Goal: Task Accomplishment & Management: Complete application form

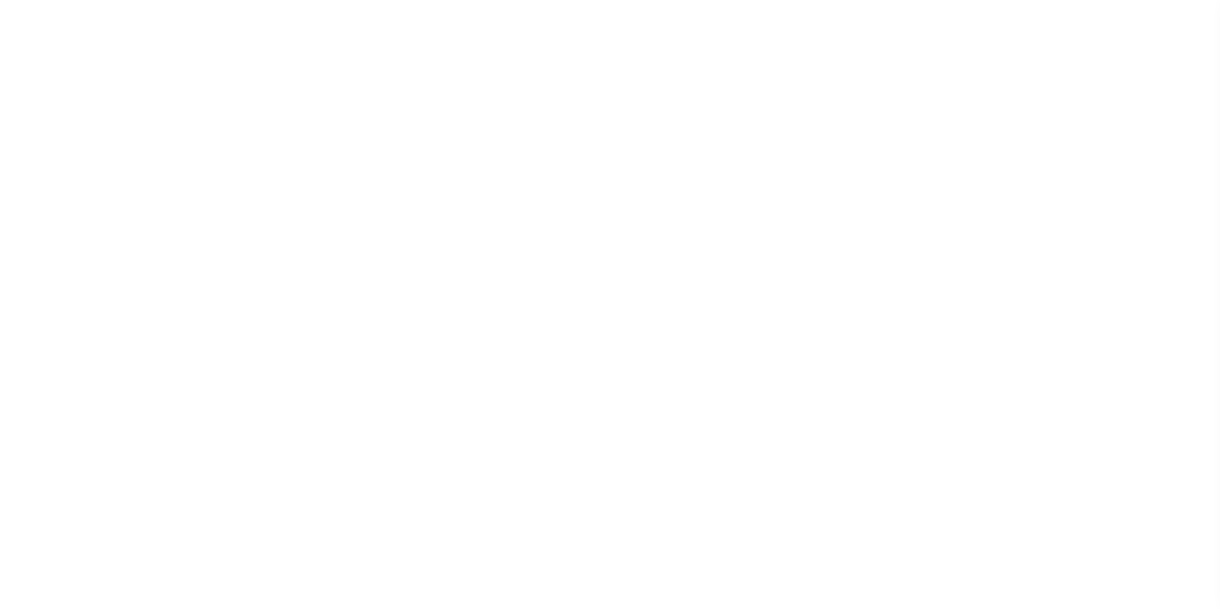
select select "200"
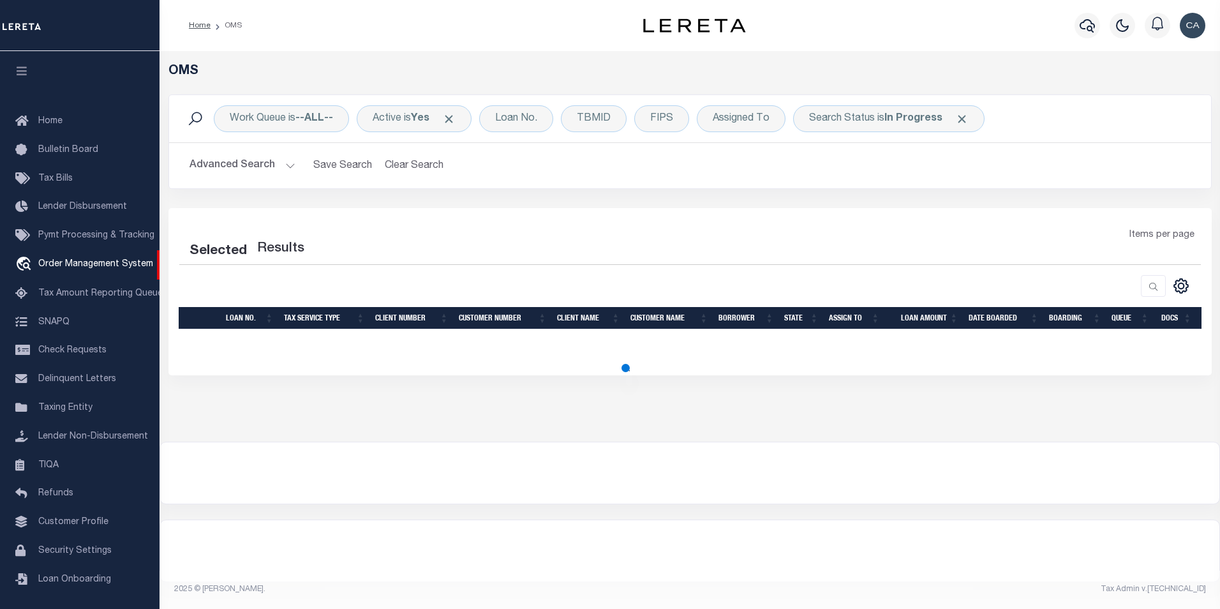
select select "200"
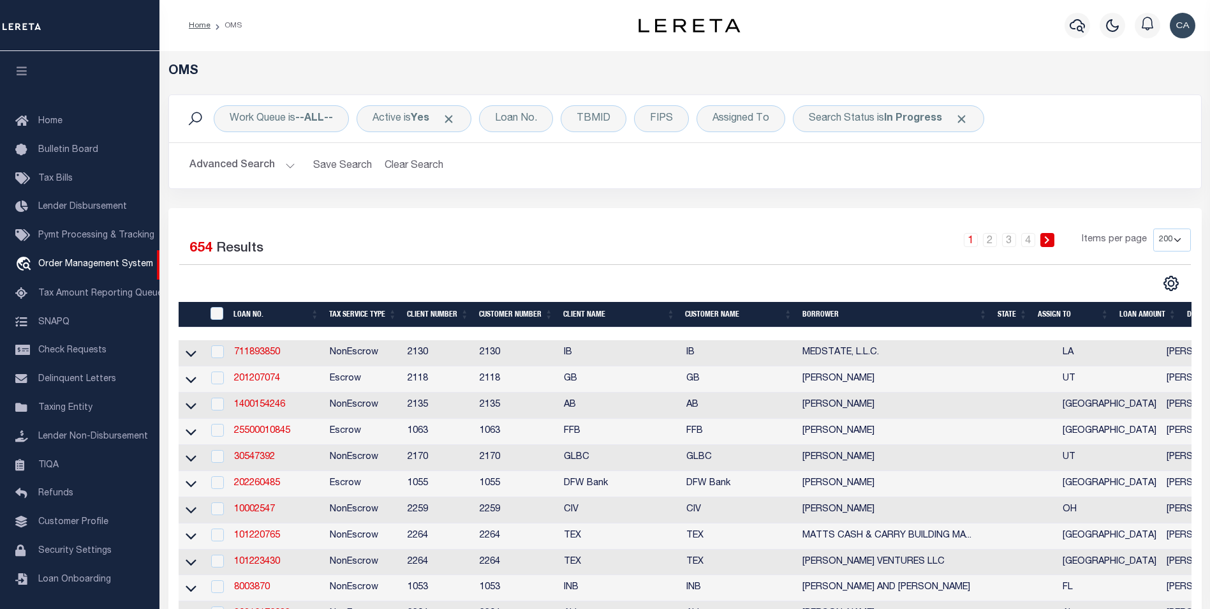
scroll to position [13, 0]
click at [207, 3] on div "Home OMS Profile Sign out" at bounding box center [684, 25] width 1051 height 51
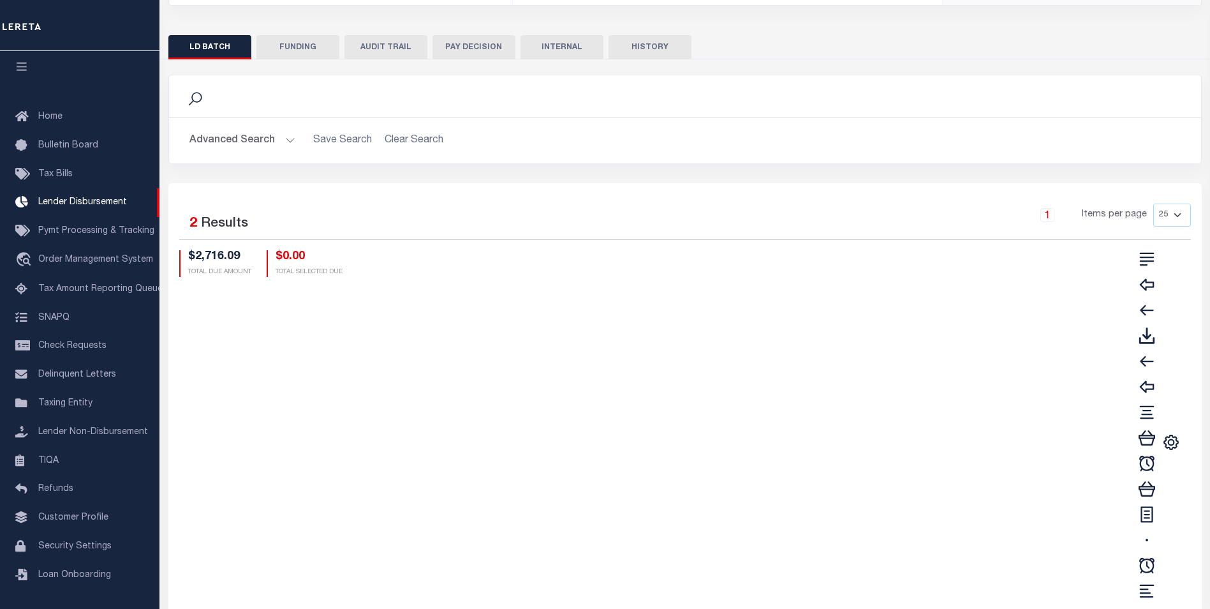
scroll to position [84, 0]
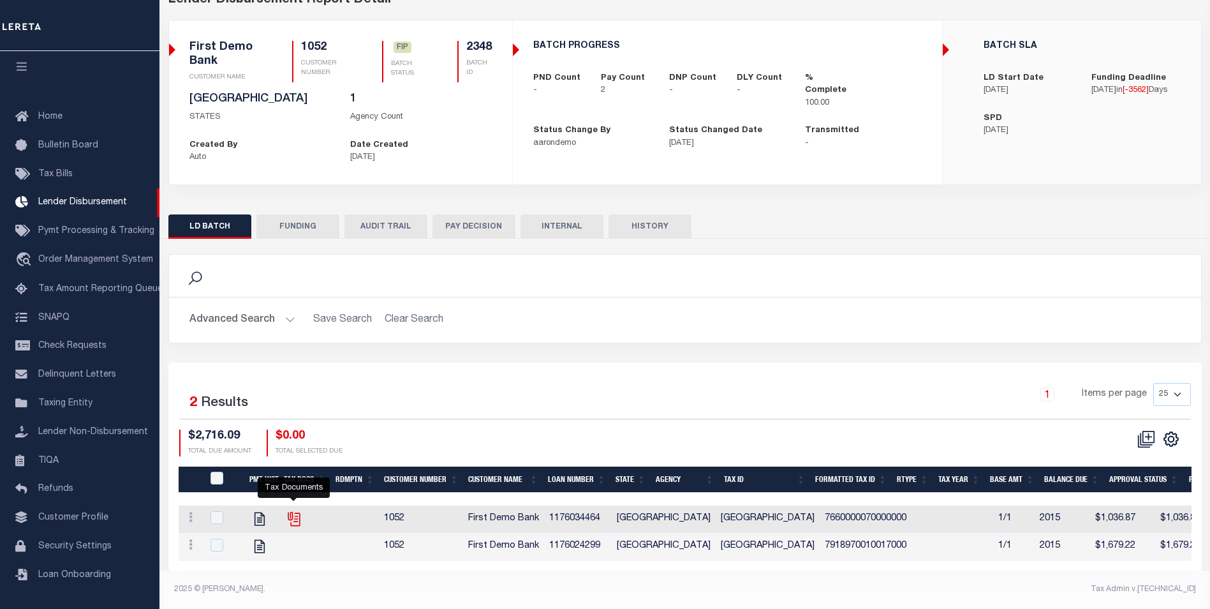
click at [288, 512] on icon "" at bounding box center [293, 517] width 10 height 10
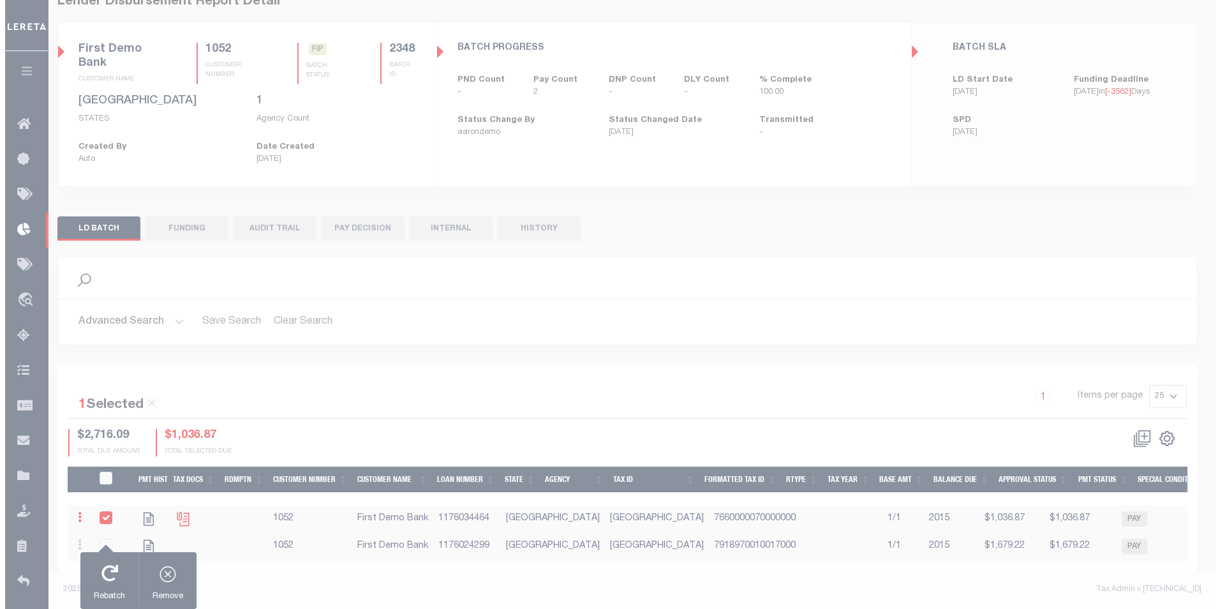
scroll to position [81, 0]
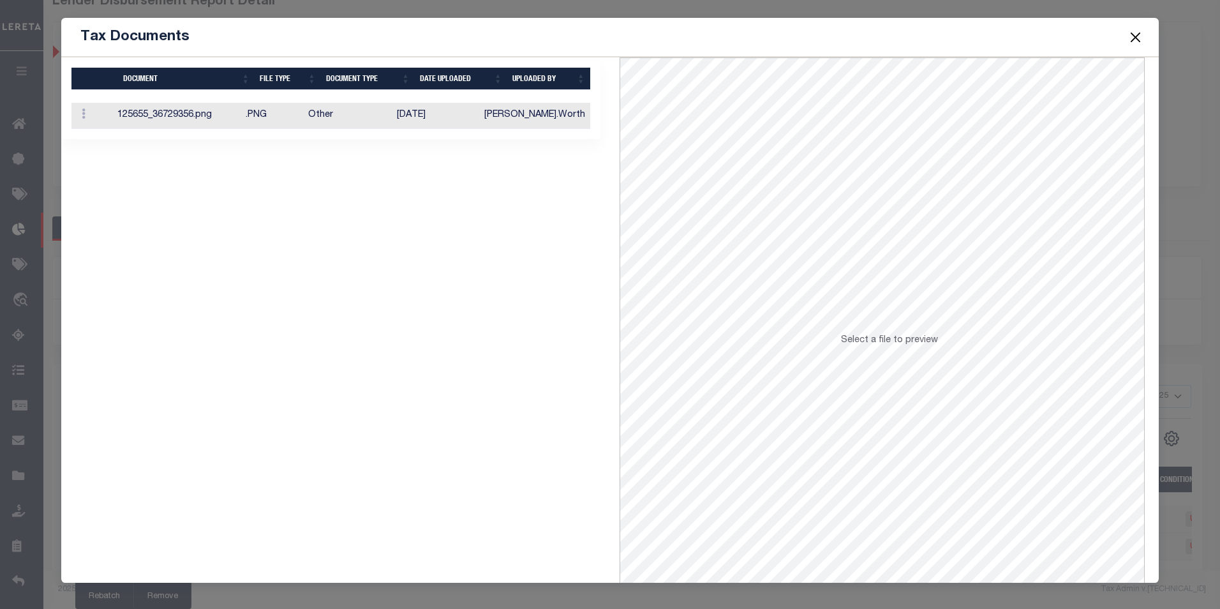
click at [385, 121] on td "Other" at bounding box center [347, 116] width 89 height 26
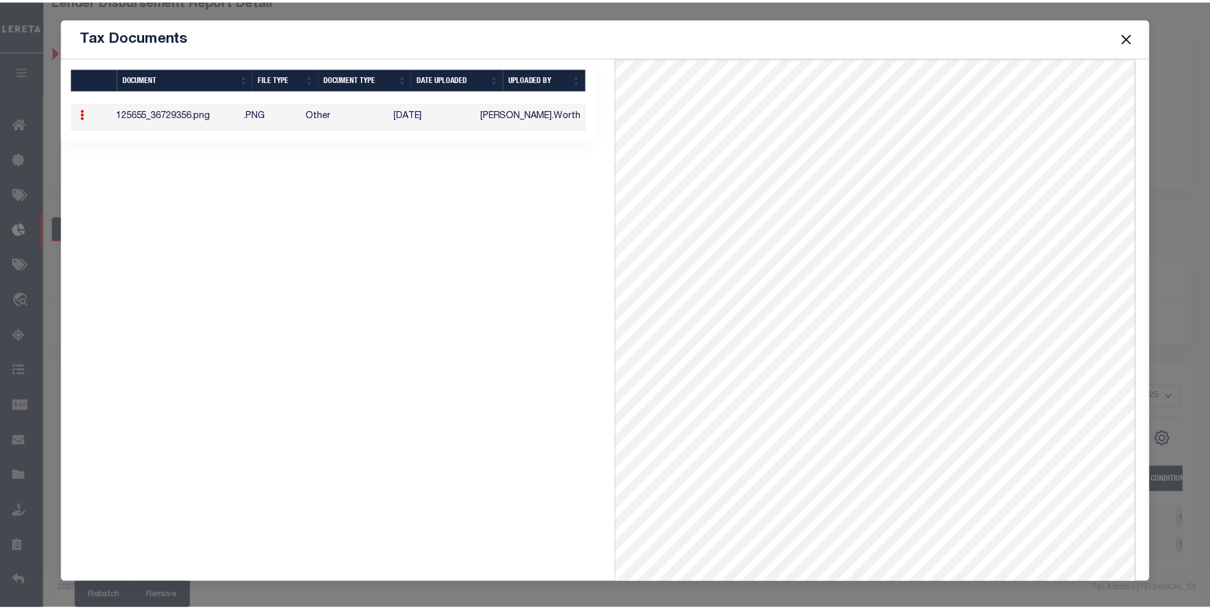
scroll to position [0, 0]
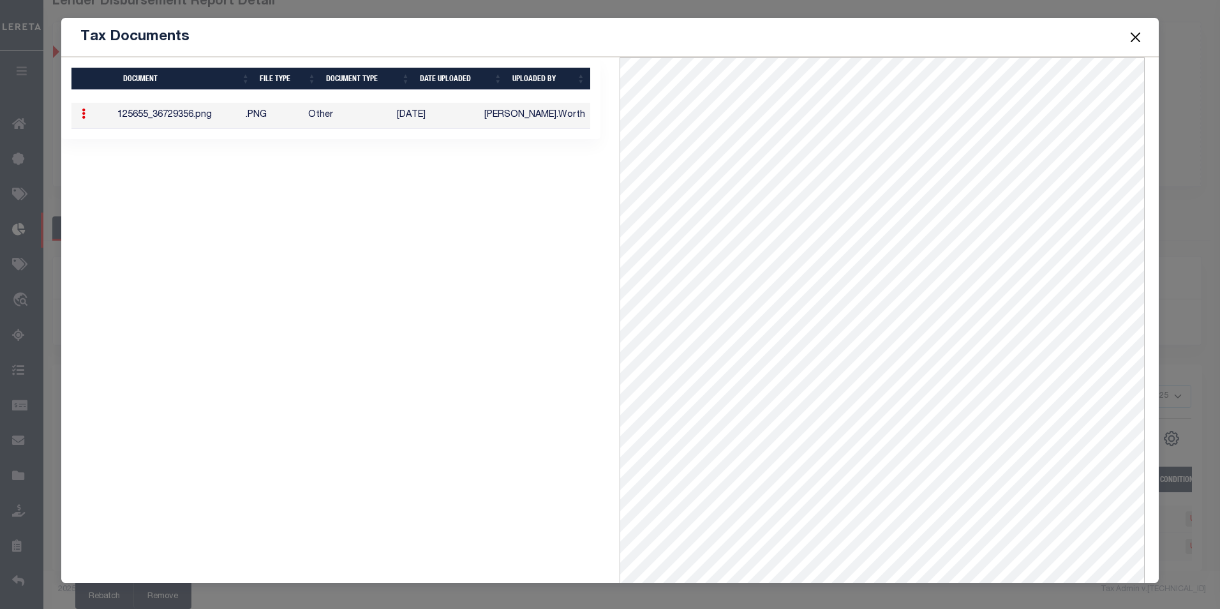
click at [1128, 32] on button "Close" at bounding box center [1134, 37] width 17 height 17
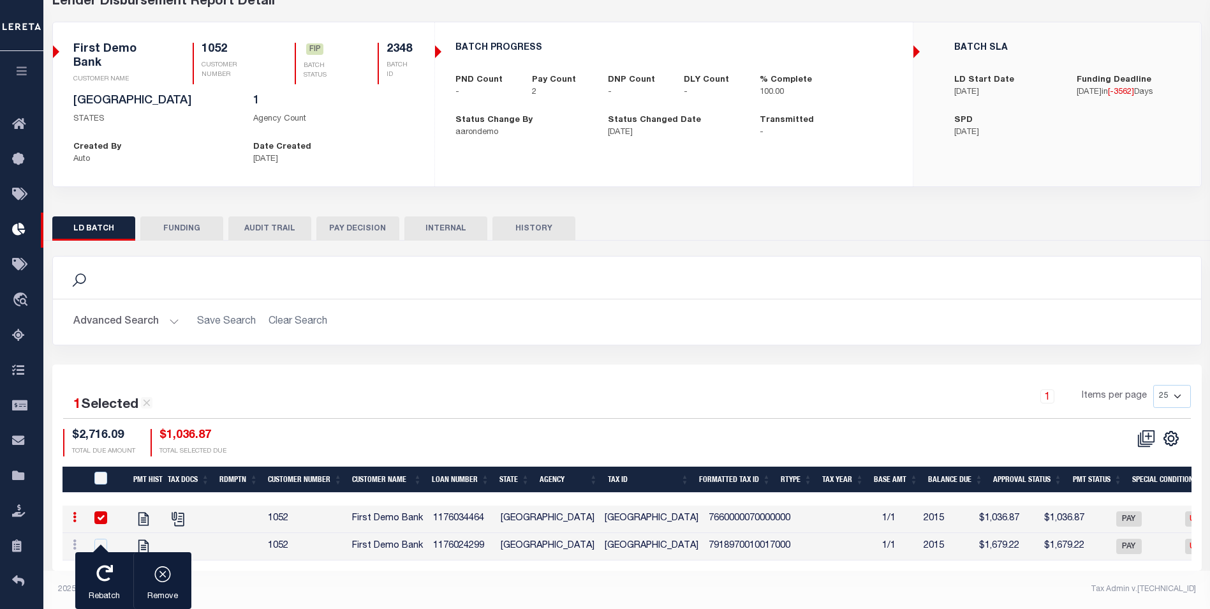
click at [105, 511] on input "checkbox" at bounding box center [100, 517] width 13 height 13
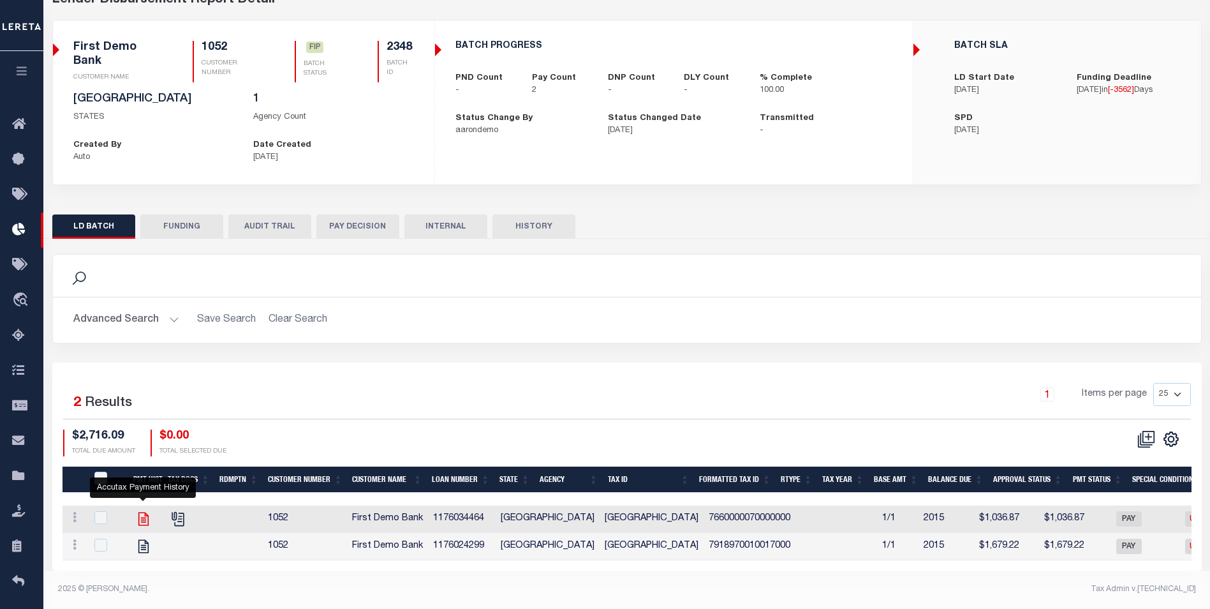
click at [145, 513] on icon "" at bounding box center [143, 518] width 10 height 13
checkbox input "true"
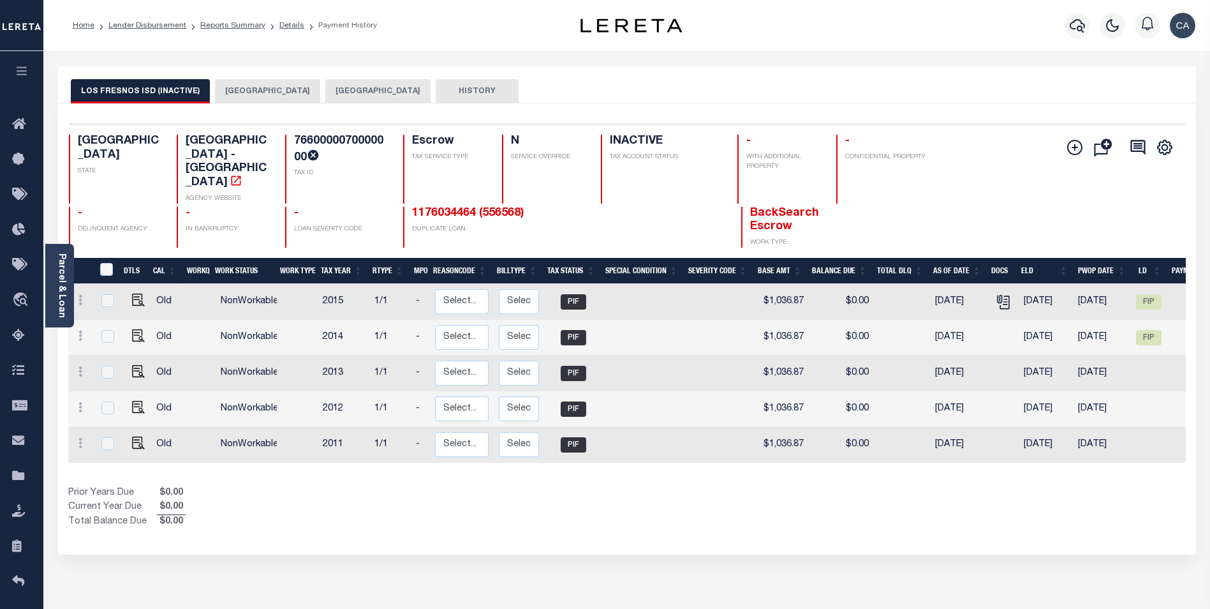
drag, startPoint x: 401, startPoint y: 367, endPoint x: 401, endPoint y: 356, distance: 11.5
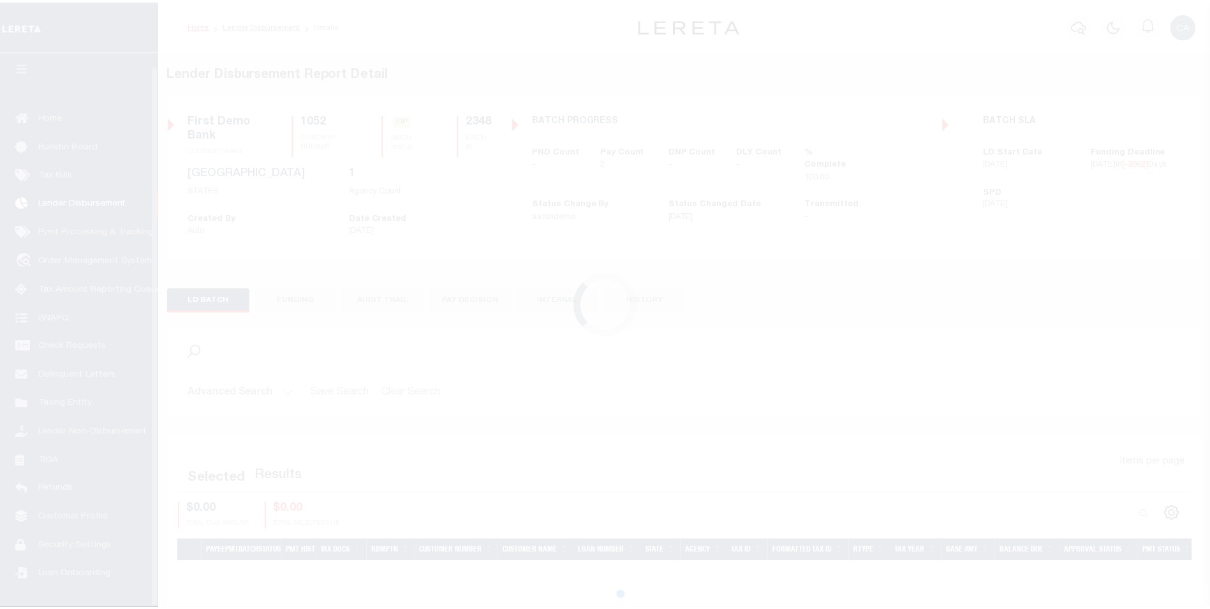
scroll to position [13, 0]
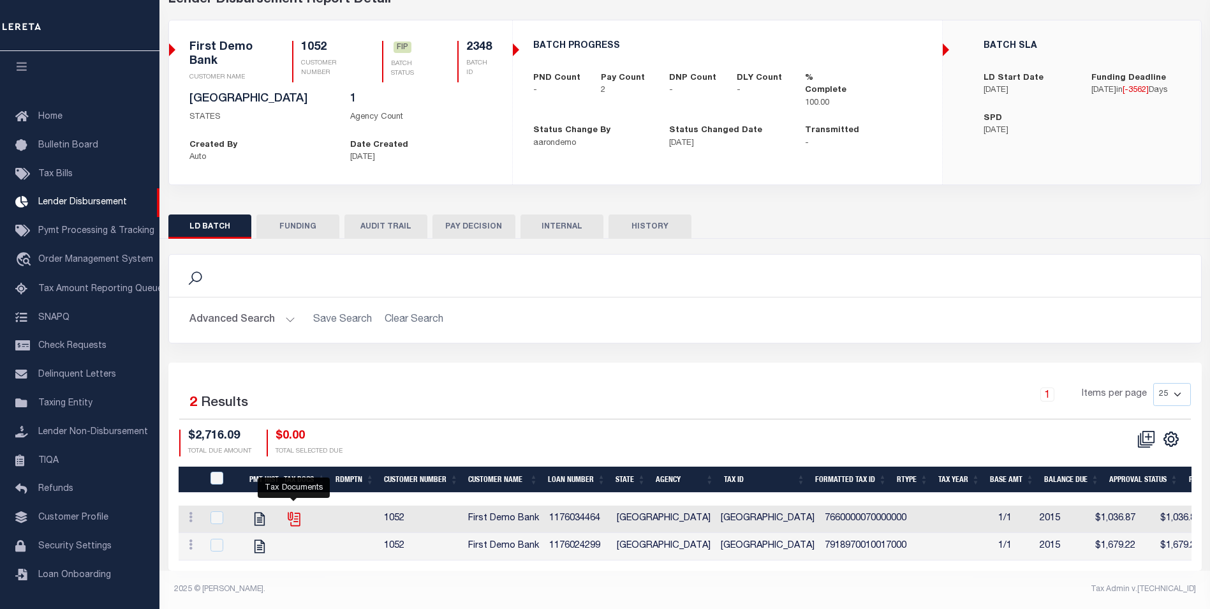
click at [295, 510] on icon "" at bounding box center [294, 518] width 17 height 17
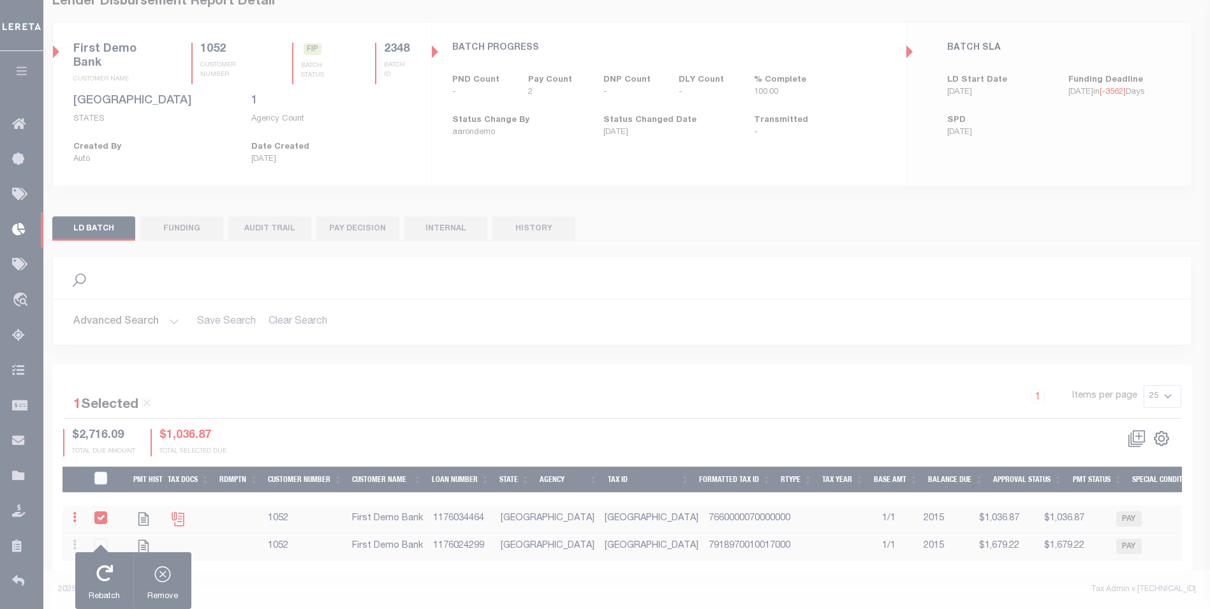
scroll to position [81, 0]
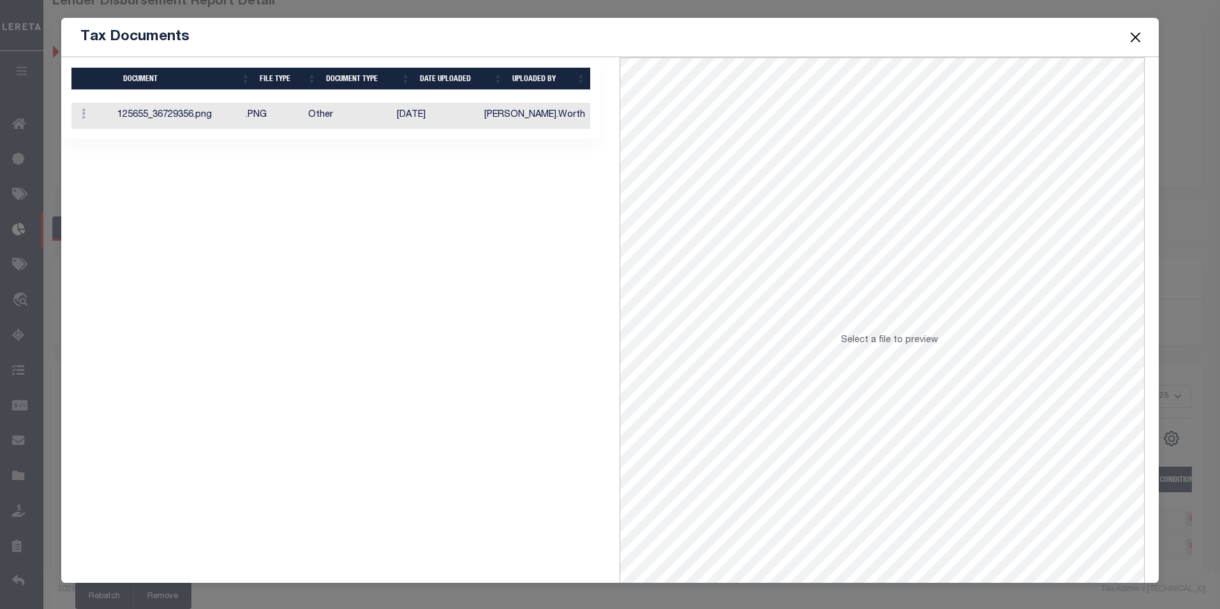
click at [1135, 34] on button "Close" at bounding box center [1134, 37] width 17 height 17
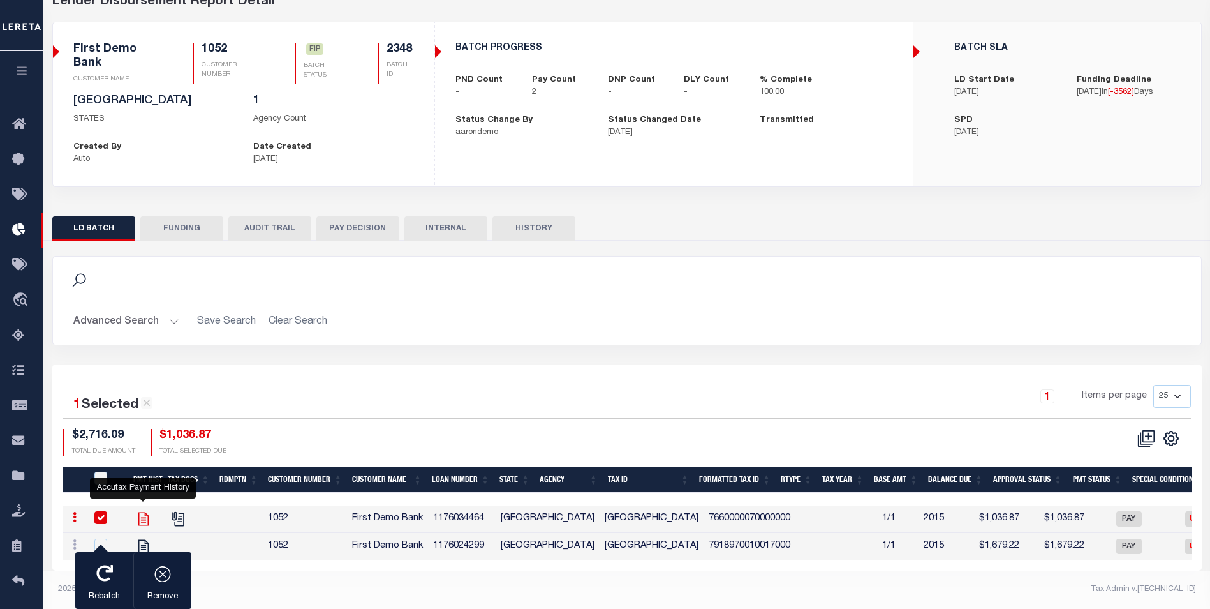
click at [148, 512] on icon "" at bounding box center [143, 518] width 10 height 13
checkbox input "false"
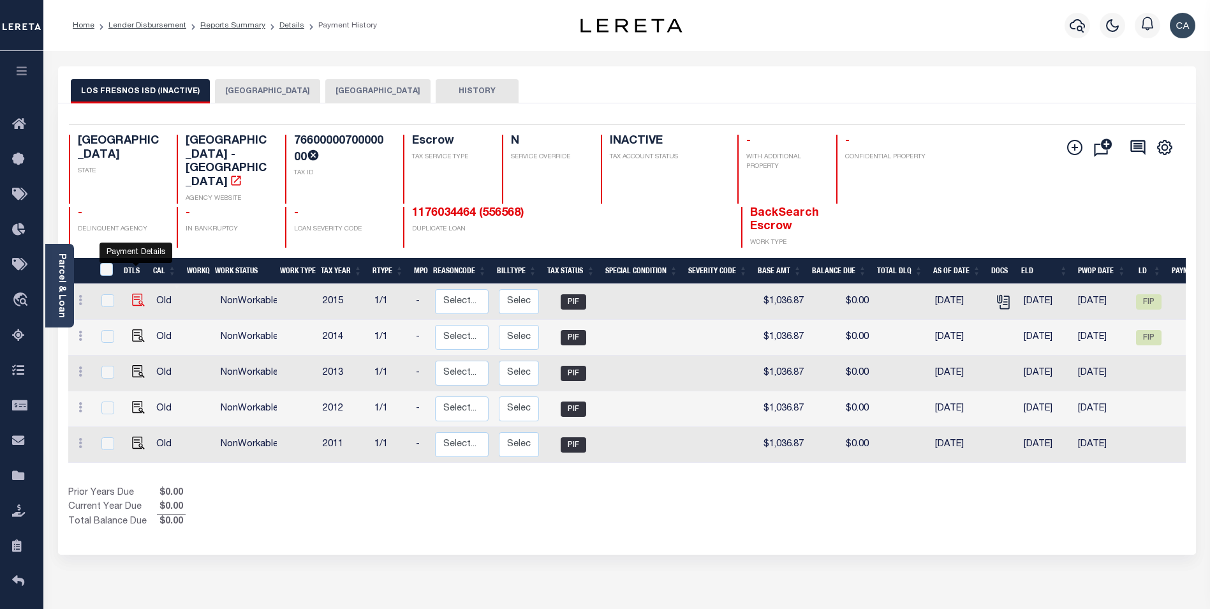
click at [134, 293] on img "" at bounding box center [138, 299] width 13 height 13
checkbox input "true"
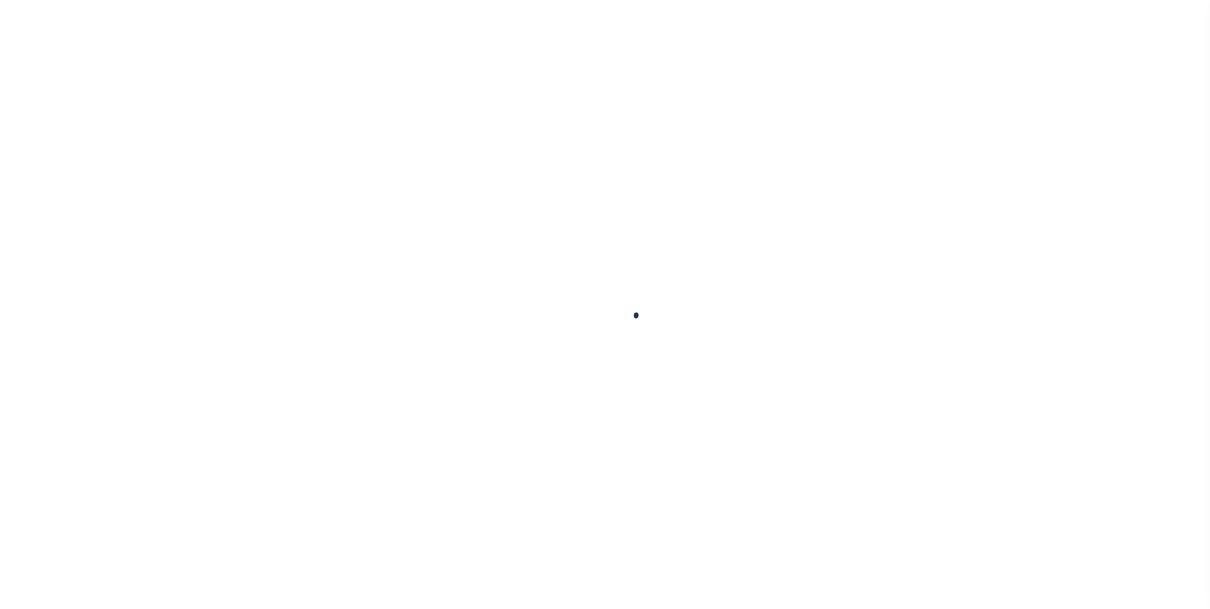
type input "[DATE]"
type input "$1,036.87"
type input "$481.11"
type input "$0"
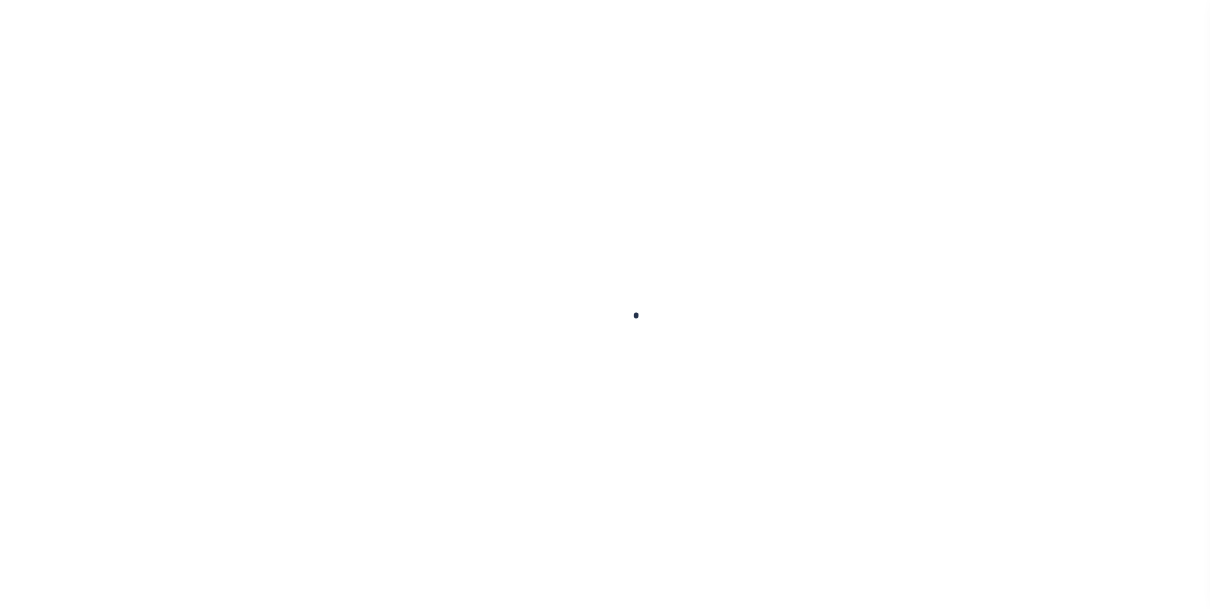
select select "PIF"
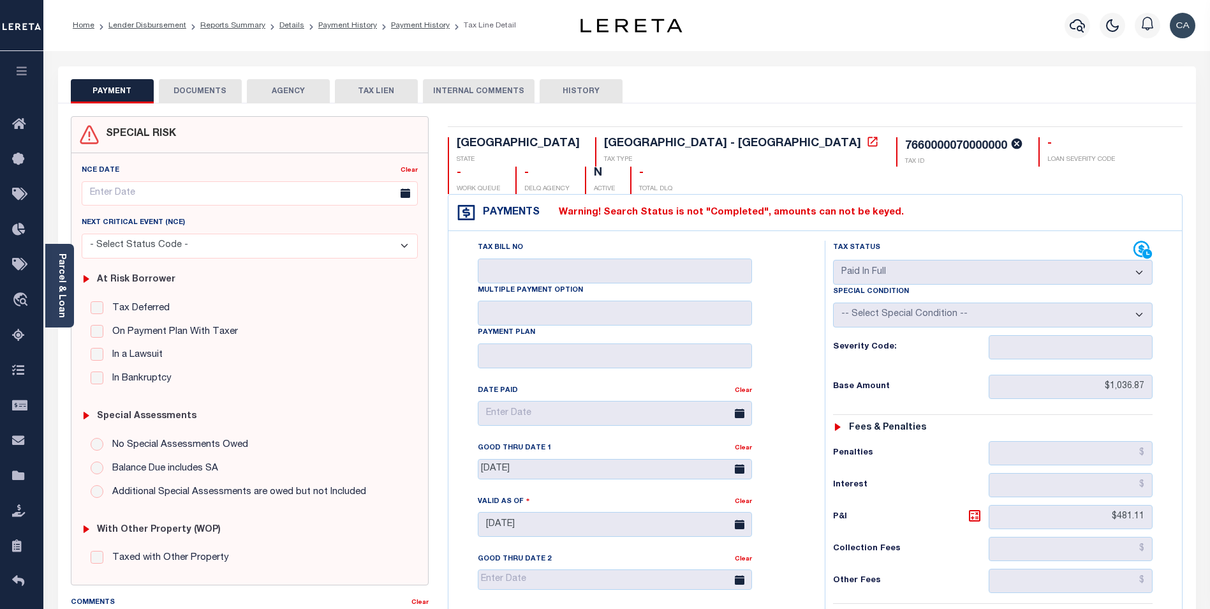
click at [220, 97] on button "DOCUMENTS" at bounding box center [200, 91] width 83 height 24
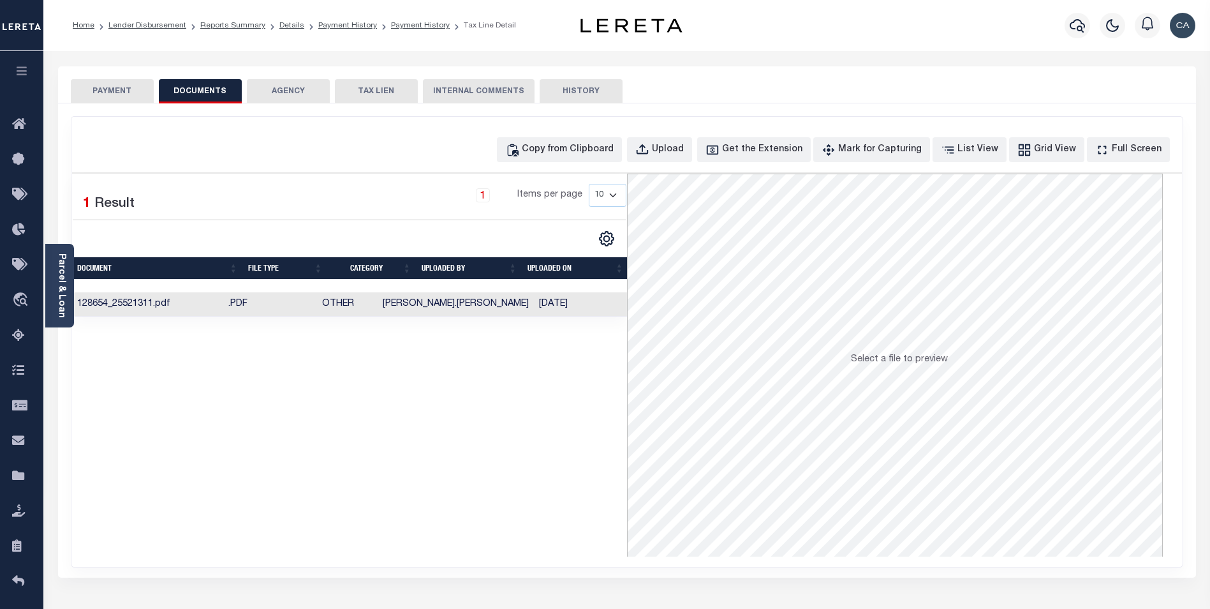
click at [471, 292] on td "Ken.Graham" at bounding box center [456, 304] width 156 height 25
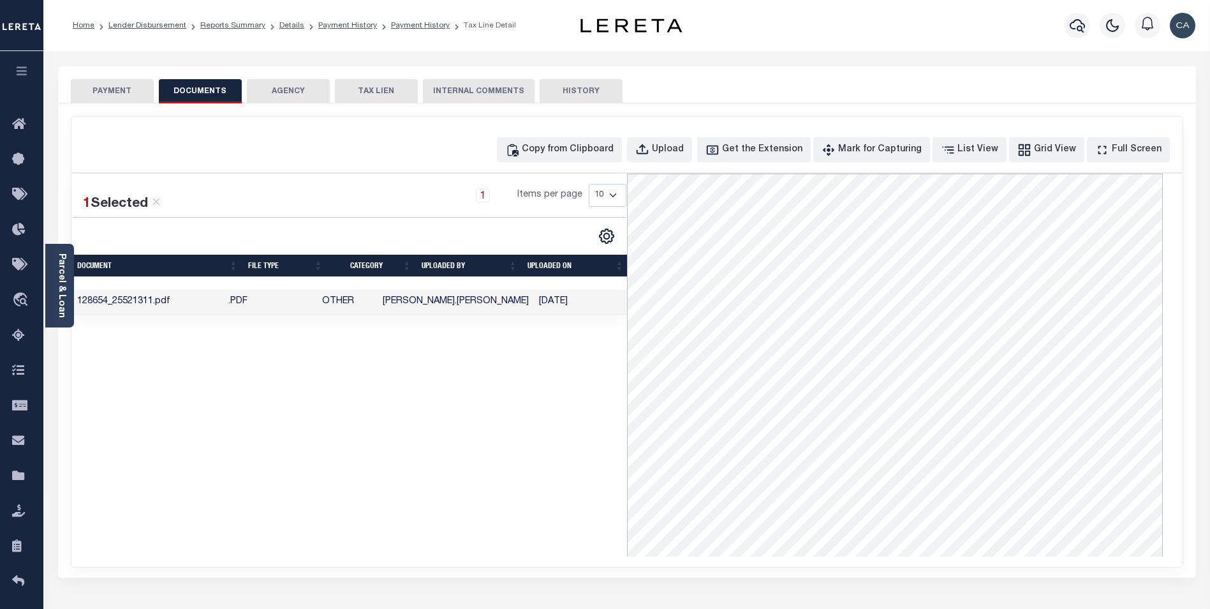
drag, startPoint x: 321, startPoint y: 340, endPoint x: 344, endPoint y: 346, distance: 23.1
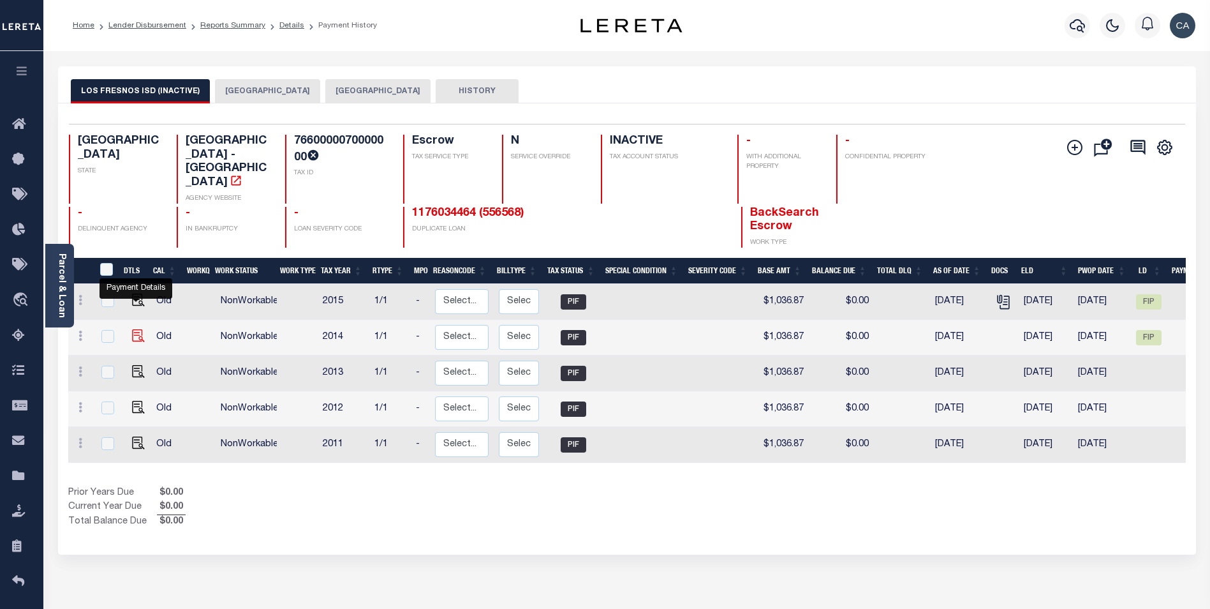
click at [137, 329] on img "" at bounding box center [138, 335] width 13 height 13
checkbox input "true"
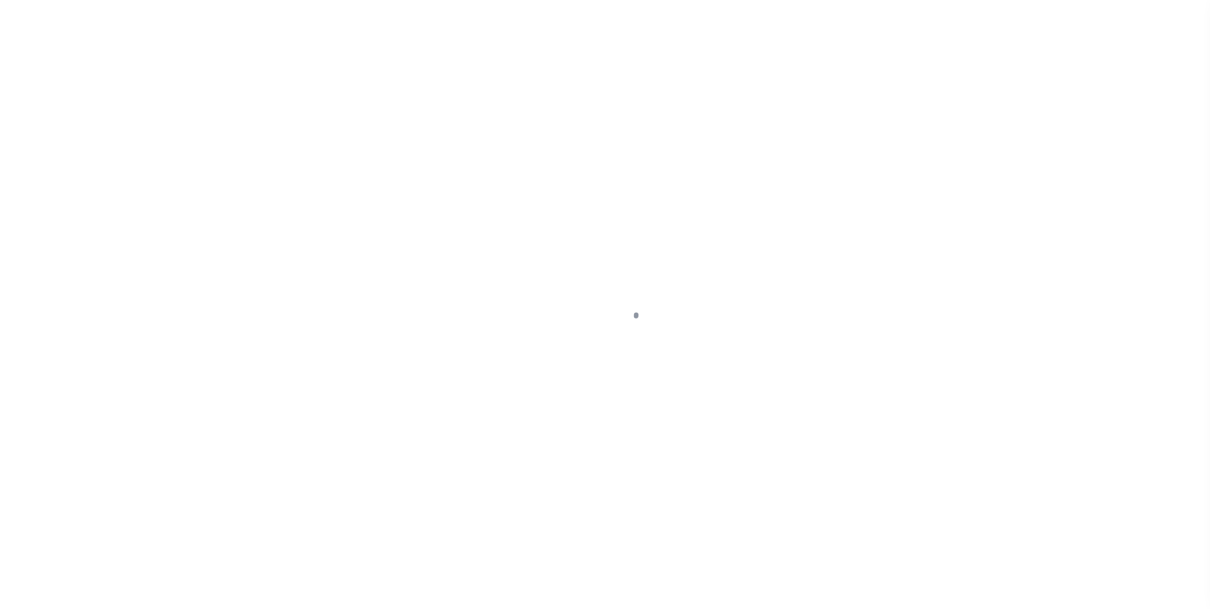
select select "PIF"
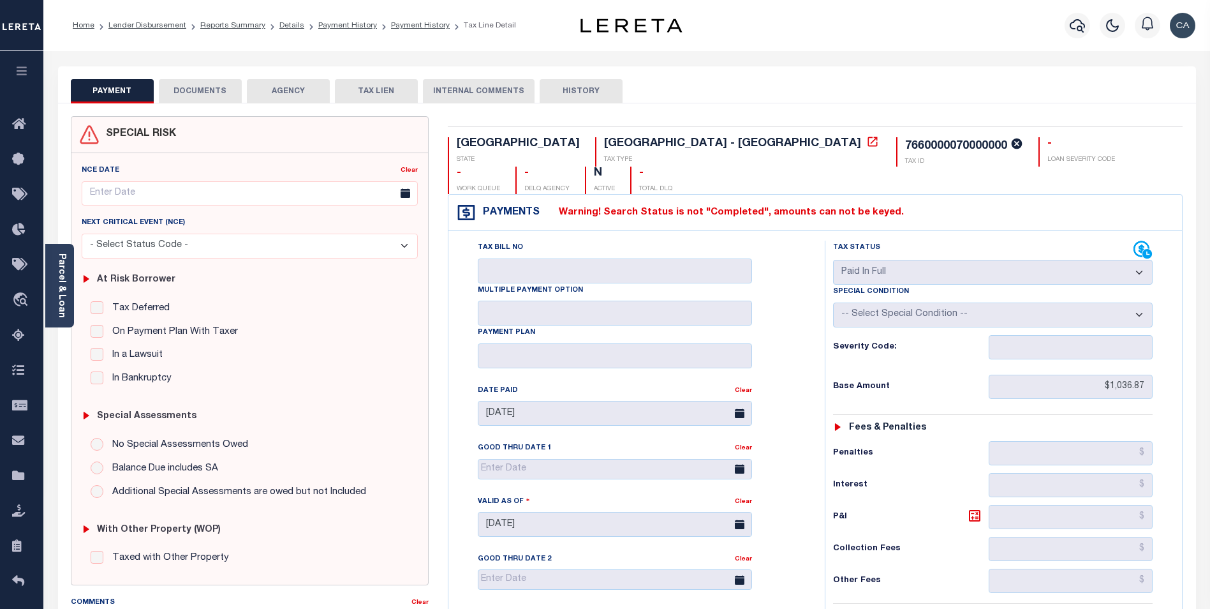
click at [218, 91] on button "DOCUMENTS" at bounding box center [200, 91] width 83 height 24
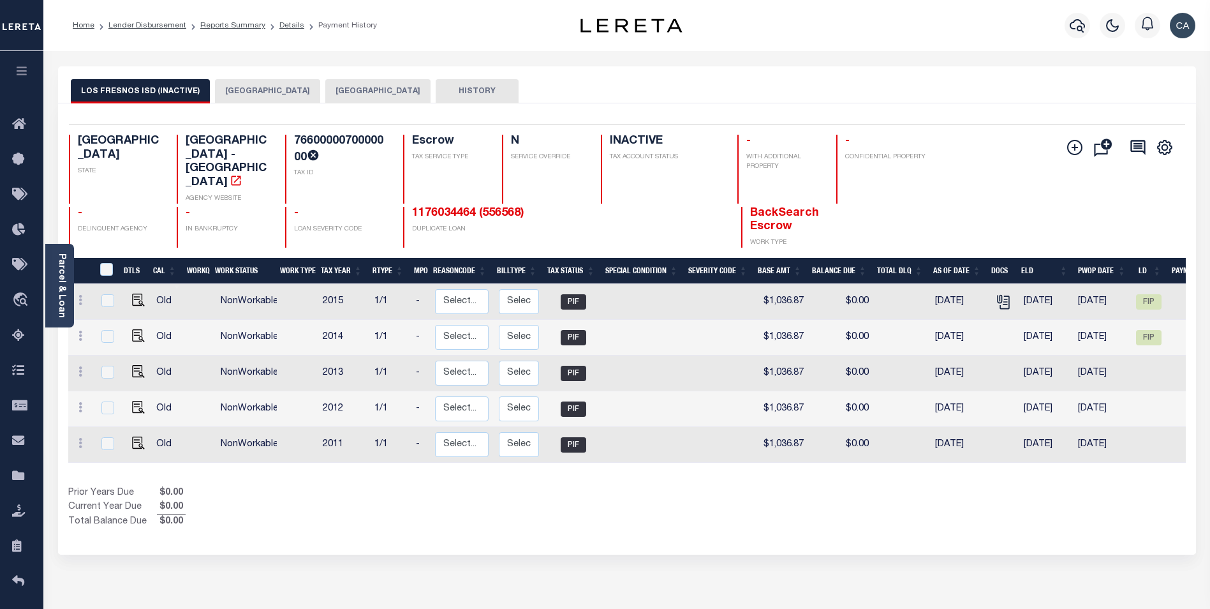
click at [140, 355] on td at bounding box center [136, 373] width 31 height 36
checkbox input "true"
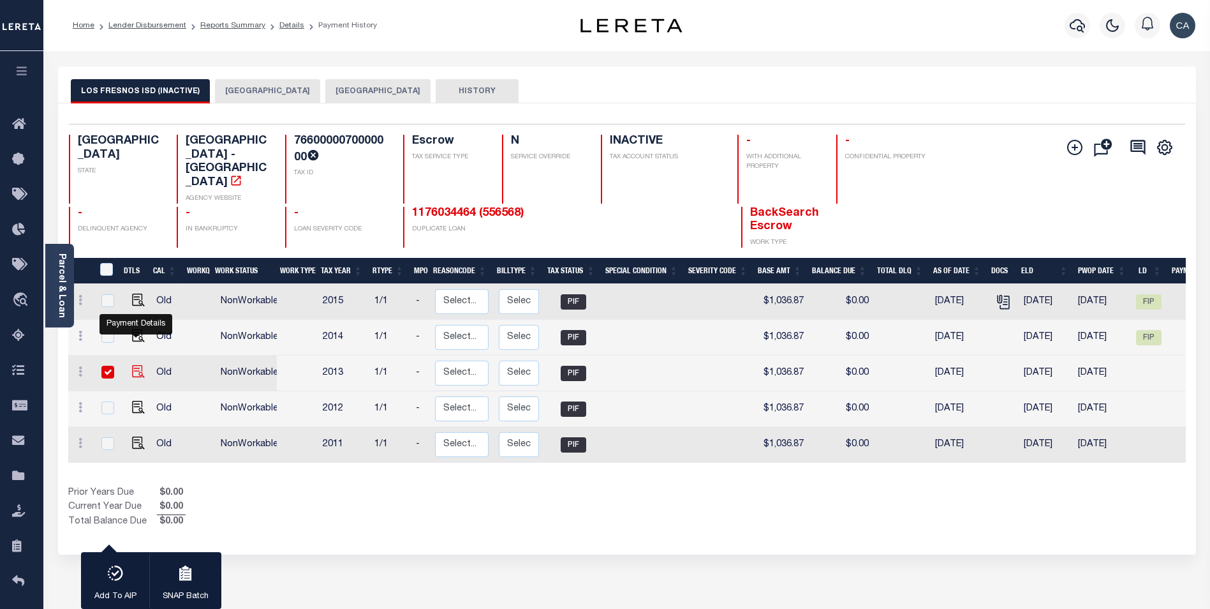
click at [137, 365] on img "" at bounding box center [138, 371] width 13 height 13
checkbox input "false"
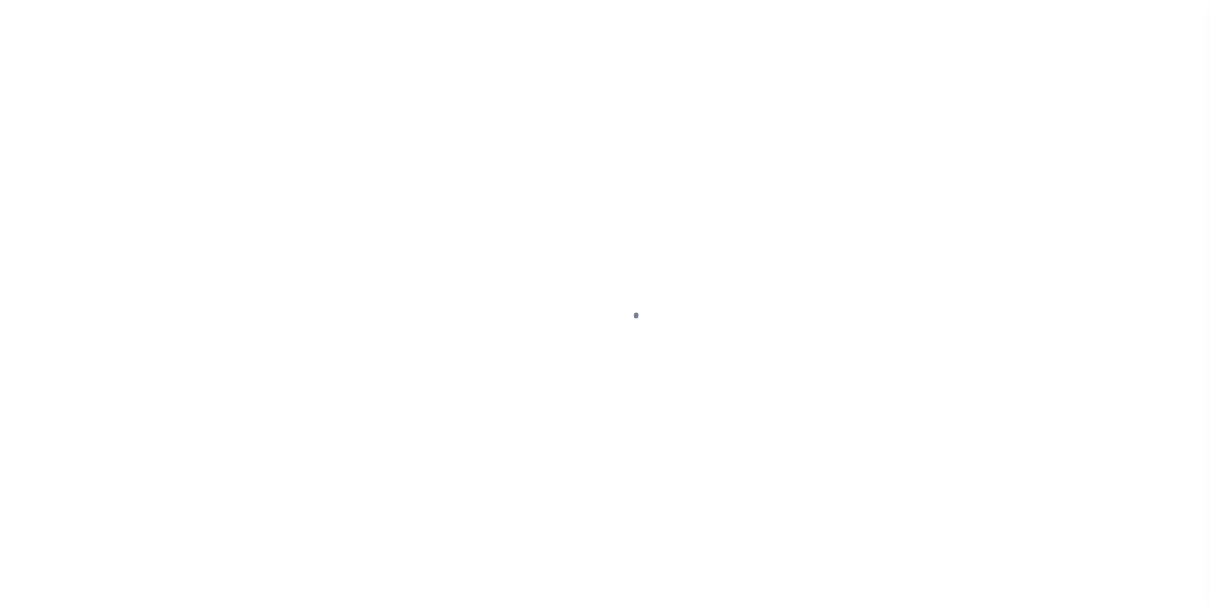
select select "PIF"
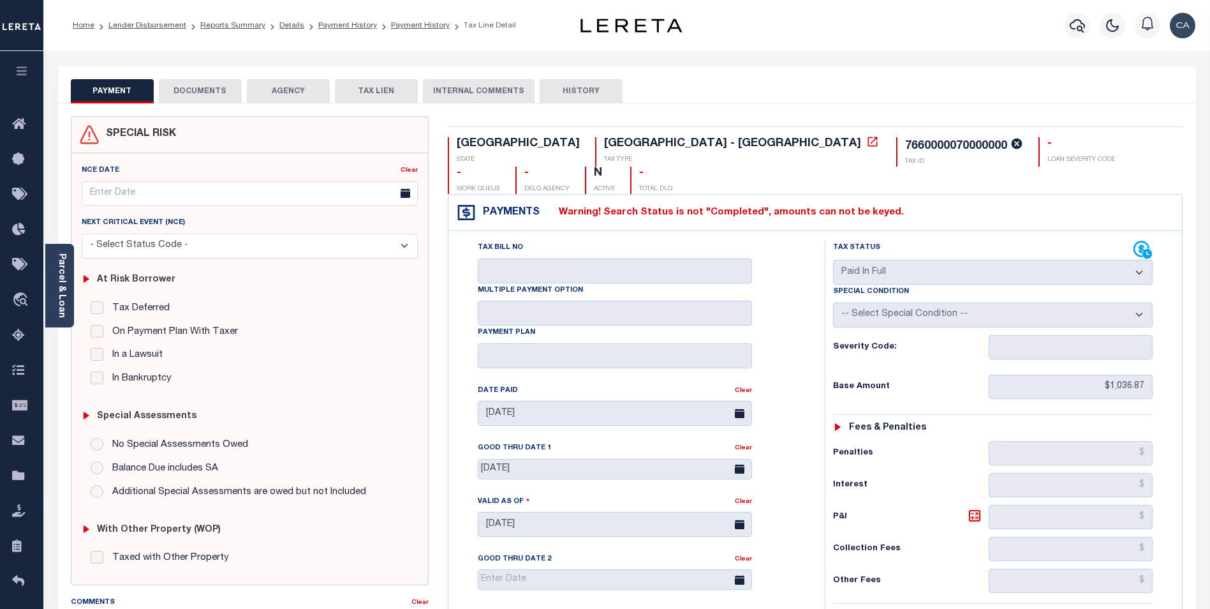
click at [218, 86] on button "DOCUMENTS" at bounding box center [200, 91] width 83 height 24
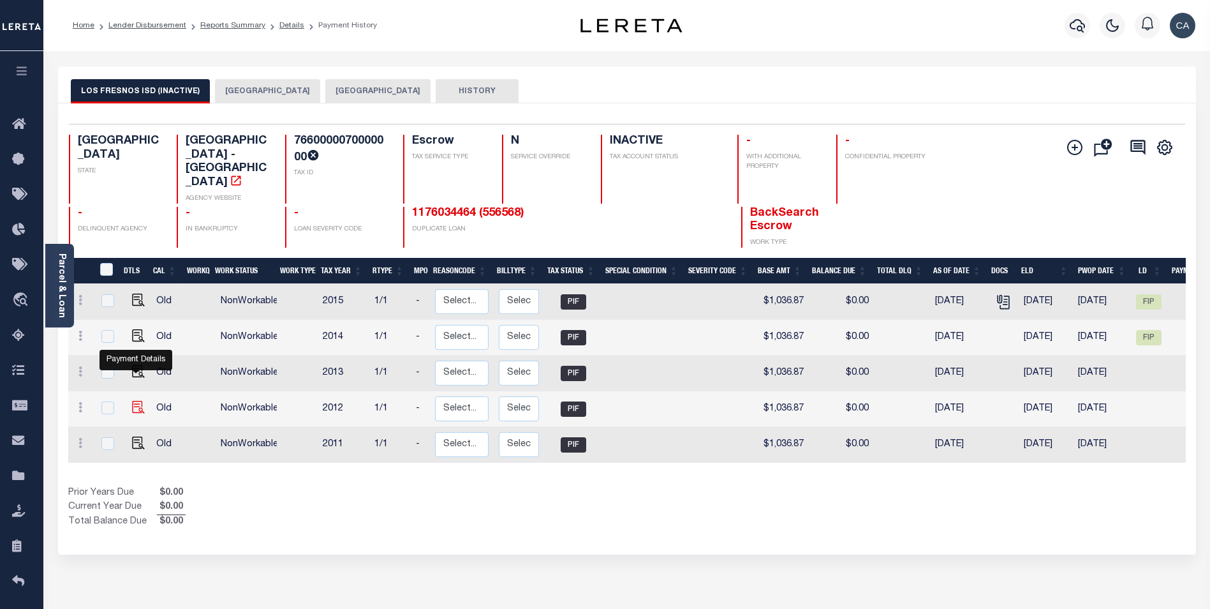
click at [135, 401] on img "" at bounding box center [138, 407] width 13 height 13
checkbox input "true"
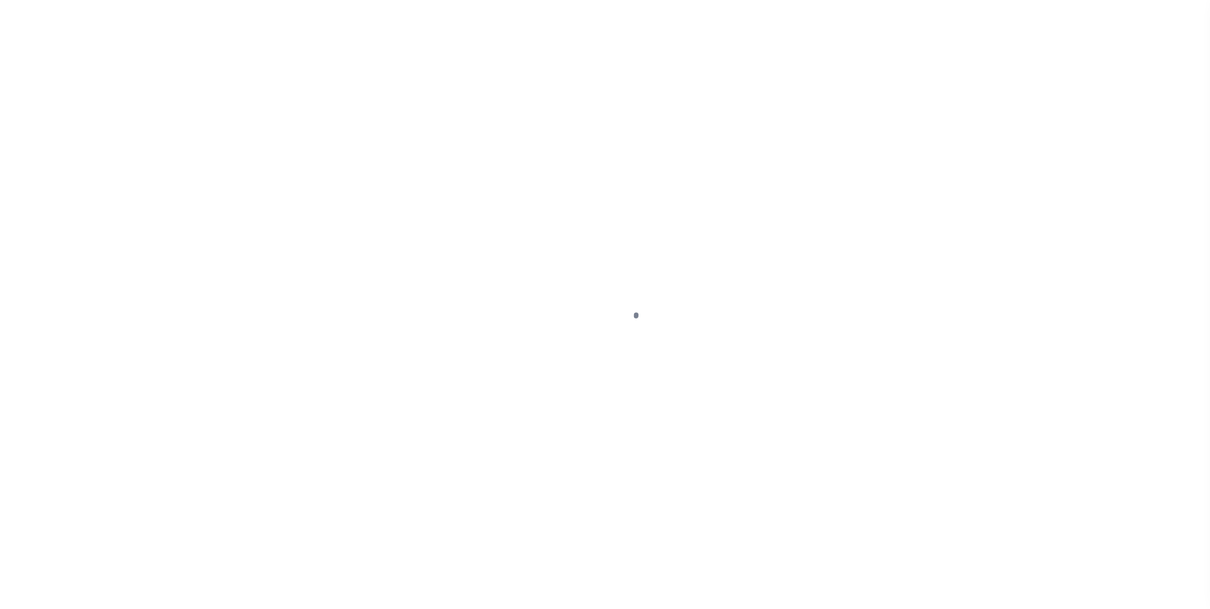
select select "PIF"
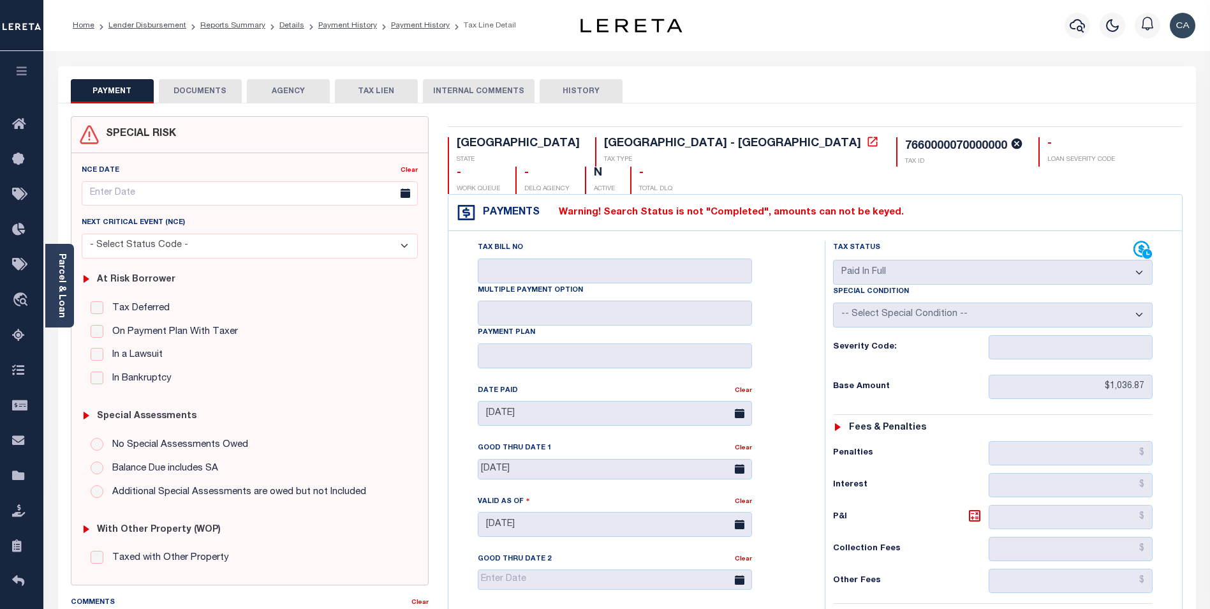
click at [199, 96] on button "DOCUMENTS" at bounding box center [200, 91] width 83 height 24
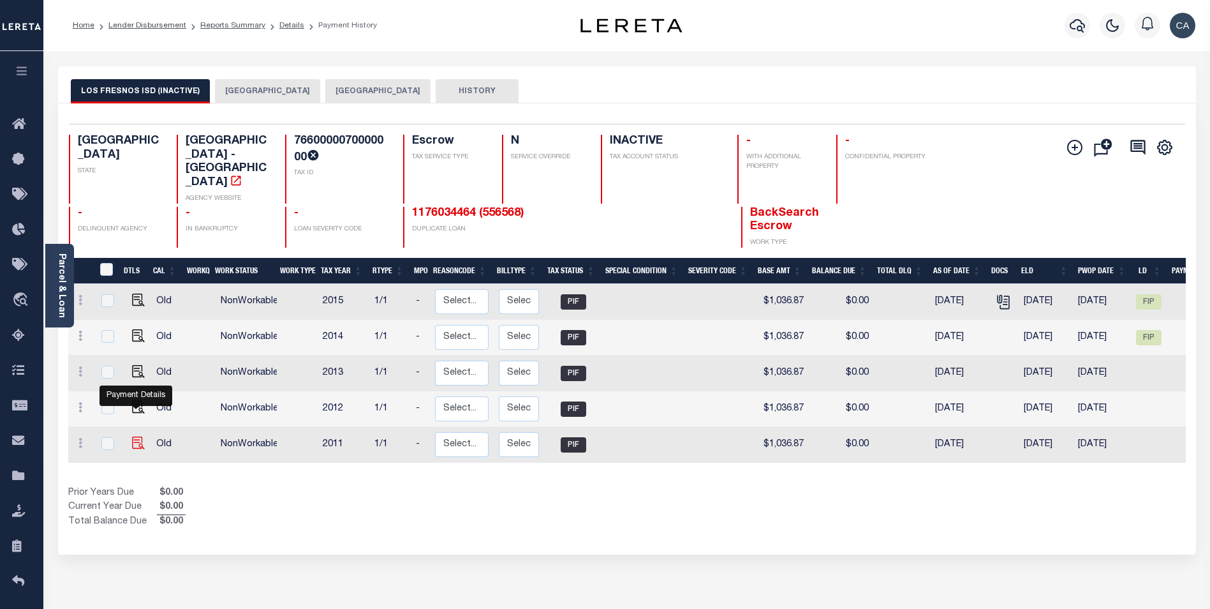
click at [132, 436] on img "" at bounding box center [138, 442] width 13 height 13
checkbox input "true"
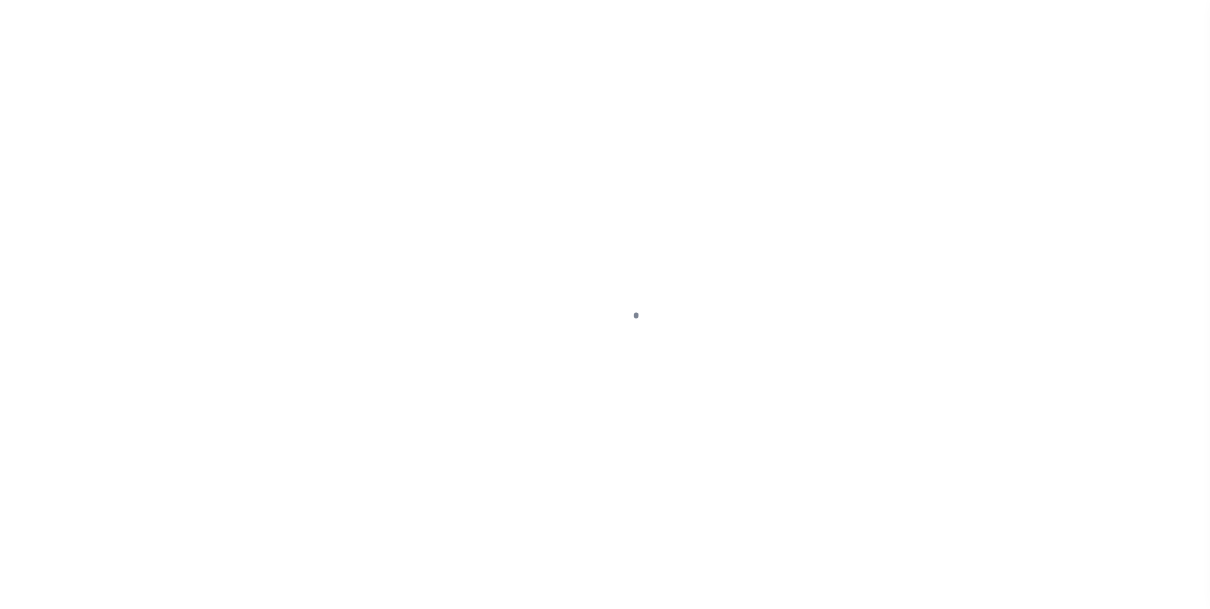
select select "PIF"
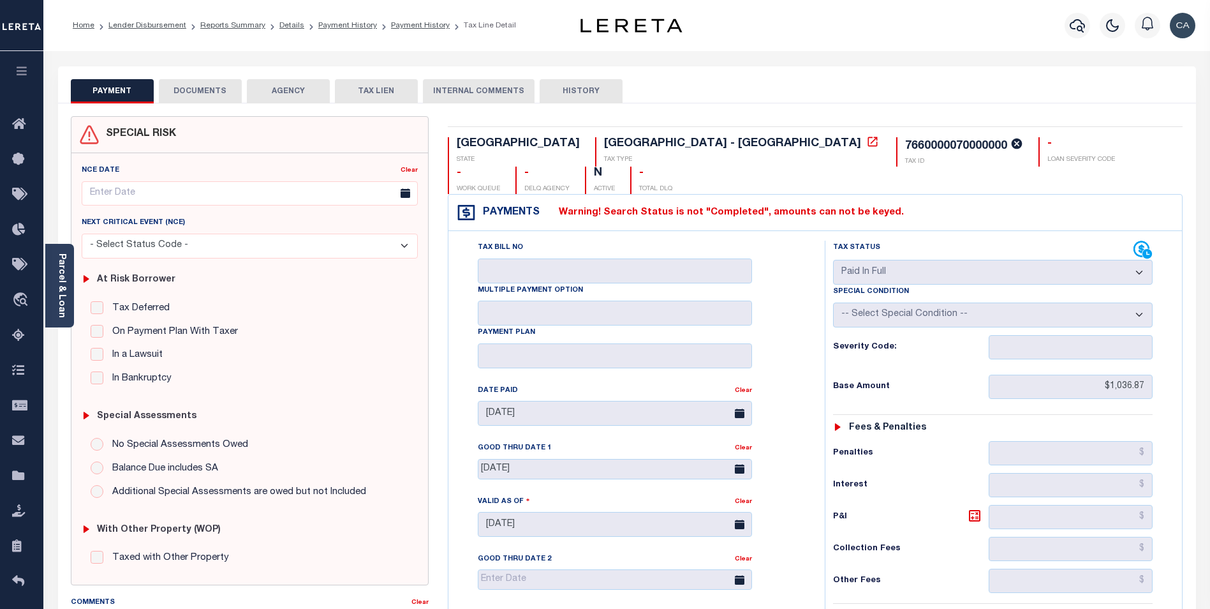
click at [182, 92] on button "DOCUMENTS" at bounding box center [200, 91] width 83 height 24
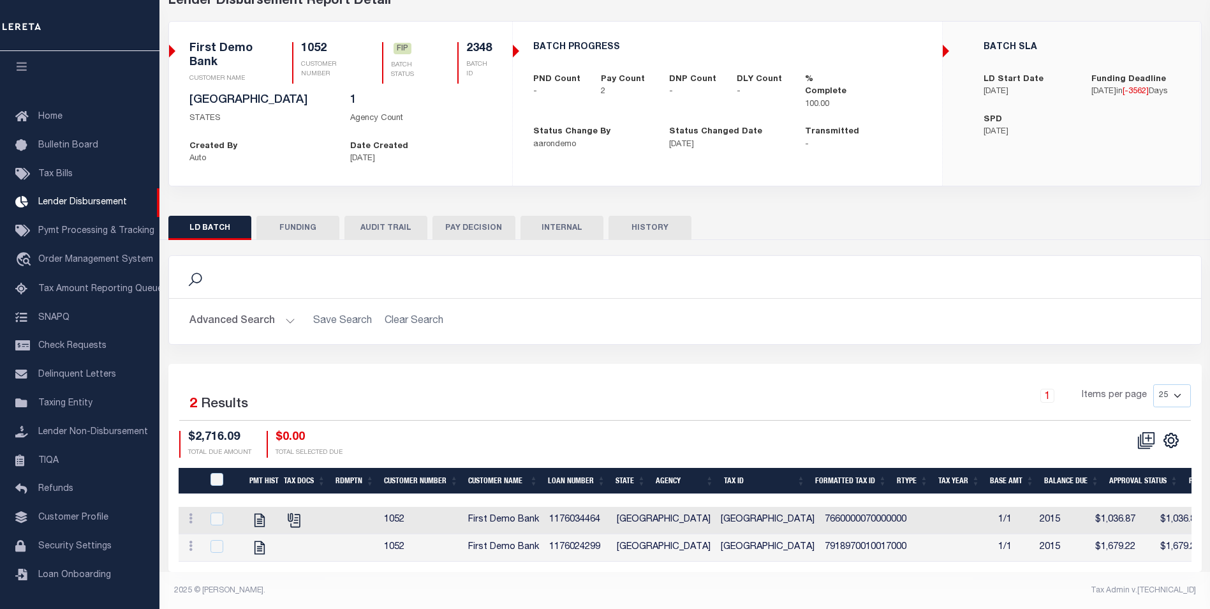
scroll to position [84, 0]
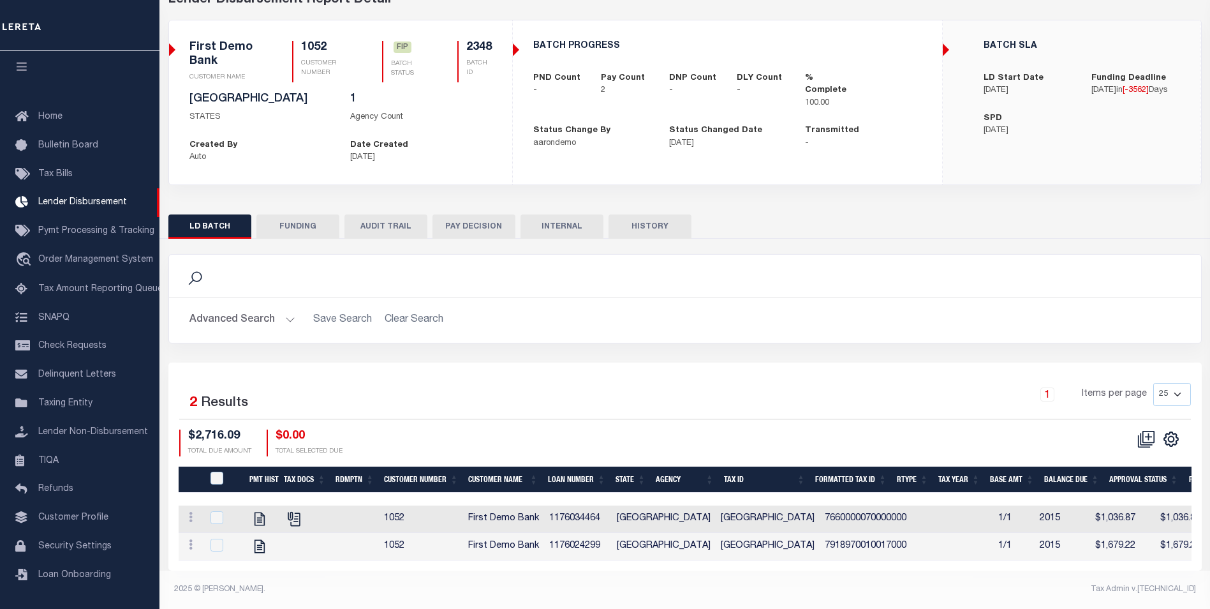
click at [308, 214] on button "FUNDING" at bounding box center [297, 226] width 83 height 24
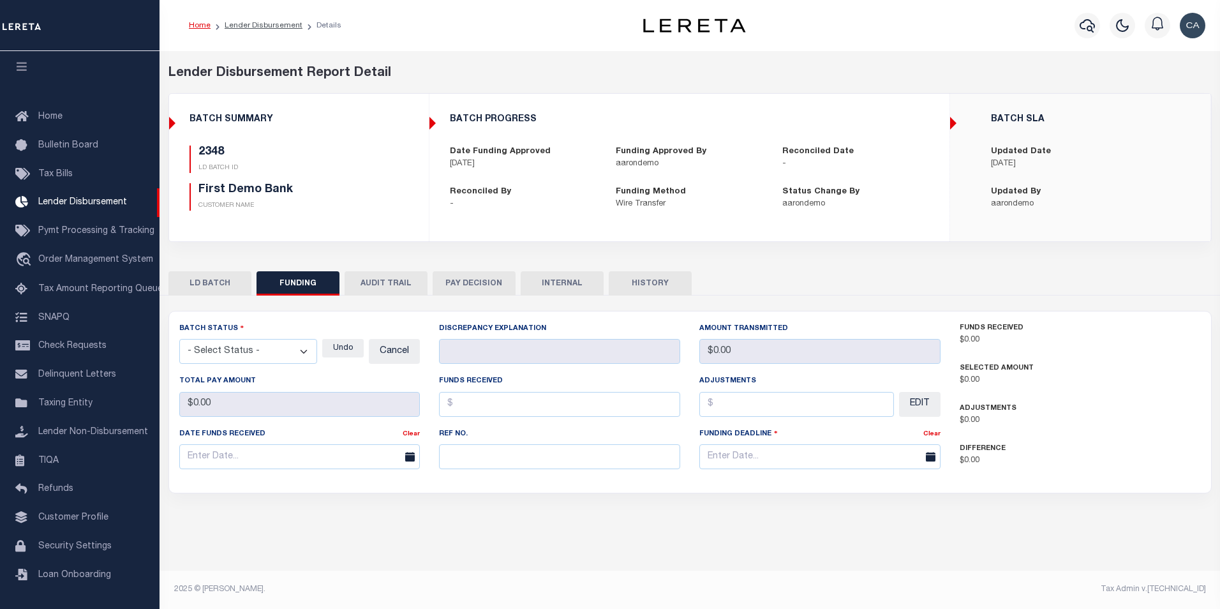
type input "$2,716.09"
type input "$0"
type input "[DATE]"
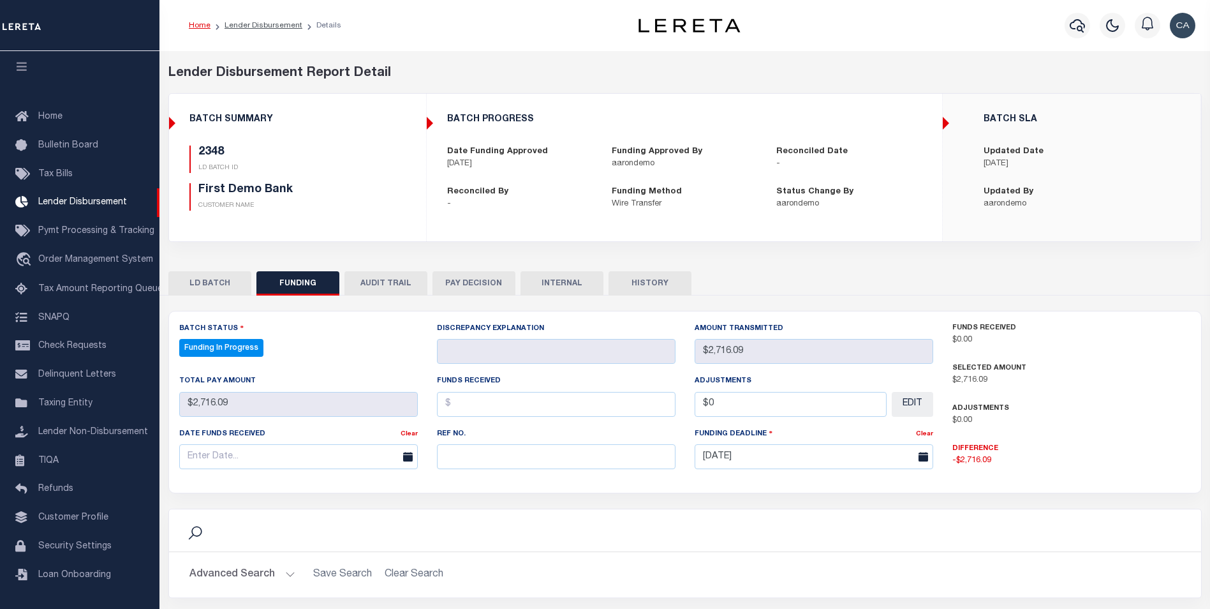
click at [393, 283] on button "AUDIT TRAIL" at bounding box center [385, 283] width 83 height 24
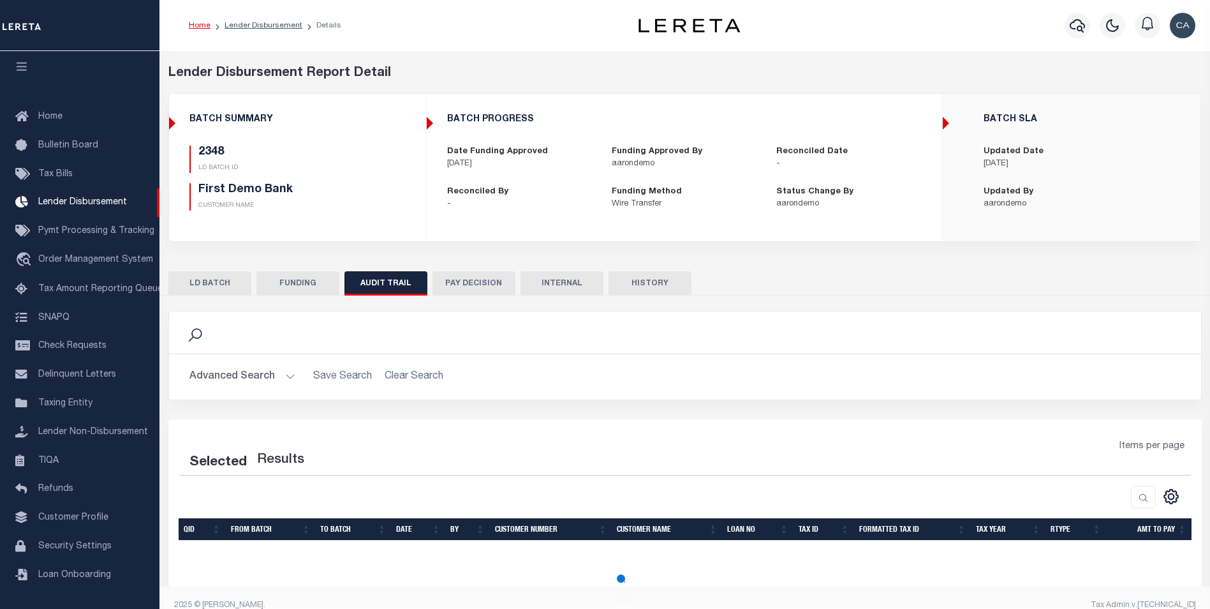
click at [489, 282] on button "PAY DECISION" at bounding box center [473, 283] width 83 height 24
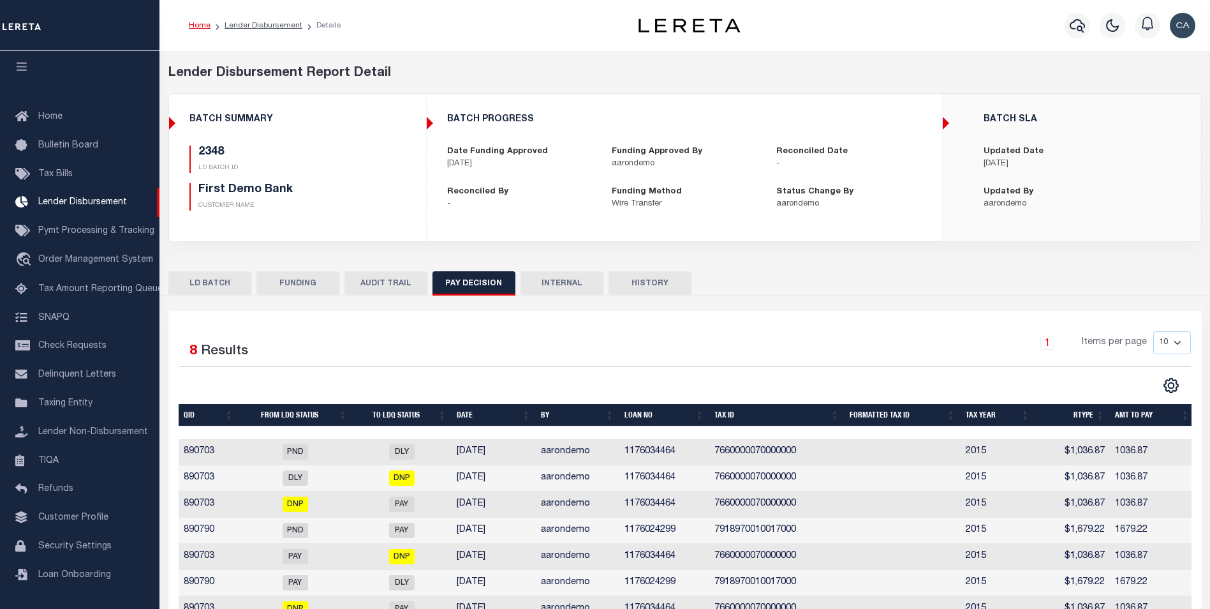
click at [568, 291] on button "INTERNAL" at bounding box center [561, 283] width 83 height 24
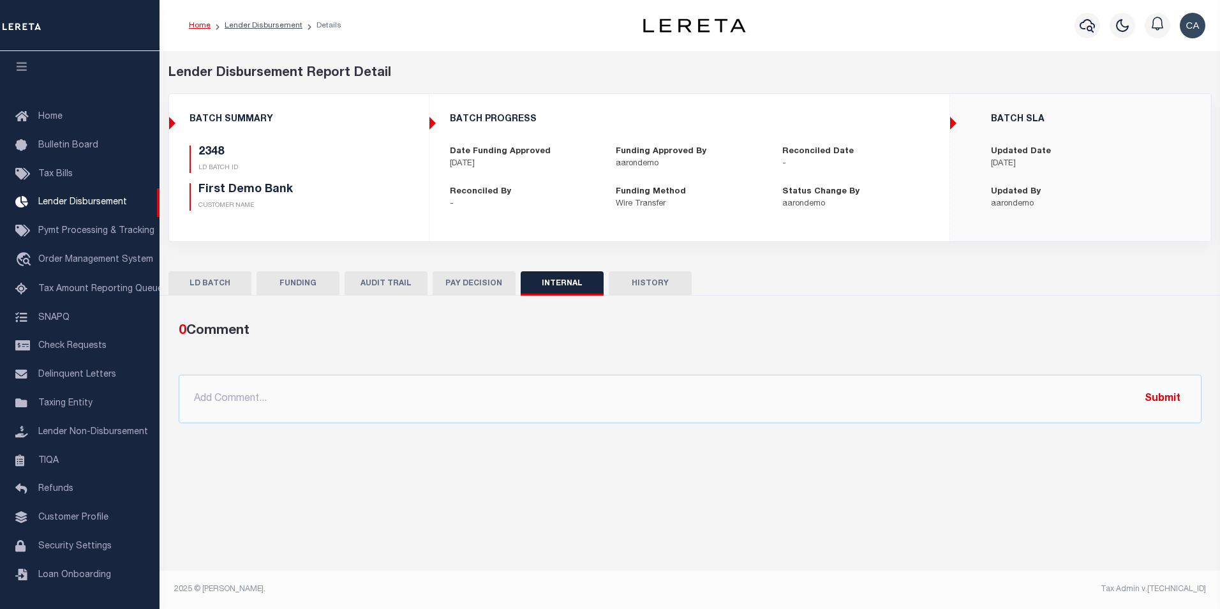
drag, startPoint x: 650, startPoint y: 288, endPoint x: 627, endPoint y: 291, distance: 23.2
click at [650, 287] on button "HISTORY" at bounding box center [650, 283] width 83 height 24
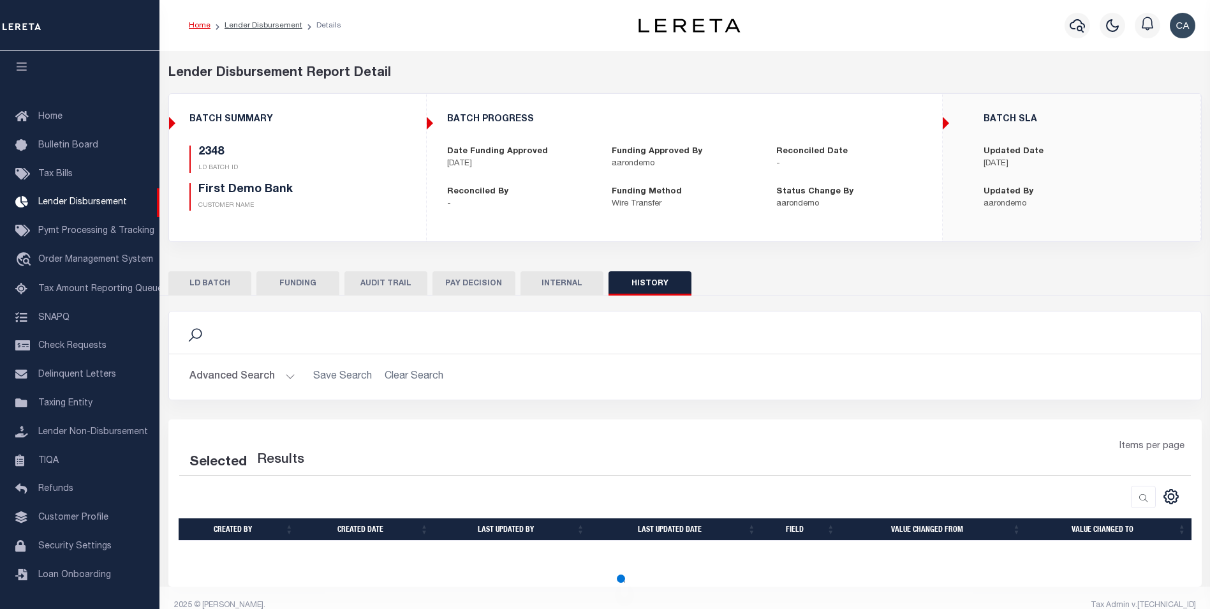
click at [240, 283] on button "LD BATCH" at bounding box center [209, 283] width 83 height 24
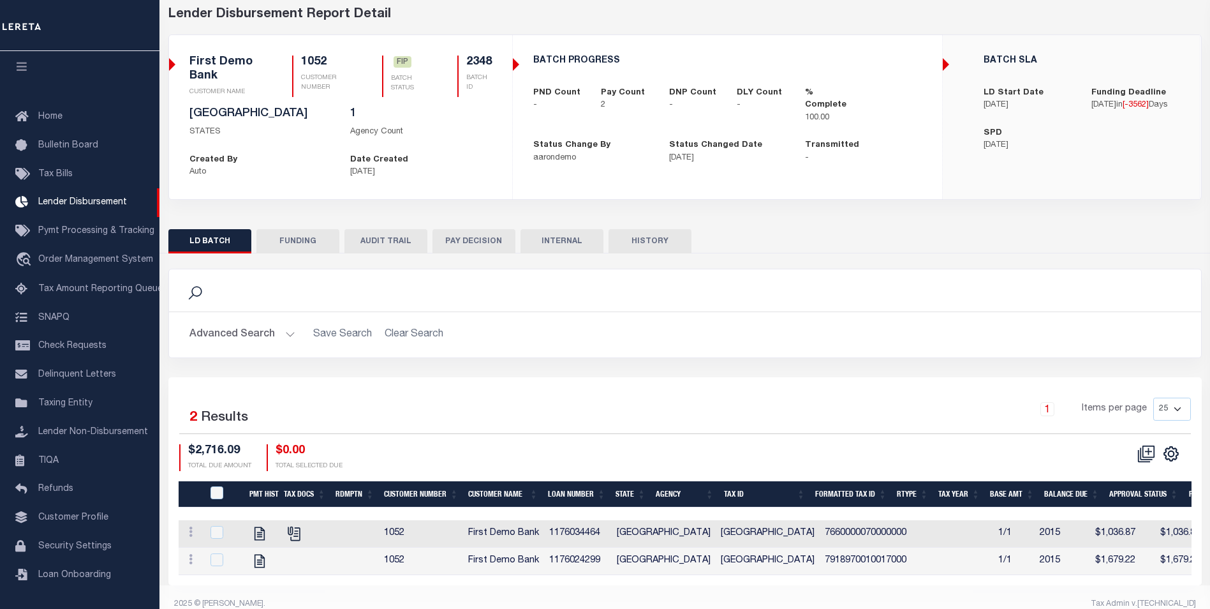
scroll to position [64, 0]
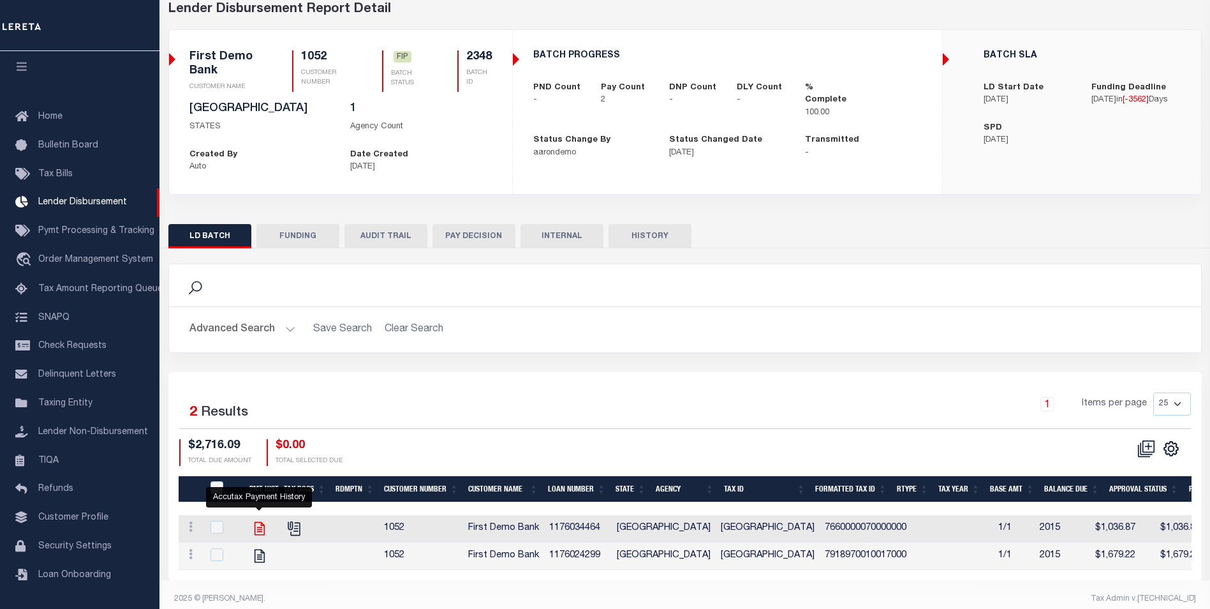
click at [262, 525] on icon "" at bounding box center [259, 528] width 17 height 17
checkbox input "true"
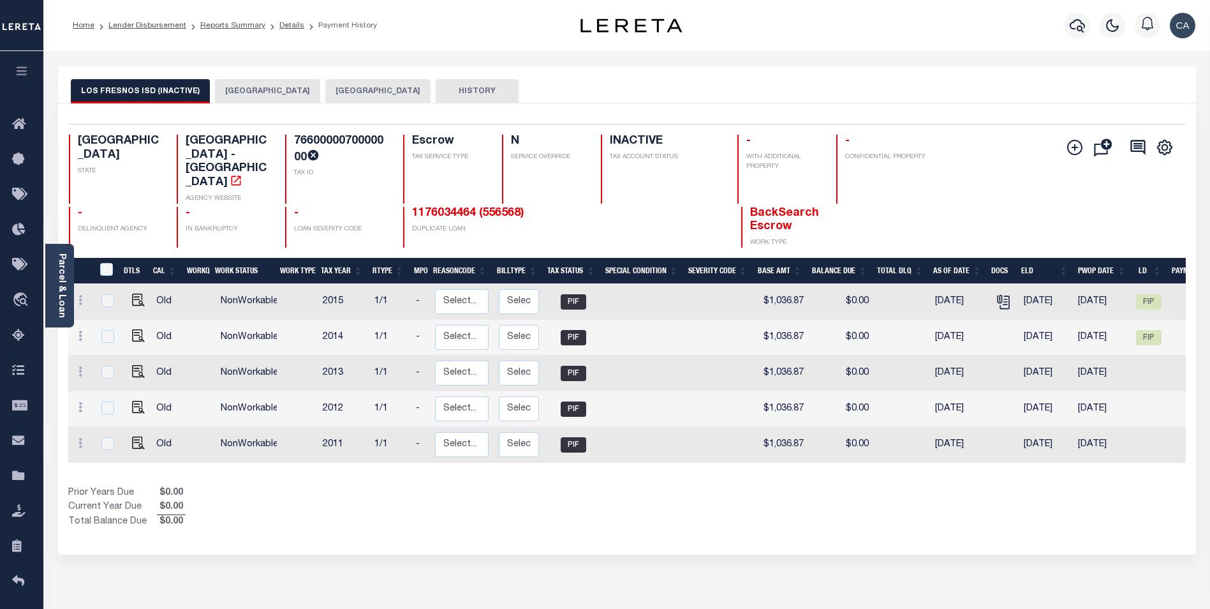
click at [261, 105] on div "LOS FRESNOS ISD (INACTIVE) Harlingen City CAMERON COUNTY HISTORY Selected 5 1" at bounding box center [627, 310] width 1138 height 488
click at [271, 89] on button "[GEOGRAPHIC_DATA]" at bounding box center [267, 91] width 105 height 24
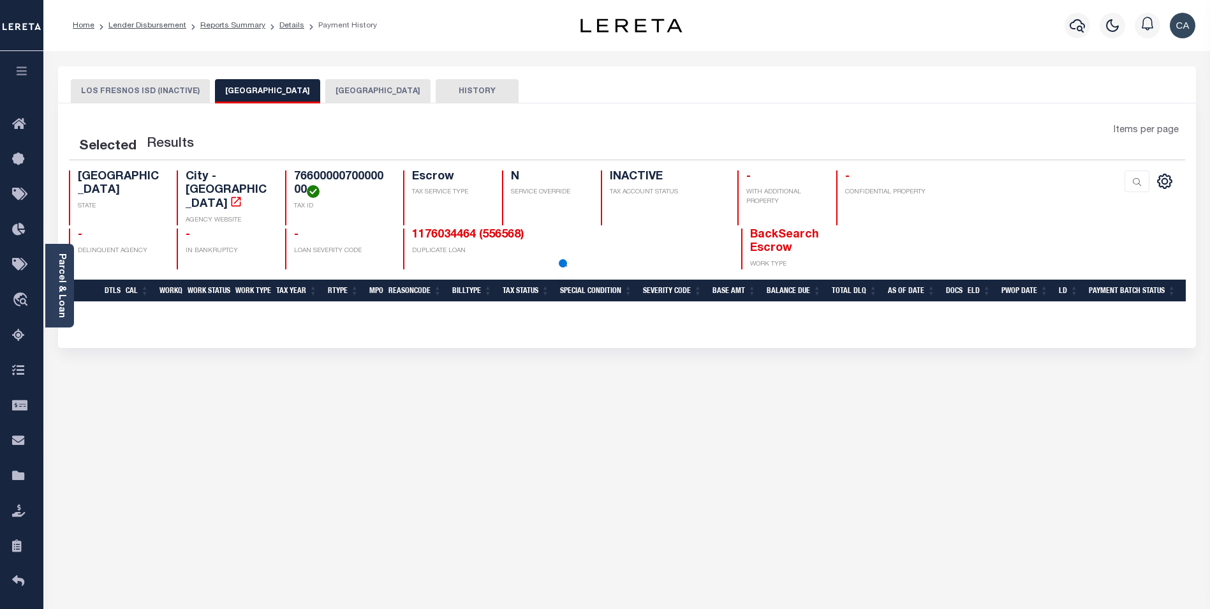
click at [350, 96] on button "[GEOGRAPHIC_DATA]" at bounding box center [377, 91] width 105 height 24
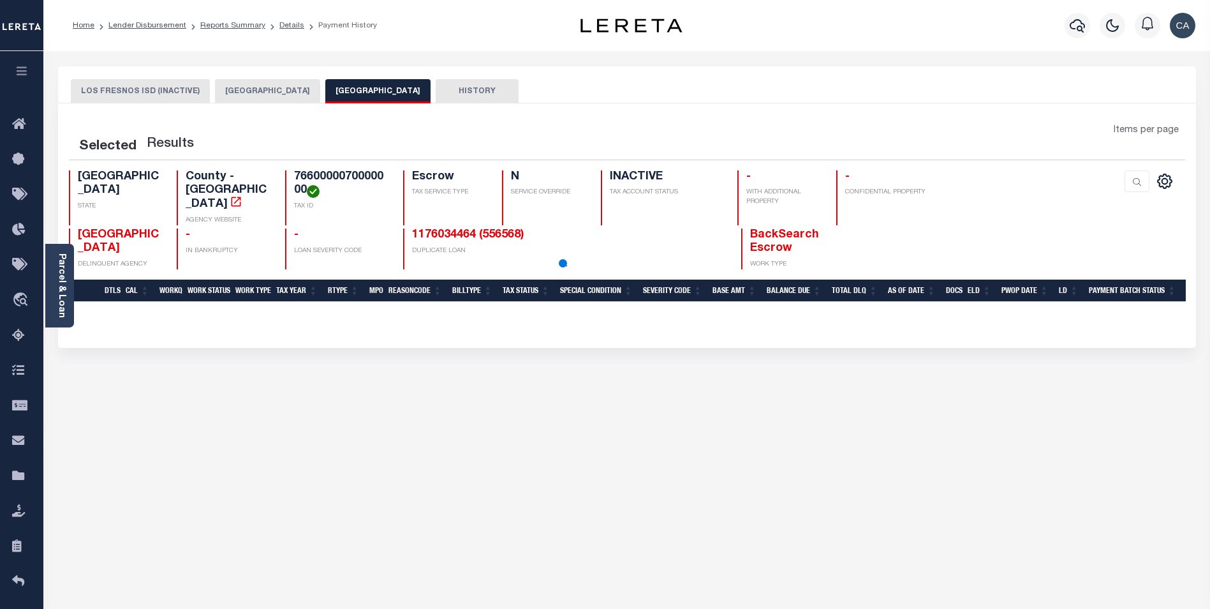
click at [436, 88] on button "HISTORY" at bounding box center [477, 91] width 83 height 24
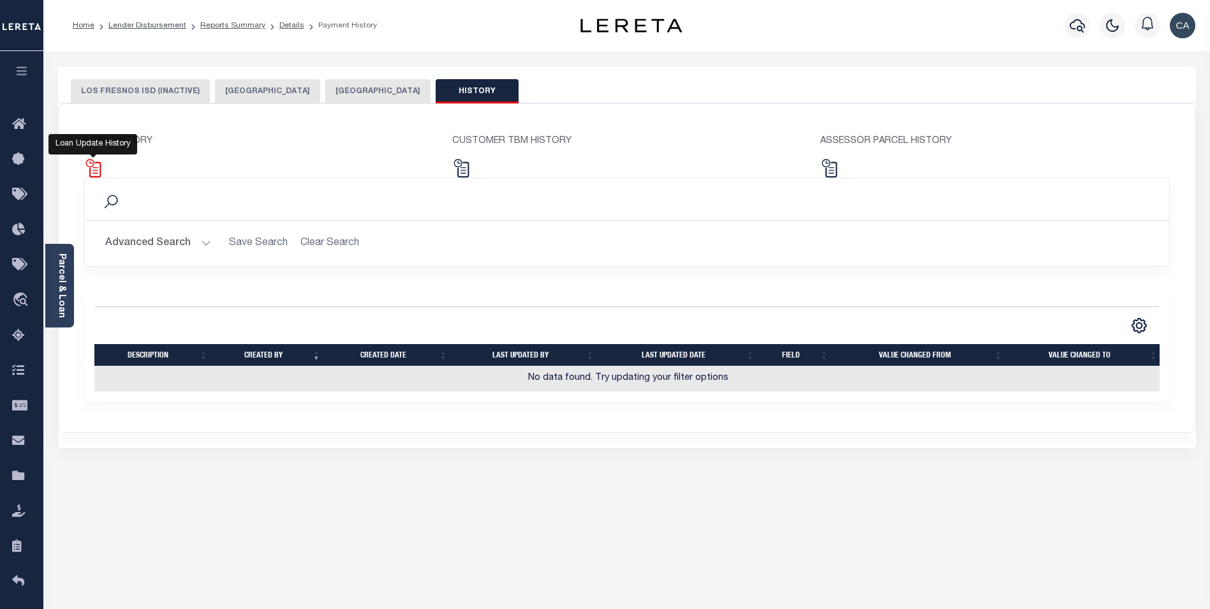
click at [100, 169] on img at bounding box center [93, 168] width 18 height 18
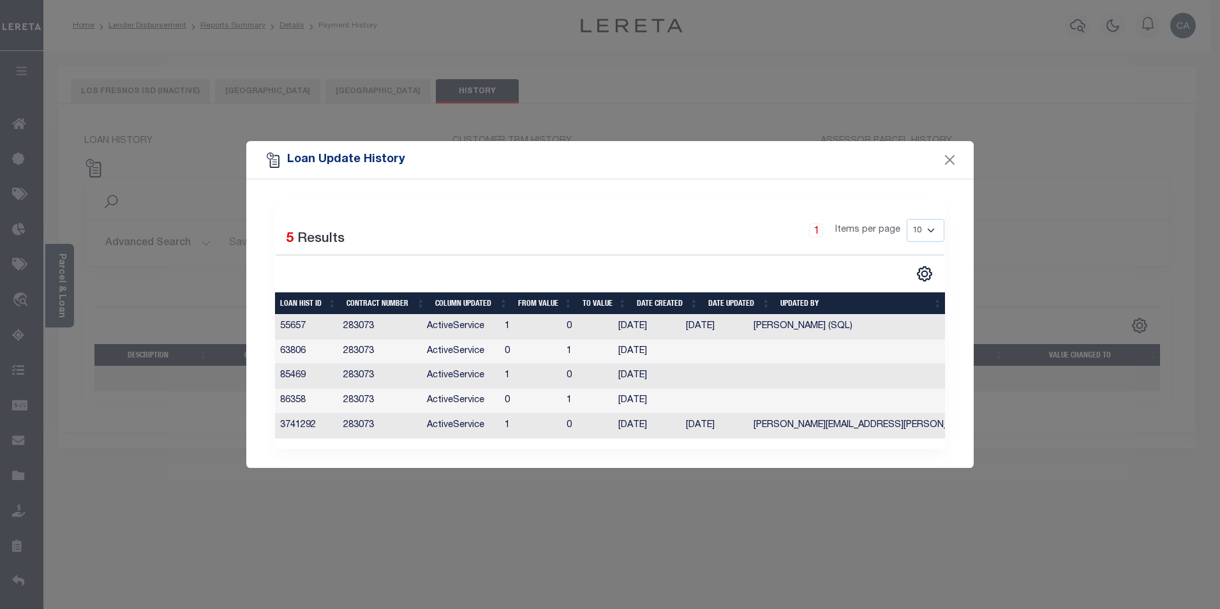
click at [953, 193] on div "Selected 5 Results 1 Items per page 10 25 50 100" at bounding box center [609, 323] width 727 height 288
click at [950, 163] on button "Close" at bounding box center [949, 160] width 17 height 17
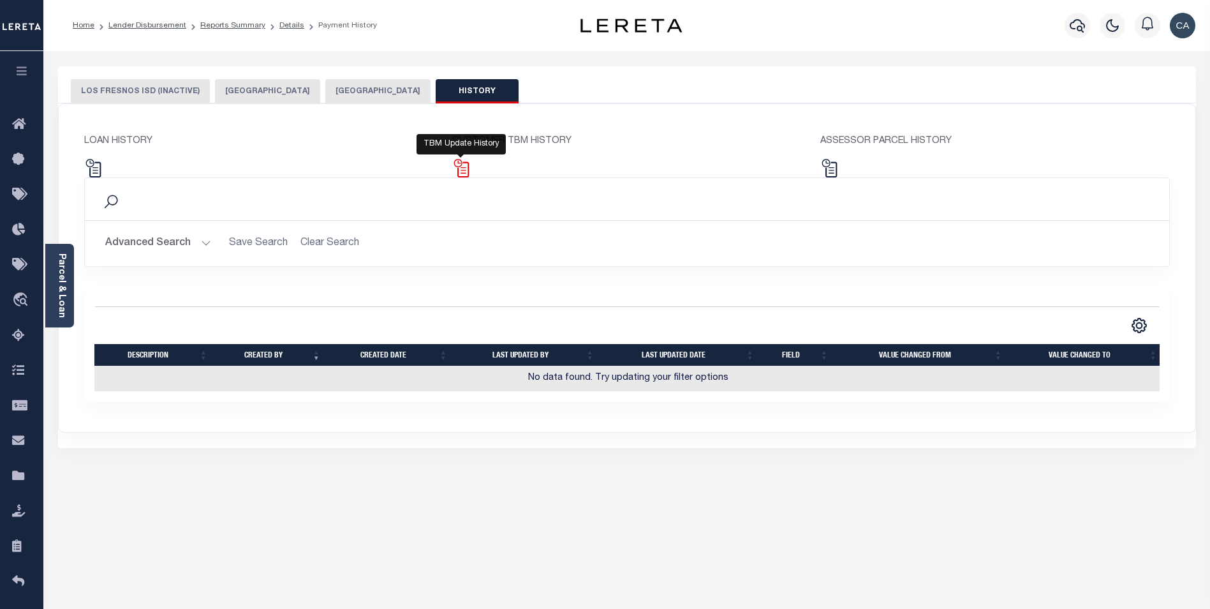
click at [459, 170] on img at bounding box center [461, 168] width 18 height 18
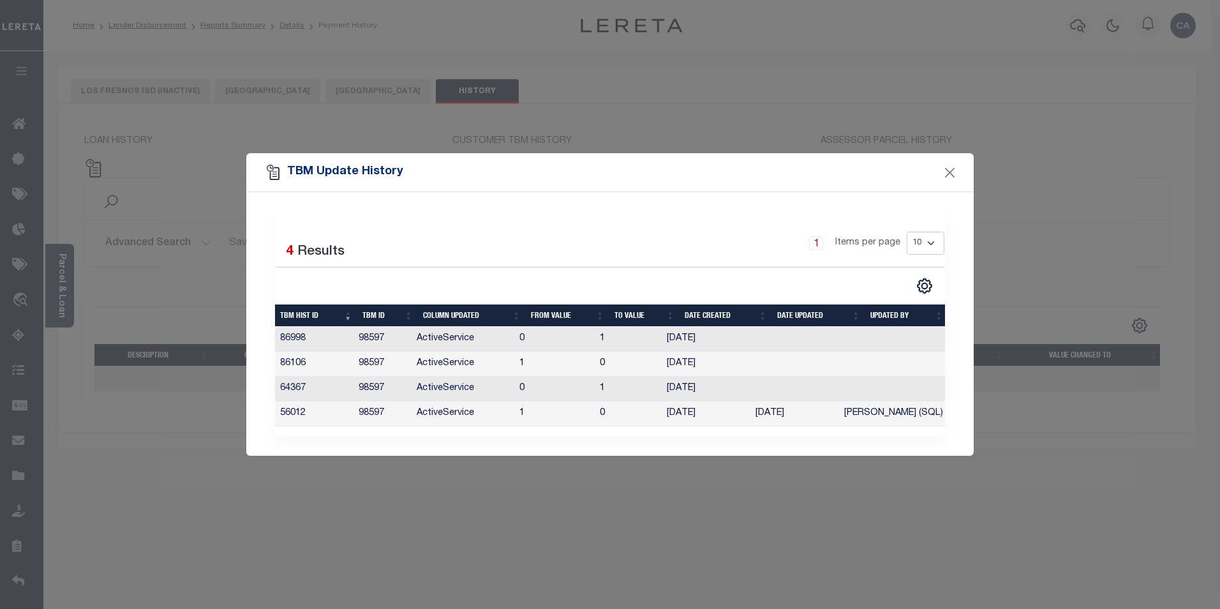
click at [959, 175] on div "TBM Update History" at bounding box center [609, 172] width 727 height 38
click at [956, 172] on button "Close" at bounding box center [949, 172] width 17 height 17
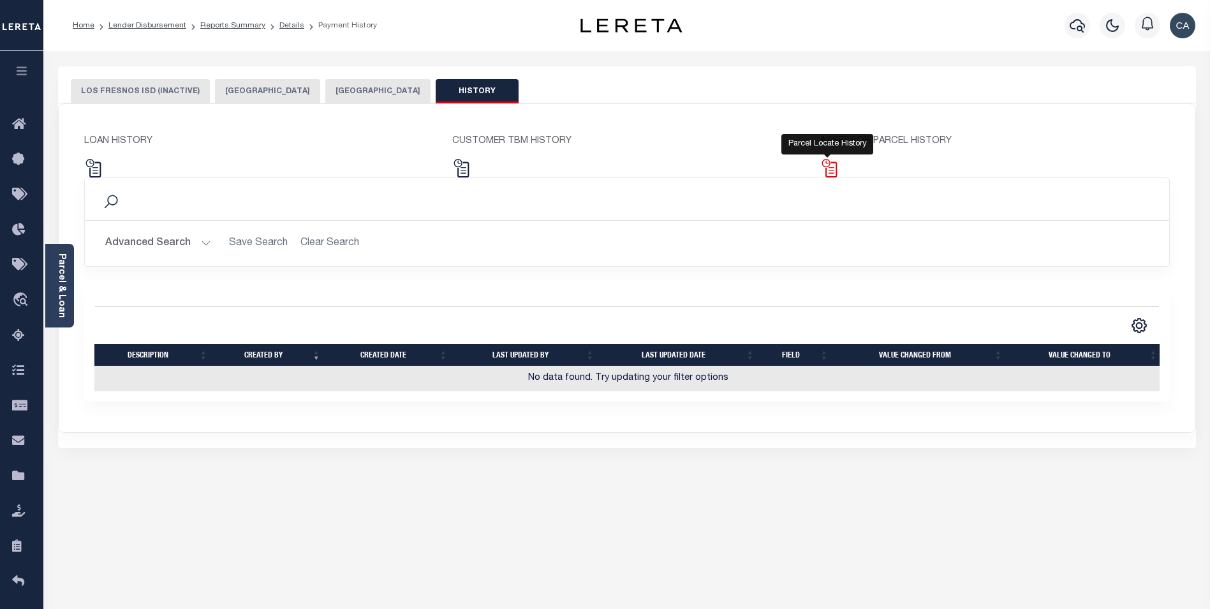
click at [829, 172] on img at bounding box center [829, 168] width 18 height 18
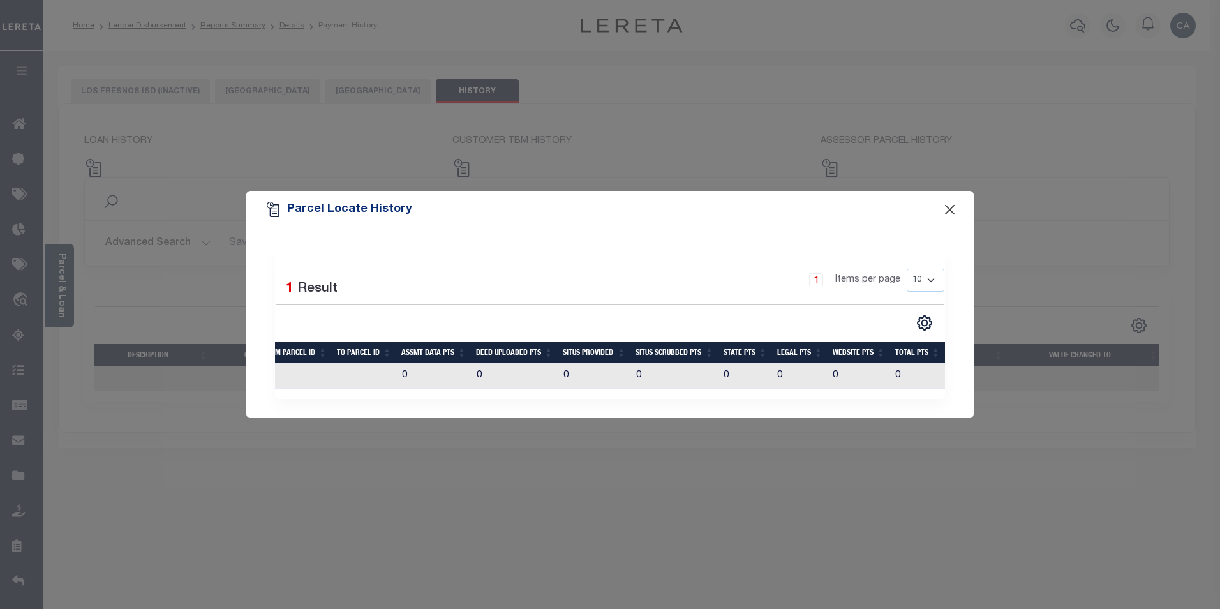
drag, startPoint x: 939, startPoint y: 213, endPoint x: 946, endPoint y: 204, distance: 11.4
click at [941, 210] on div "Parcel Locate History" at bounding box center [609, 210] width 727 height 38
click at [946, 203] on button "Close" at bounding box center [949, 209] width 17 height 17
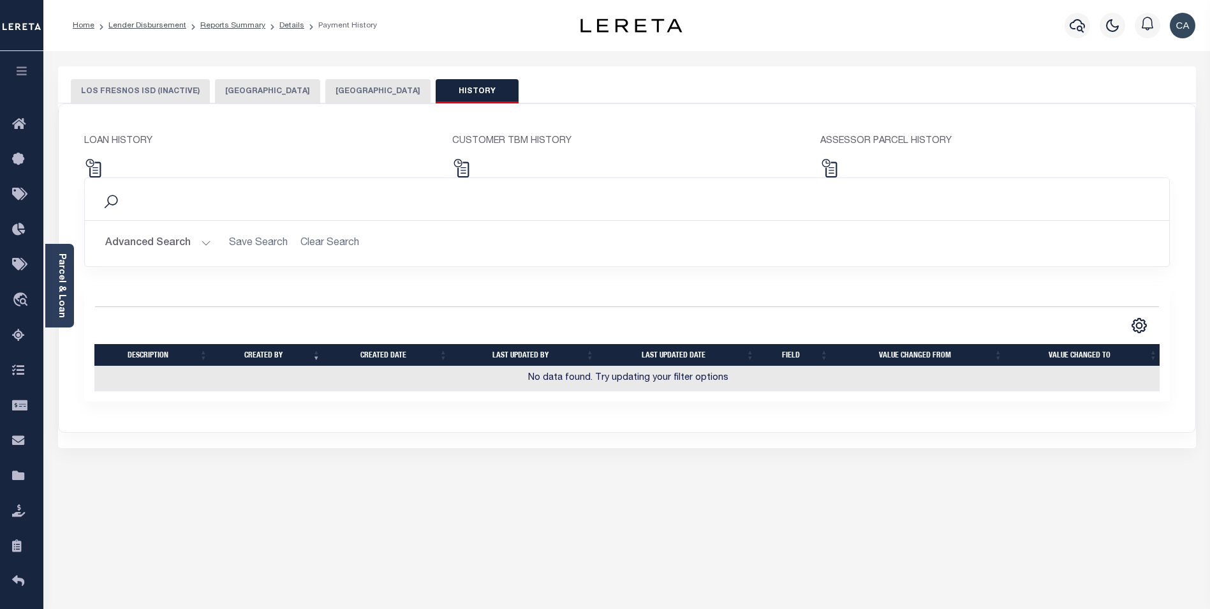
click at [104, 181] on div "Search" at bounding box center [627, 199] width 1084 height 42
click at [101, 172] on img at bounding box center [93, 168] width 18 height 18
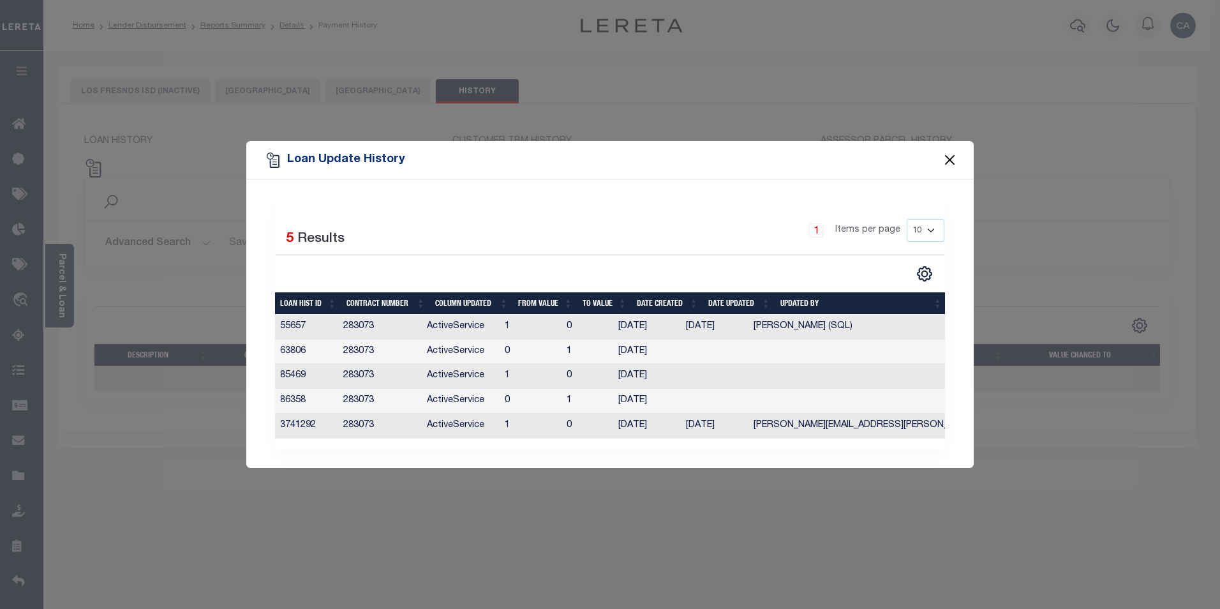
click at [950, 152] on button "Close" at bounding box center [949, 160] width 17 height 17
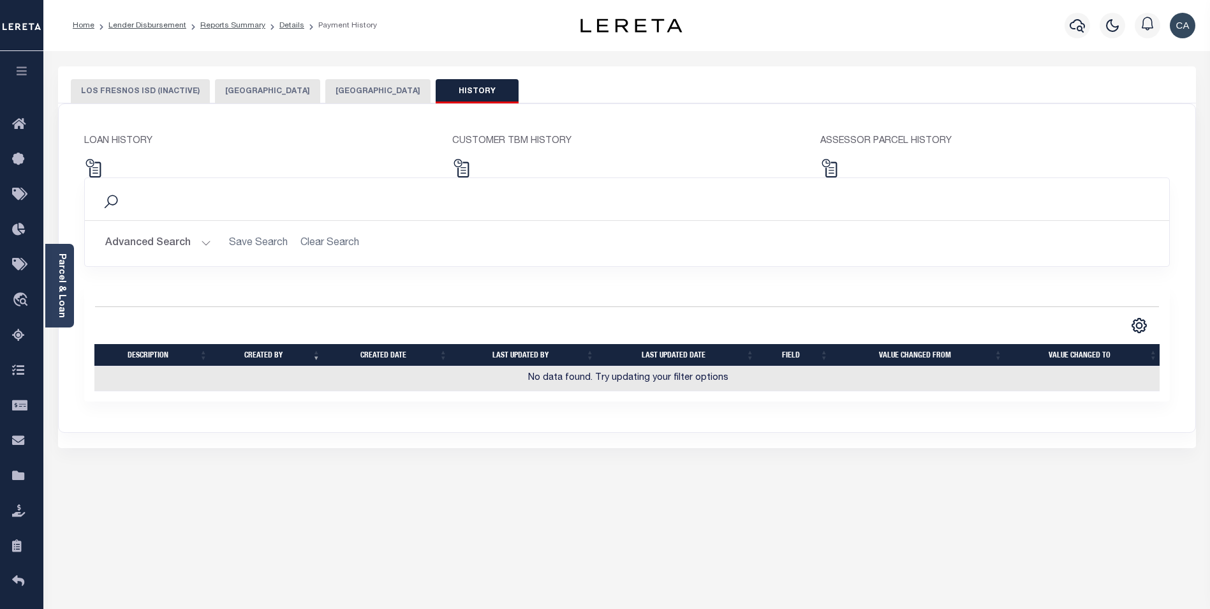
click at [436, 84] on button "HISTORY" at bounding box center [477, 91] width 83 height 24
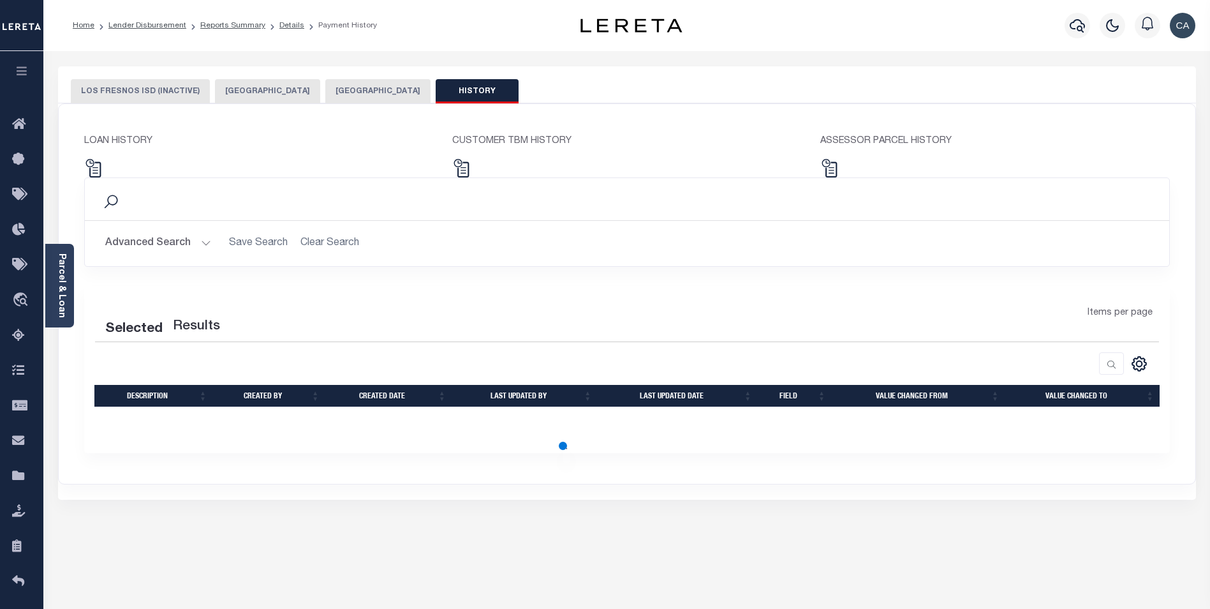
click at [356, 87] on button "CAMERON COUNTY" at bounding box center [377, 91] width 105 height 24
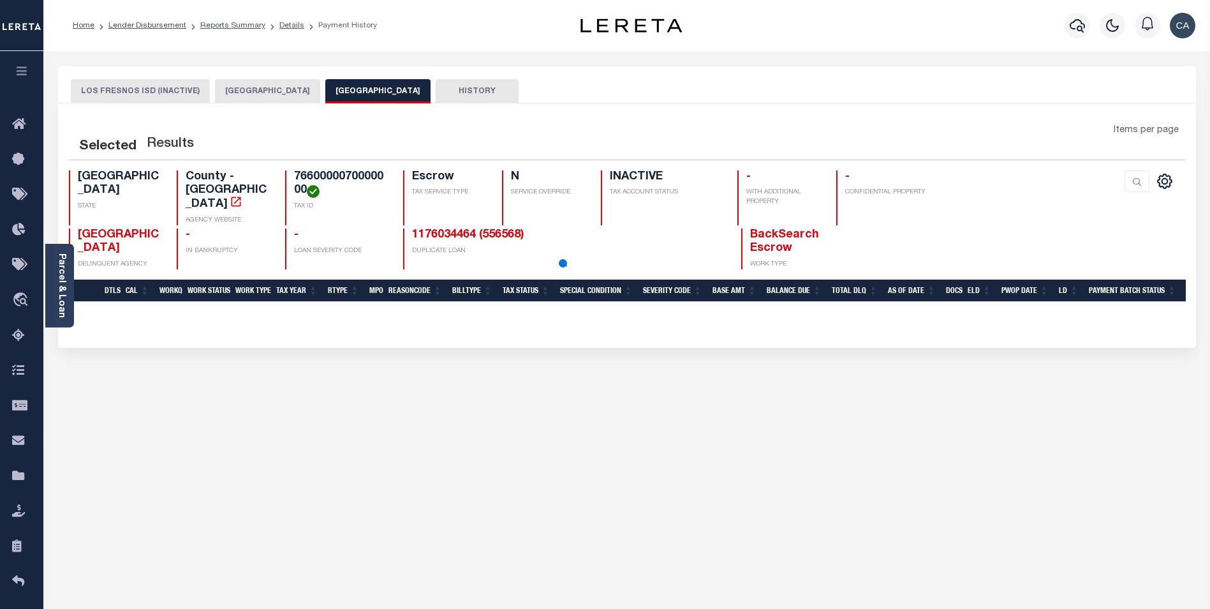
click at [245, 87] on button "Harlingen City" at bounding box center [267, 91] width 105 height 24
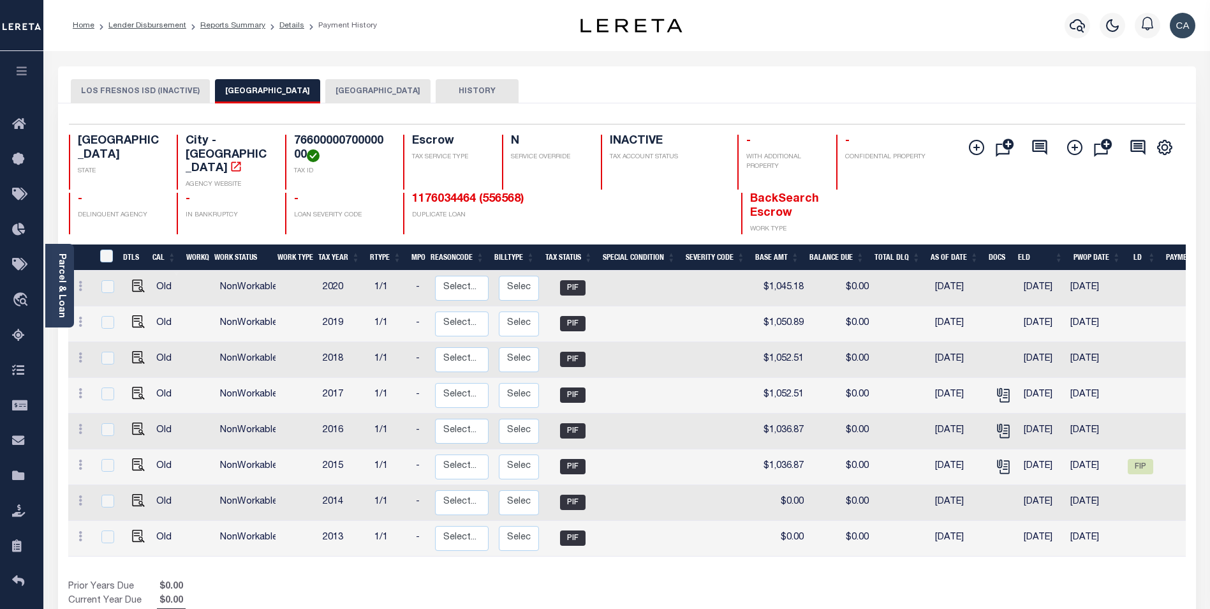
click at [161, 89] on button "LOS FRESNOS ISD (INACTIVE)" at bounding box center [140, 91] width 139 height 24
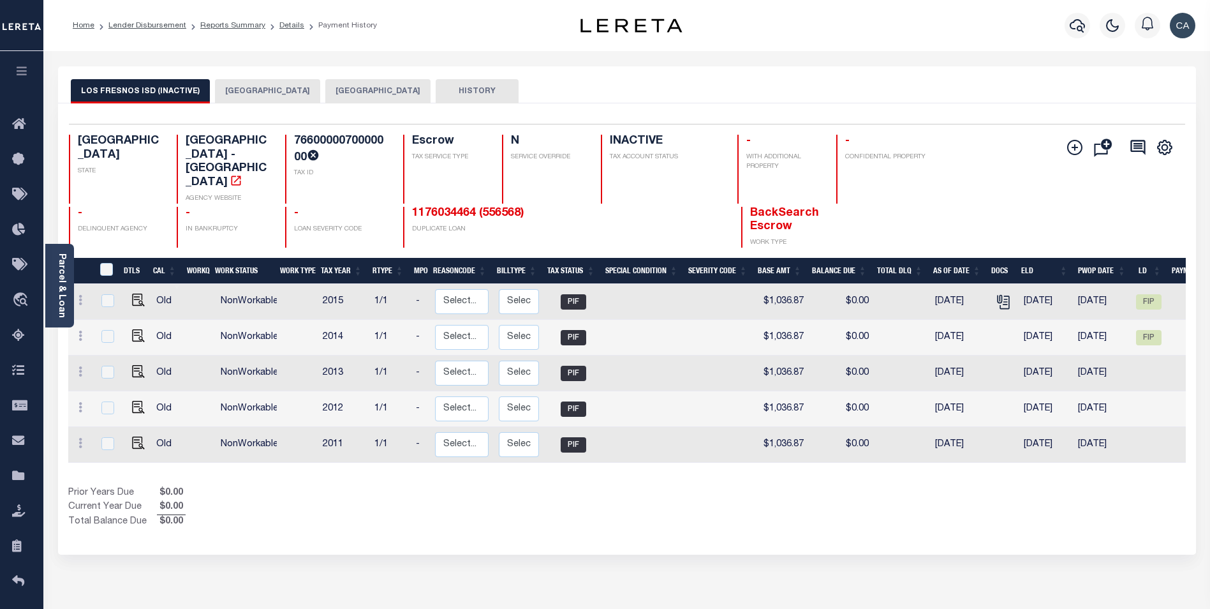
click at [240, 91] on button "Harlingen City" at bounding box center [267, 91] width 105 height 24
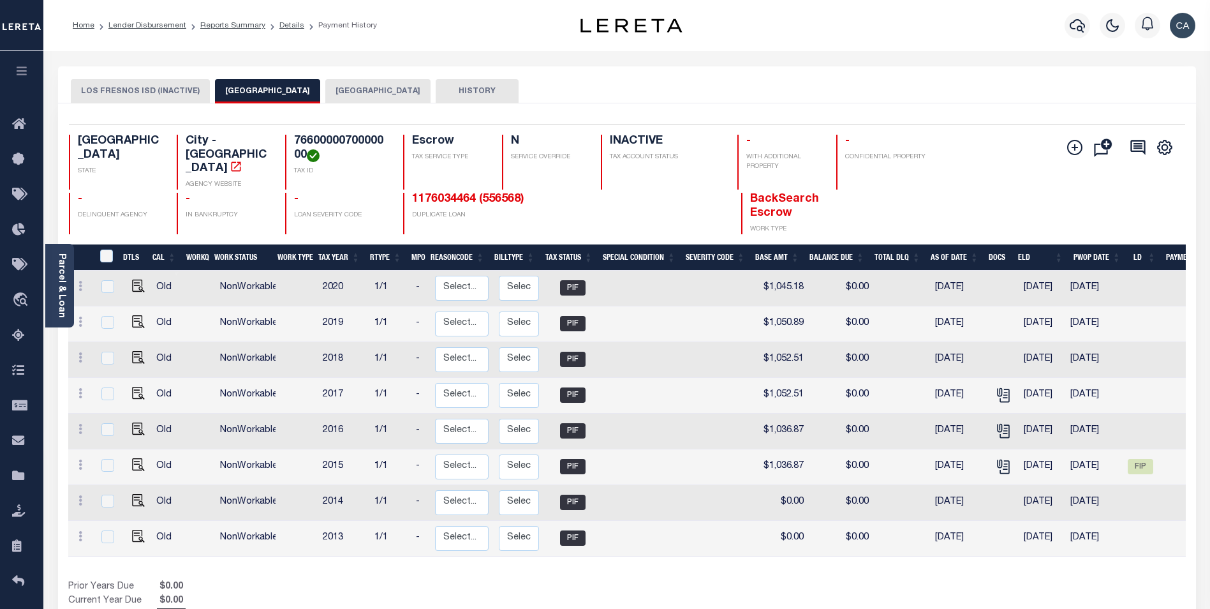
click at [1006, 388] on td at bounding box center [1003, 396] width 31 height 36
checkbox input "true"
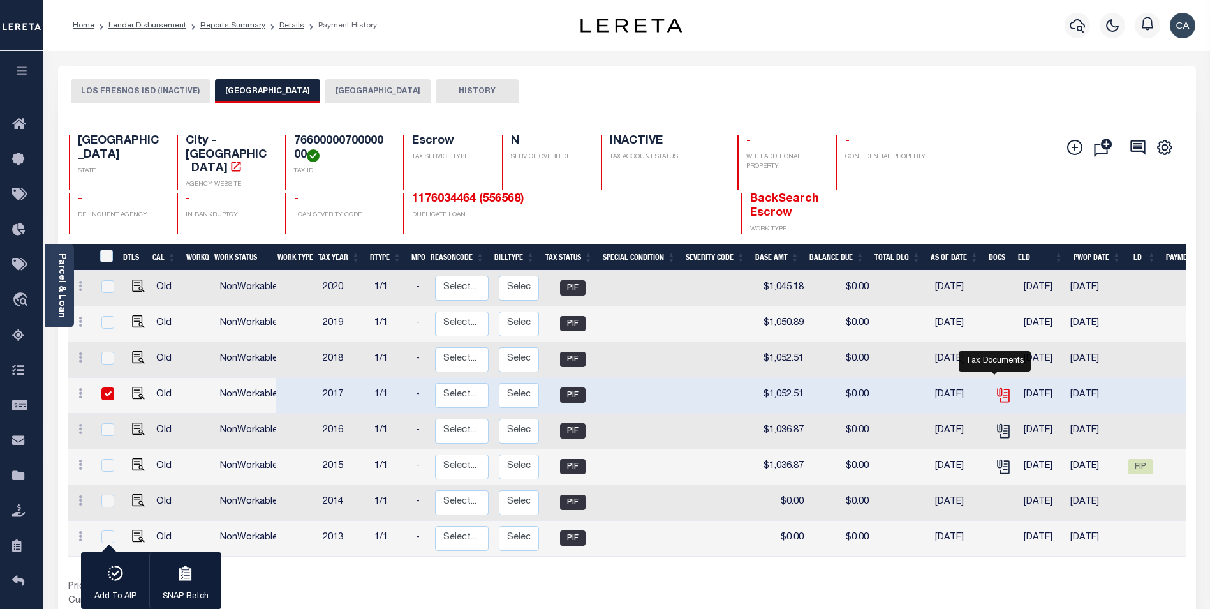
click at [998, 388] on icon "" at bounding box center [1003, 395] width 17 height 17
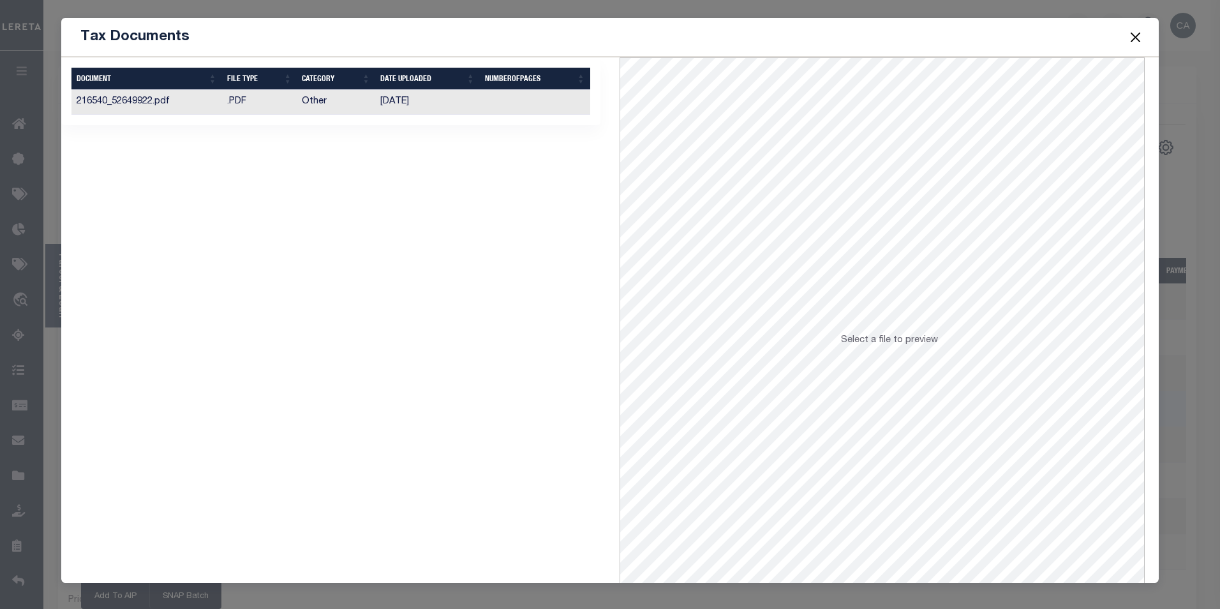
click at [406, 110] on td "10/19/2017" at bounding box center [427, 102] width 105 height 25
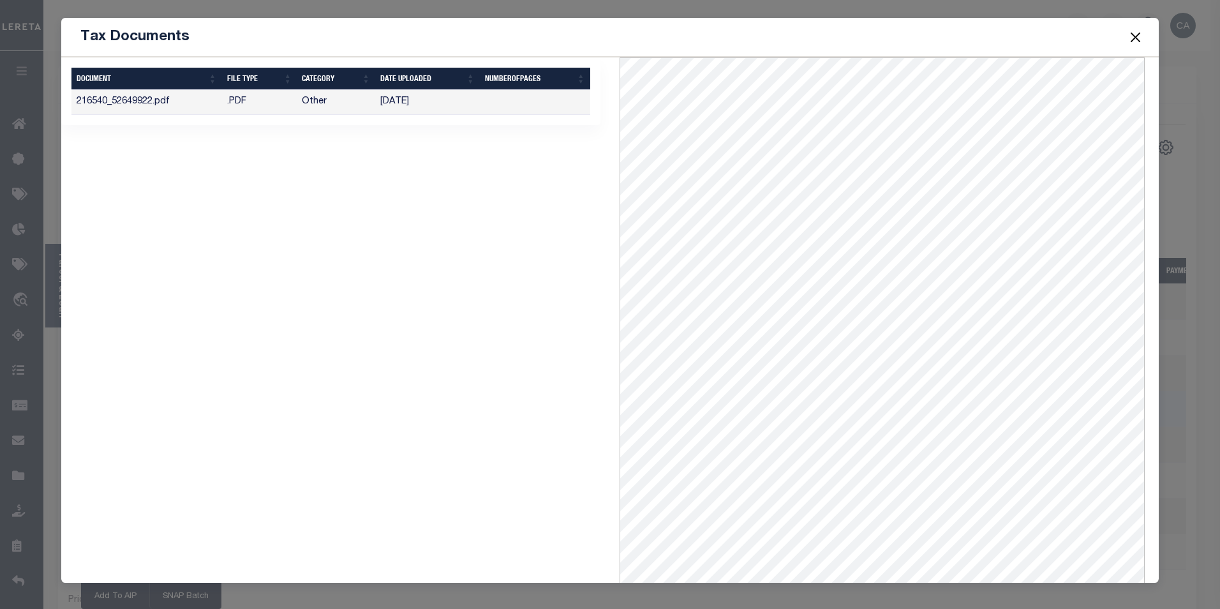
drag, startPoint x: 1121, startPoint y: 34, endPoint x: 1127, endPoint y: 36, distance: 6.5
click at [1125, 36] on span at bounding box center [1134, 37] width 48 height 36
click at [1133, 32] on button "Close" at bounding box center [1134, 37] width 17 height 17
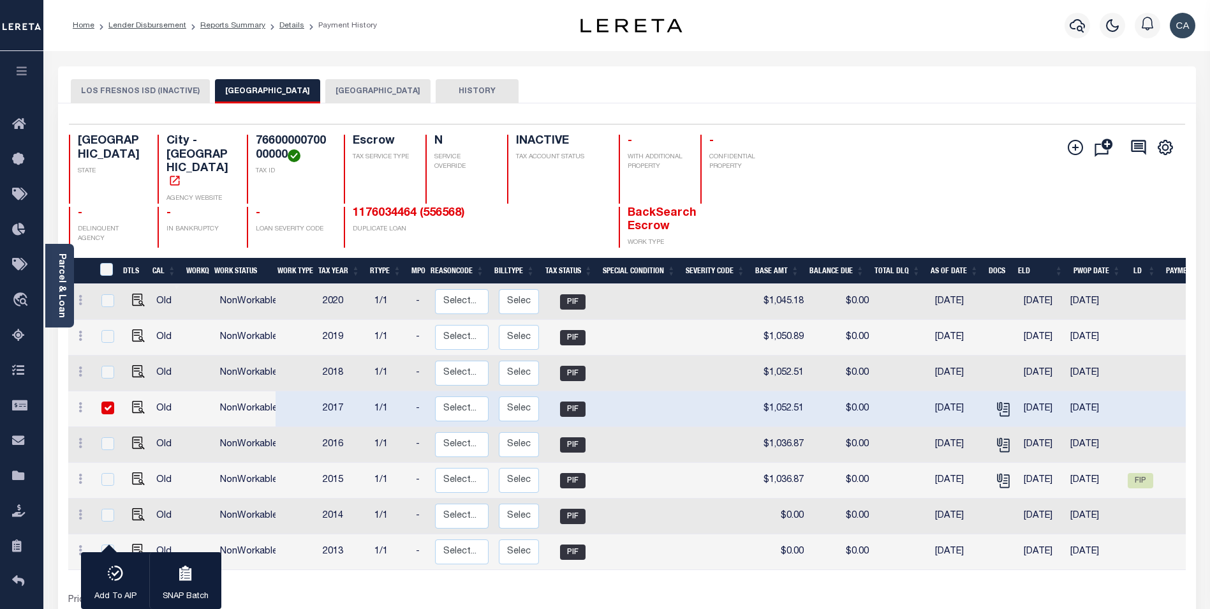
click at [990, 445] on td at bounding box center [1003, 445] width 31 height 36
checkbox input "true"
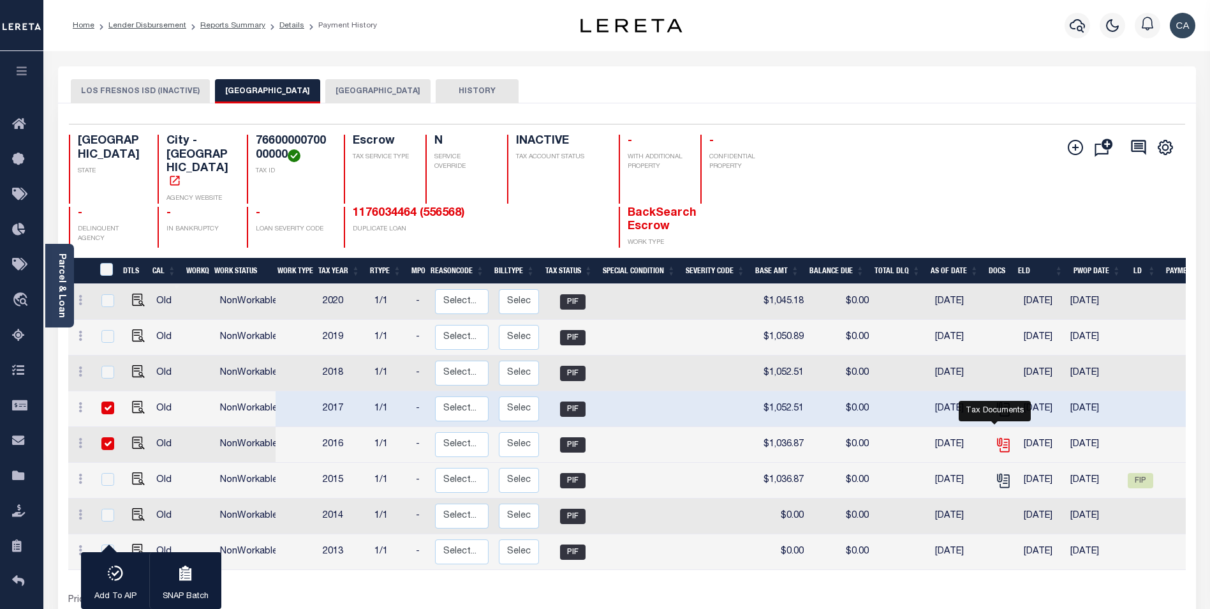
click at [996, 436] on icon "" at bounding box center [1003, 444] width 17 height 17
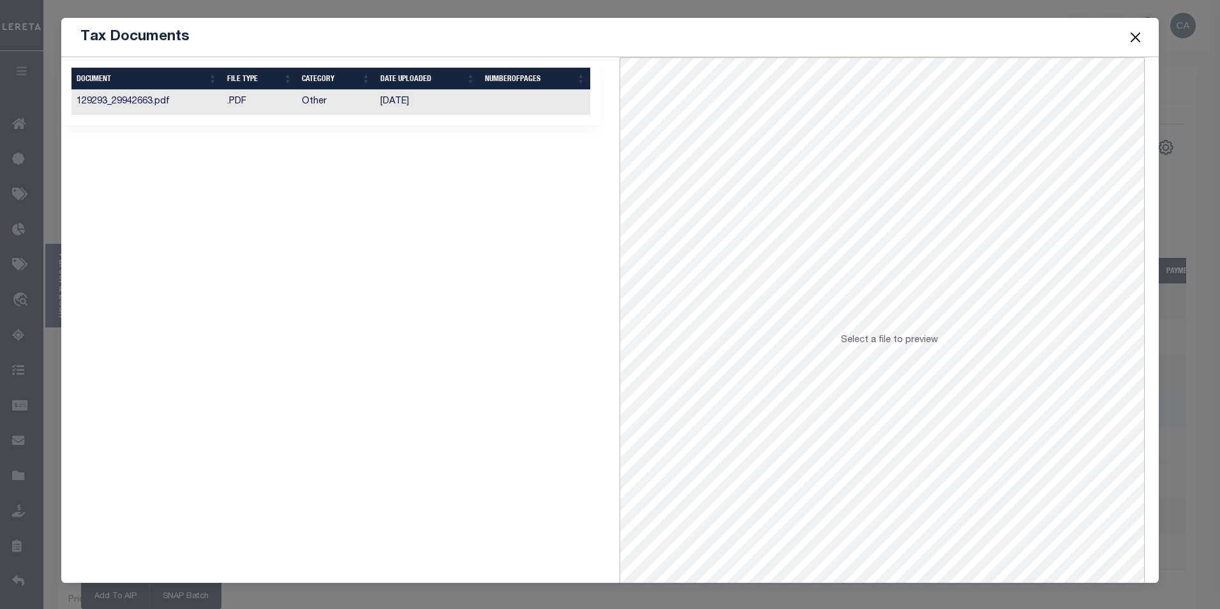
click at [1128, 41] on button "Close" at bounding box center [1134, 37] width 17 height 17
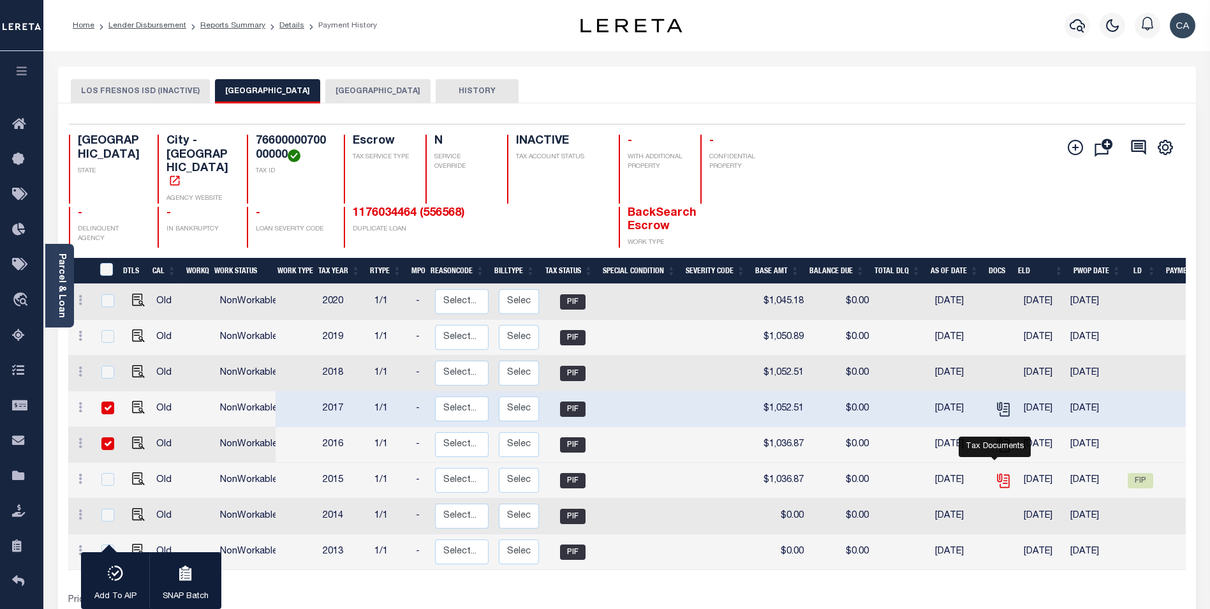
click at [995, 472] on icon "" at bounding box center [1003, 480] width 17 height 17
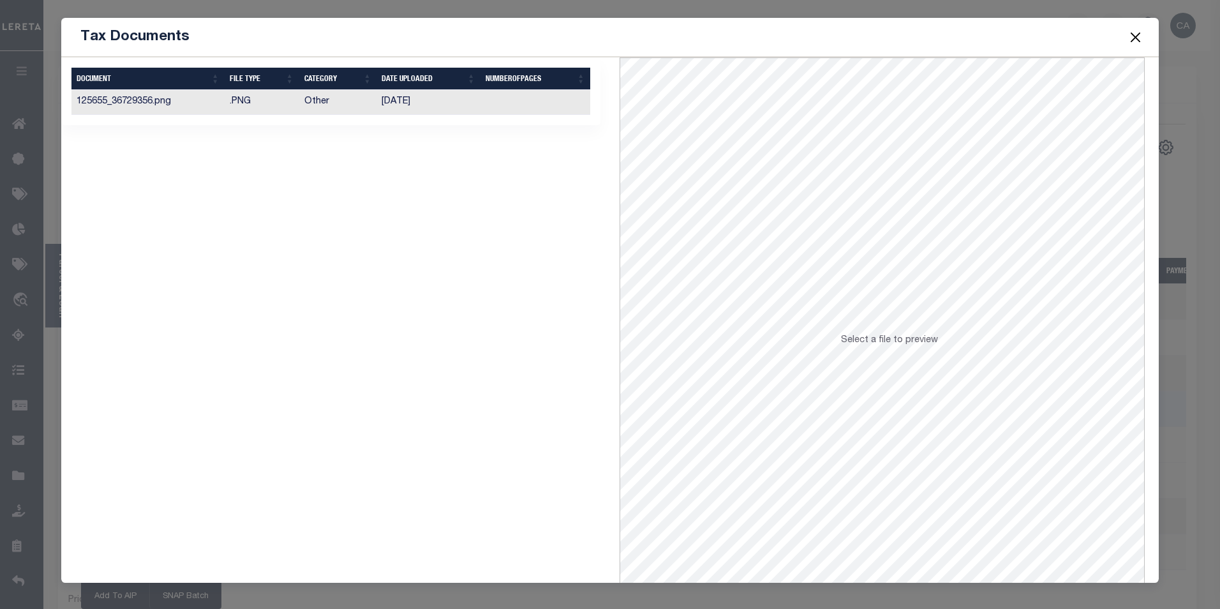
click at [467, 89] on th "Date Uploaded" at bounding box center [428, 79] width 104 height 22
click at [471, 100] on td "10/05/2016" at bounding box center [428, 102] width 104 height 25
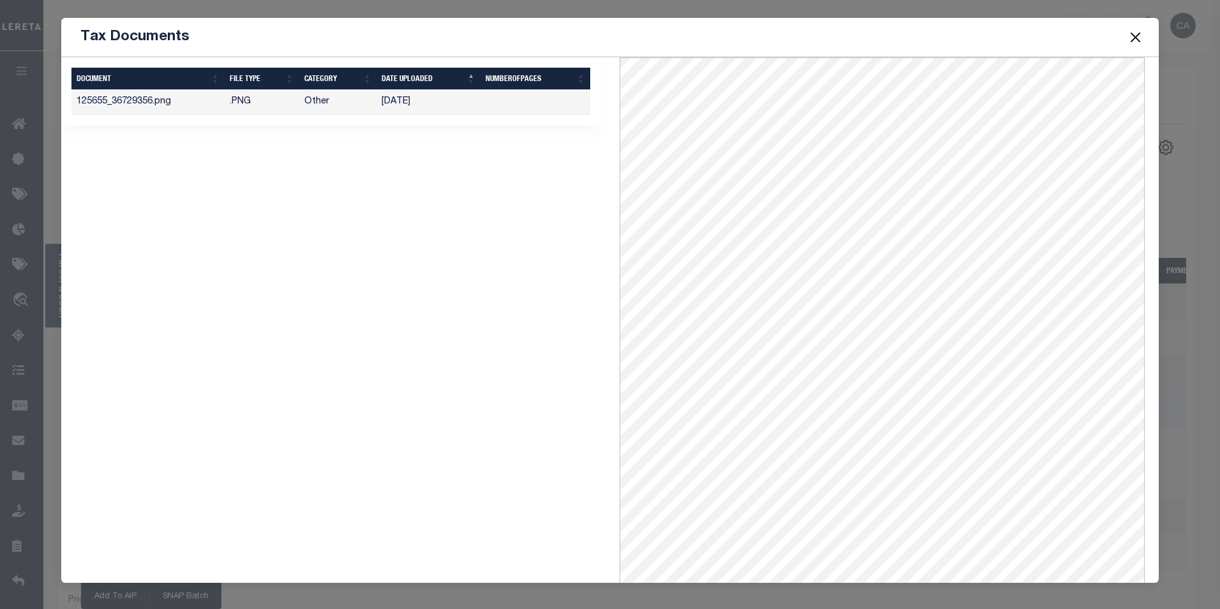
click at [1134, 41] on button "Close" at bounding box center [1134, 37] width 17 height 17
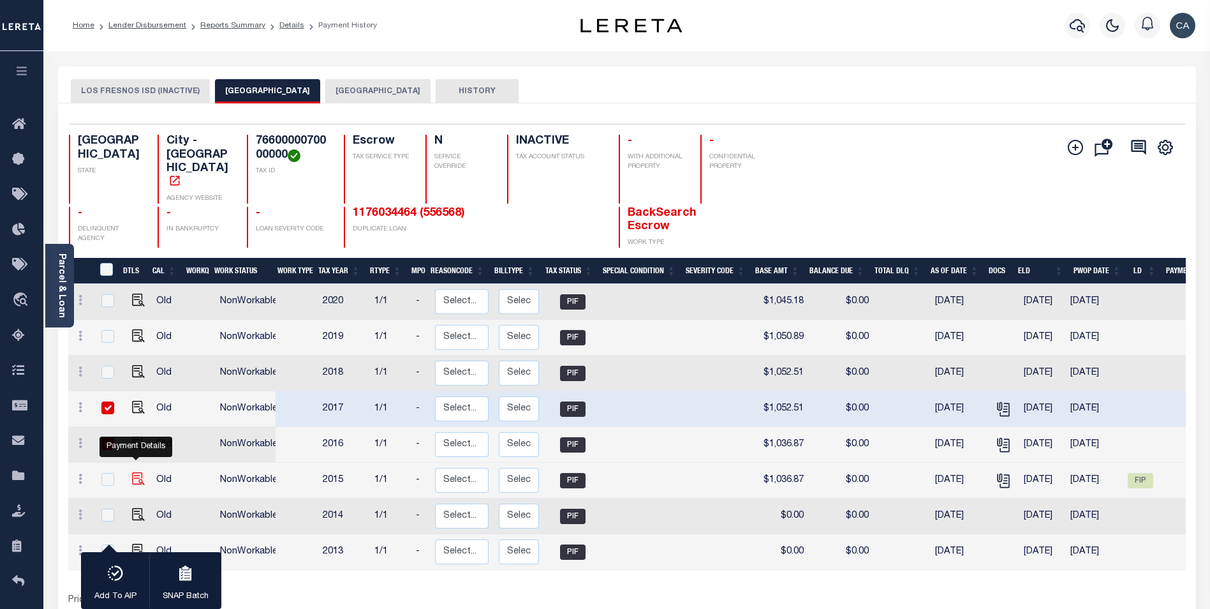
click at [132, 472] on img "" at bounding box center [138, 478] width 13 height 13
checkbox input "true"
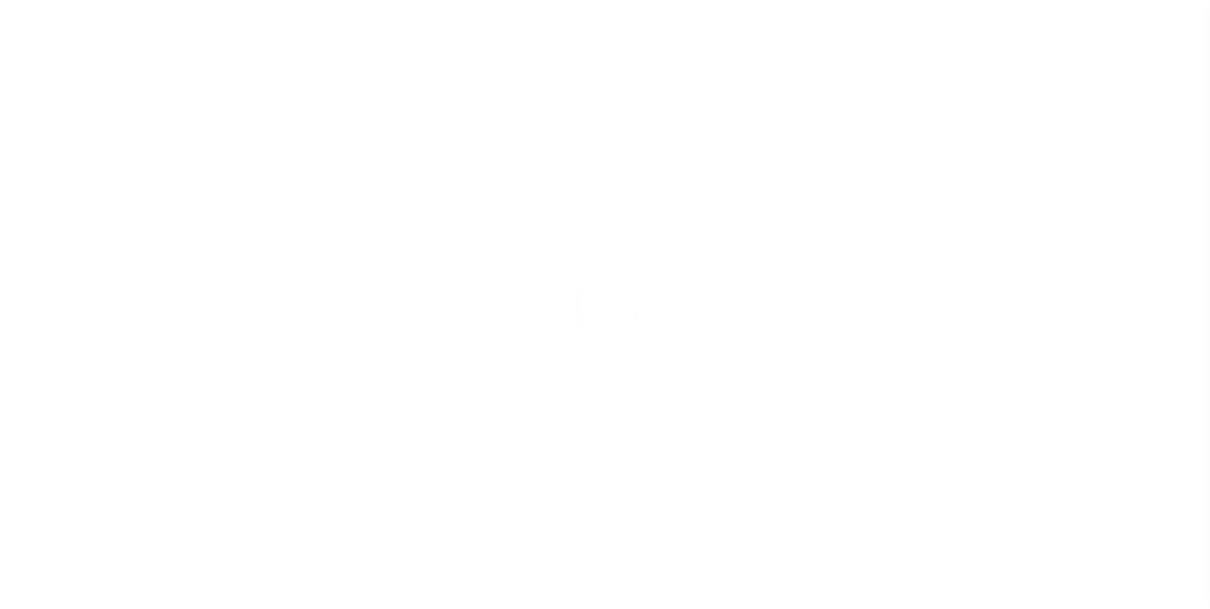
type input "[DATE]"
type input "$1,036.87"
type input "$468.66"
type input "$0"
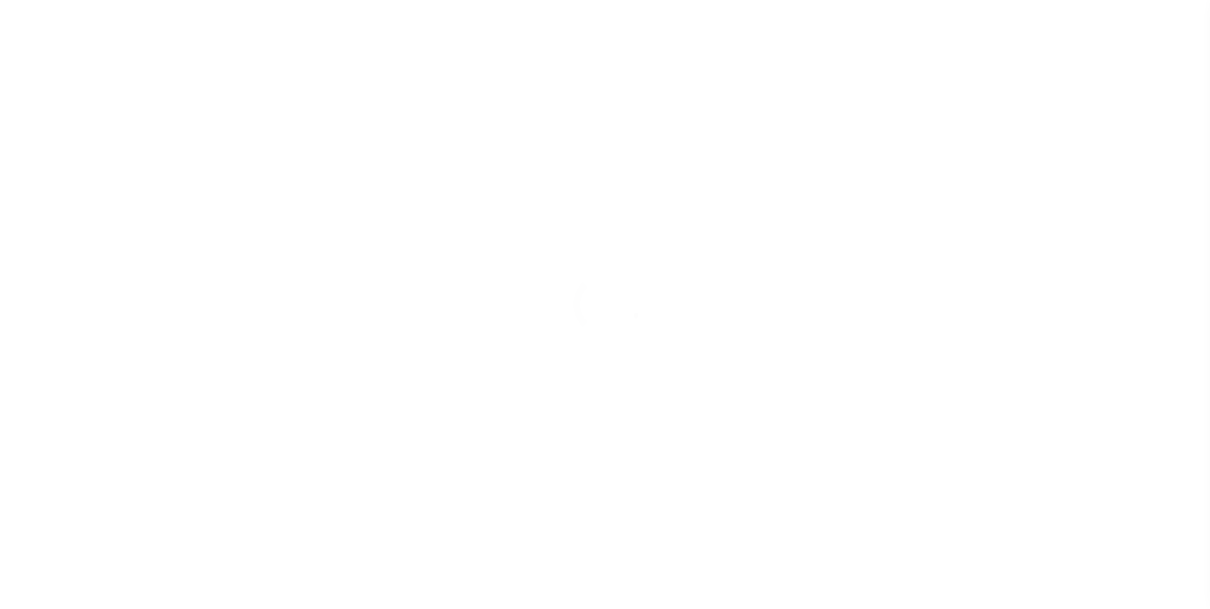
type input "$0"
select select "PIF"
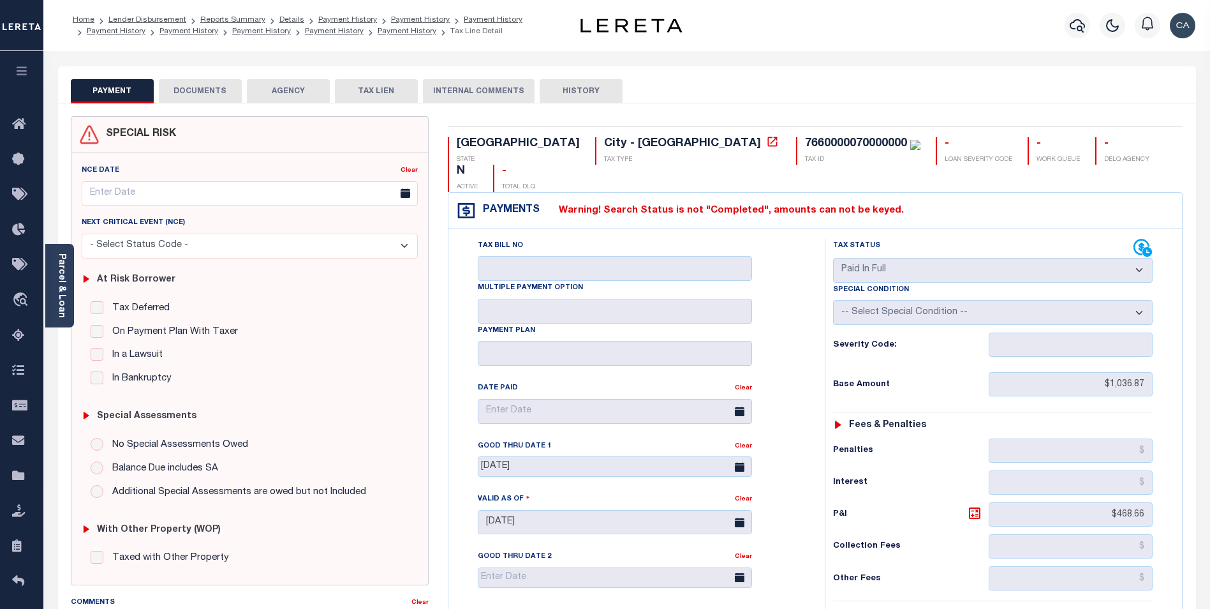
click at [212, 82] on button "DOCUMENTS" at bounding box center [200, 91] width 83 height 24
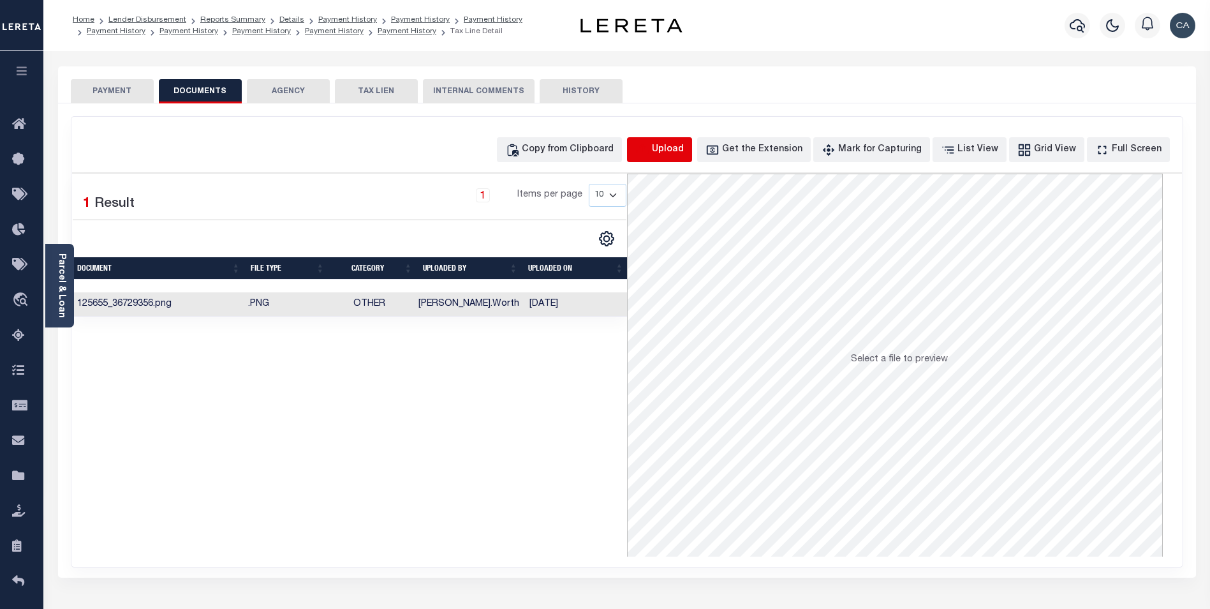
click at [649, 147] on icon "button" at bounding box center [642, 150] width 14 height 14
select select "POP"
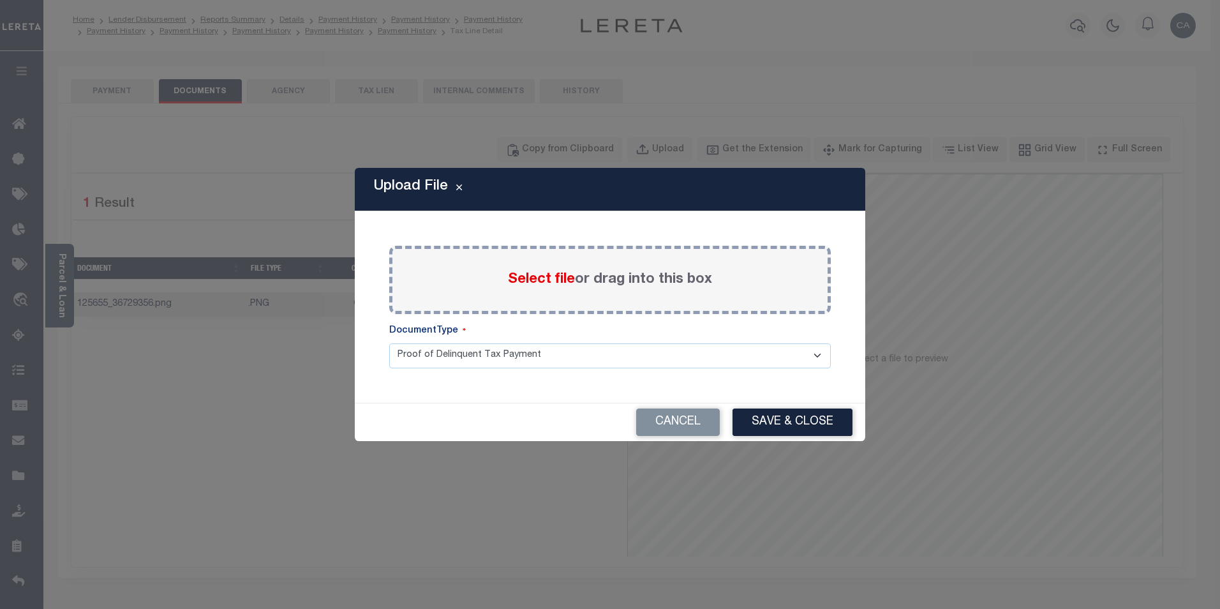
click at [543, 304] on div "Select file or drag into this box" at bounding box center [609, 280] width 441 height 68
click at [544, 282] on span "Select file" at bounding box center [541, 279] width 67 height 14
click at [0, 0] on input "Select file or drag into this box" at bounding box center [0, 0] width 0 height 0
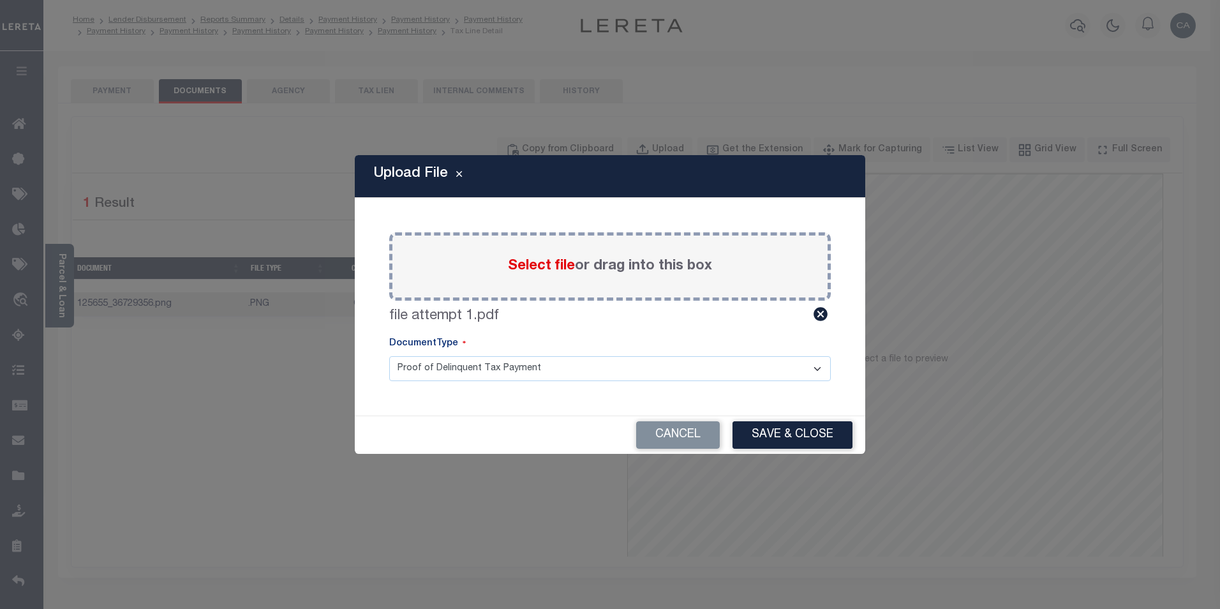
drag, startPoint x: 580, startPoint y: 386, endPoint x: 584, endPoint y: 379, distance: 7.7
click at [581, 385] on div "Paste copied image or file into this box Select file or drag into this box file…" at bounding box center [610, 306] width 480 height 187
click at [587, 364] on select "Proof of Delinquent Tax Payment" at bounding box center [609, 368] width 441 height 25
click at [588, 364] on select "Proof of Delinquent Tax Payment" at bounding box center [609, 368] width 441 height 25
click at [799, 442] on button "Save & Close" at bounding box center [792, 434] width 120 height 27
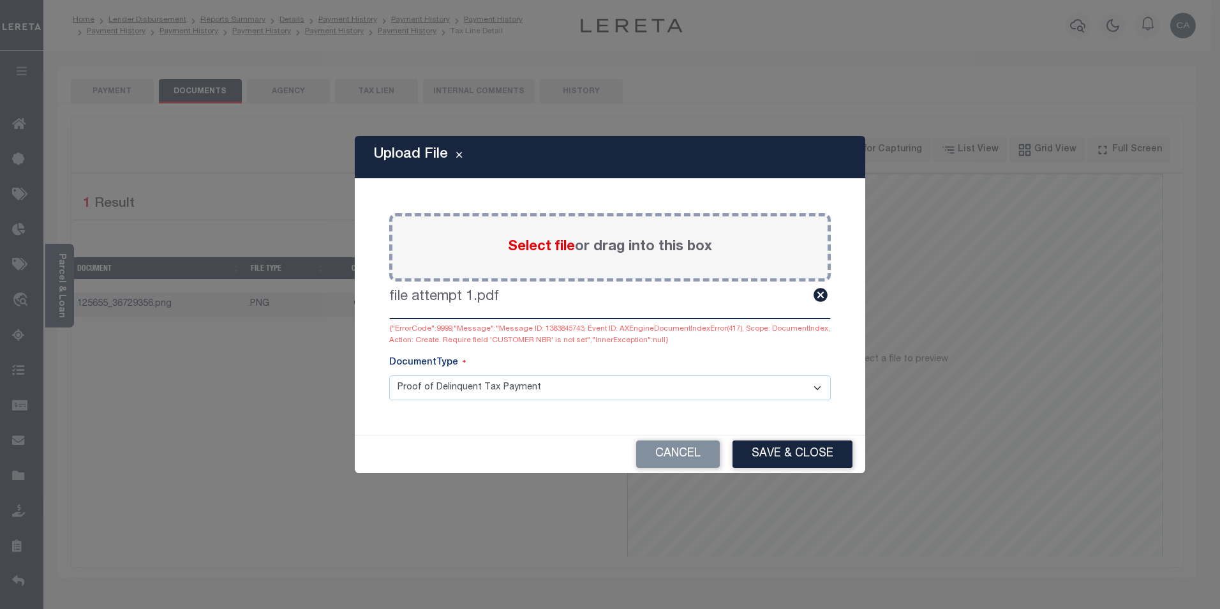
click at [547, 396] on select "Proof of Delinquent Tax Payment" at bounding box center [609, 387] width 441 height 25
click at [551, 395] on select "Proof of Delinquent Tax Payment" at bounding box center [609, 387] width 441 height 25
click at [784, 457] on button "Save & Close" at bounding box center [792, 453] width 120 height 27
click at [720, 452] on button "Cancel" at bounding box center [678, 453] width 84 height 27
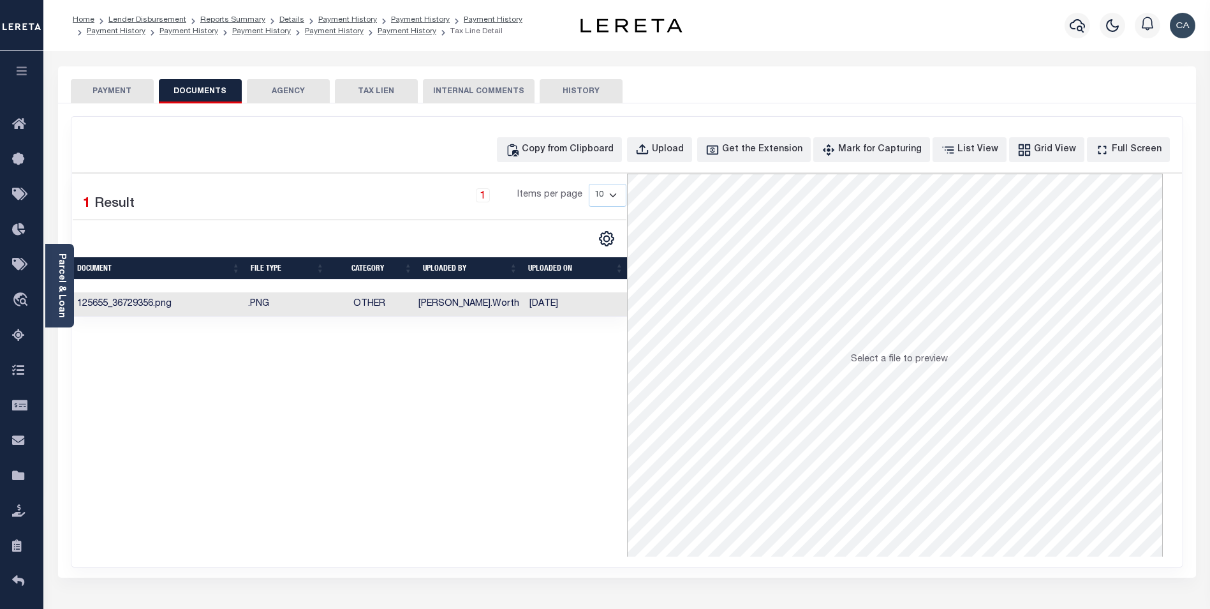
click at [430, 306] on td "Shelly.Worth" at bounding box center [468, 304] width 111 height 25
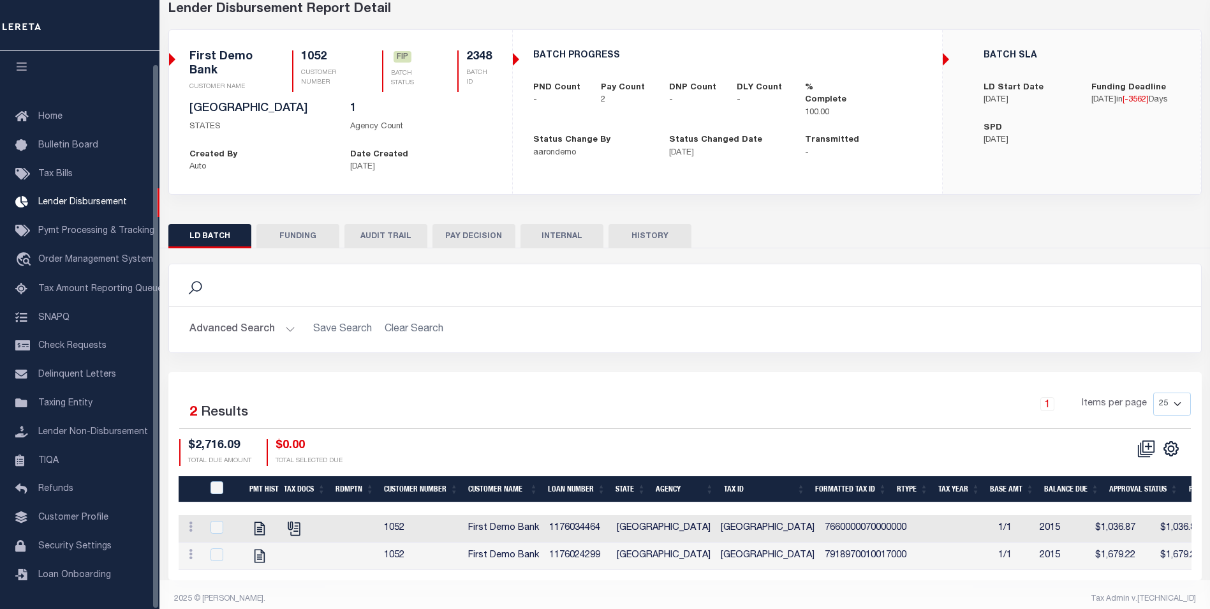
scroll to position [84, 0]
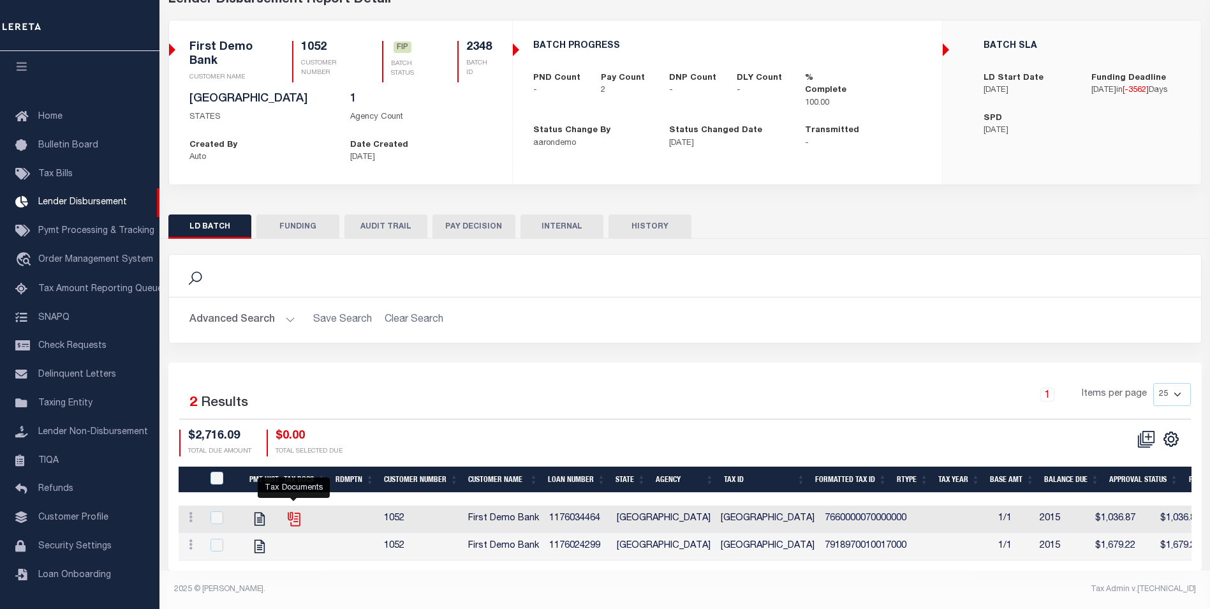
click at [289, 512] on icon "" at bounding box center [293, 517] width 10 height 10
checkbox input "true"
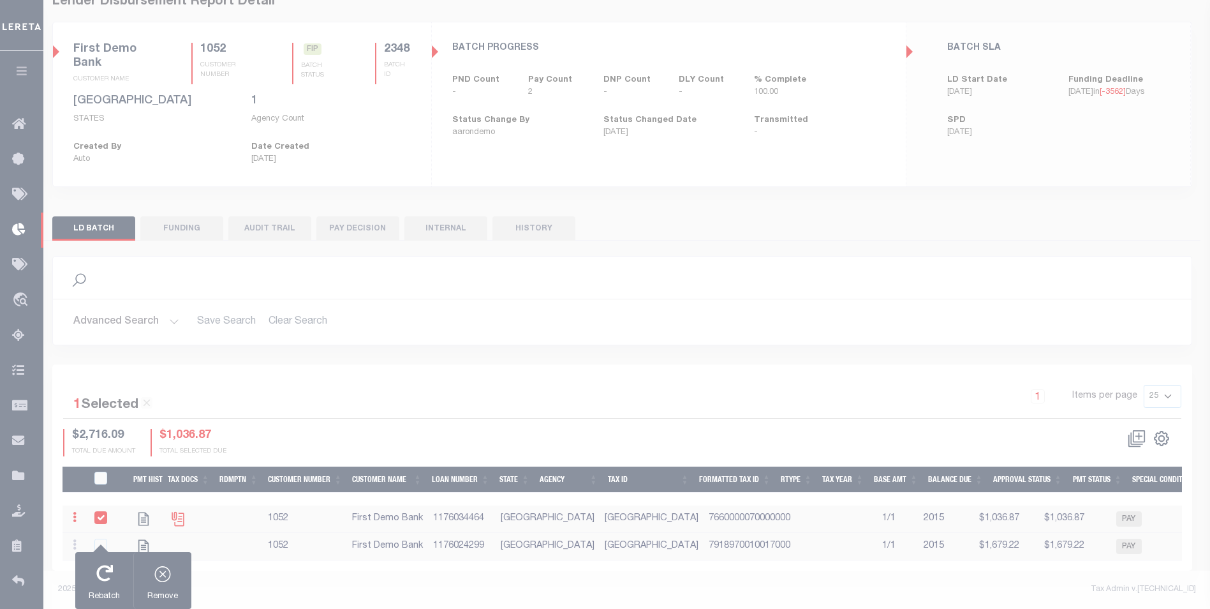
scroll to position [81, 0]
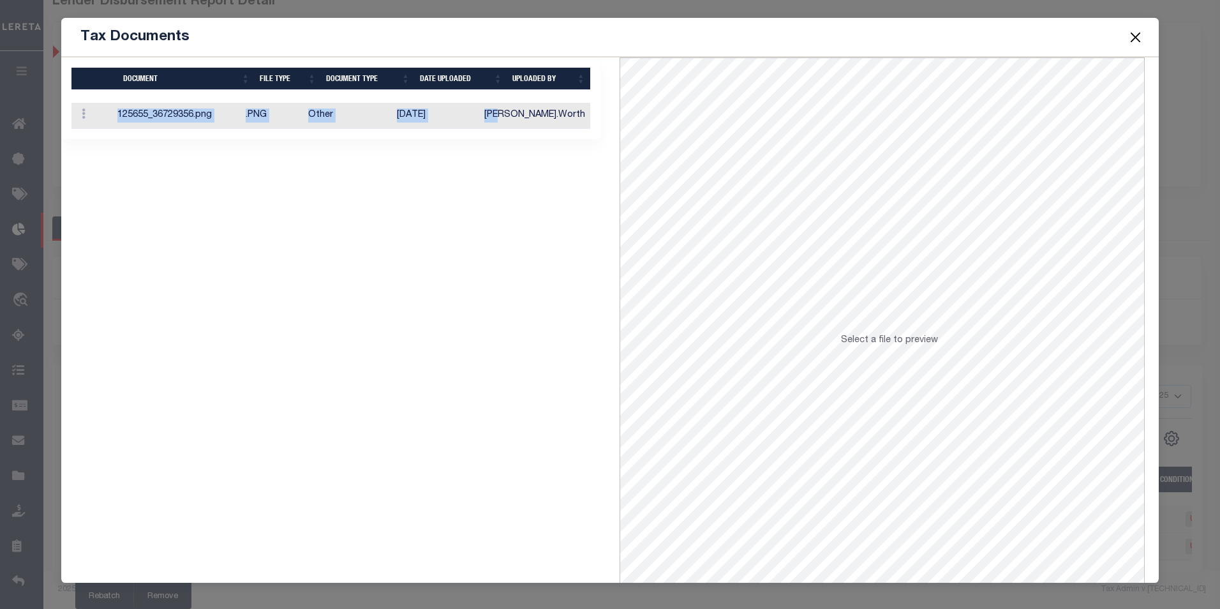
click at [526, 103] on td "[PERSON_NAME].Worth" at bounding box center [534, 116] width 111 height 26
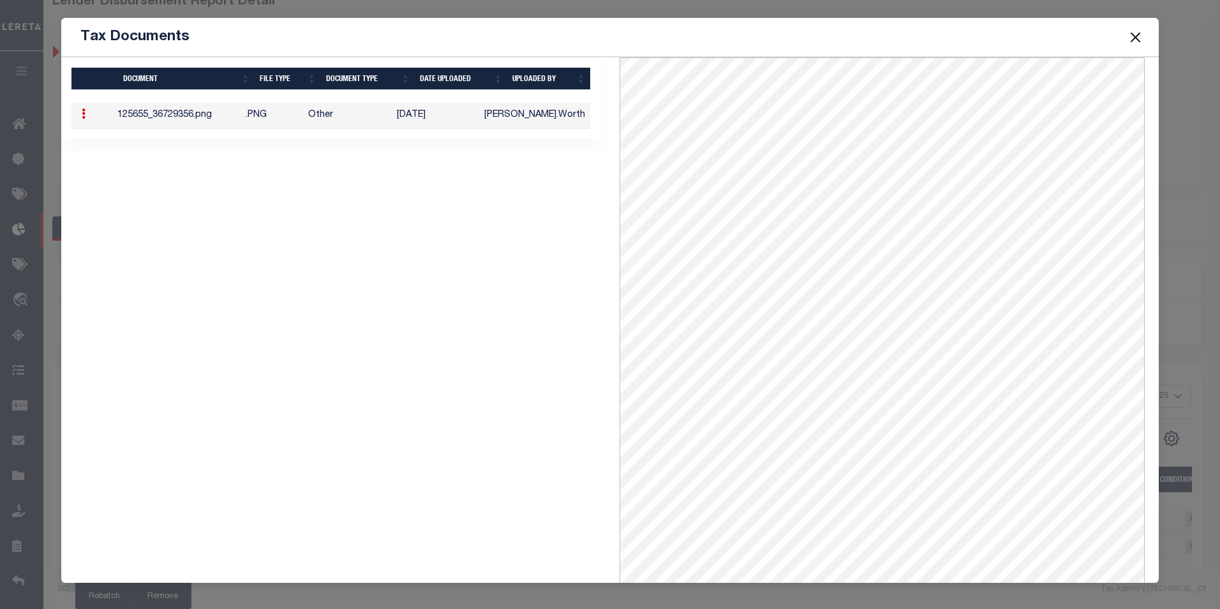
click at [530, 107] on td "[PERSON_NAME].Worth" at bounding box center [534, 116] width 111 height 26
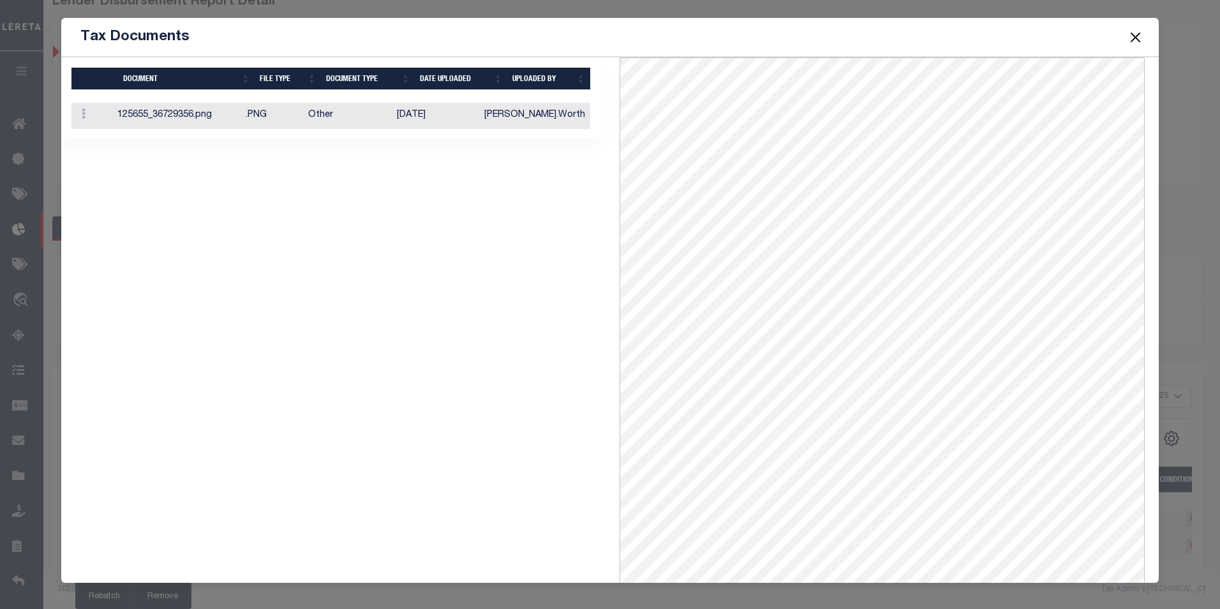
click at [1123, 33] on span at bounding box center [1134, 37] width 48 height 36
click at [1133, 25] on span at bounding box center [1134, 37] width 48 height 36
click at [1137, 26] on span at bounding box center [1134, 37] width 48 height 36
click at [1141, 29] on button "Close" at bounding box center [1134, 37] width 17 height 17
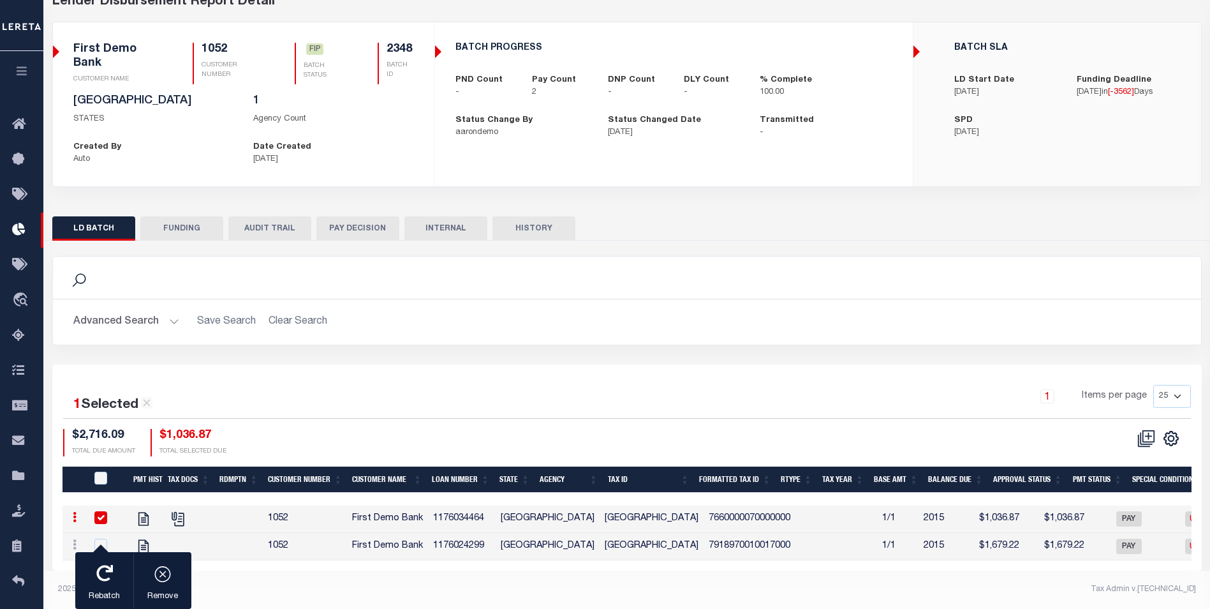
click at [27, 81] on button "button" at bounding box center [21, 72] width 43 height 43
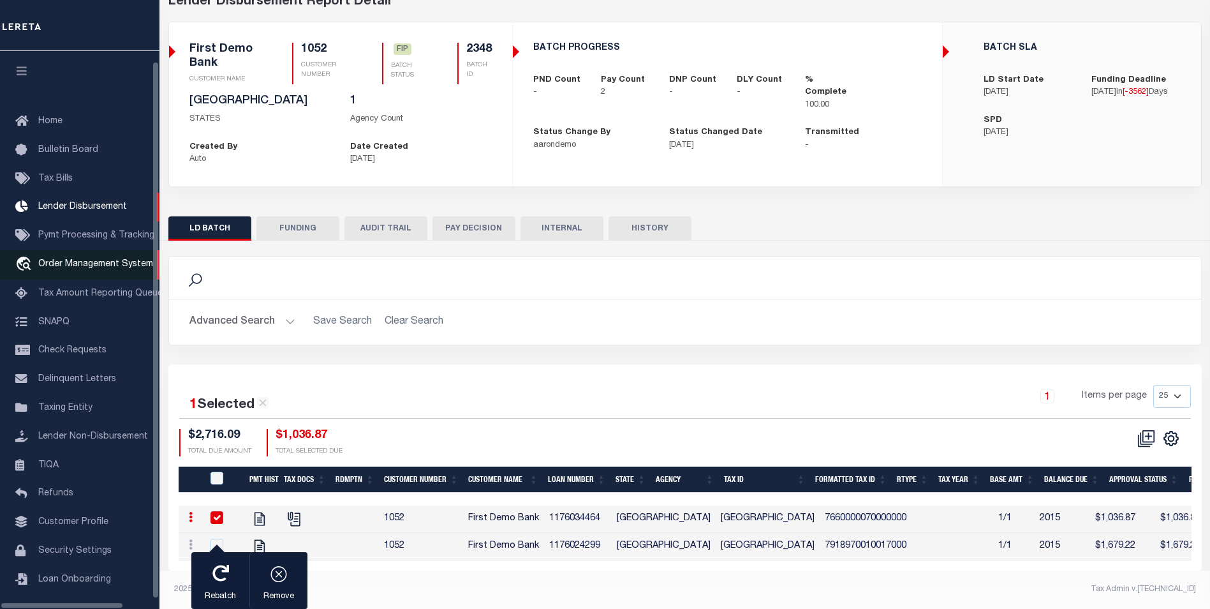
scroll to position [13, 0]
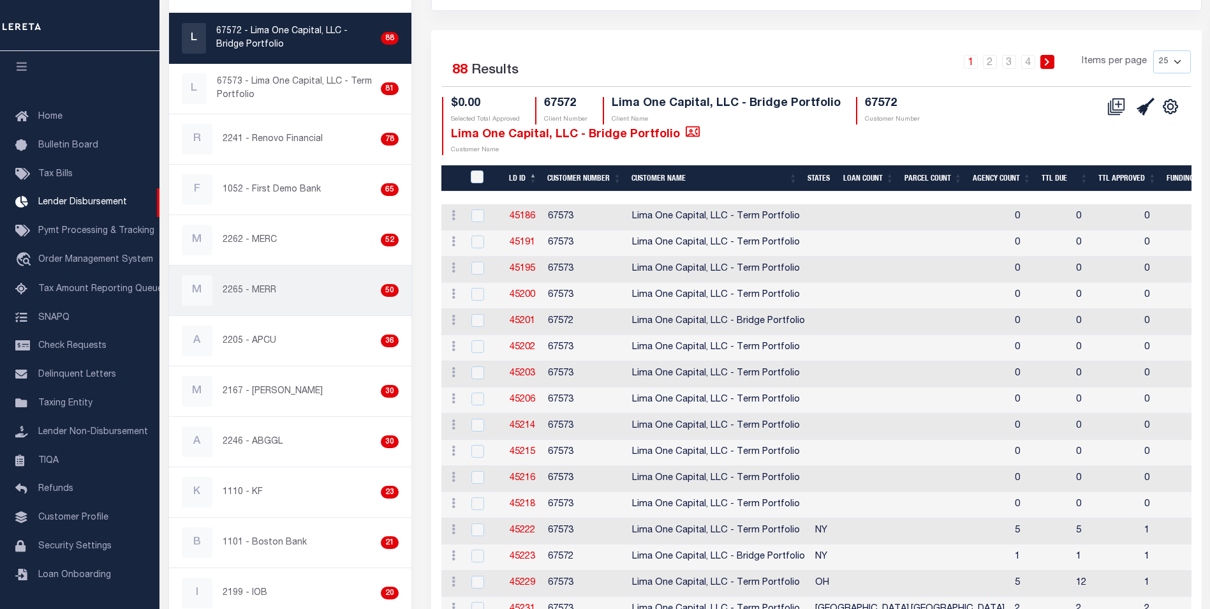
scroll to position [175, 0]
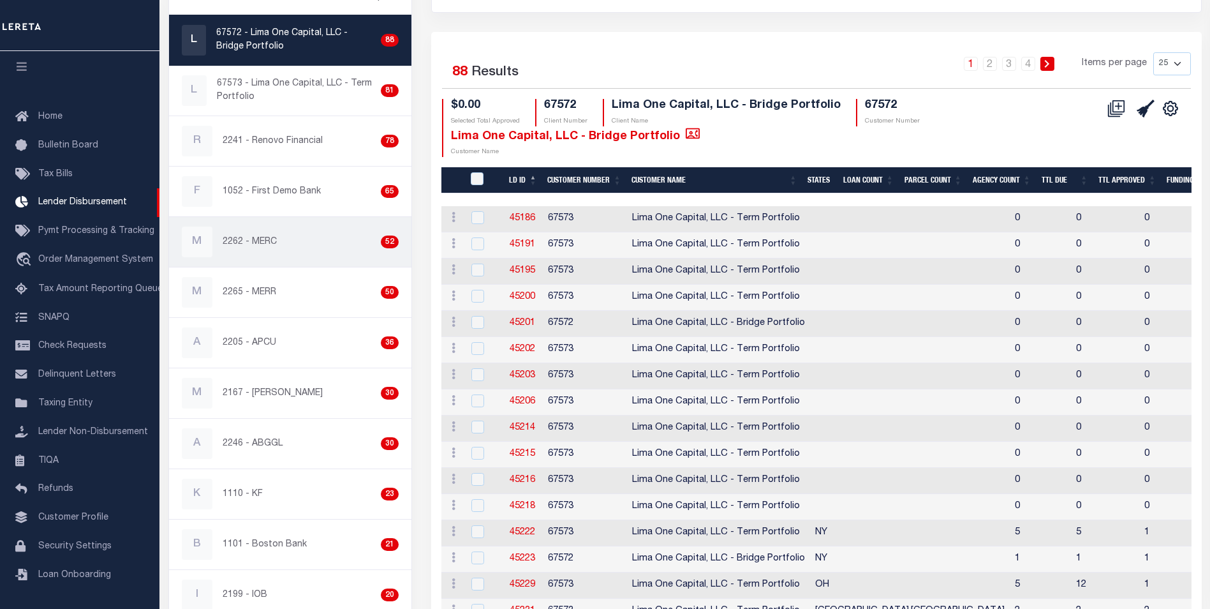
click at [278, 246] on div "M 2262 - MERC 52" at bounding box center [291, 241] width 218 height 31
checkbox input "true"
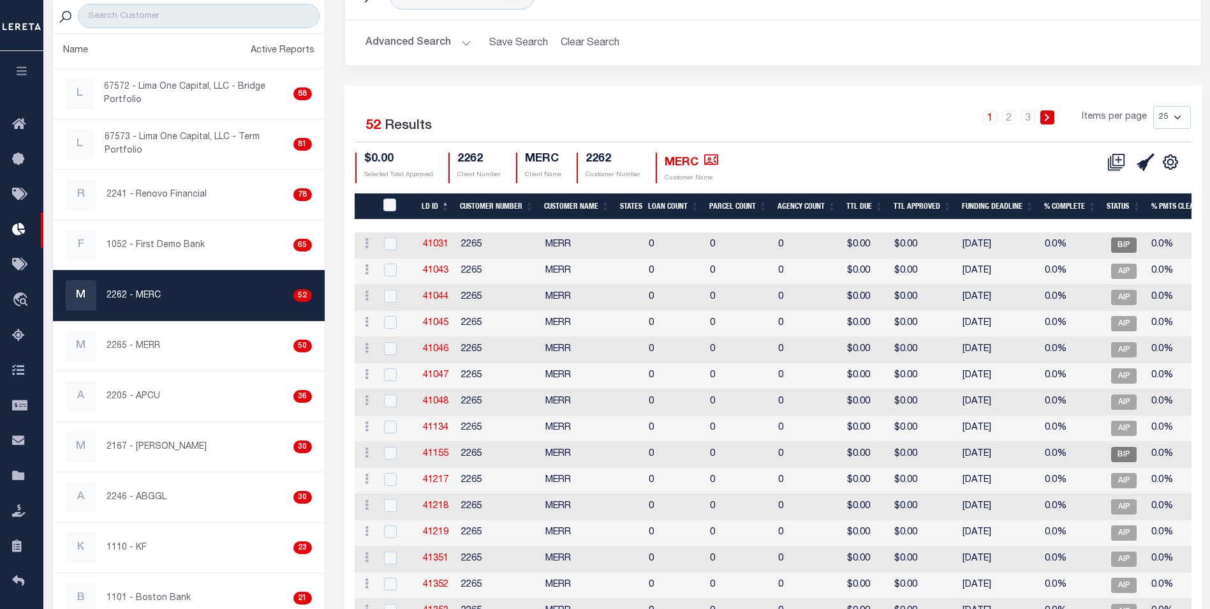
scroll to position [191, 0]
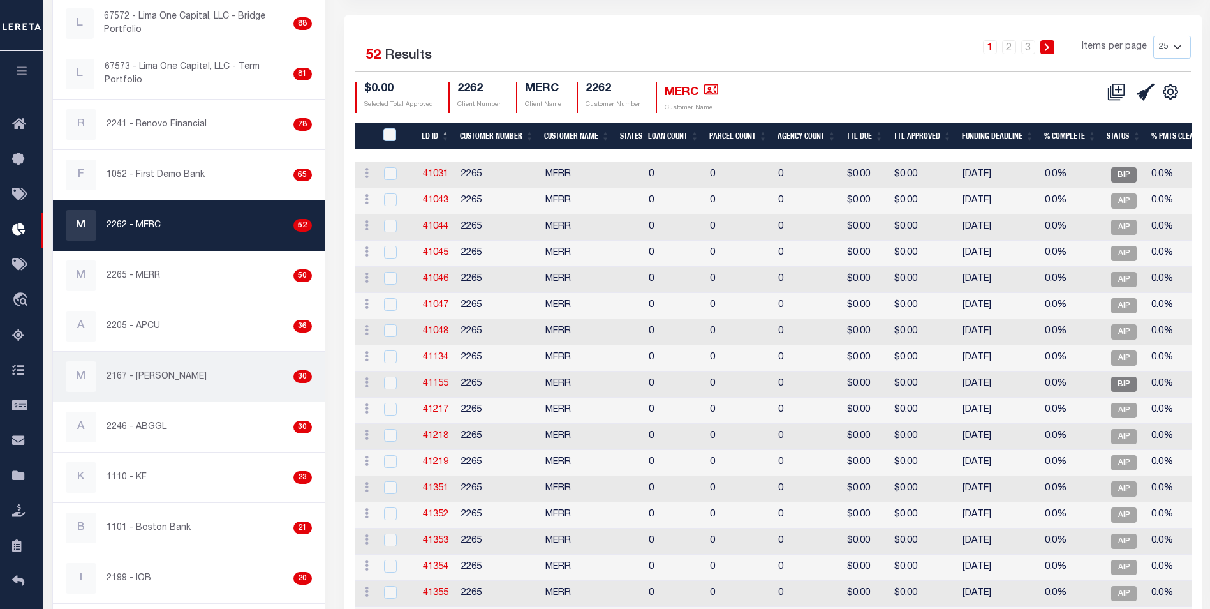
click at [248, 364] on div "M 2167 - [PERSON_NAME] Demo 30" at bounding box center [189, 376] width 246 height 31
checkbox input "true"
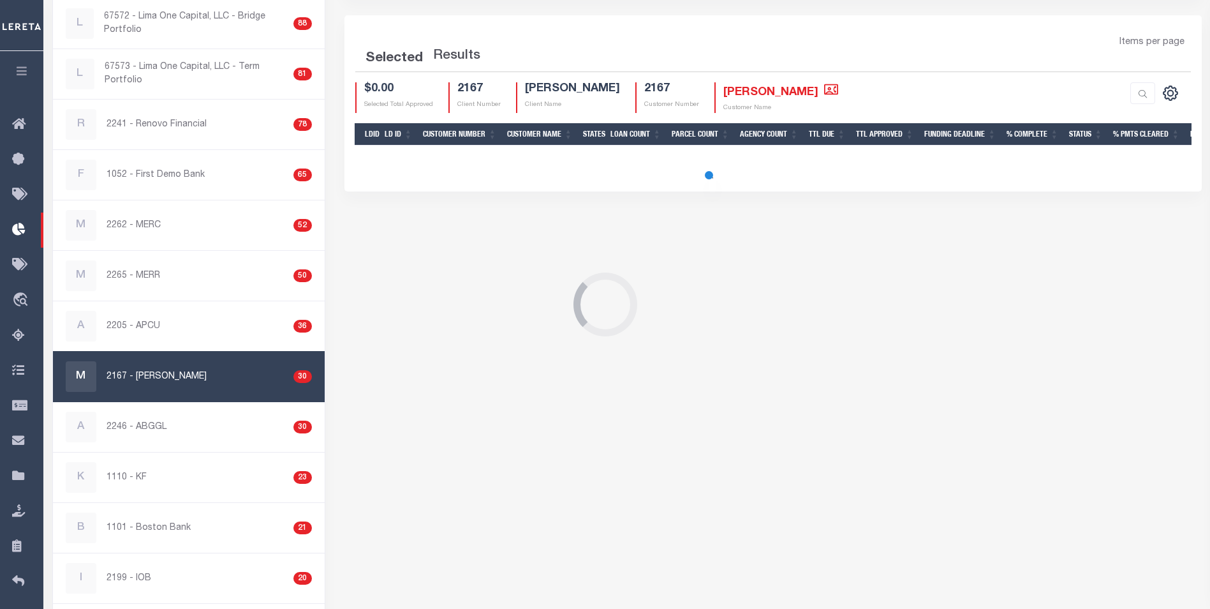
scroll to position [188, 0]
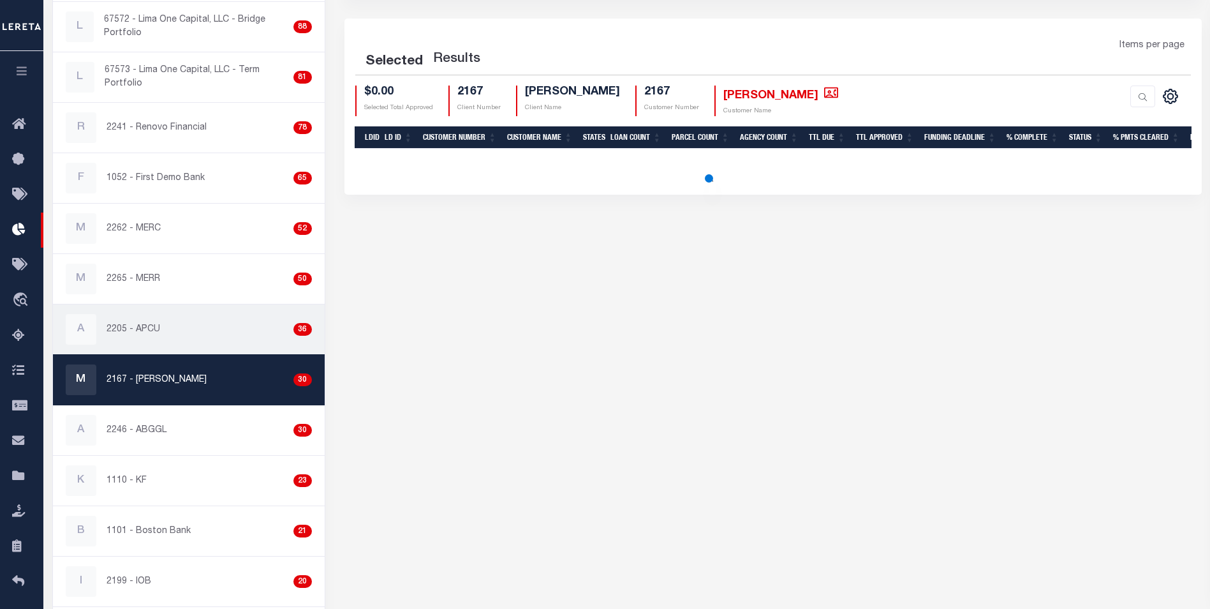
click at [204, 324] on div "A 2205 - APCU 36" at bounding box center [189, 329] width 246 height 31
checkbox input "true"
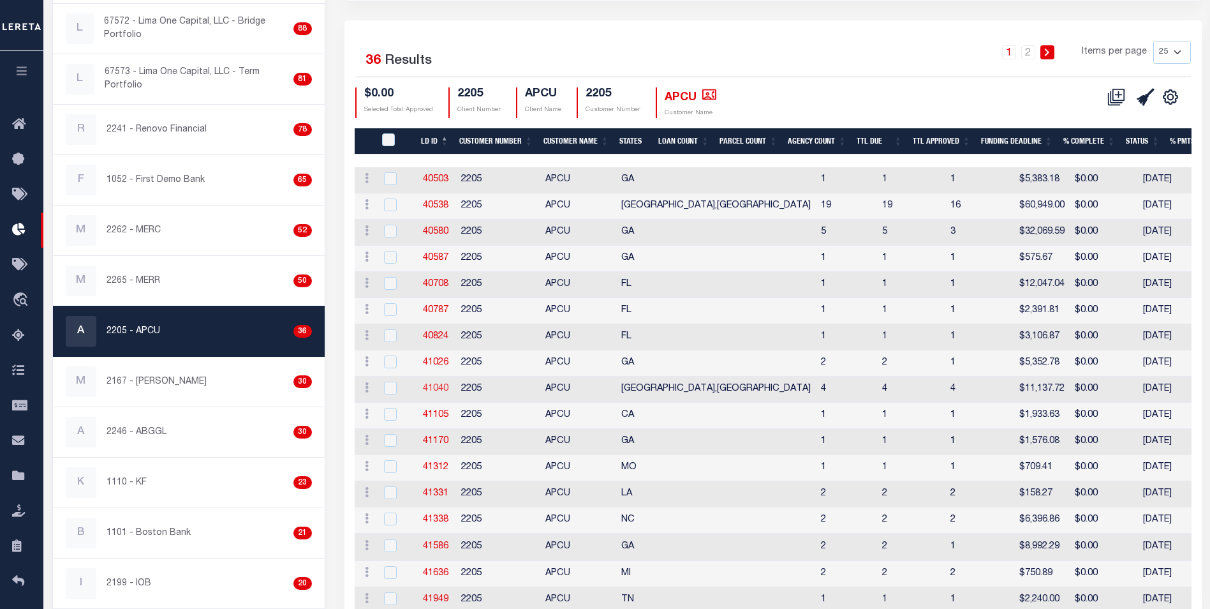
scroll to position [188, 0]
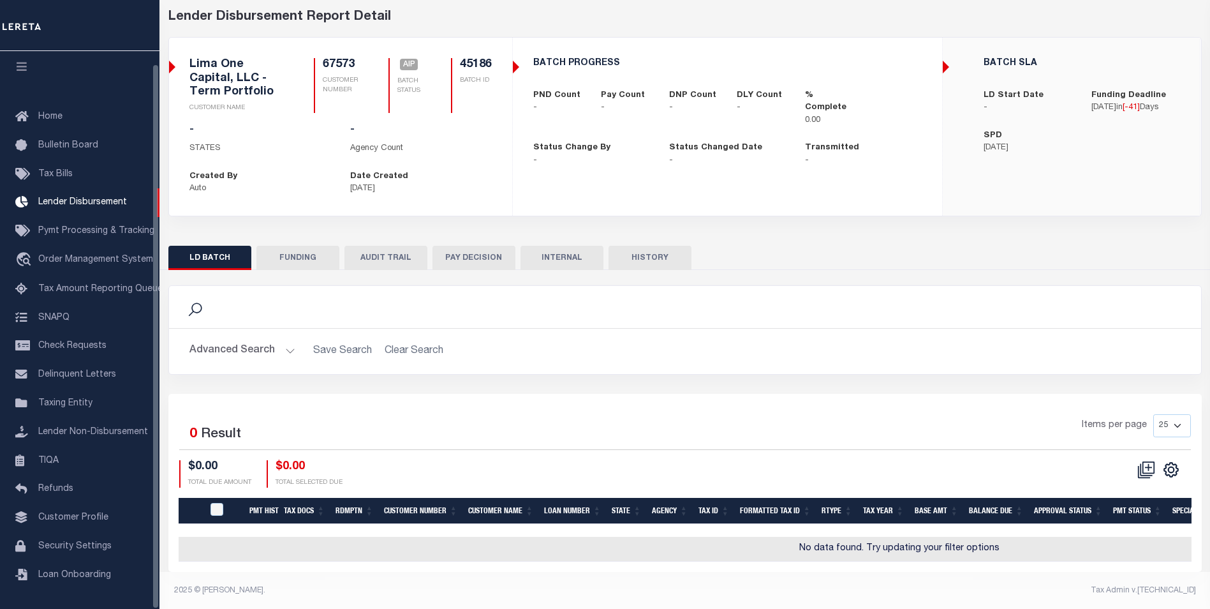
scroll to position [66, 0]
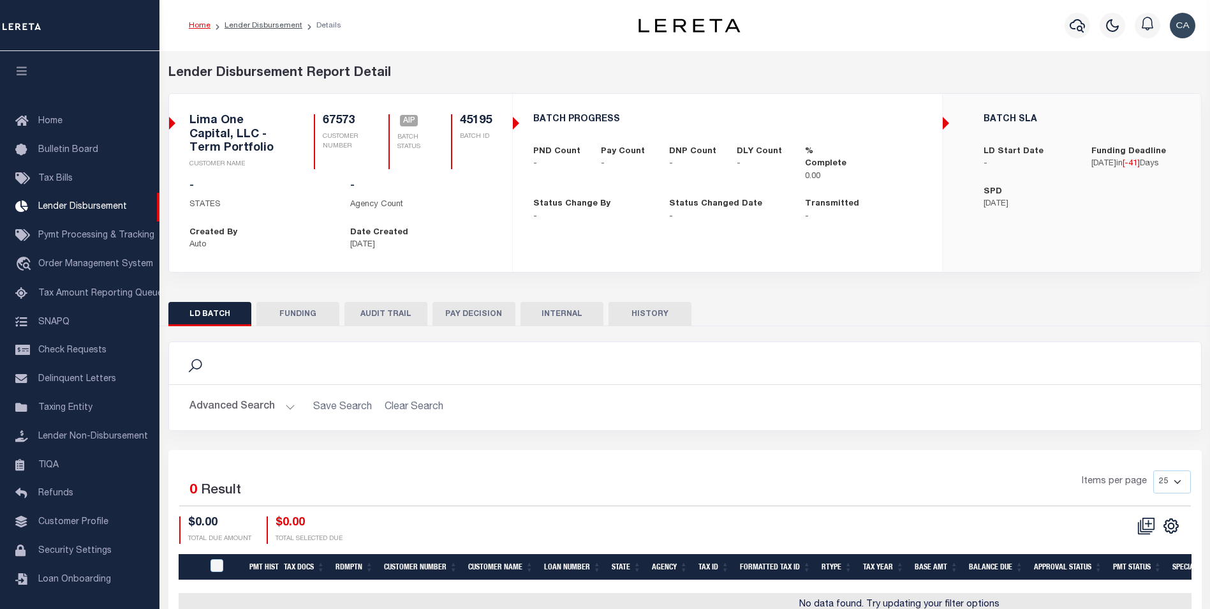
scroll to position [13, 0]
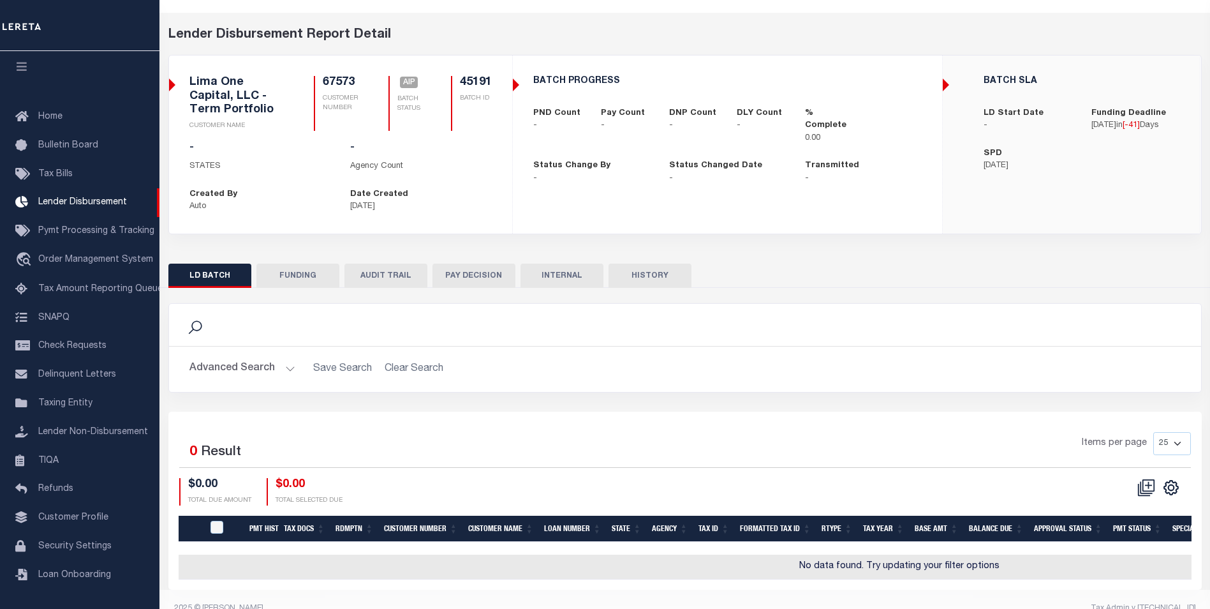
scroll to position [66, 0]
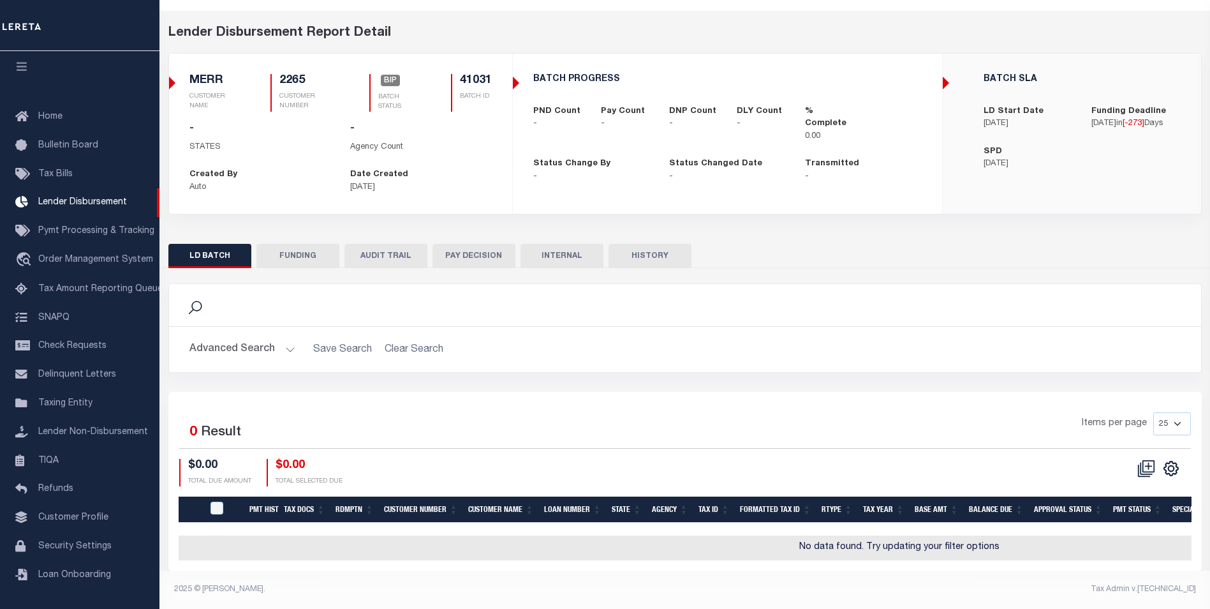
scroll to position [50, 0]
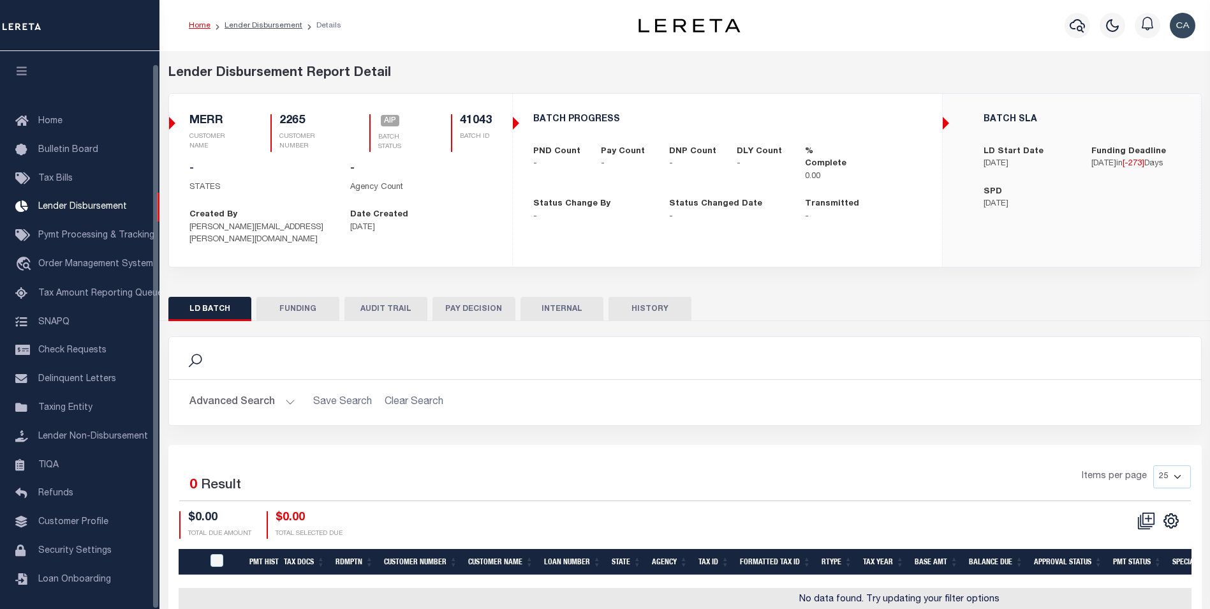
scroll to position [13, 0]
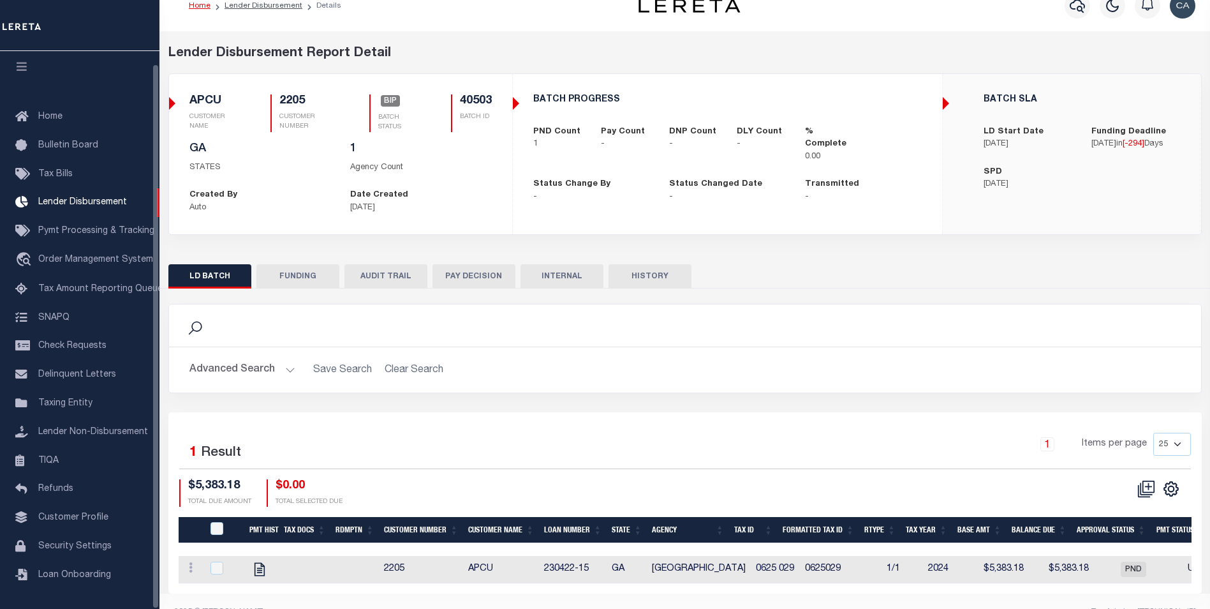
scroll to position [54, 0]
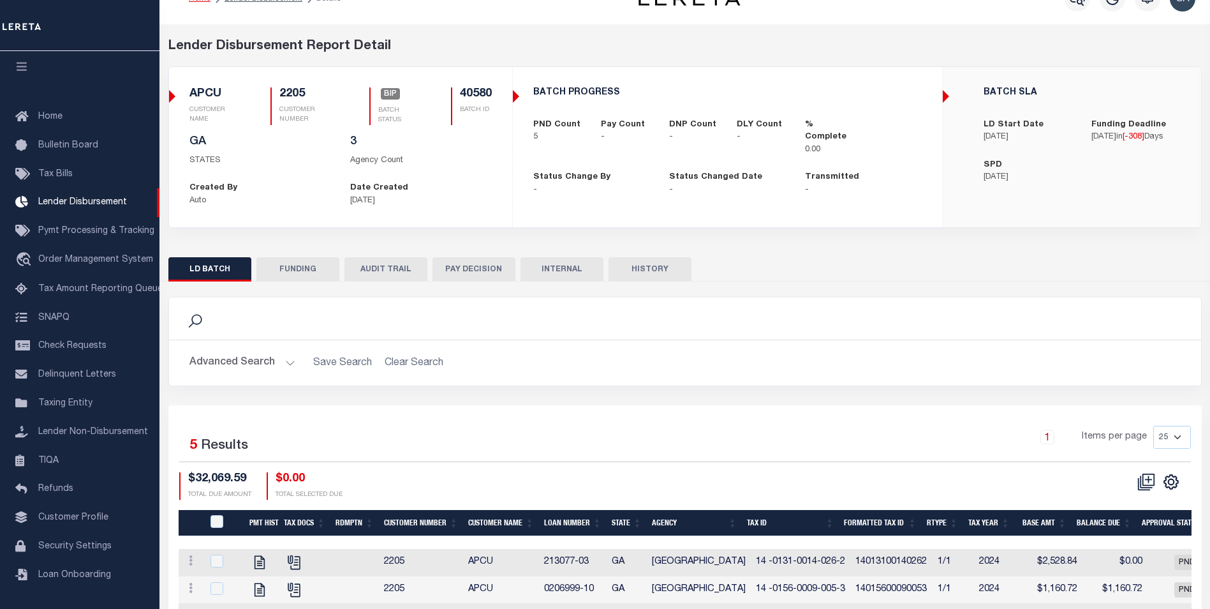
scroll to position [128, 0]
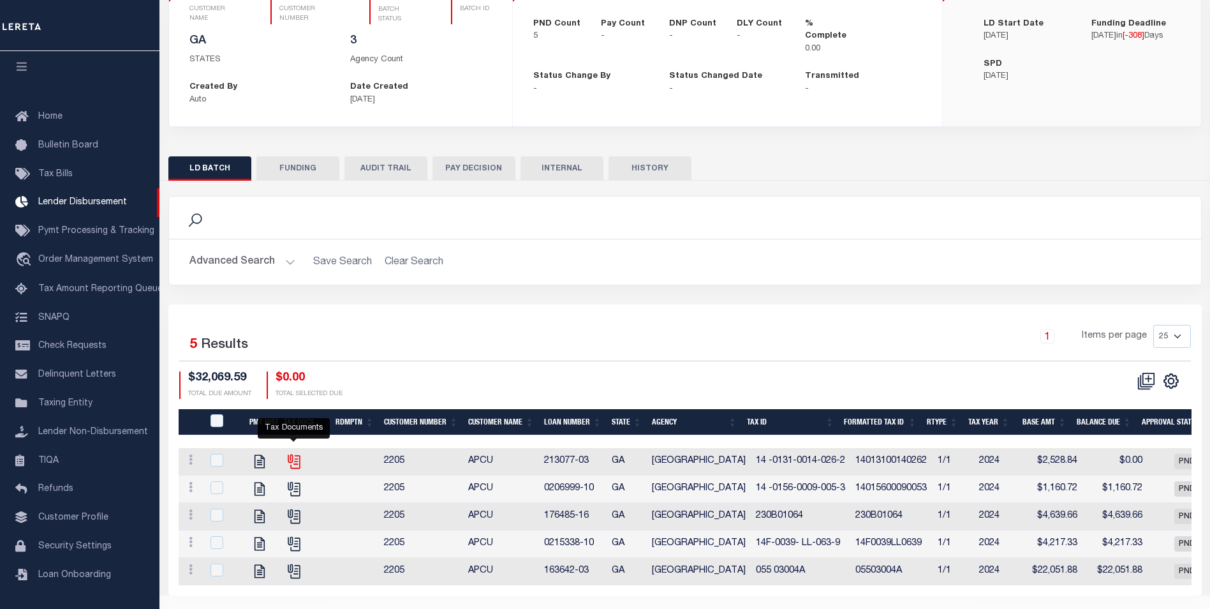
click at [295, 462] on icon "" at bounding box center [294, 461] width 17 height 17
checkbox input "true"
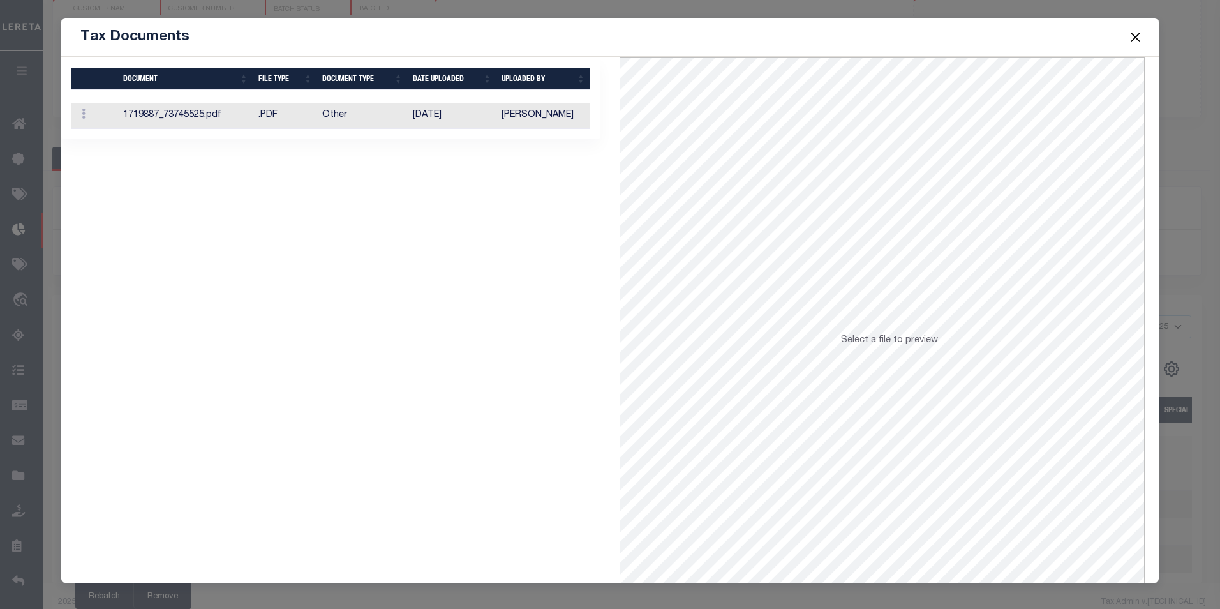
click at [440, 104] on td "10/31/2024" at bounding box center [452, 116] width 89 height 26
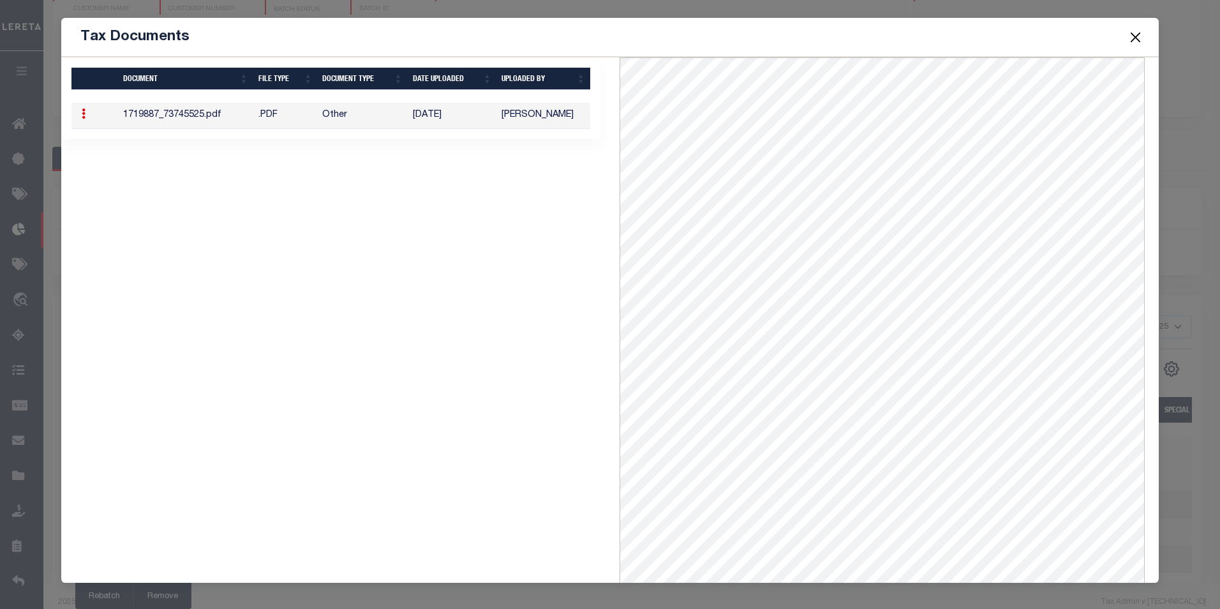
click at [1141, 36] on button "Close" at bounding box center [1134, 37] width 17 height 17
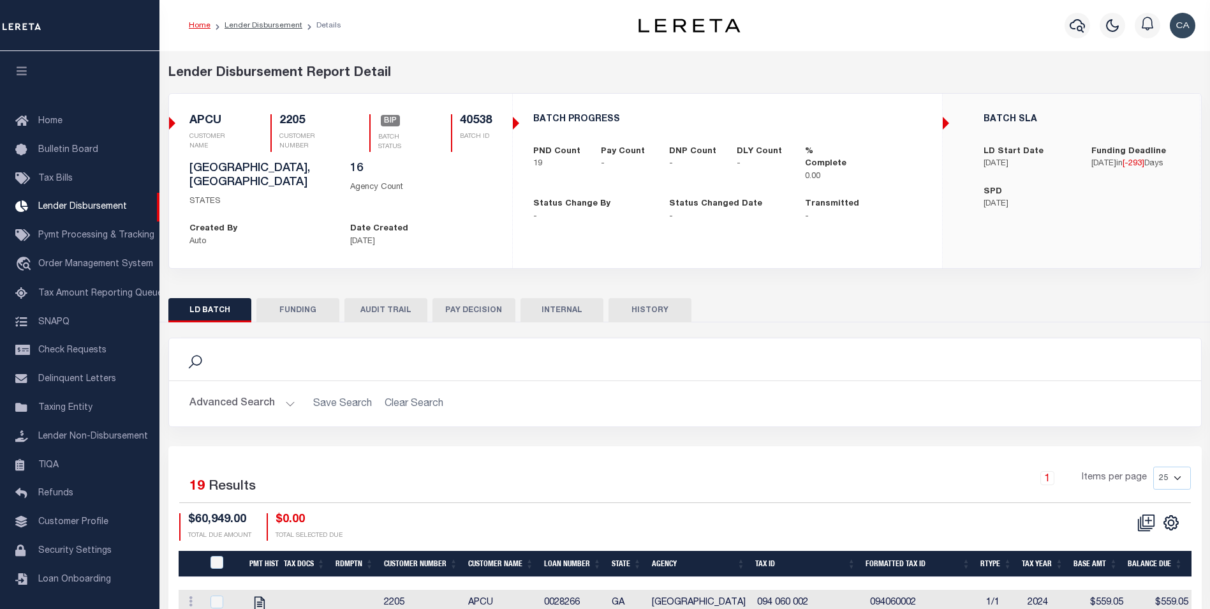
scroll to position [13, 0]
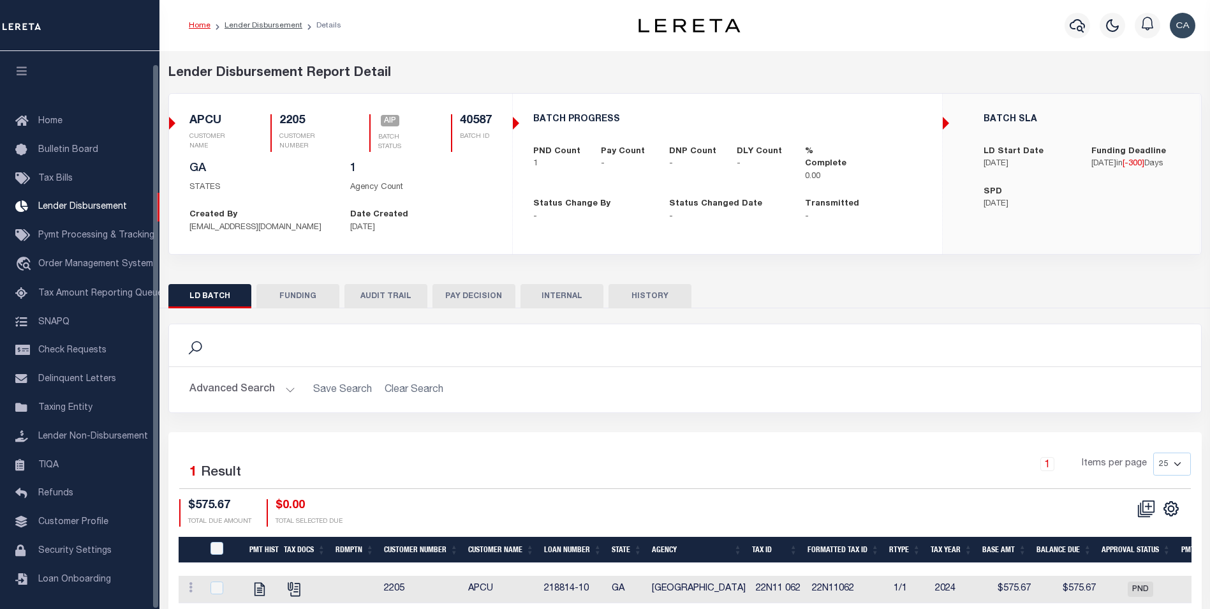
scroll to position [13, 0]
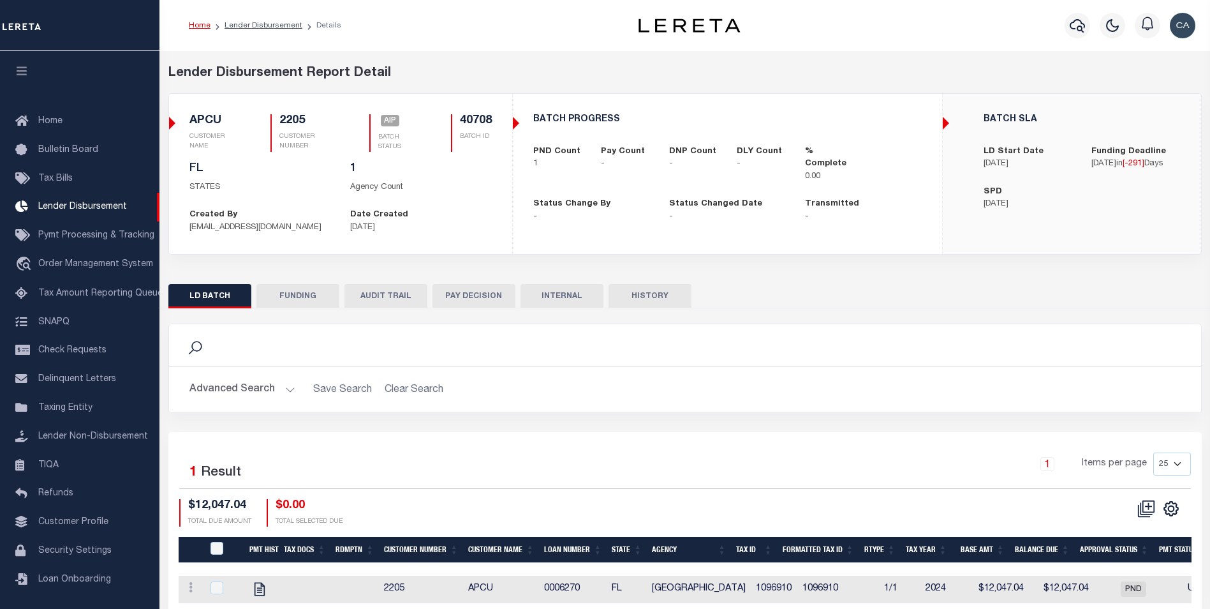
scroll to position [13, 0]
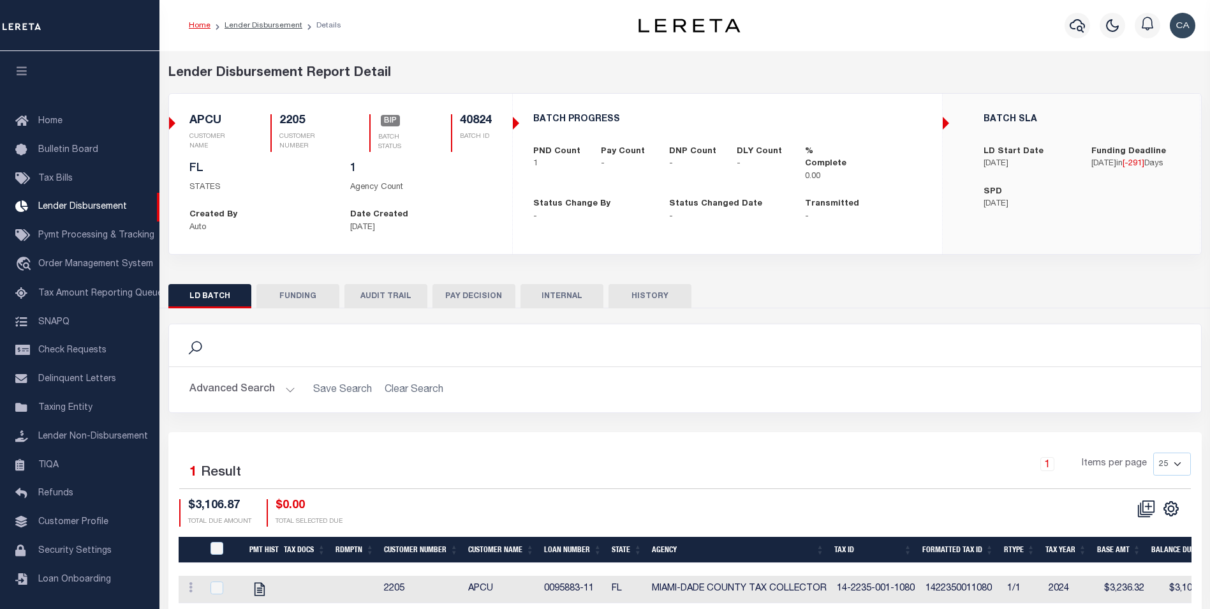
scroll to position [13, 0]
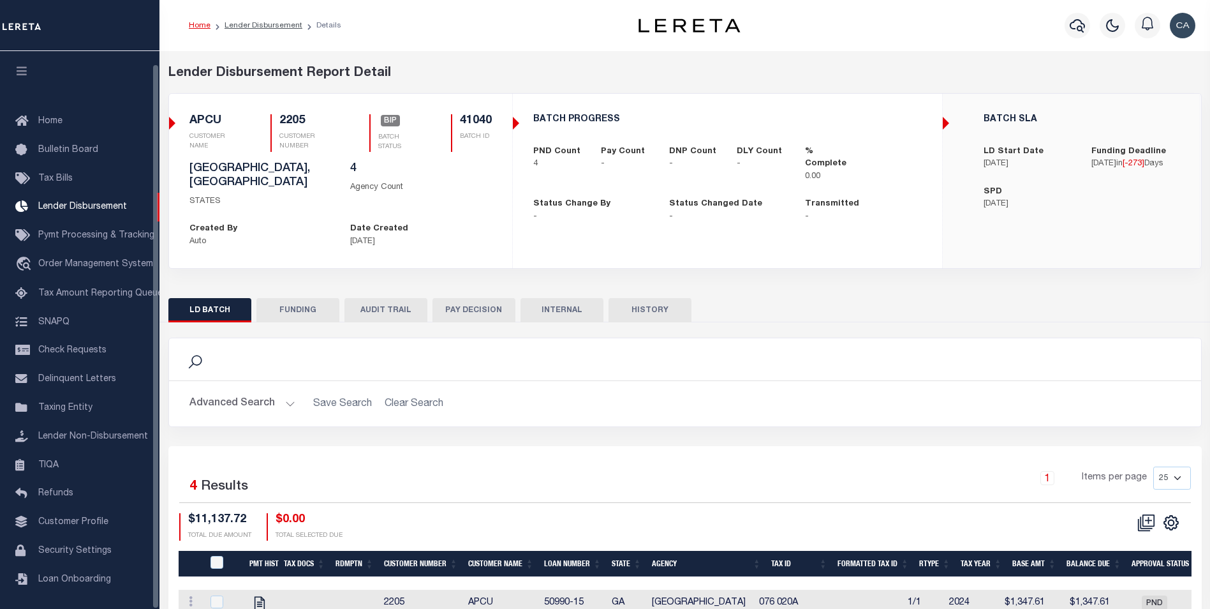
scroll to position [13, 0]
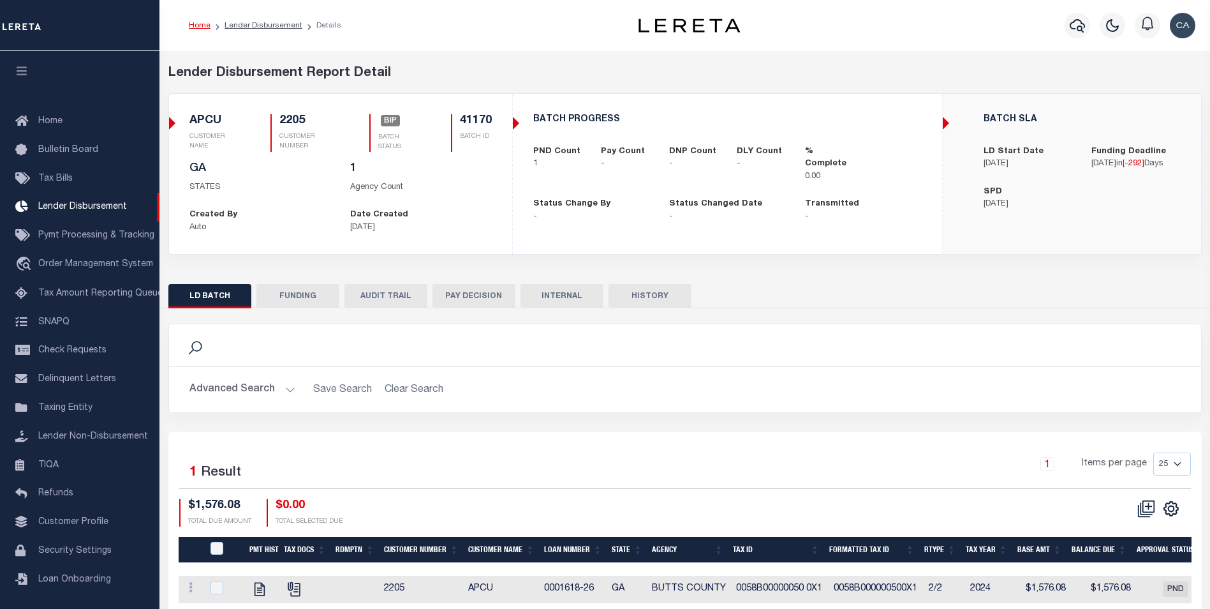
scroll to position [13, 0]
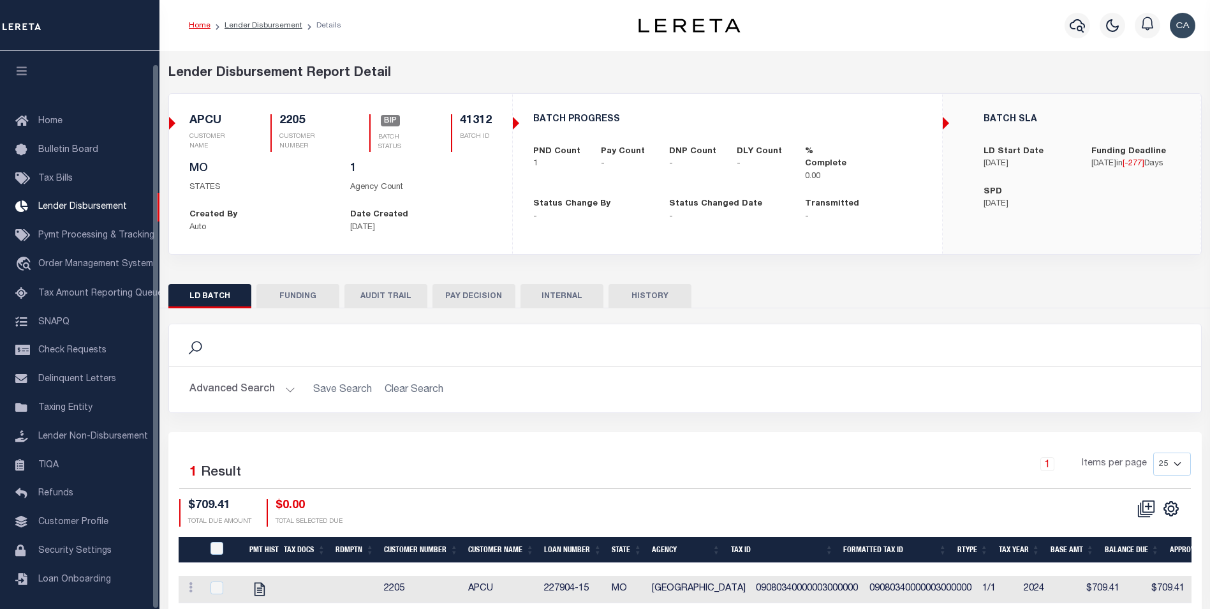
scroll to position [13, 0]
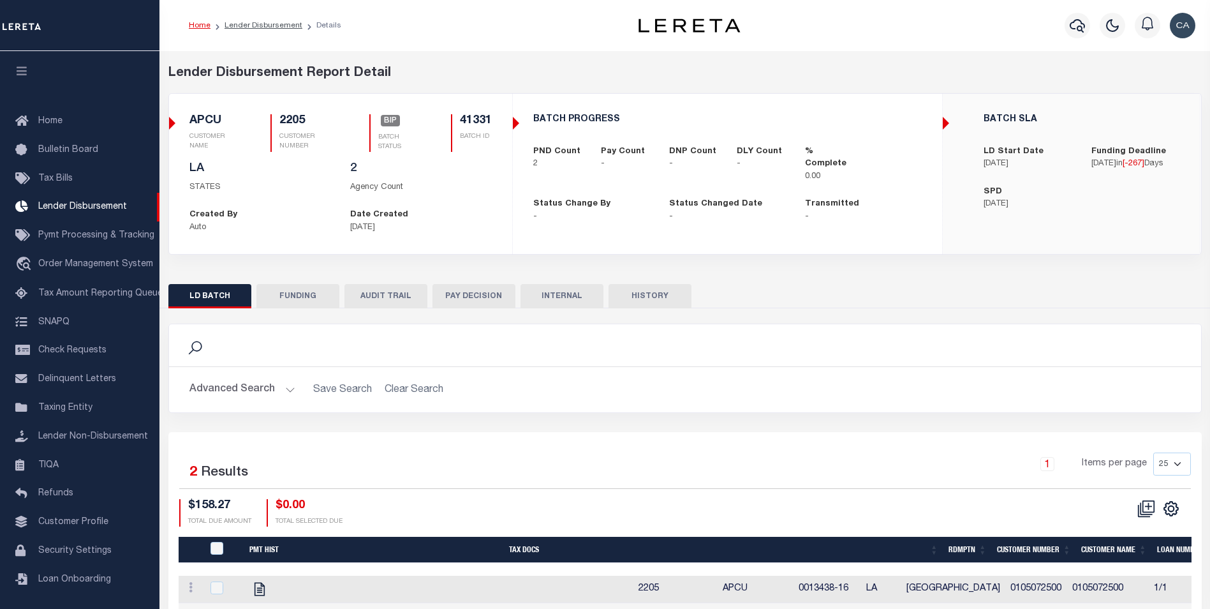
scroll to position [13, 0]
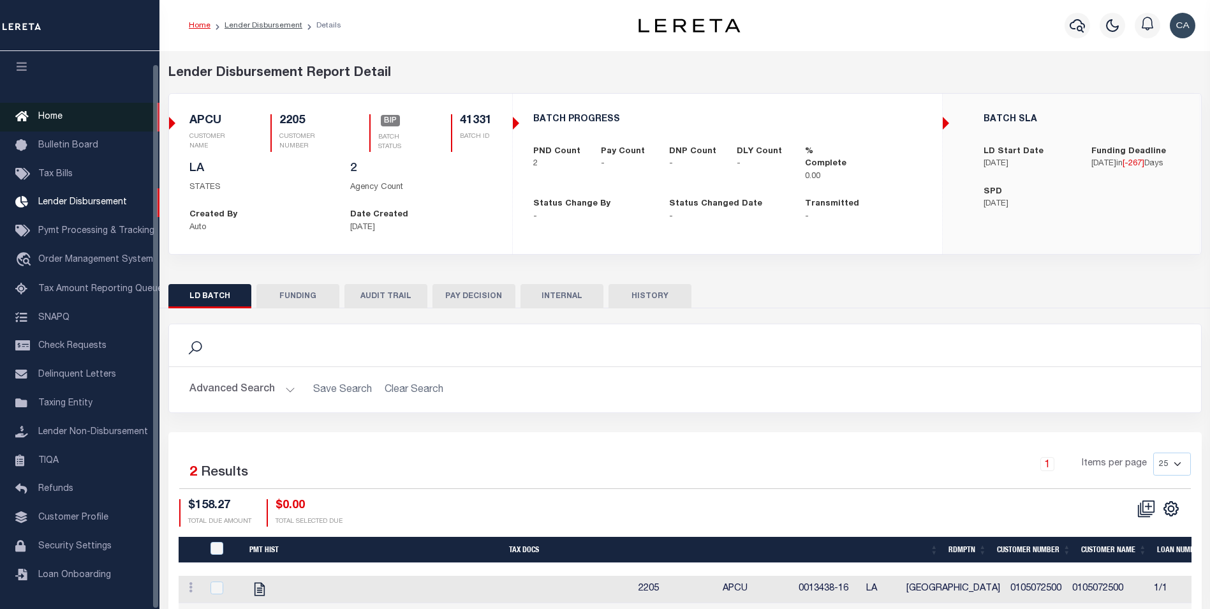
click at [81, 103] on link "Home" at bounding box center [79, 117] width 159 height 29
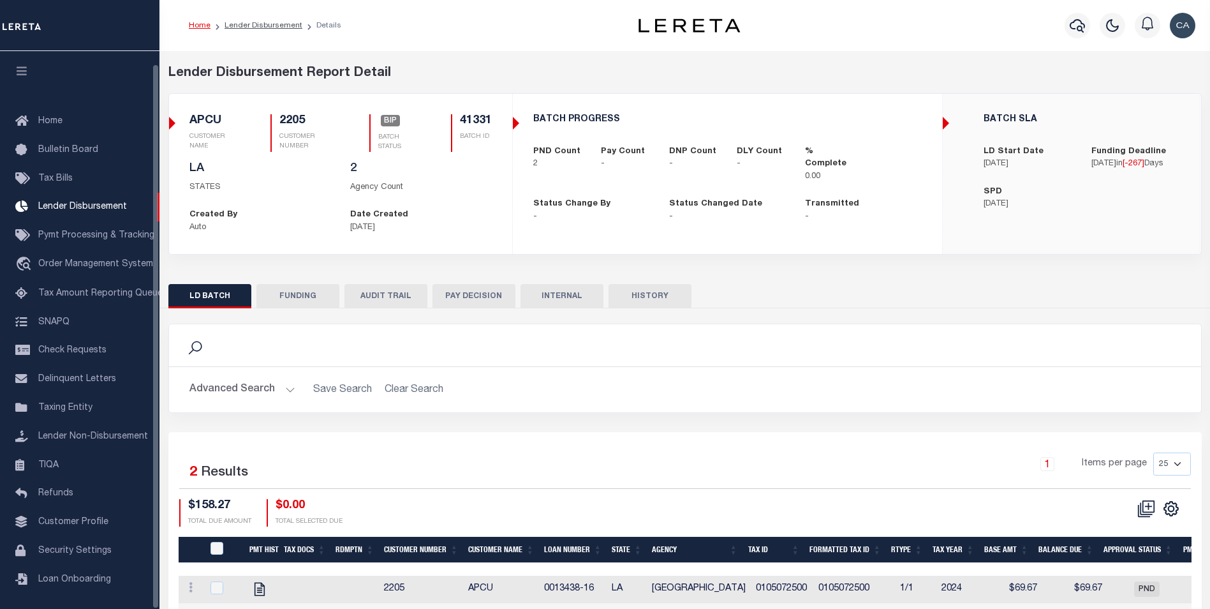
scroll to position [13, 0]
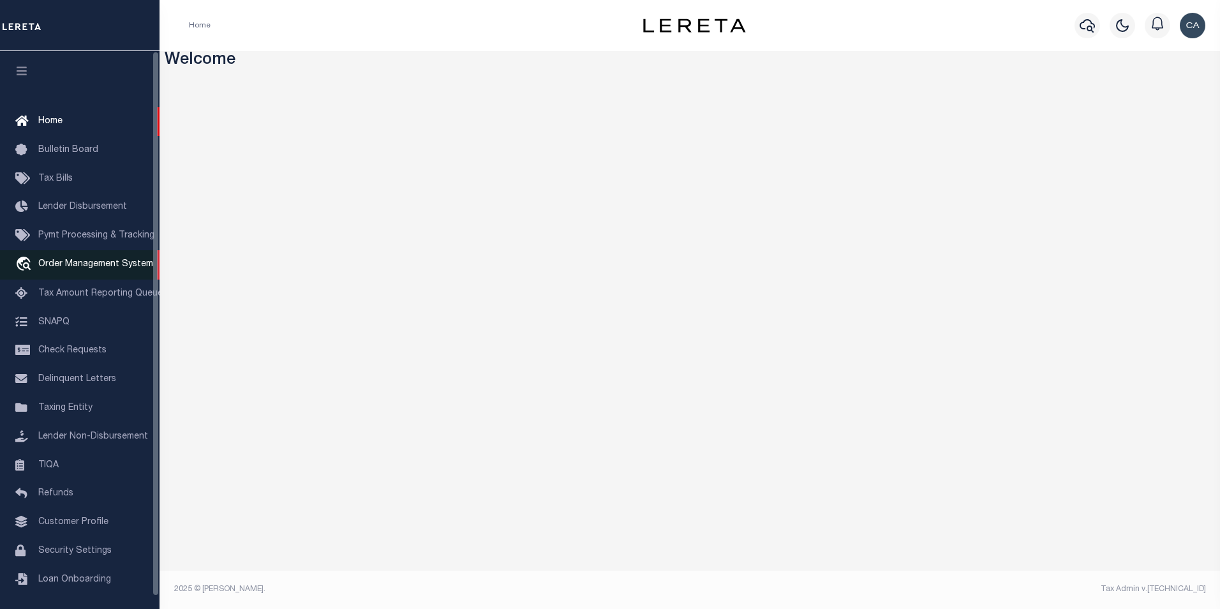
click at [102, 269] on span "Order Management System" at bounding box center [95, 264] width 115 height 9
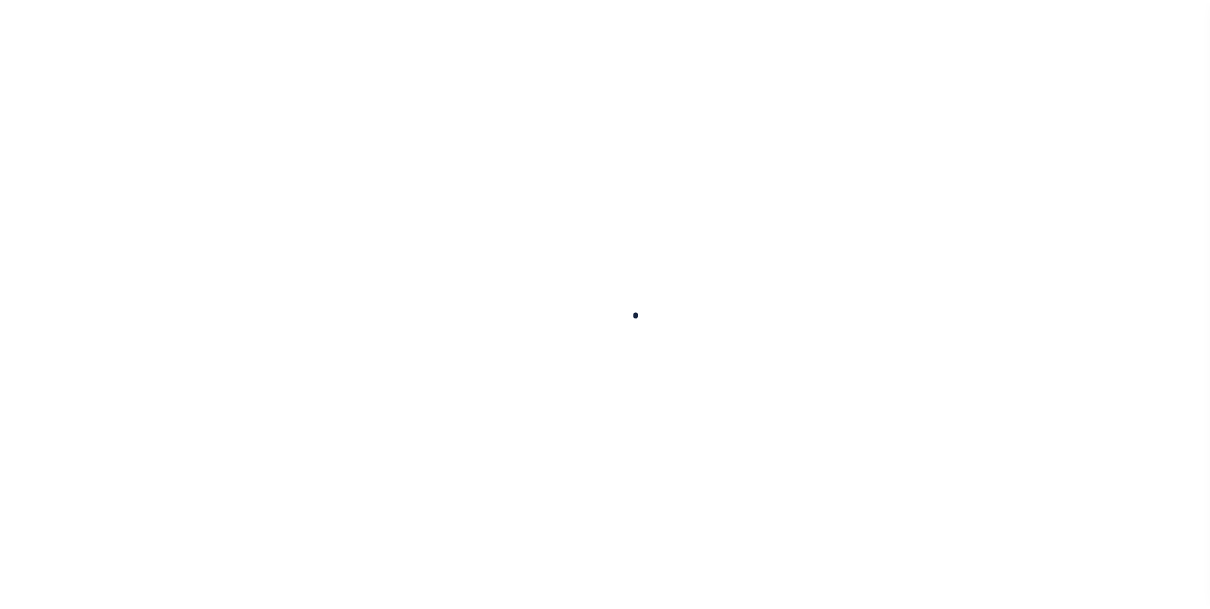
scroll to position [13, 0]
select select "200"
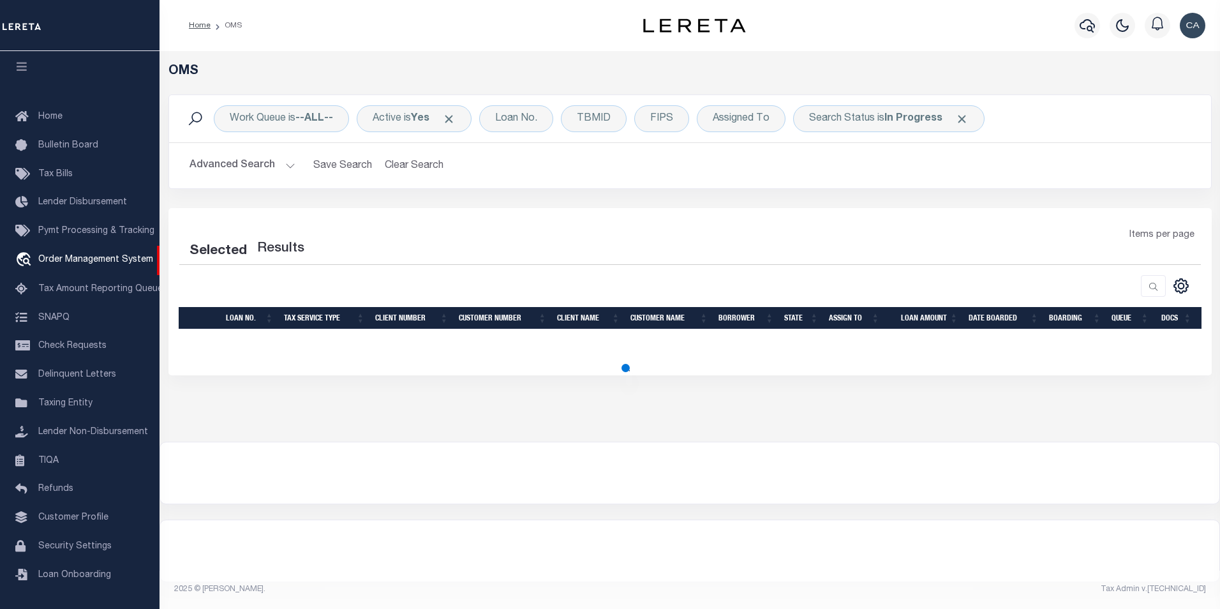
select select "200"
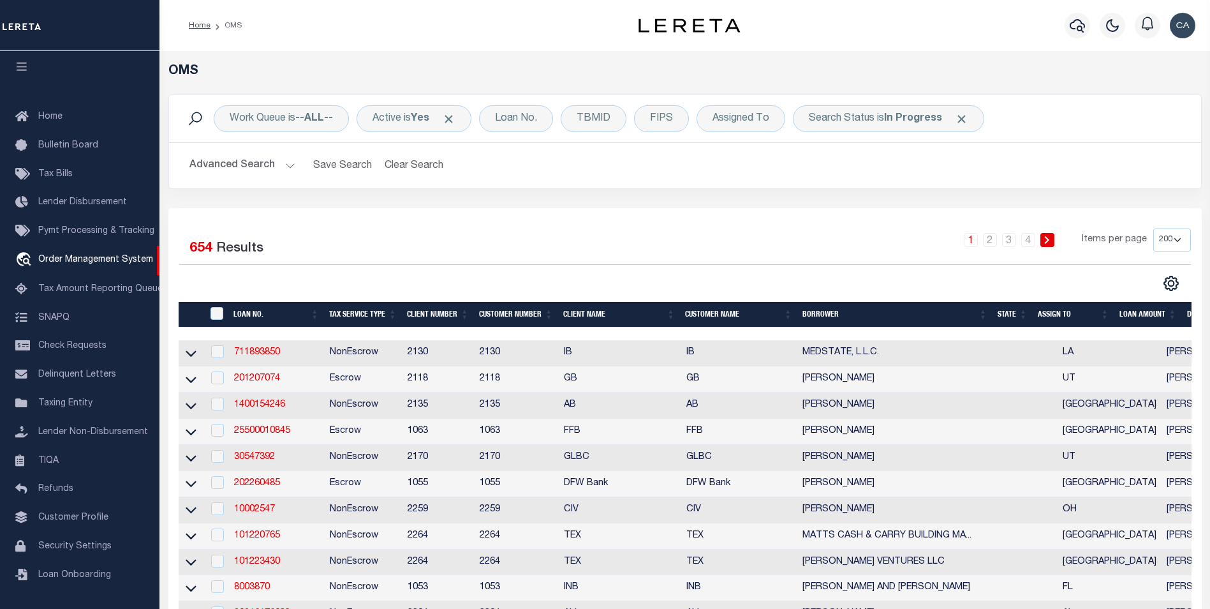
click at [696, 196] on div "Work Queue is --ALL-- Active is Yes Loan No. TBMID FIPS Assigned To Search Stat…" at bounding box center [685, 151] width 1052 height 114
click at [959, 121] on span "Click to Remove" at bounding box center [961, 118] width 13 height 13
click at [447, 120] on div "Active is Yes" at bounding box center [414, 118] width 115 height 27
click at [451, 118] on span "Click to Remove" at bounding box center [448, 118] width 13 height 13
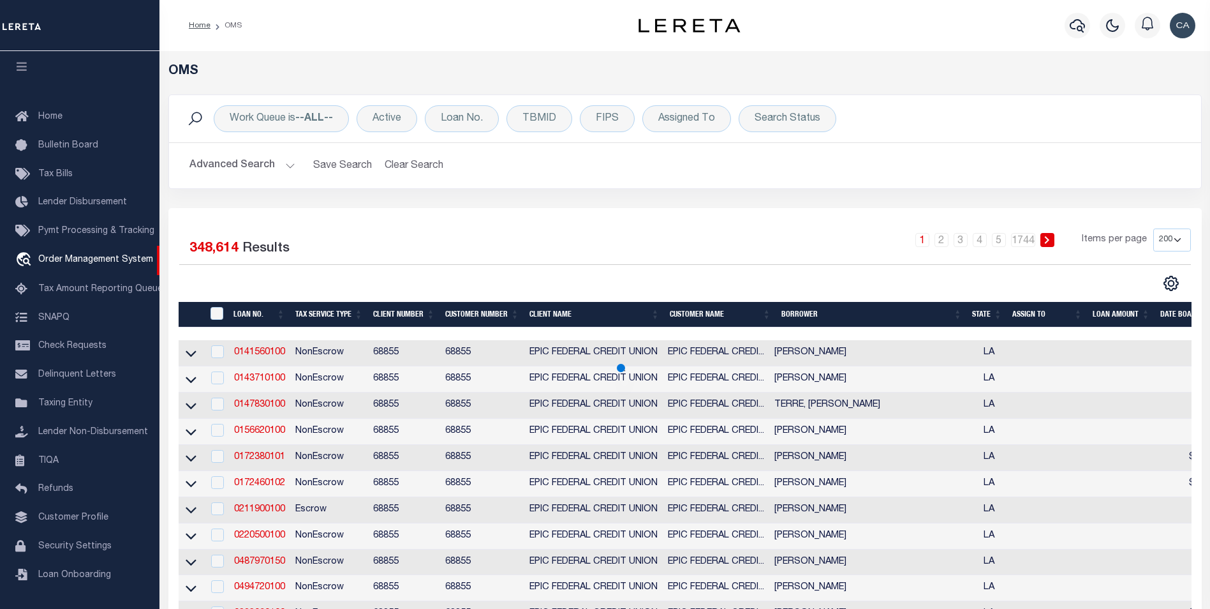
click at [260, 163] on button "Advanced Search" at bounding box center [242, 165] width 106 height 25
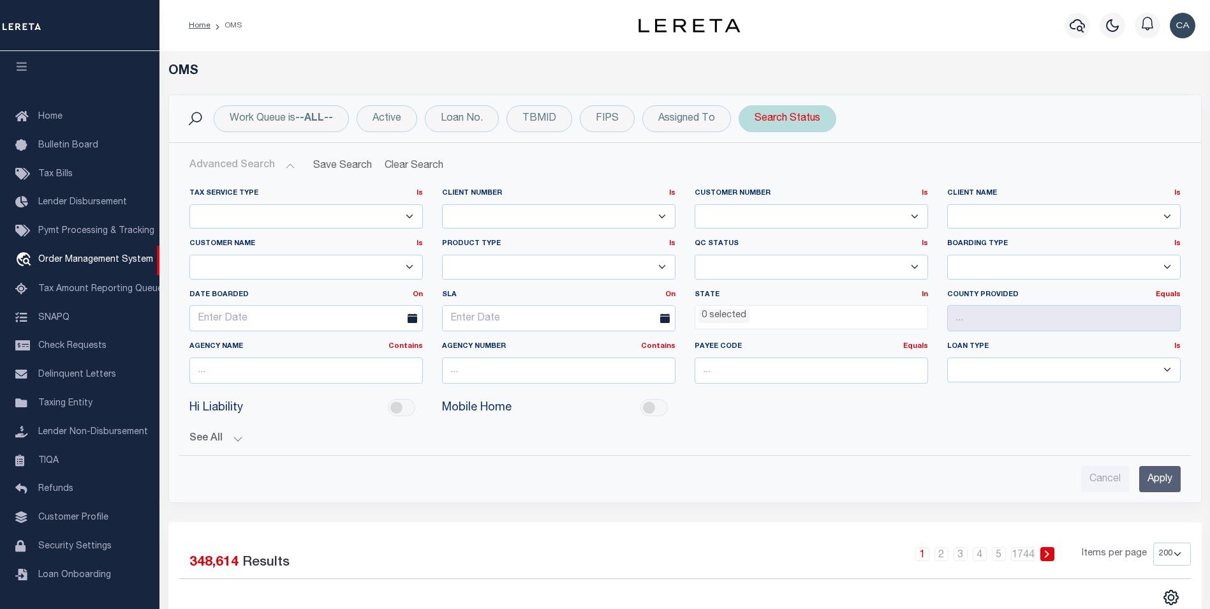
click at [797, 119] on div "Search Status" at bounding box center [788, 118] width 98 height 27
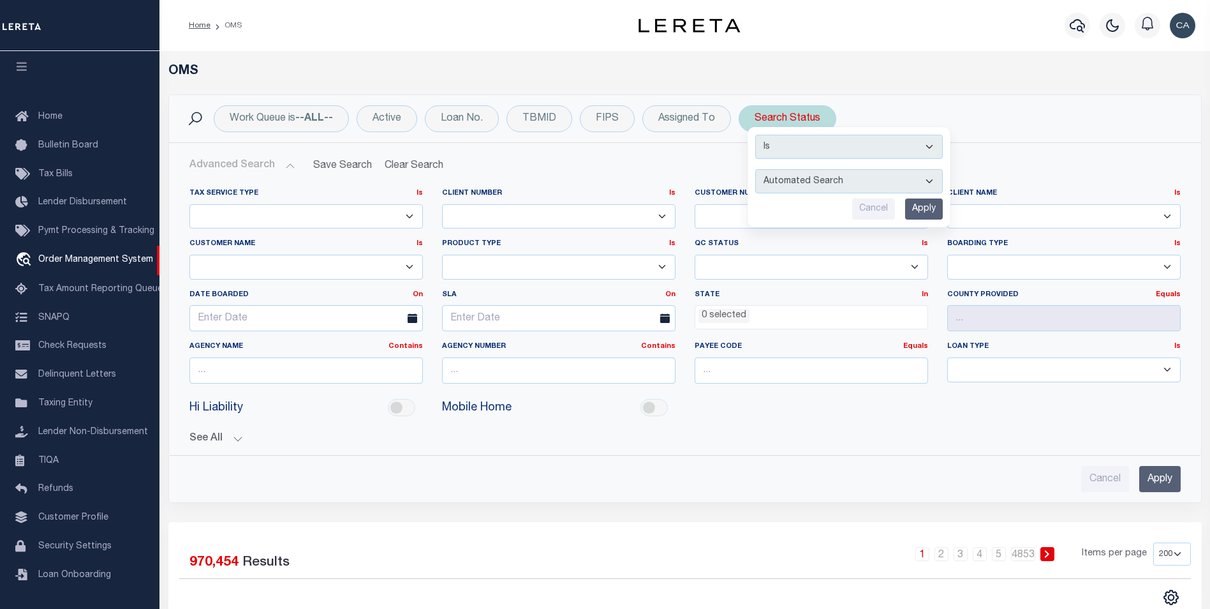
select select "CP"
click at [755, 169] on select "Automated Search Bad Parcel Complete Duplicate Parcel High Dollar Reporting In …" at bounding box center [849, 181] width 188 height 24
click at [933, 202] on input "Apply" at bounding box center [924, 208] width 38 height 21
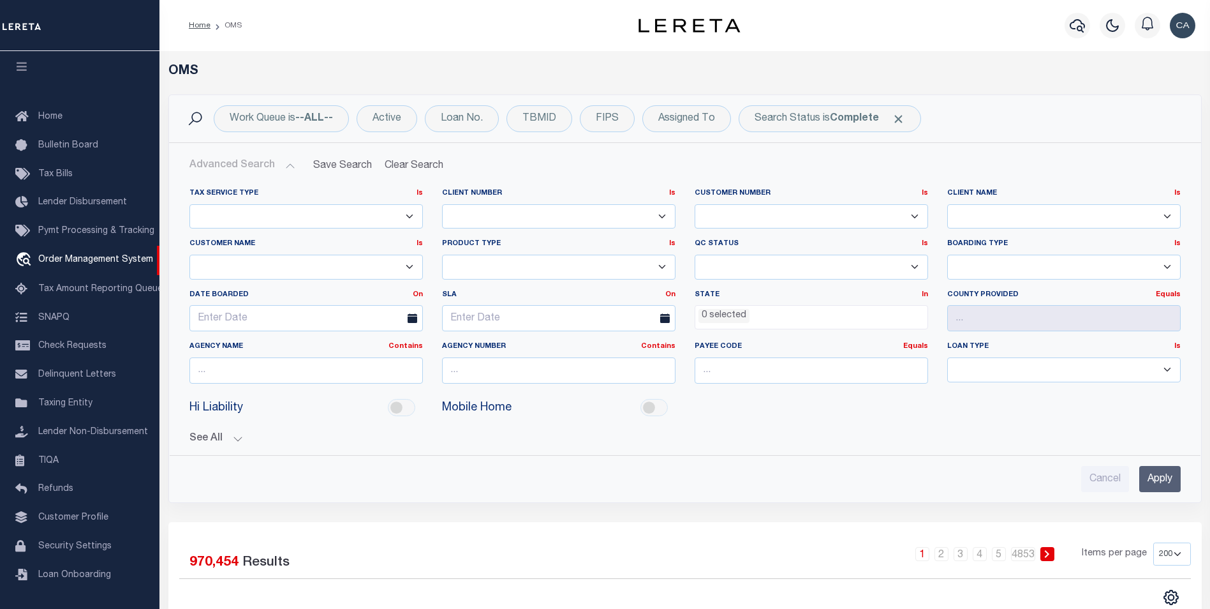
click at [1151, 469] on input "Apply" at bounding box center [1159, 479] width 41 height 26
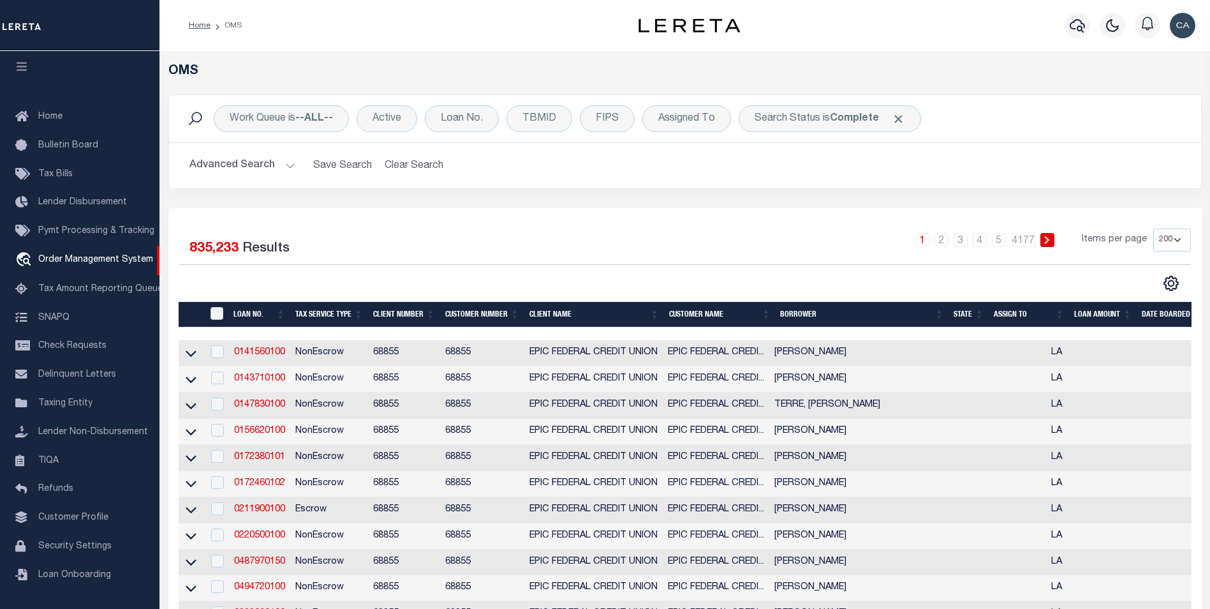
click at [276, 364] on td "0141560100" at bounding box center [259, 353] width 61 height 26
checkbox input "true"
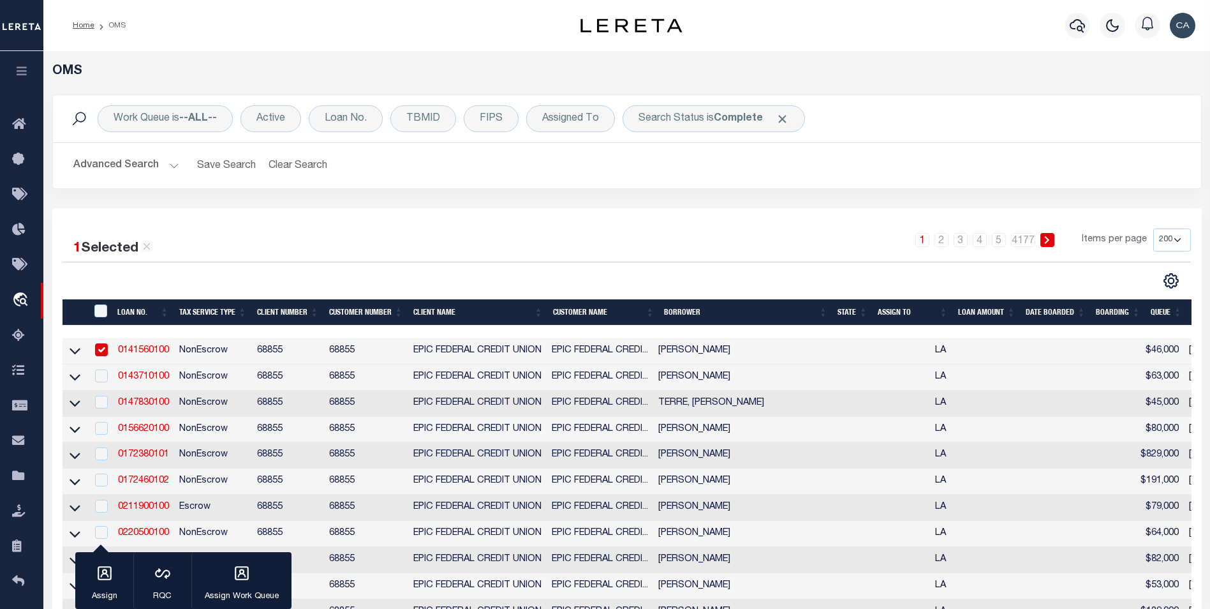
click at [138, 353] on link "0141560100" at bounding box center [143, 350] width 51 height 9
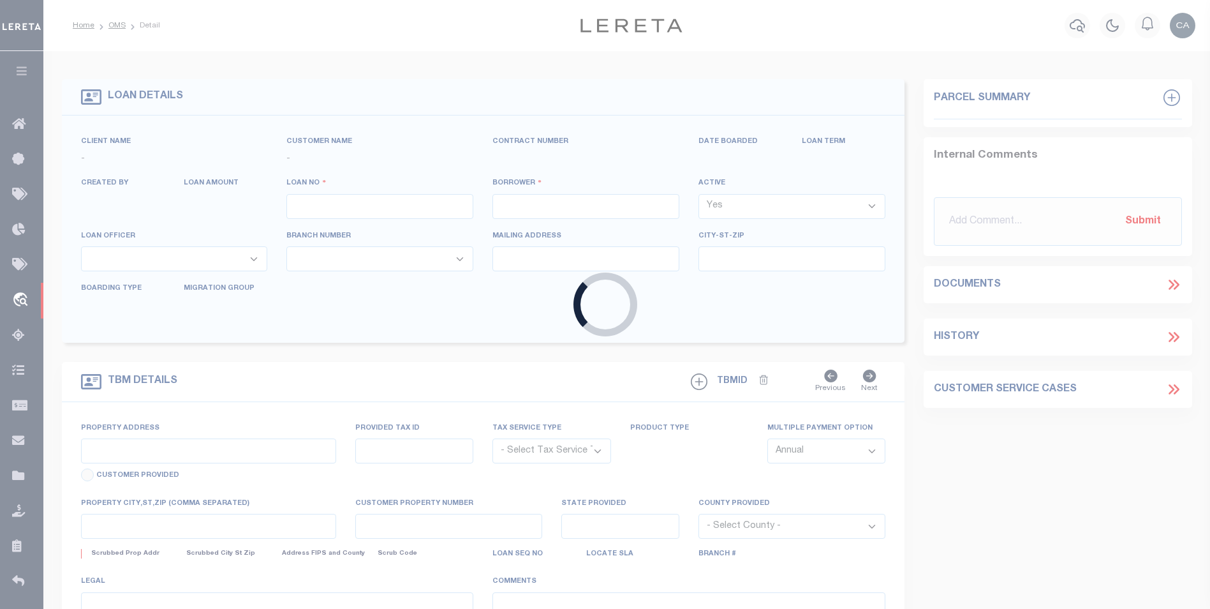
type input "0141560100"
type input "[PERSON_NAME]"
select select
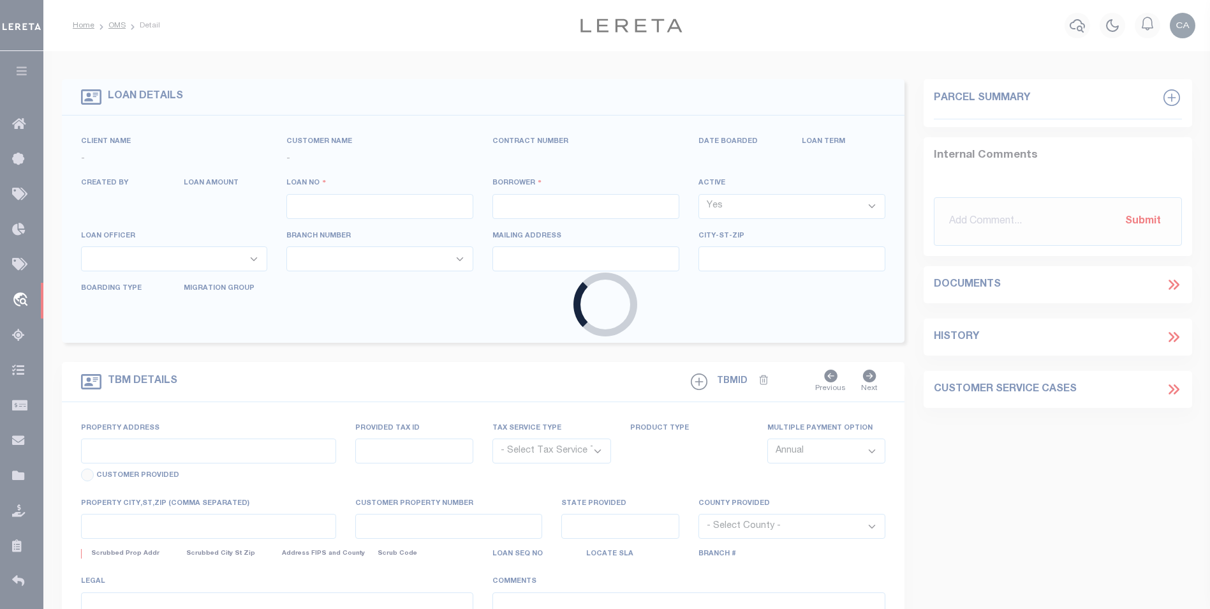
select select
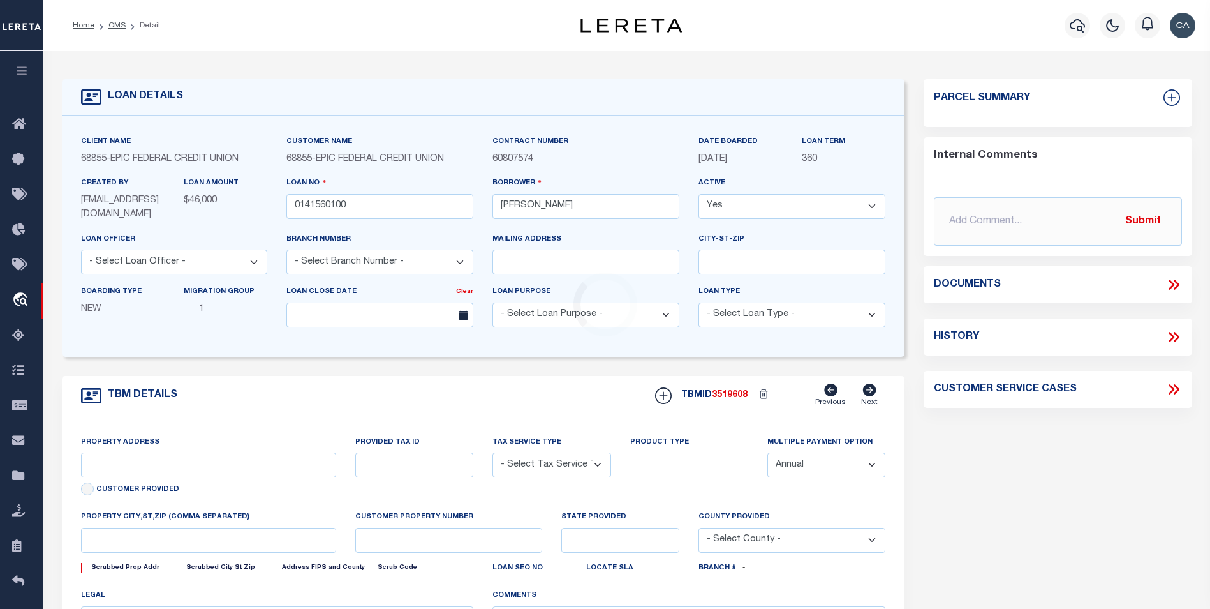
type input "3541 CONNECTICUT AVE"
radio input "true"
select select "NonEscrow"
select select
type input "KENNER LA 700653426"
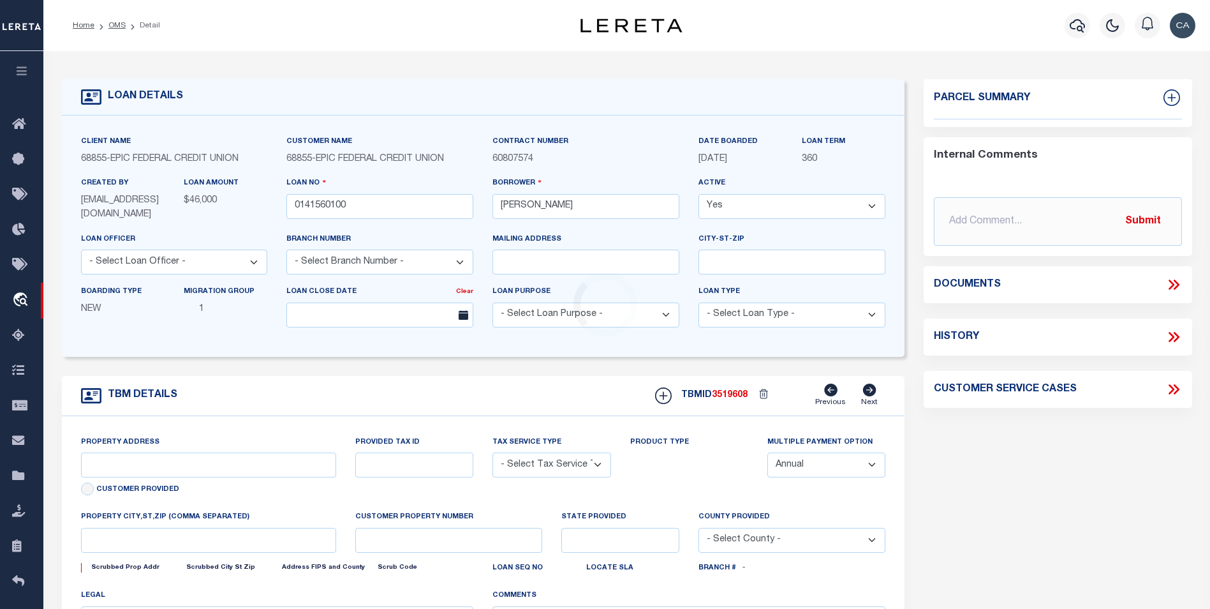
type input "0141560100"
type input "LA"
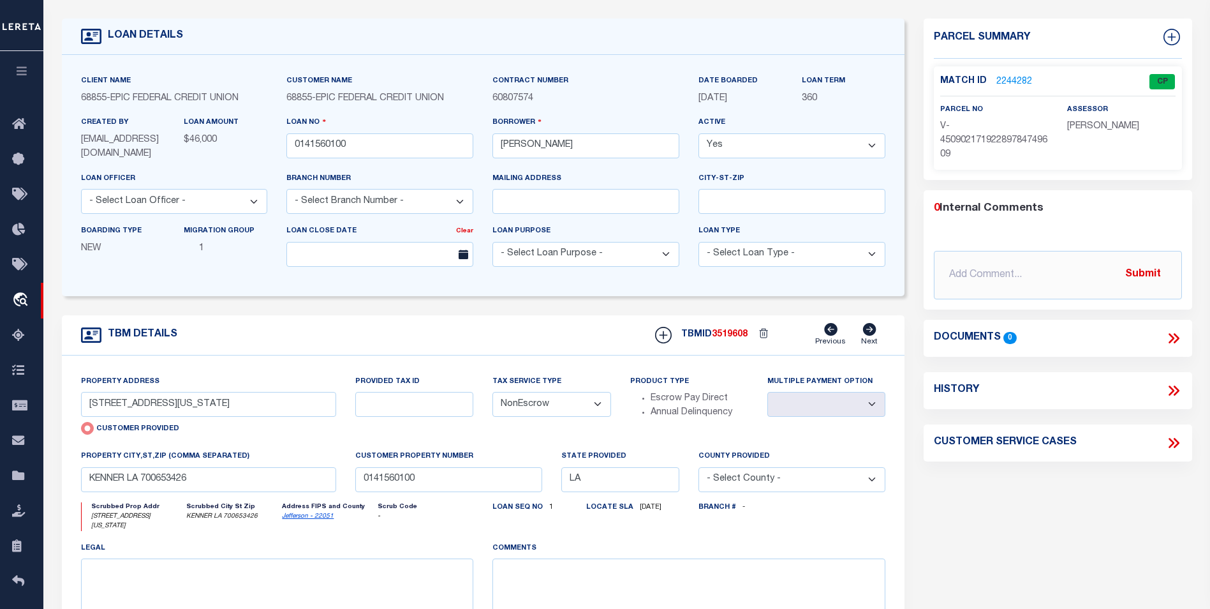
scroll to position [128, 0]
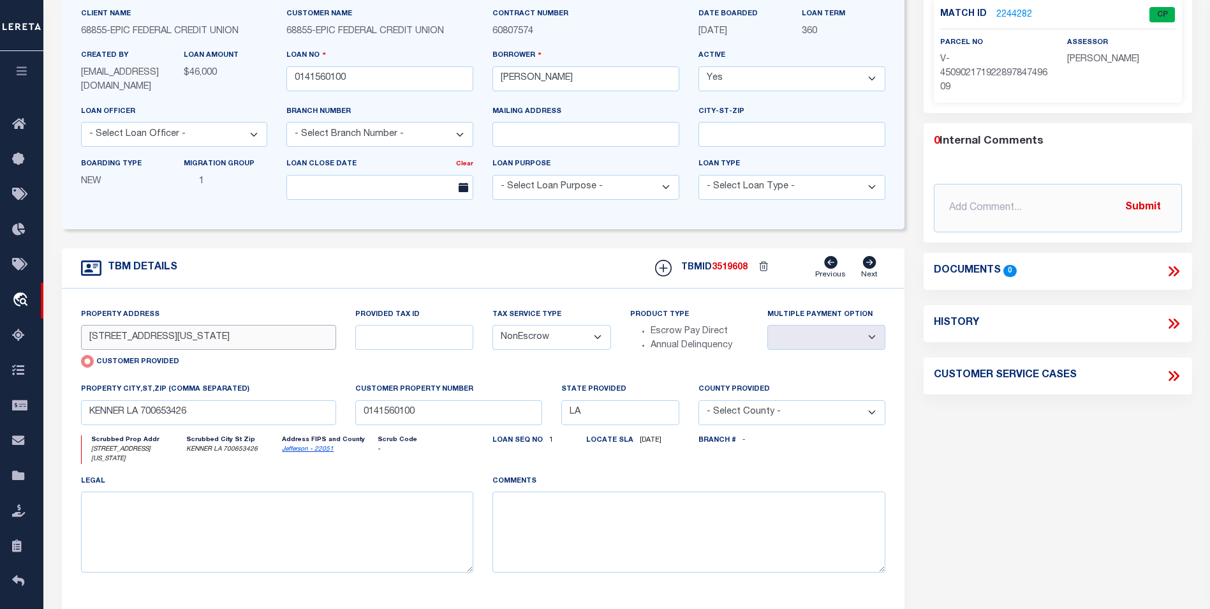
click at [181, 342] on input "3541 CONNECTICUT AVE" at bounding box center [209, 337] width 256 height 25
click at [104, 418] on input "KENNER LA 700653426" at bounding box center [209, 412] width 256 height 25
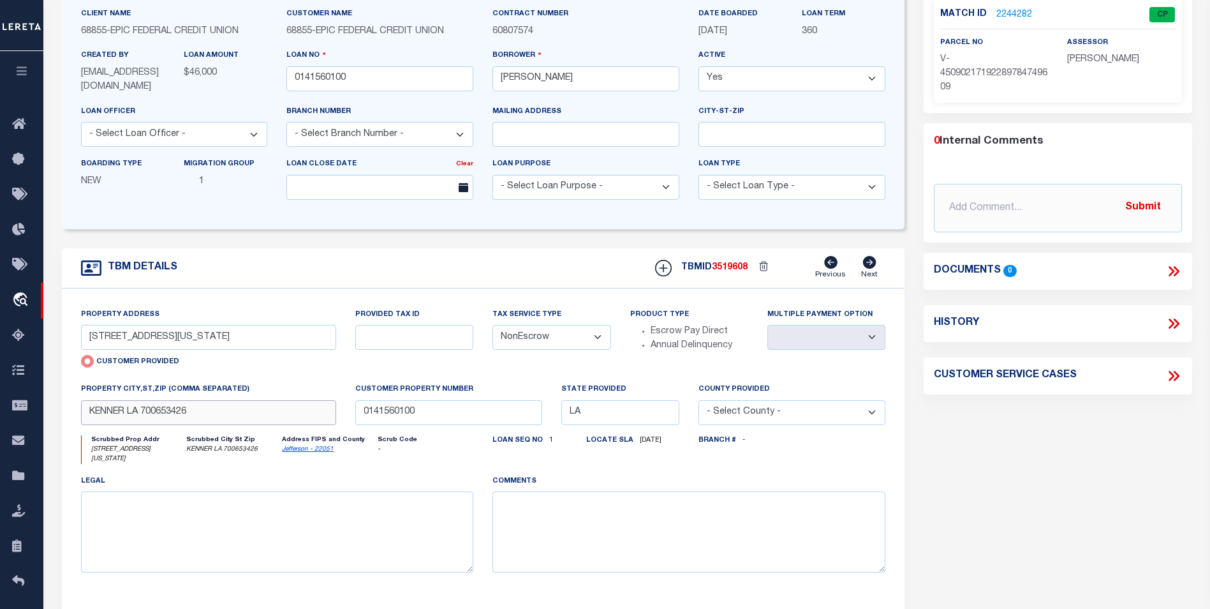
click at [137, 415] on input "KENNER LA 700653426" at bounding box center [209, 412] width 256 height 25
click at [166, 422] on input "KENNER LA 700653426" at bounding box center [209, 412] width 256 height 25
click at [163, 421] on input "KENNER LA 700653426" at bounding box center [209, 412] width 256 height 25
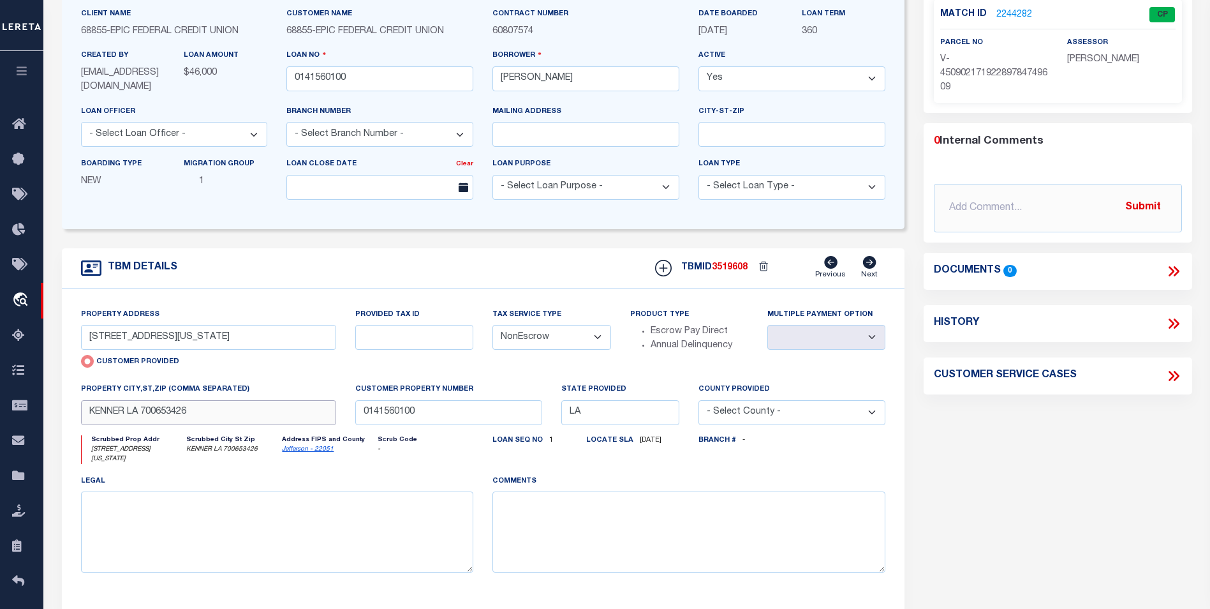
click at [163, 421] on input "KENNER LA 700653426" at bounding box center [209, 412] width 256 height 25
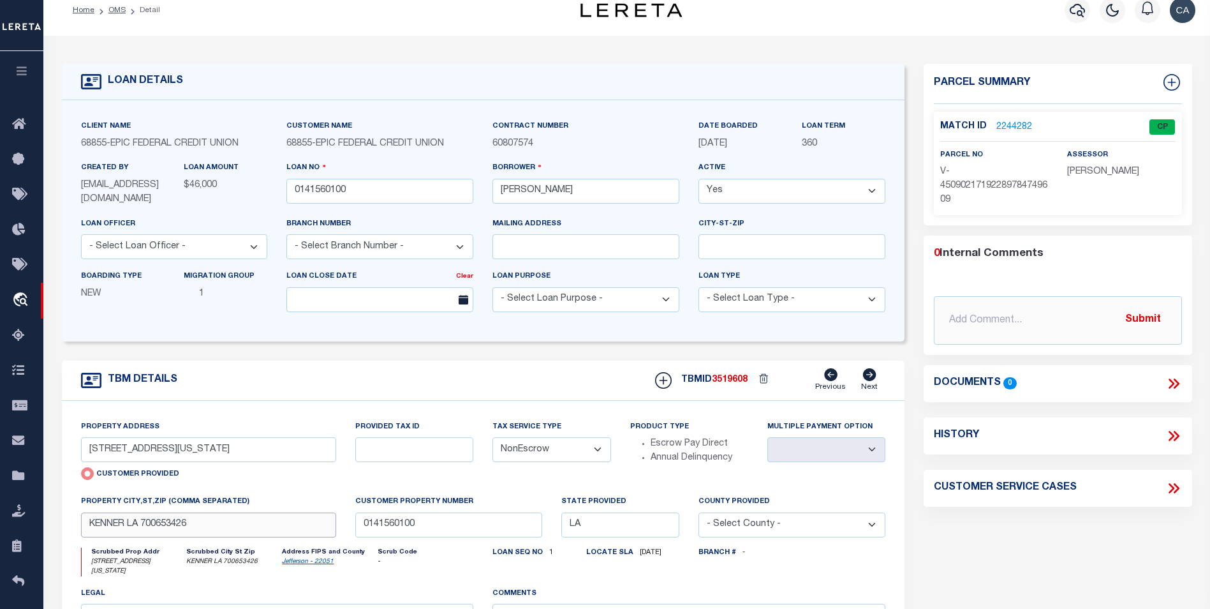
scroll to position [0, 0]
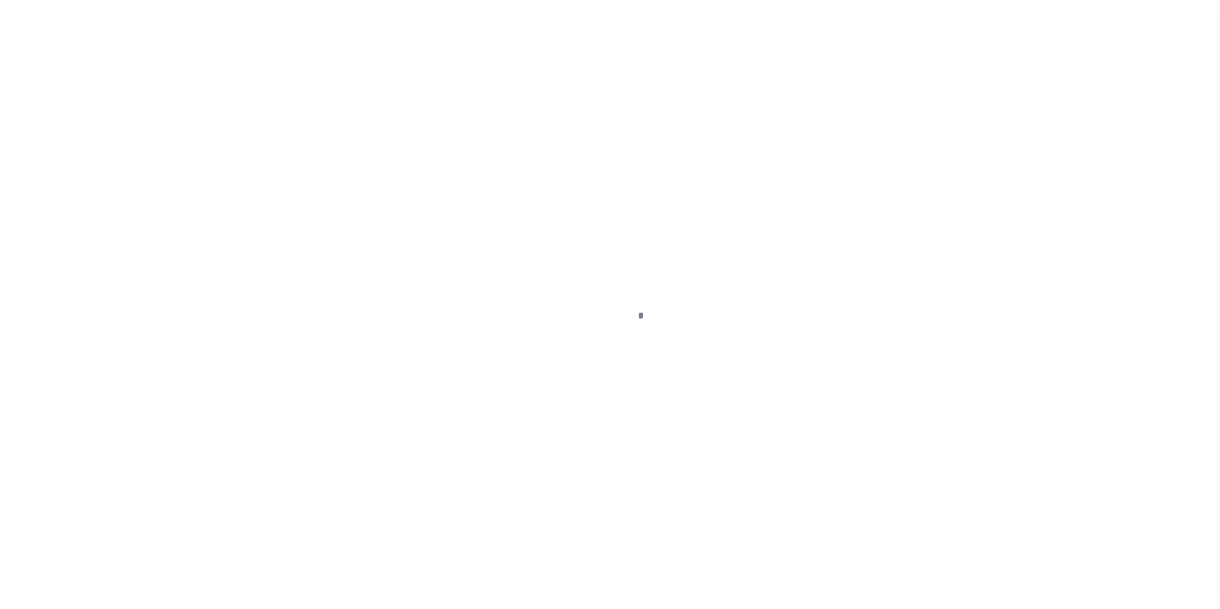
scroll to position [13, 0]
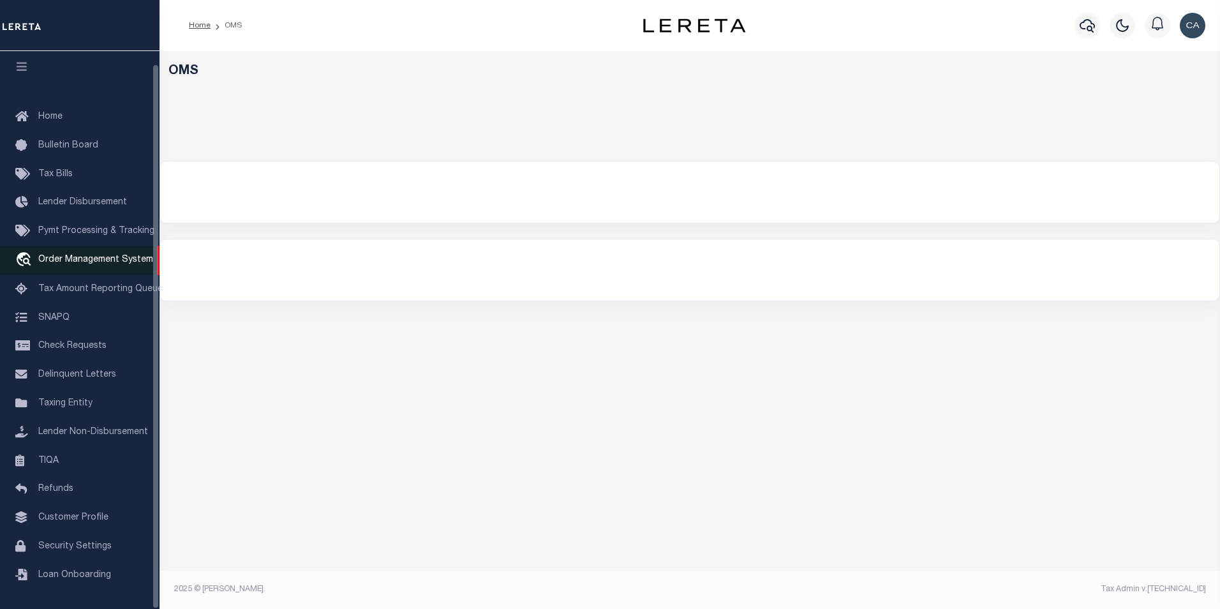
select select "200"
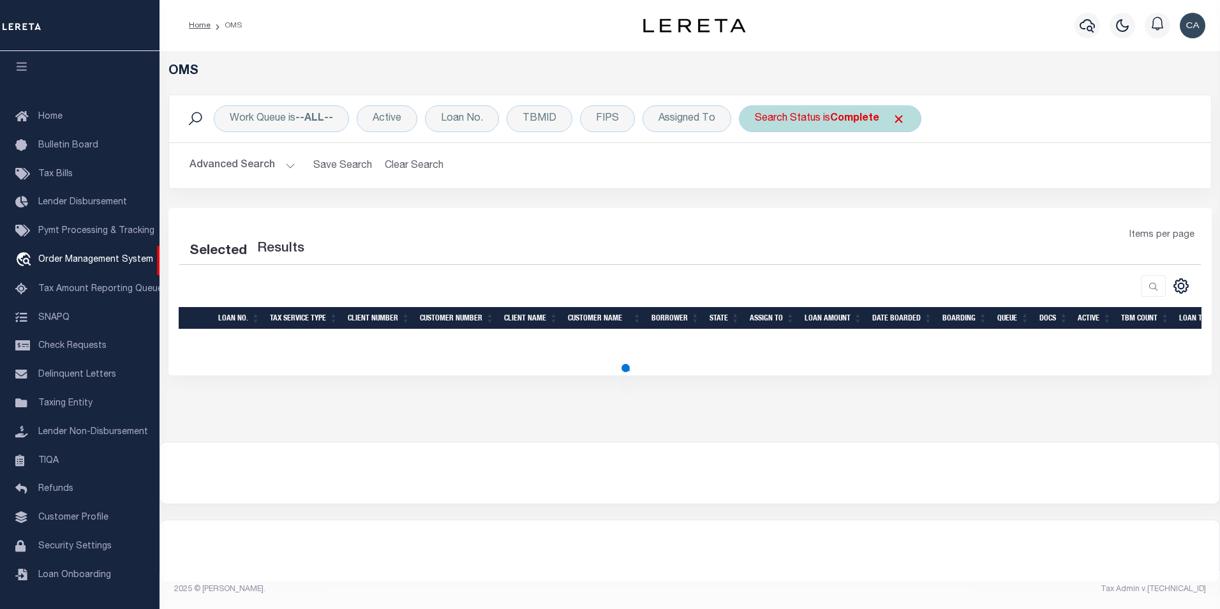
click at [902, 119] on span "Click to Remove" at bounding box center [898, 118] width 13 height 13
click at [447, 119] on div "Loan No." at bounding box center [462, 118] width 74 height 27
select select "200"
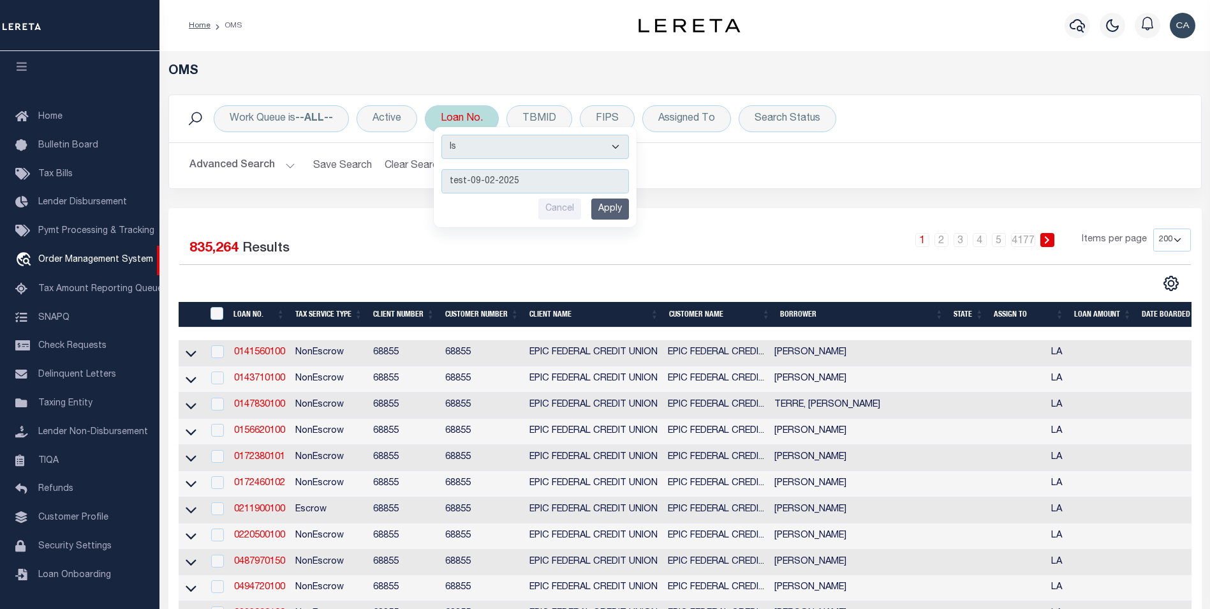
type input "test-09-02-2025"
click at [634, 211] on div "Is Contains test-09-02-2025 Cancel Apply" at bounding box center [535, 177] width 203 height 100
click at [631, 210] on div "Is Contains test-09-02-2025 Cancel Apply" at bounding box center [535, 177] width 203 height 100
click at [597, 205] on input "Apply" at bounding box center [610, 208] width 38 height 21
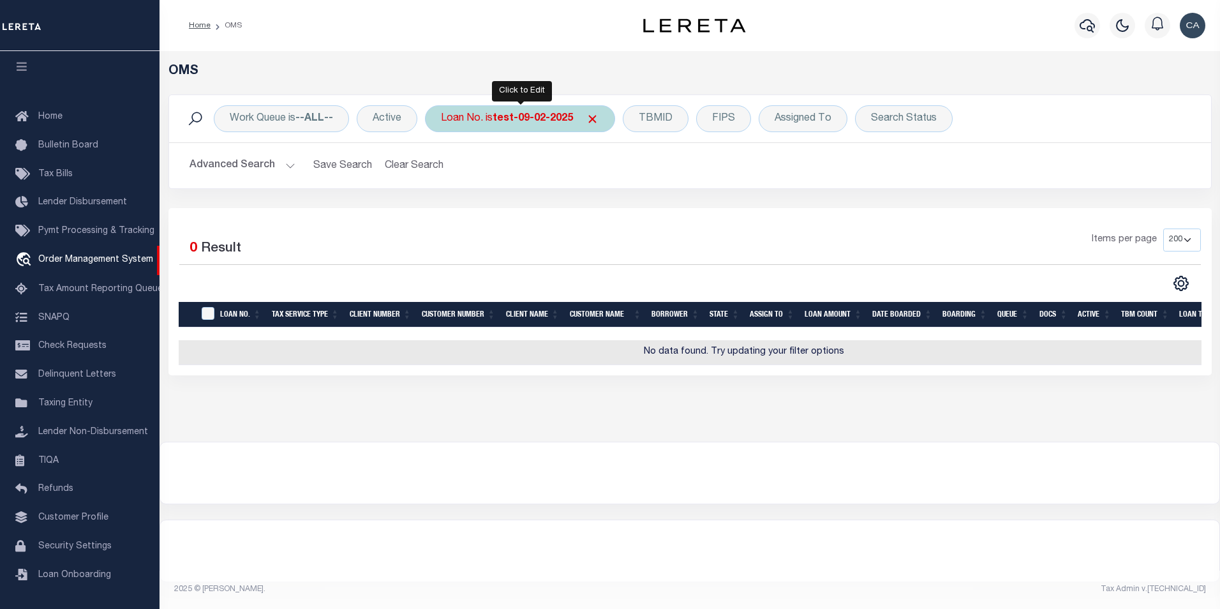
click at [487, 121] on div "Loan No. is test-09-02-2025" at bounding box center [520, 118] width 190 height 27
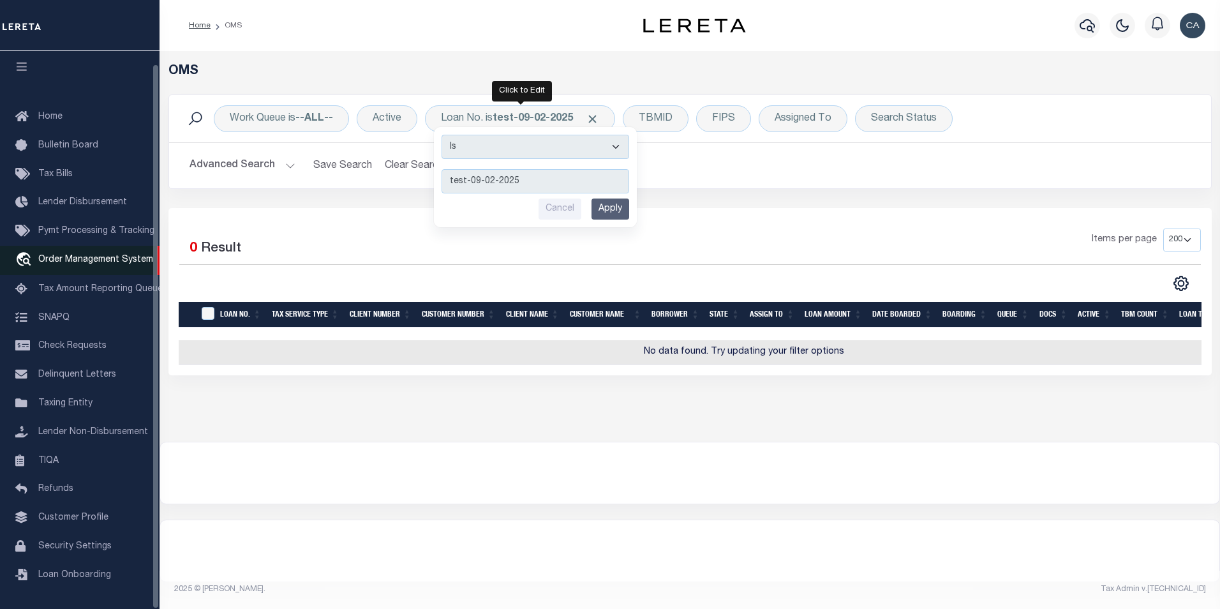
click at [134, 255] on span "Order Management System" at bounding box center [95, 259] width 115 height 9
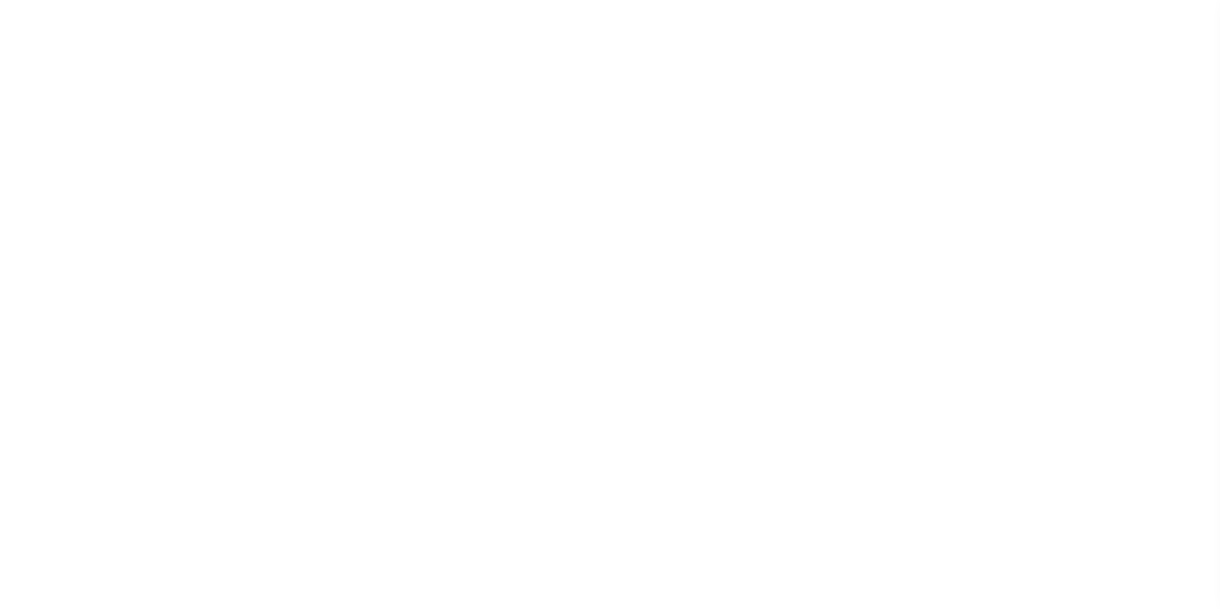
select select "200"
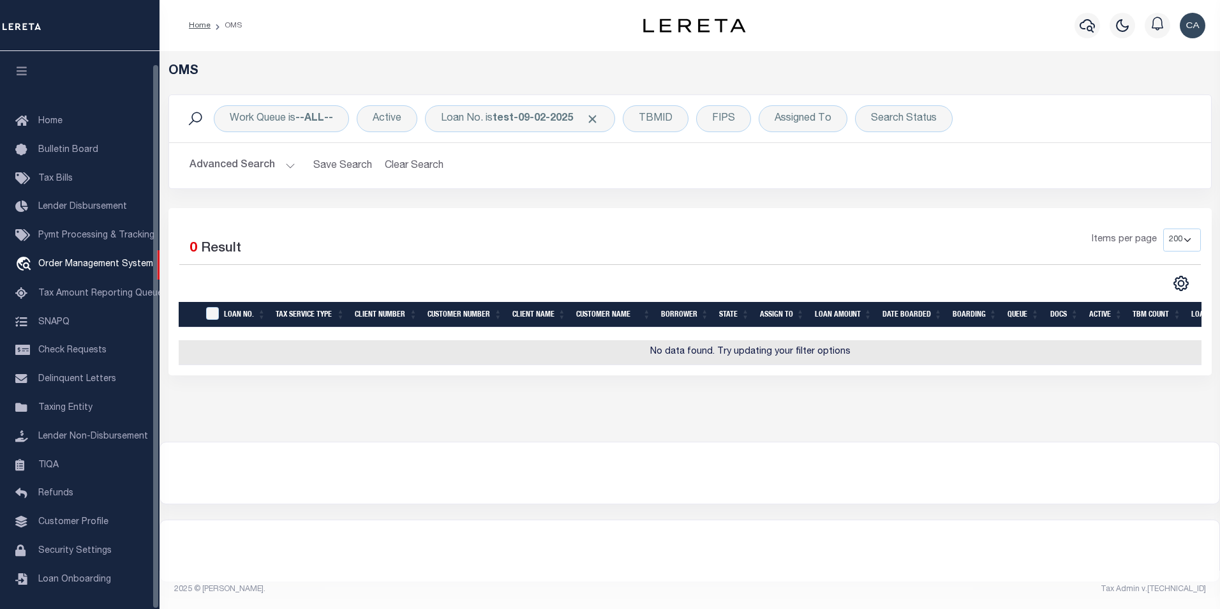
scroll to position [13, 0]
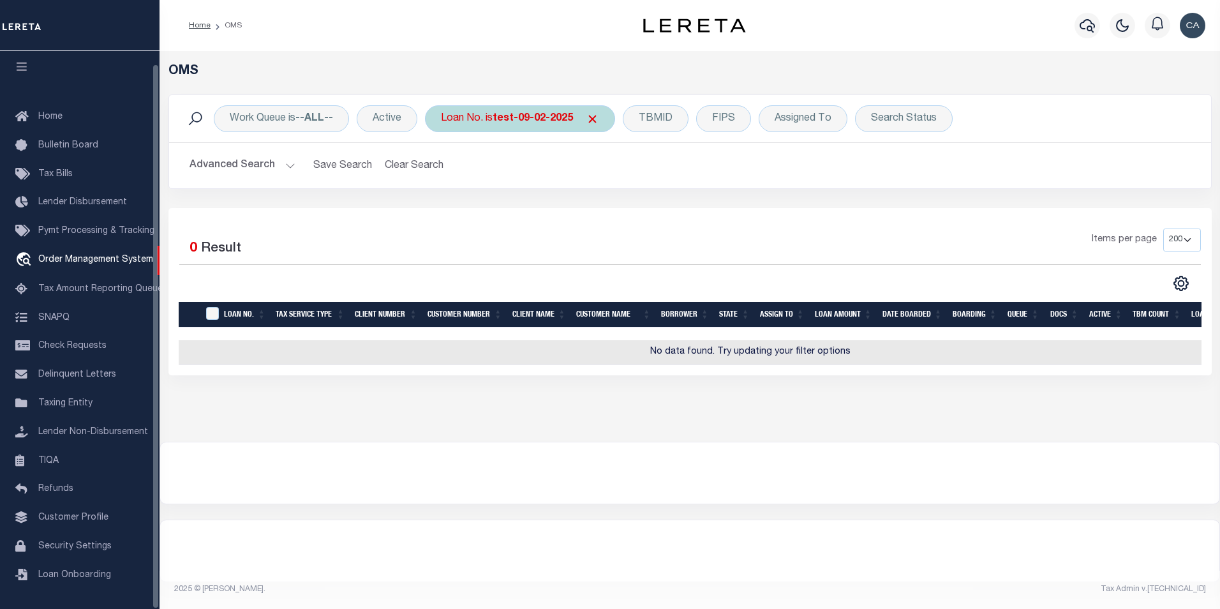
click div "Loan No. is test-09-02-2025"
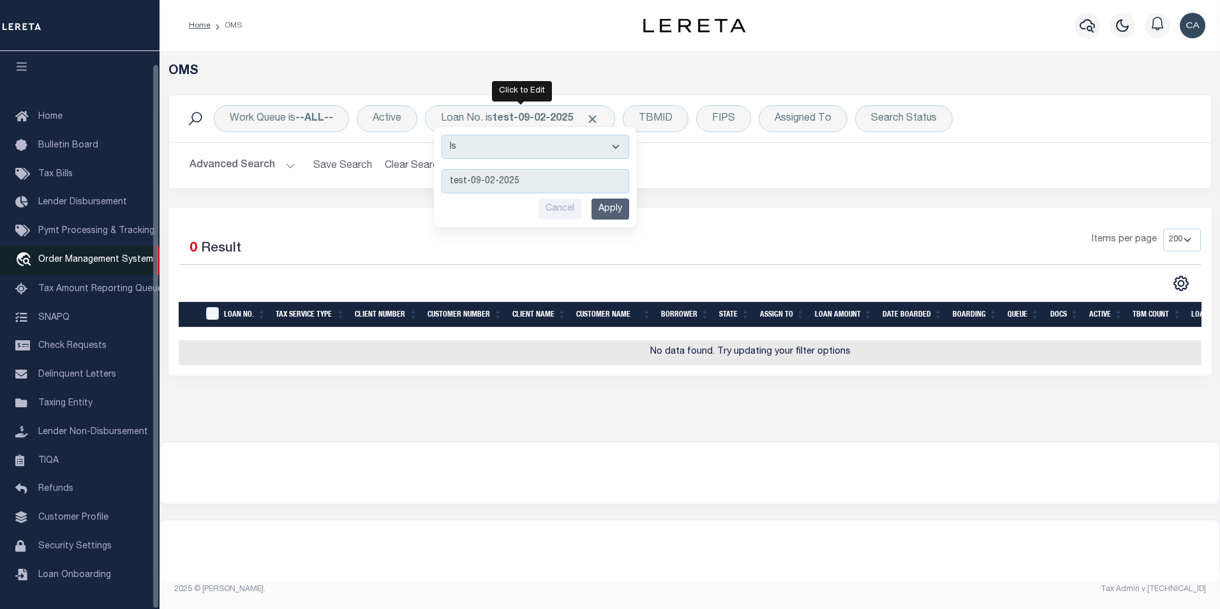
click span "Order Management System"
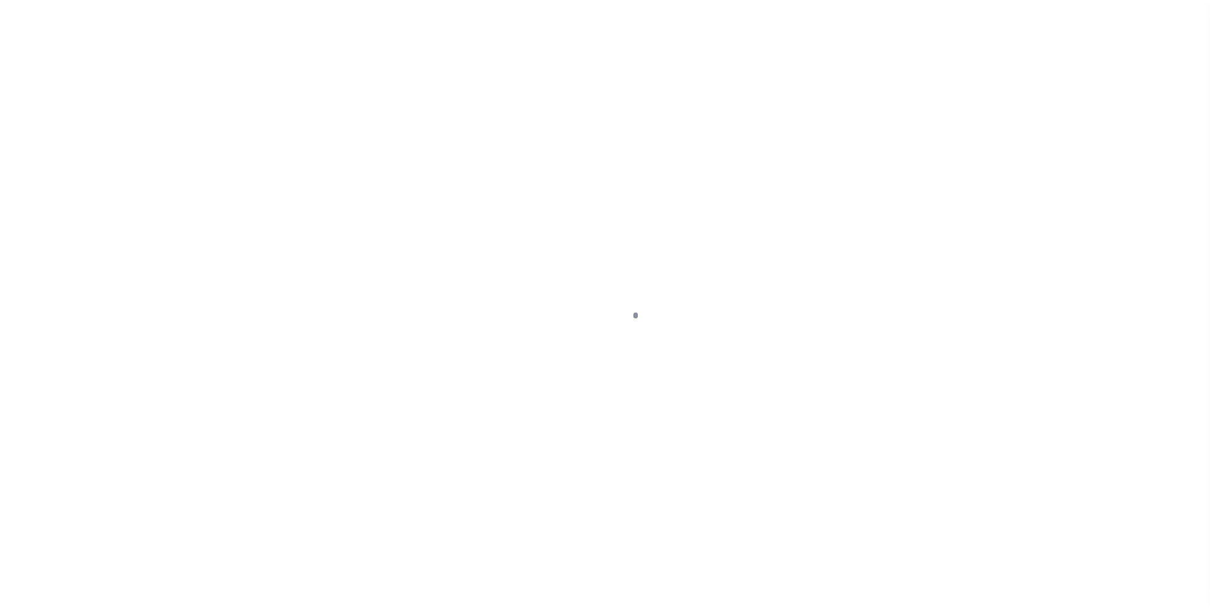
scroll to position [13, 0]
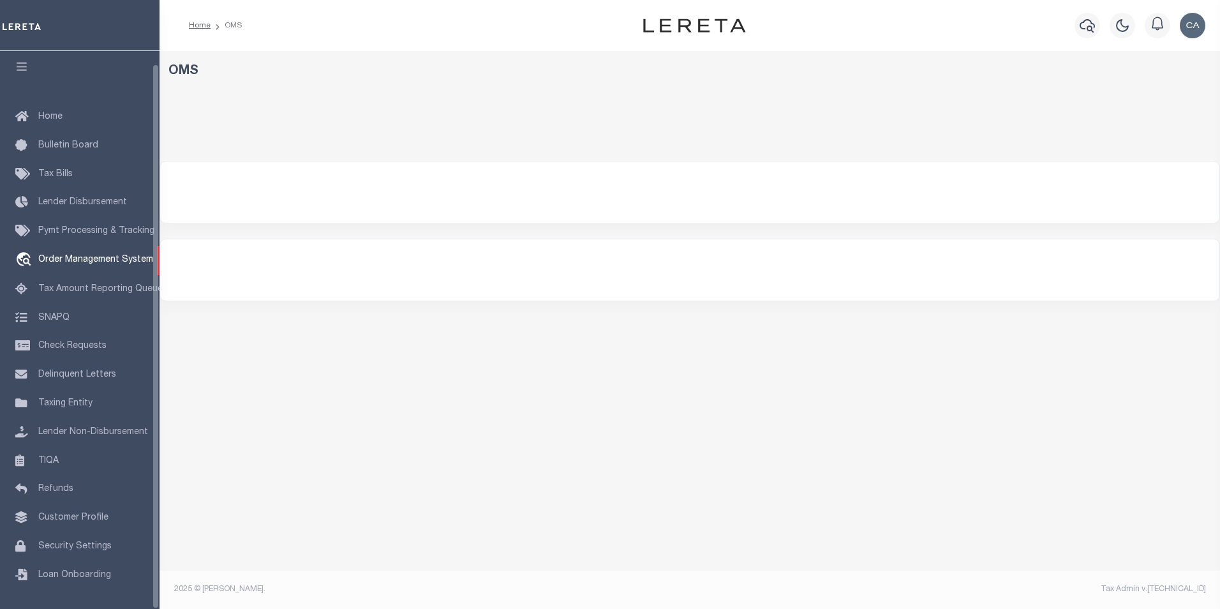
select select "200"
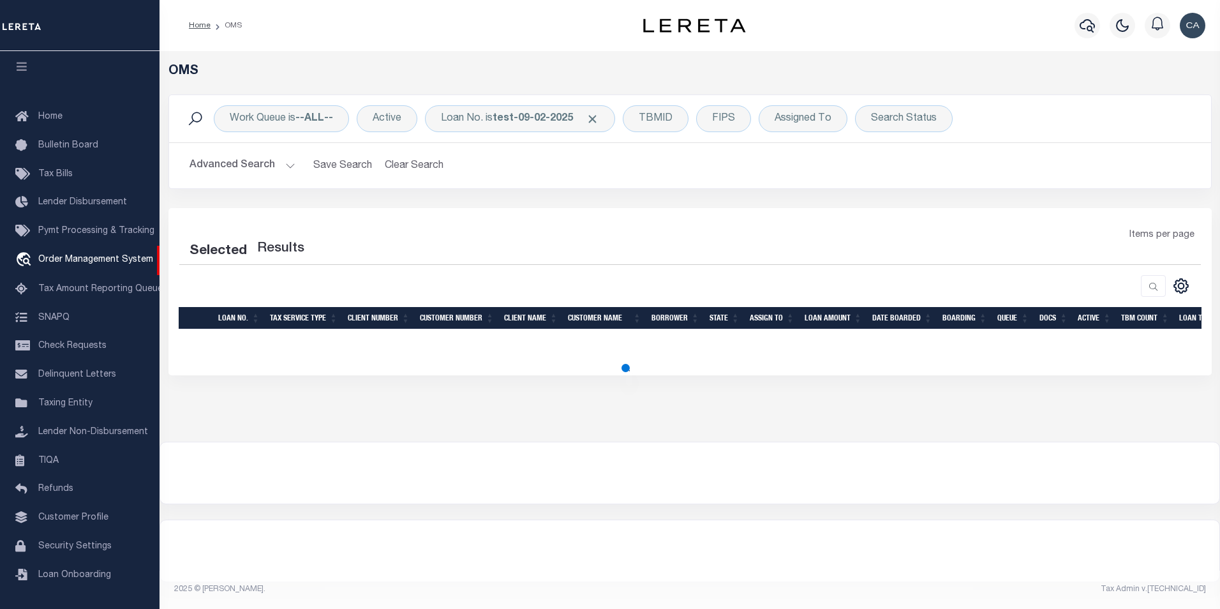
select select "200"
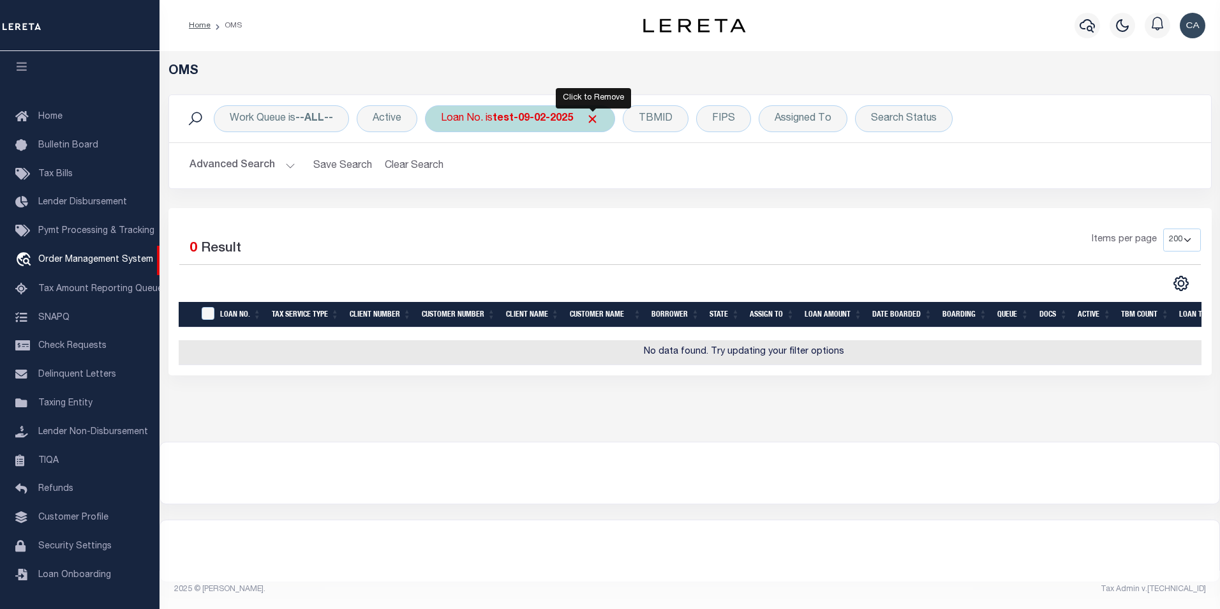
click at [592, 119] on span "Click to Remove" at bounding box center [592, 118] width 13 height 13
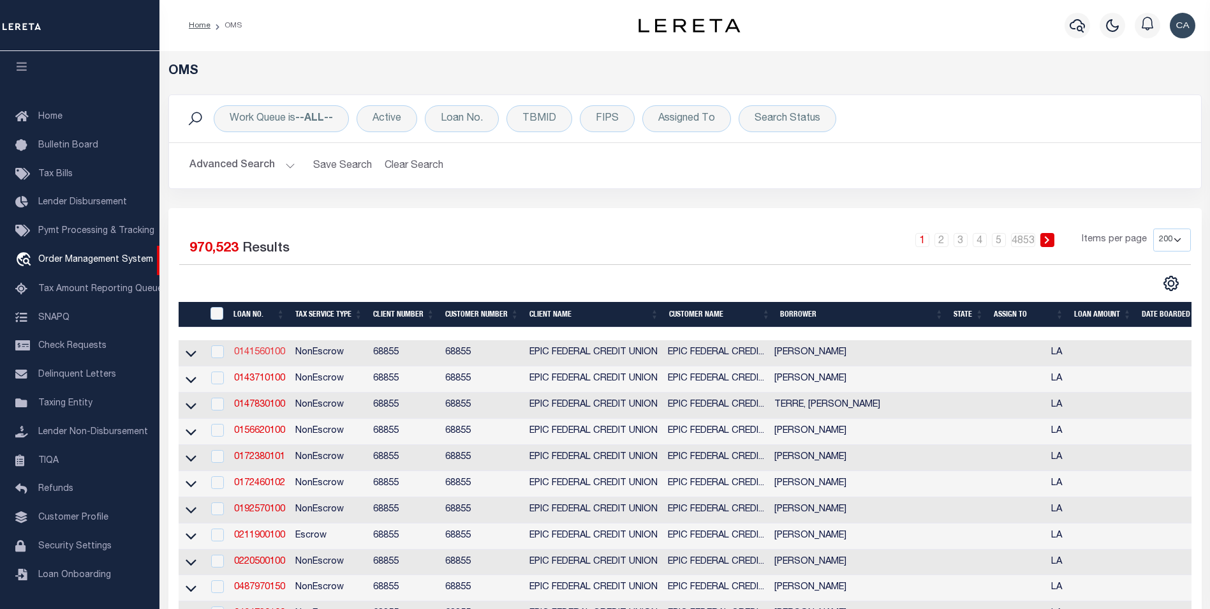
click at [268, 357] on link "0141560100" at bounding box center [259, 352] width 51 height 9
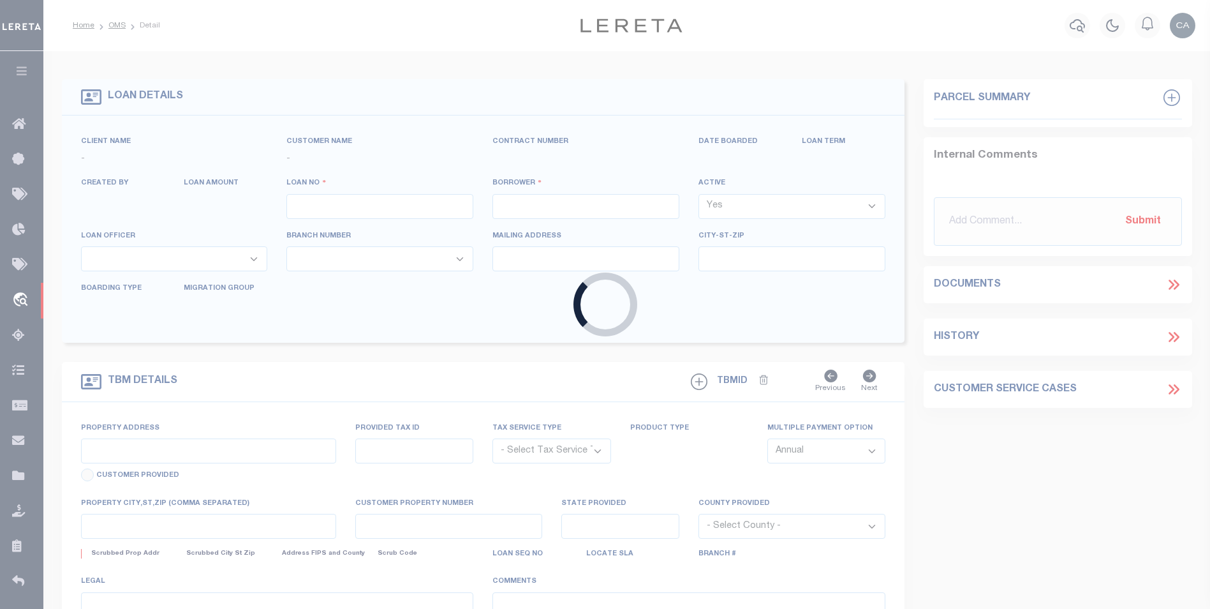
type input "0141560100"
type input "[PERSON_NAME]"
select select
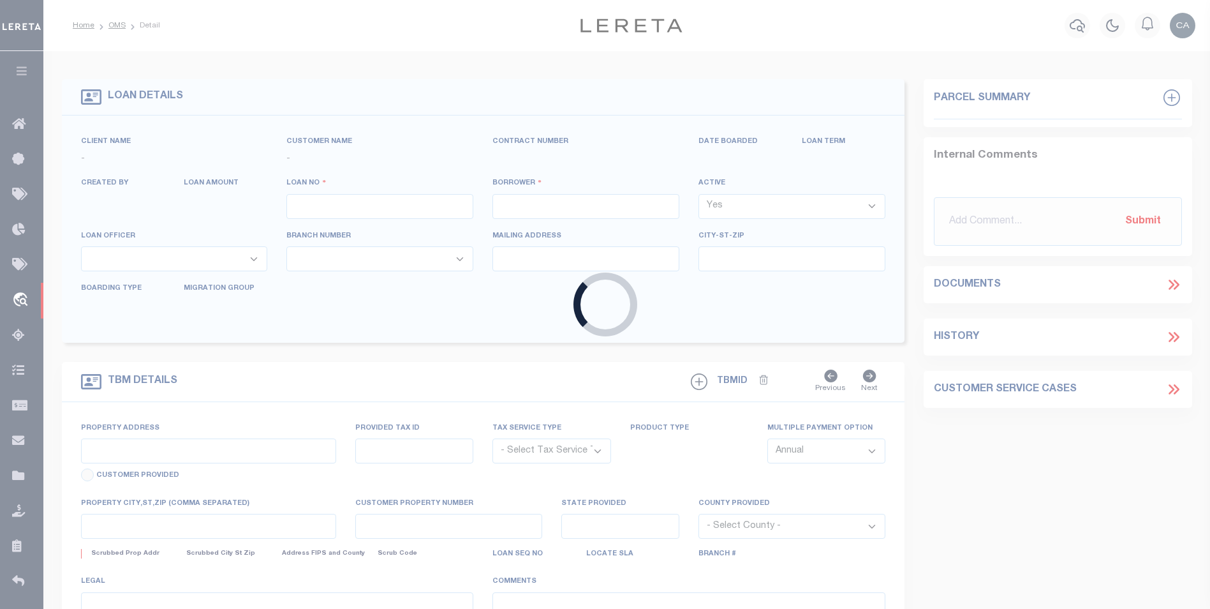
select select
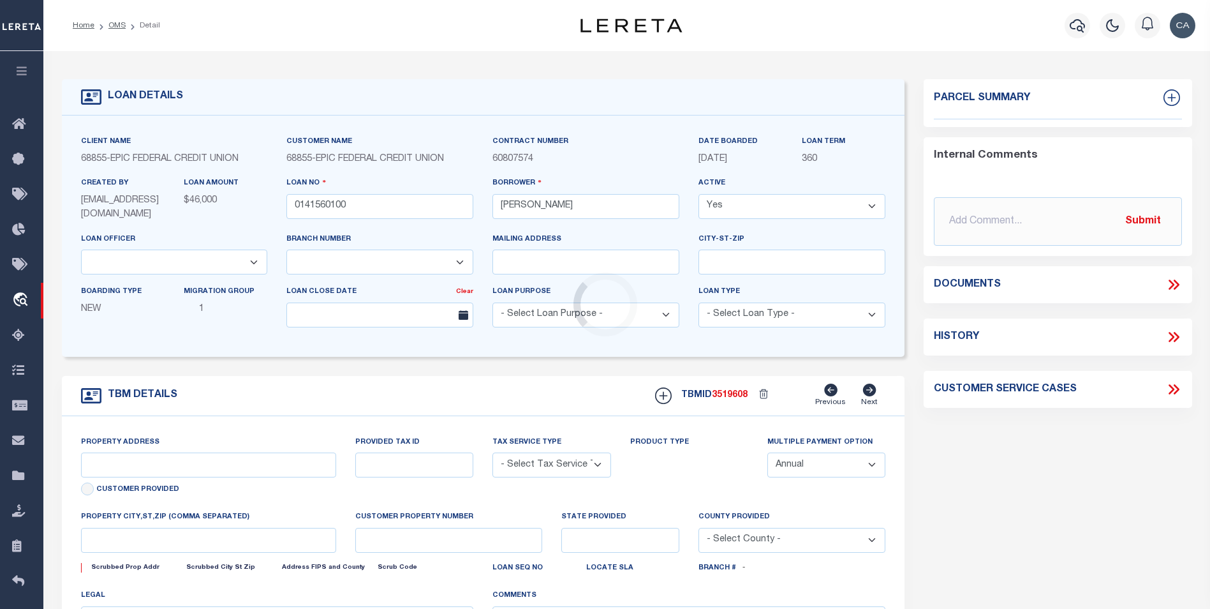
type input "[STREET_ADDRESS][US_STATE]"
radio input "true"
select select "NonEscrow"
select select
type input "KENNER LA 700653426"
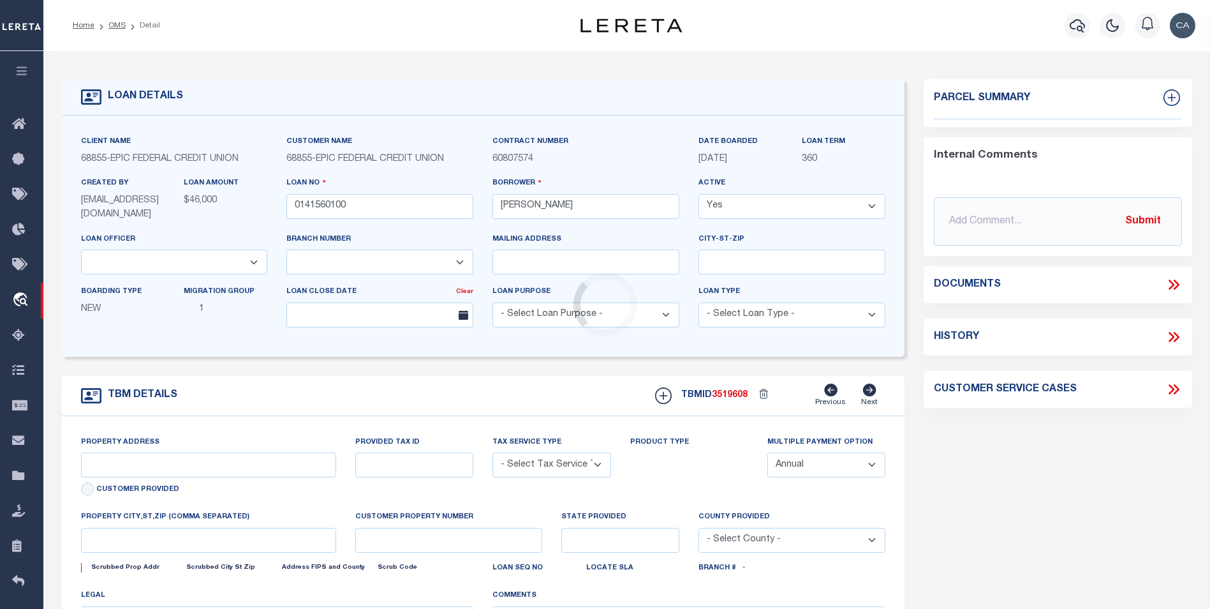
type input "0141560100"
type input "LA"
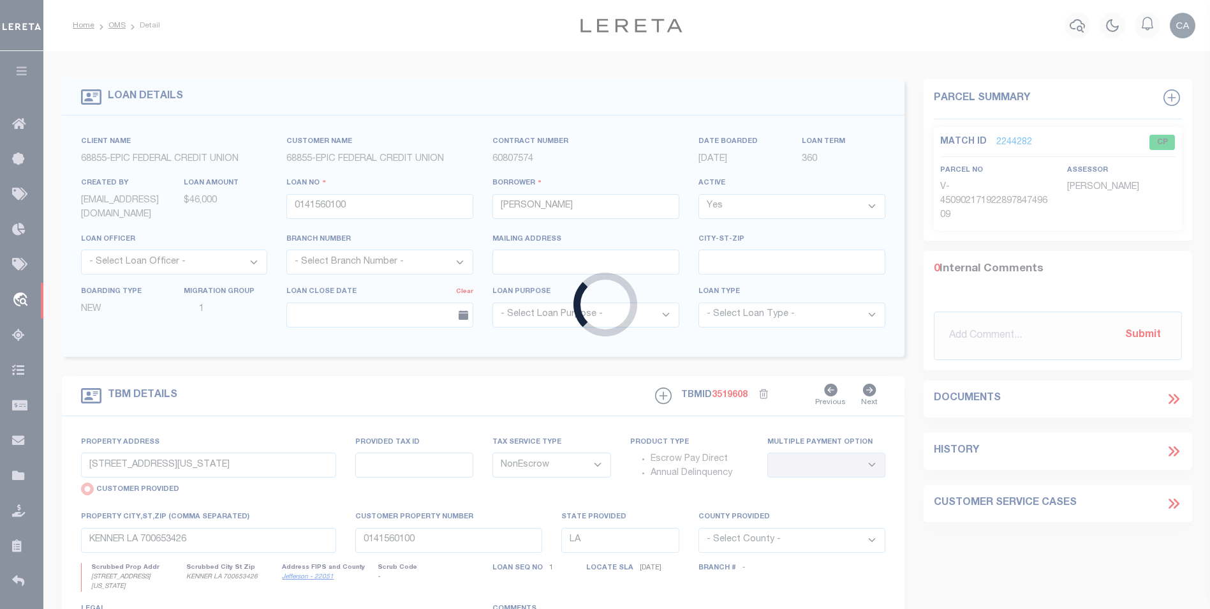
type input "test-09-02-2025"
type input "[PERSON_NAME] Contrerses"
select select
type input "[STREET_ADDRESS][US_STATE]"
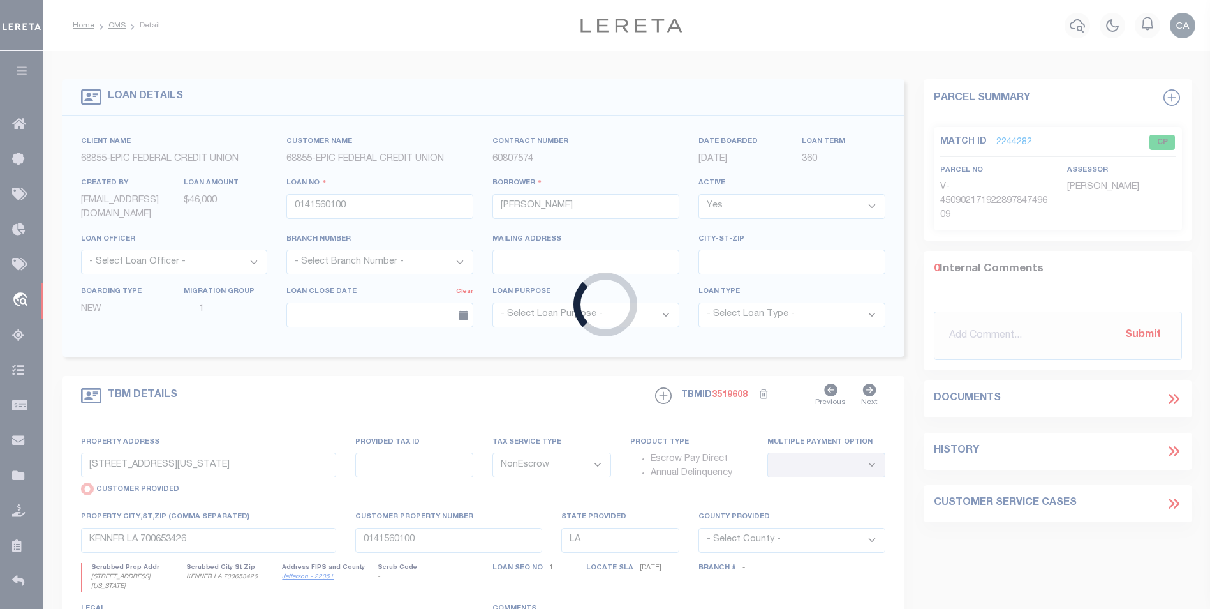
type input "KENNER LA 70065-3426"
type input "[DATE]"
select select "10"
select select "Escrow"
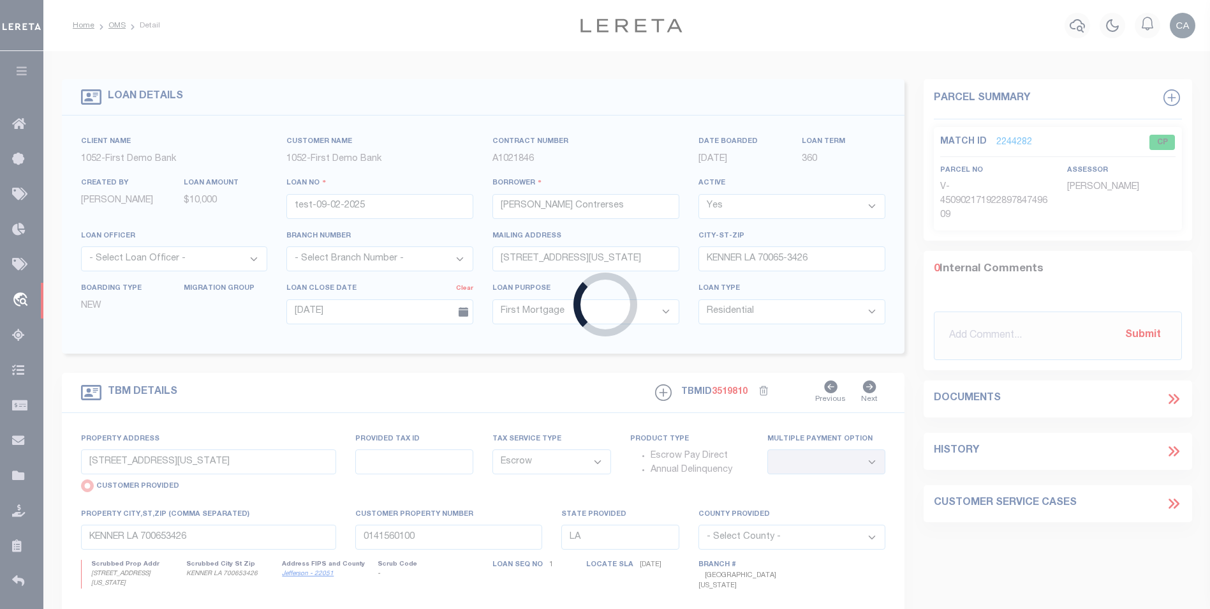
radio input "false"
type input "1302"
select select
type input "KENNER LA 70065-3426"
type input "QA-CNUMBER-102134"
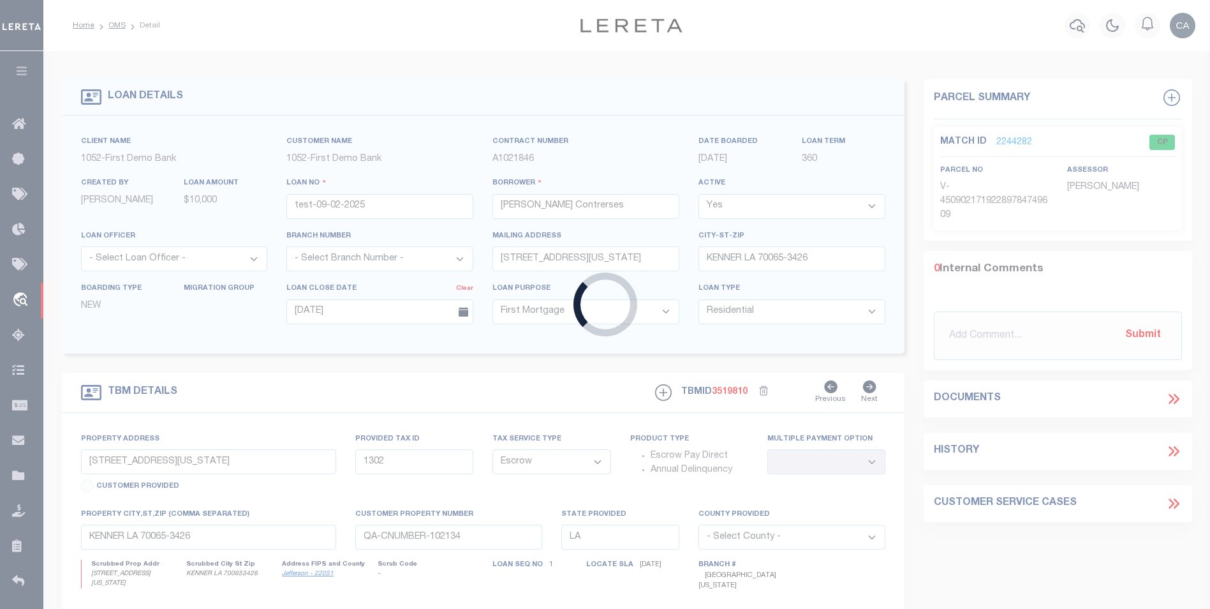
select select "212"
select select "89"
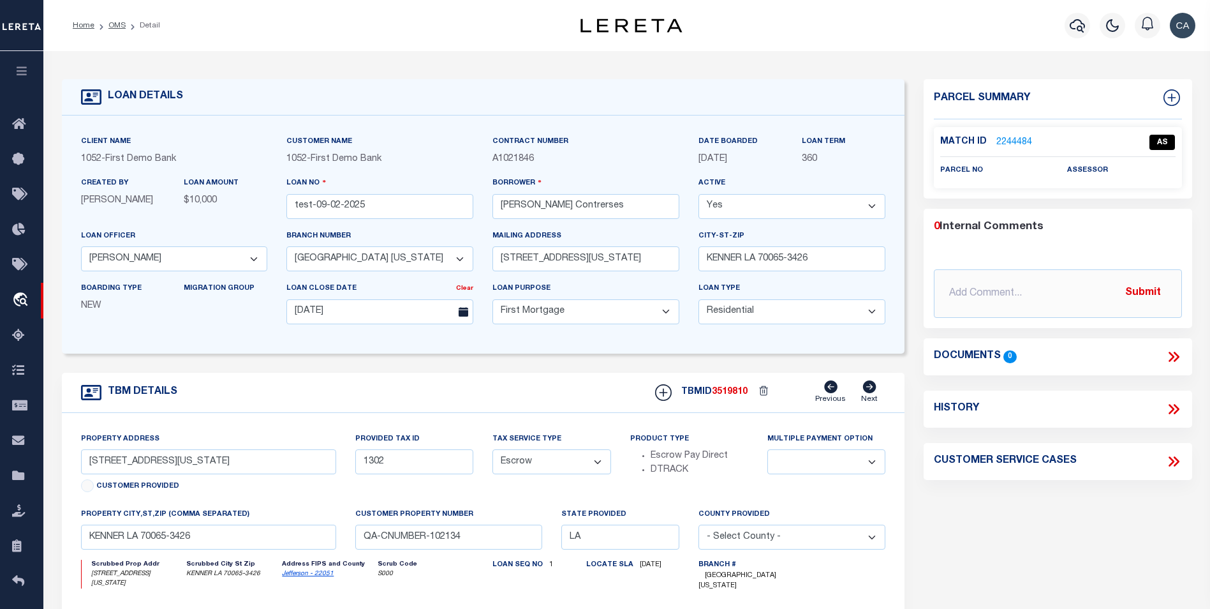
click at [151, 158] on span "First Demo Bank" at bounding box center [140, 158] width 71 height 9
click at [362, 150] on div "Customer Name 1052 - First Demo Bank" at bounding box center [379, 150] width 187 height 31
click at [339, 204] on input "test-09-02-2025" at bounding box center [379, 206] width 187 height 25
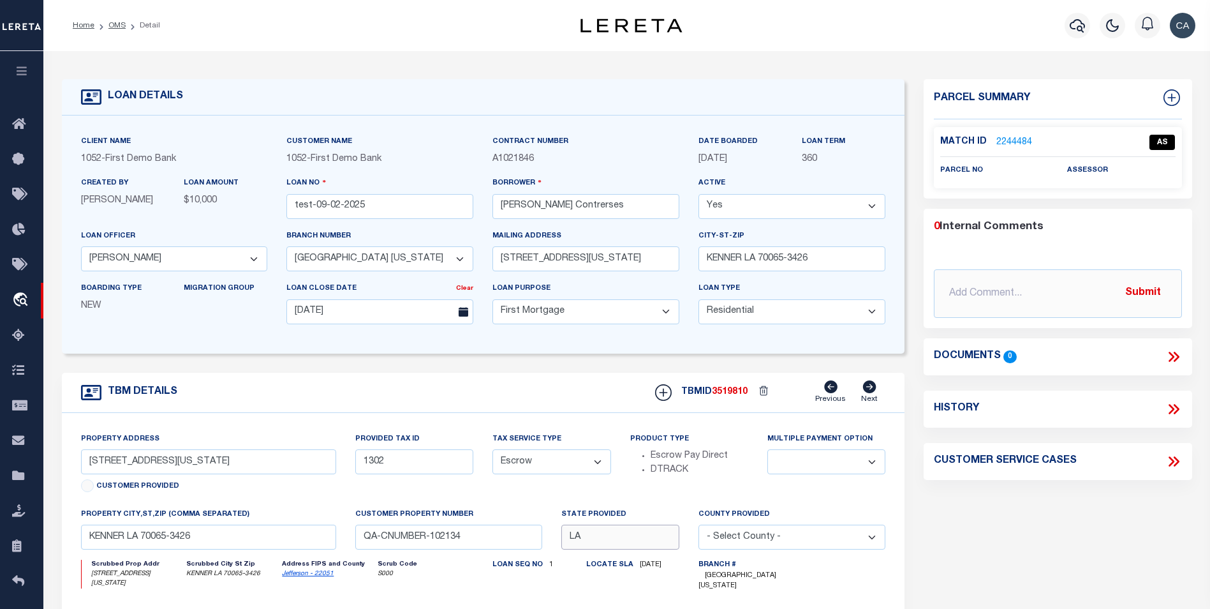
click at [589, 536] on input "LA" at bounding box center [620, 536] width 118 height 25
click at [352, 205] on input "test-09-02-2025" at bounding box center [379, 206] width 187 height 25
click at [352, 204] on input "test-09-02-2025" at bounding box center [379, 206] width 187 height 25
type input "test-09-02-2025"
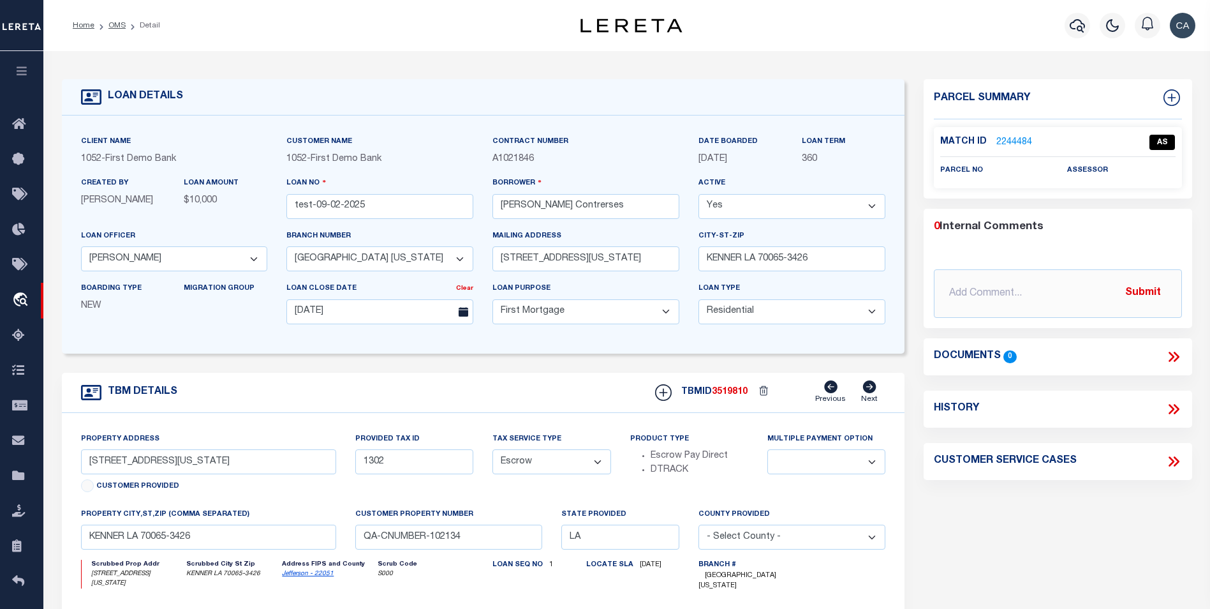
click at [366, 244] on div "Branch number - Select Branch Number - Dallas Texas Garland Texas Maycomb Alaba…" at bounding box center [379, 250] width 187 height 42
click at [367, 200] on input "test-09-02-2025" at bounding box center [379, 206] width 187 height 25
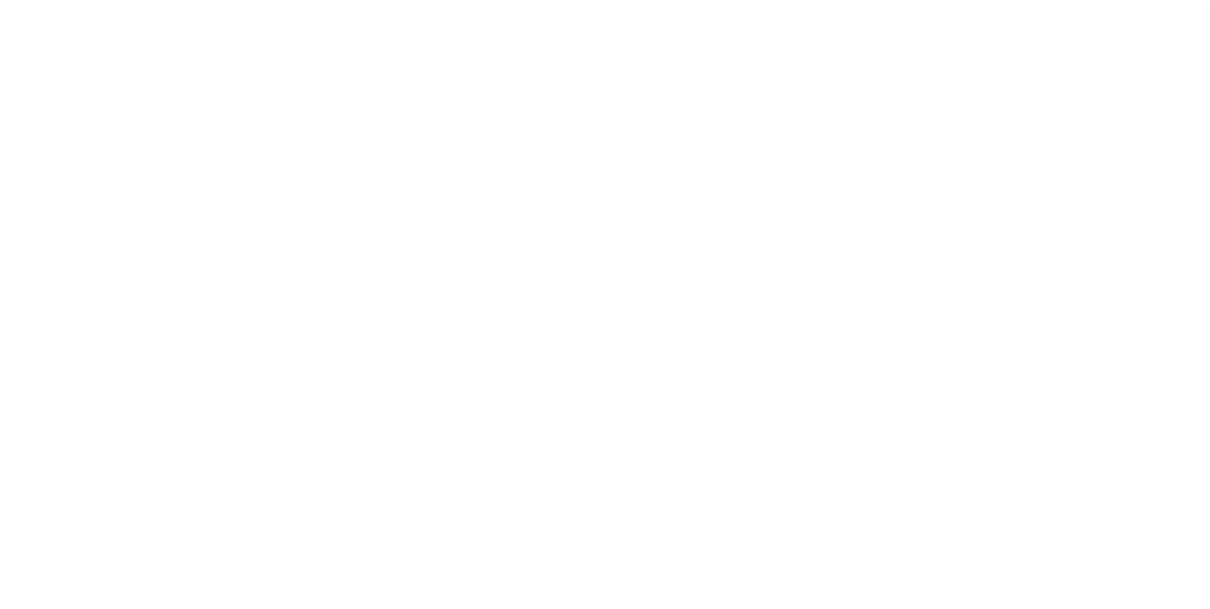
select select "212"
select select "89"
select select "10"
select select "Escrow"
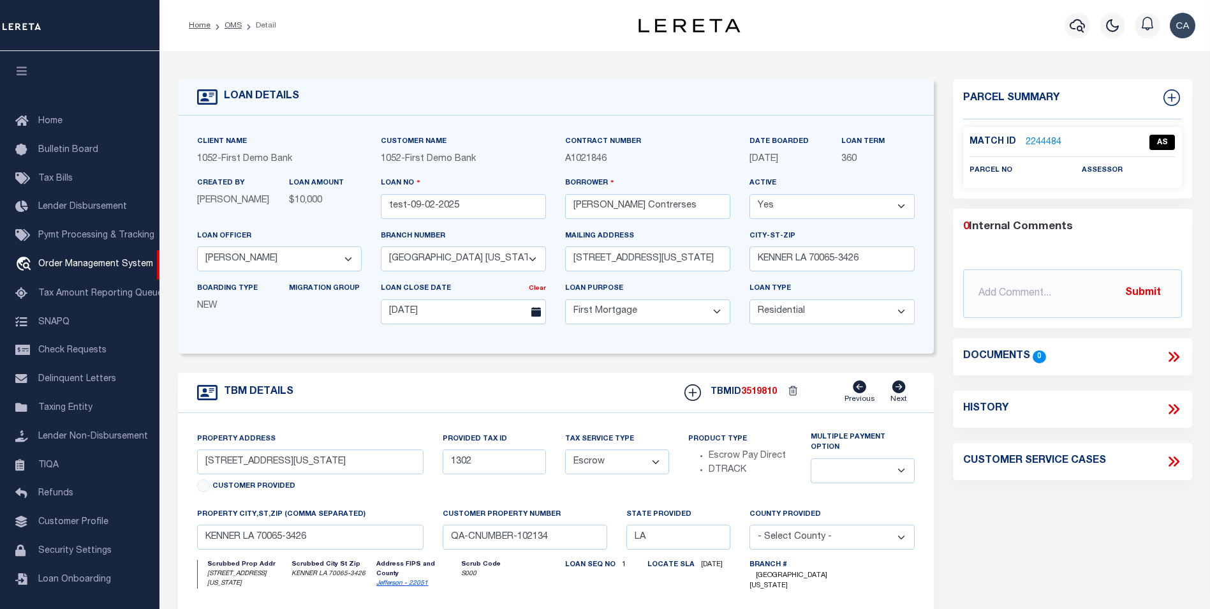
scroll to position [13, 0]
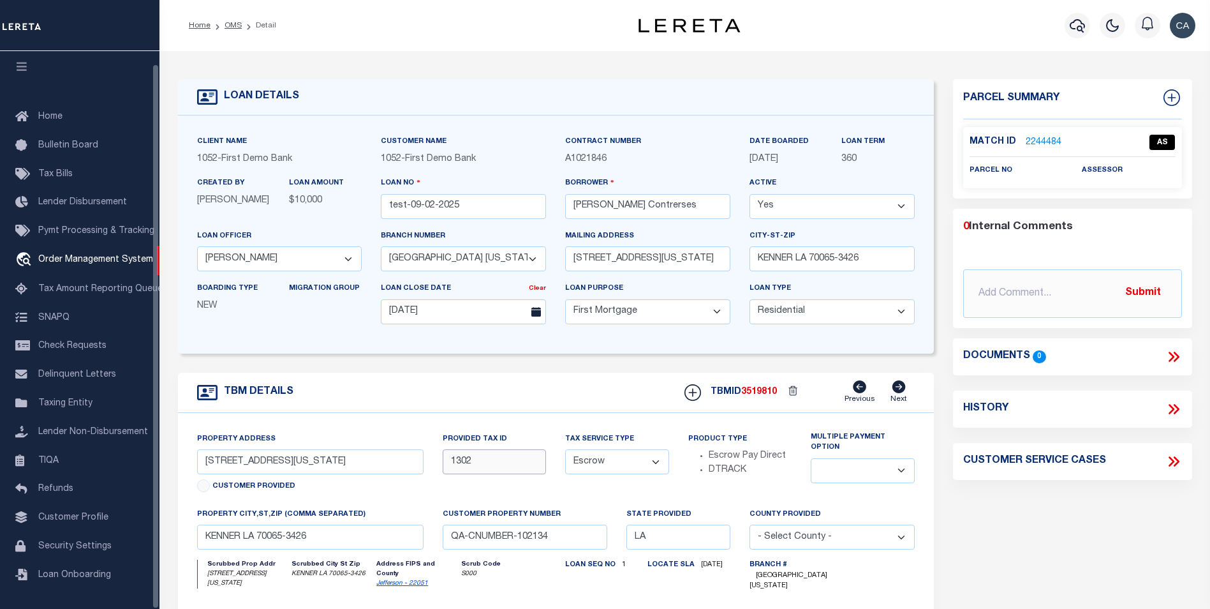
click at [459, 454] on input "1302" at bounding box center [495, 461] width 104 height 25
click at [448, 218] on input "test-09-02-2025" at bounding box center [463, 206] width 165 height 25
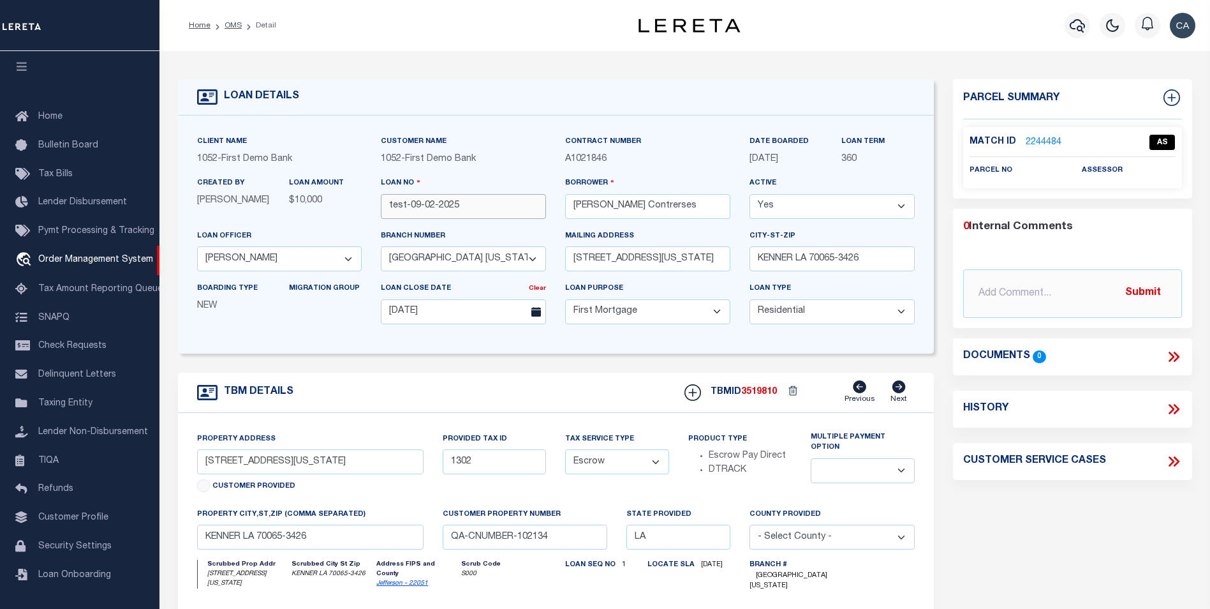
click at [448, 218] on input "test-09-02-2025" at bounding box center [463, 206] width 165 height 25
click at [623, 379] on div "TBM DETAILS TBMID 3519810 Previous Next" at bounding box center [556, 393] width 756 height 40
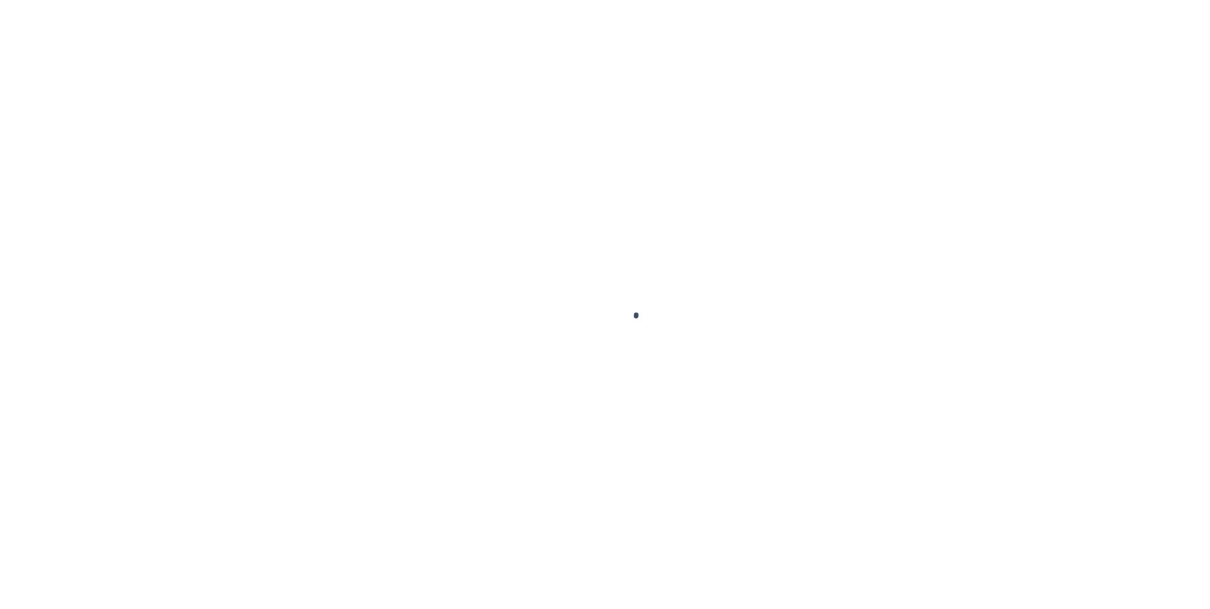
type input "test-09-02-2025"
type input "[PERSON_NAME] Contrerses"
select select
type input "[STREET_ADDRESS][US_STATE]"
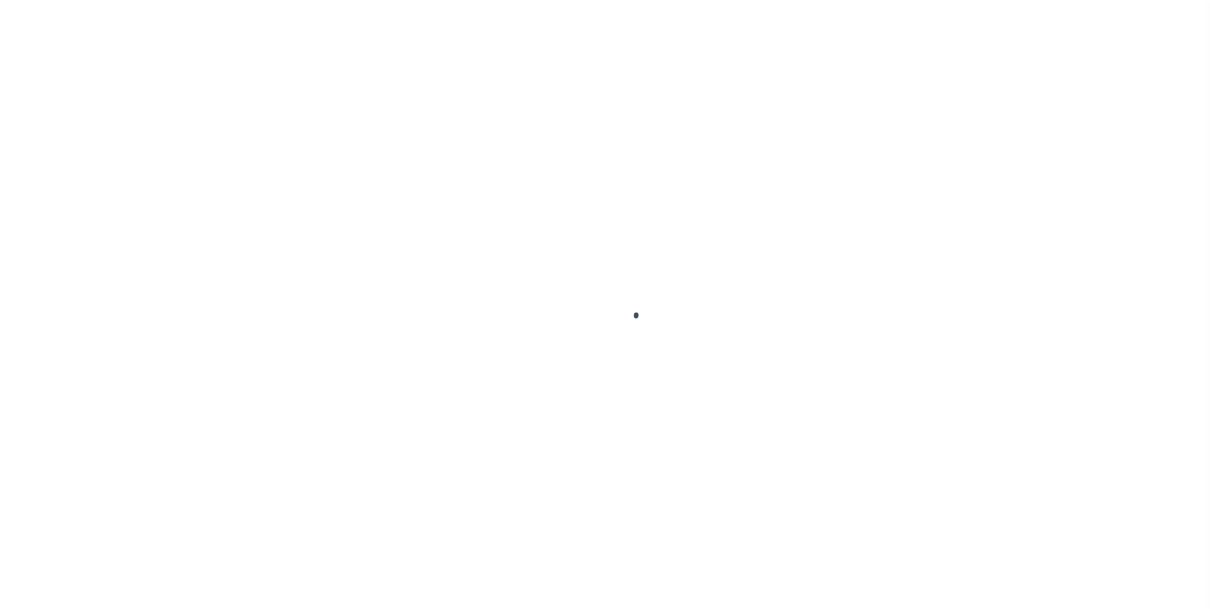
type input "KENNER LA 70065-3426"
type input "[DATE]"
select select "10"
select select "Escrow"
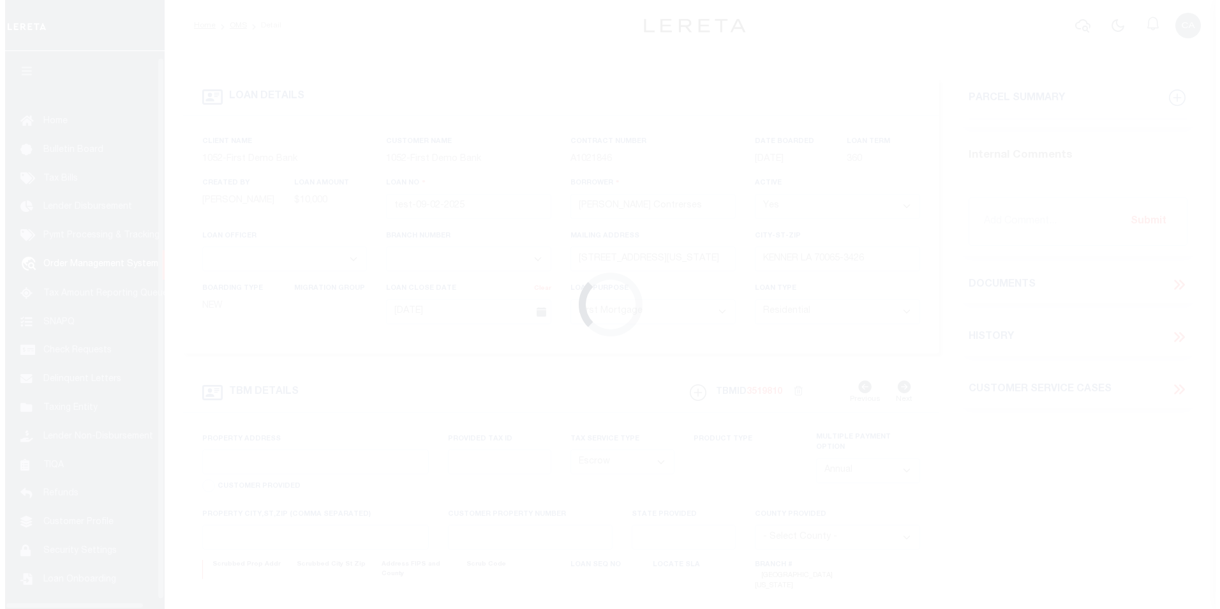
scroll to position [13, 0]
select select "212"
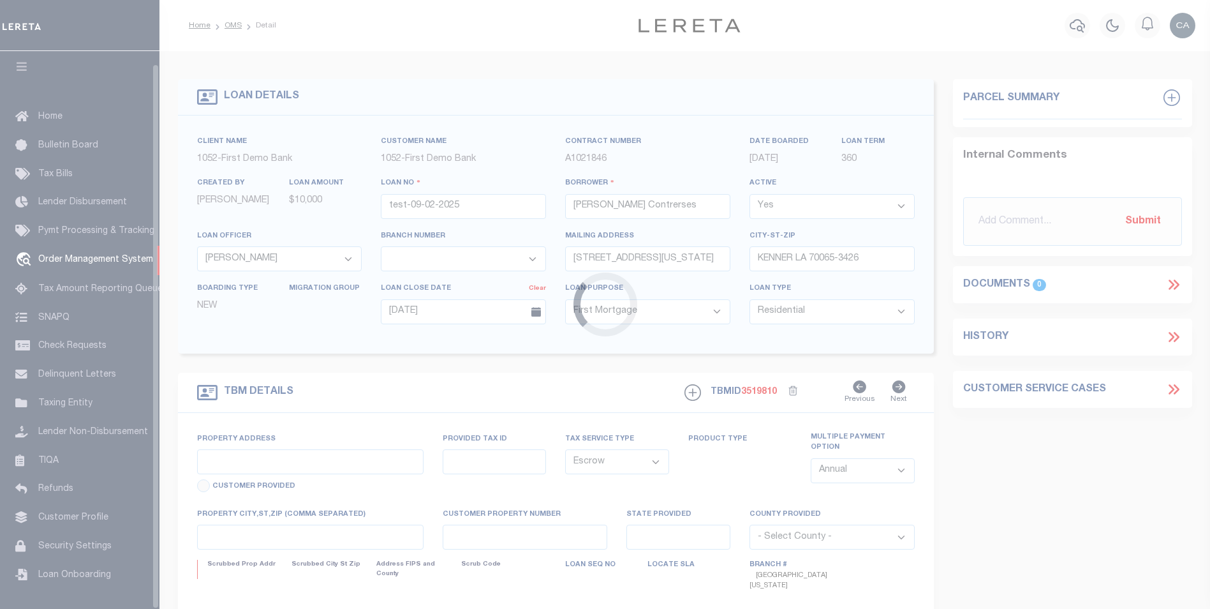
type input "[STREET_ADDRESS][US_STATE]"
type input "1302"
select select
type input "KENNER LA 70065-3426"
type input "QA-CNUMBER-102134"
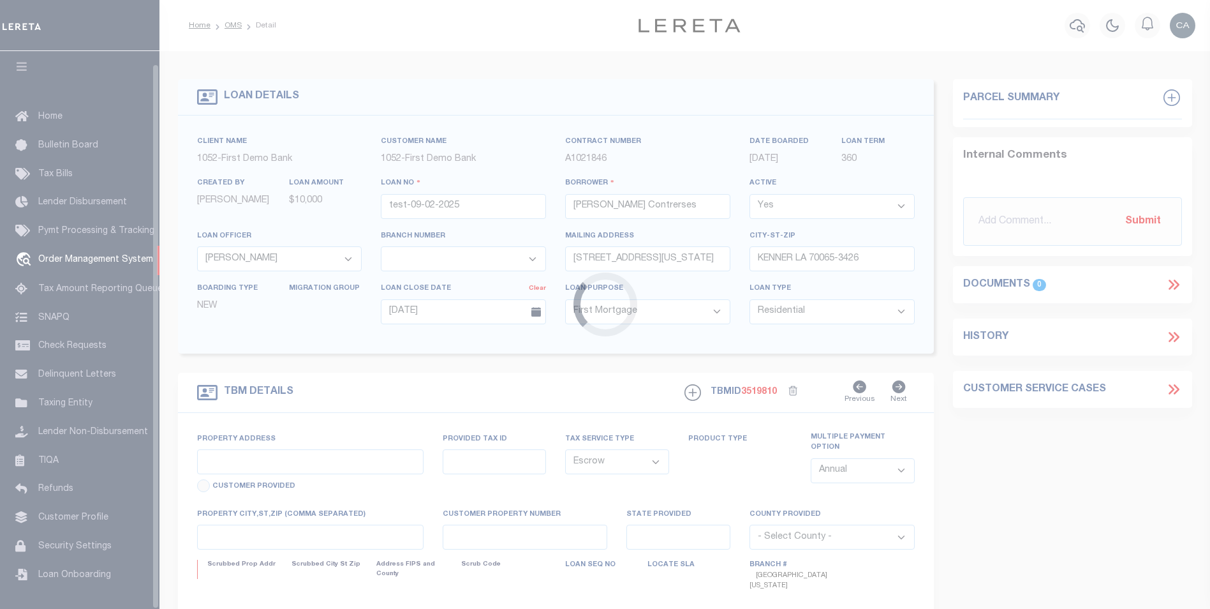
type input "LA"
select select "89"
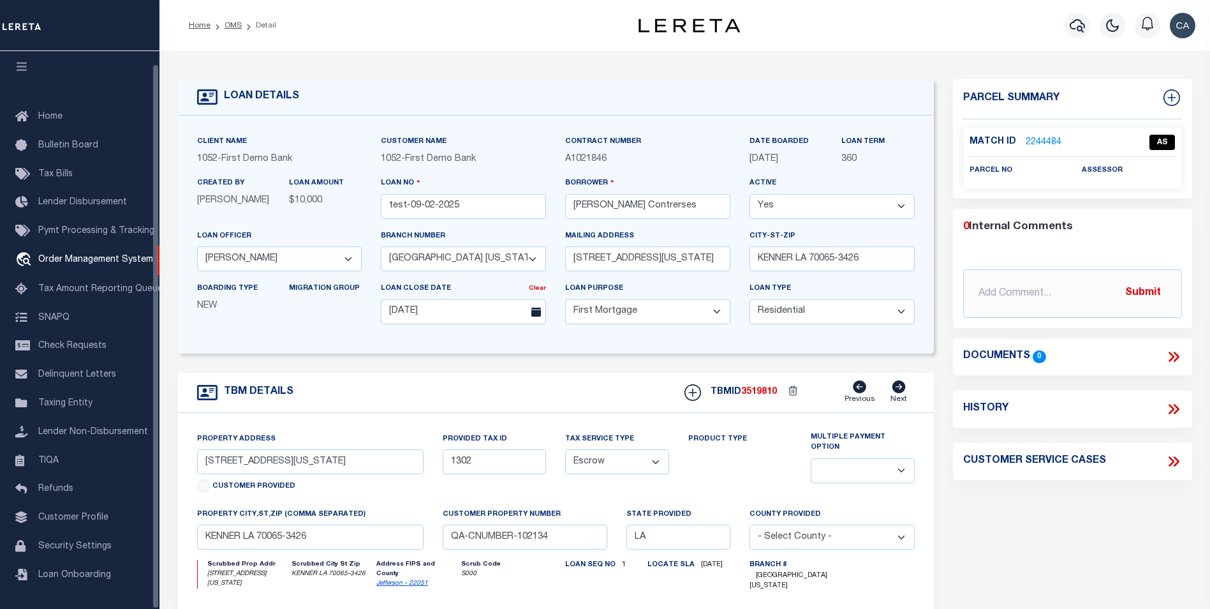
click at [1056, 488] on div "Parcel Summary Match ID 2244484 0" at bounding box center [1072, 436] width 258 height 714
click at [1172, 466] on icon at bounding box center [1173, 461] width 17 height 17
select select "50"
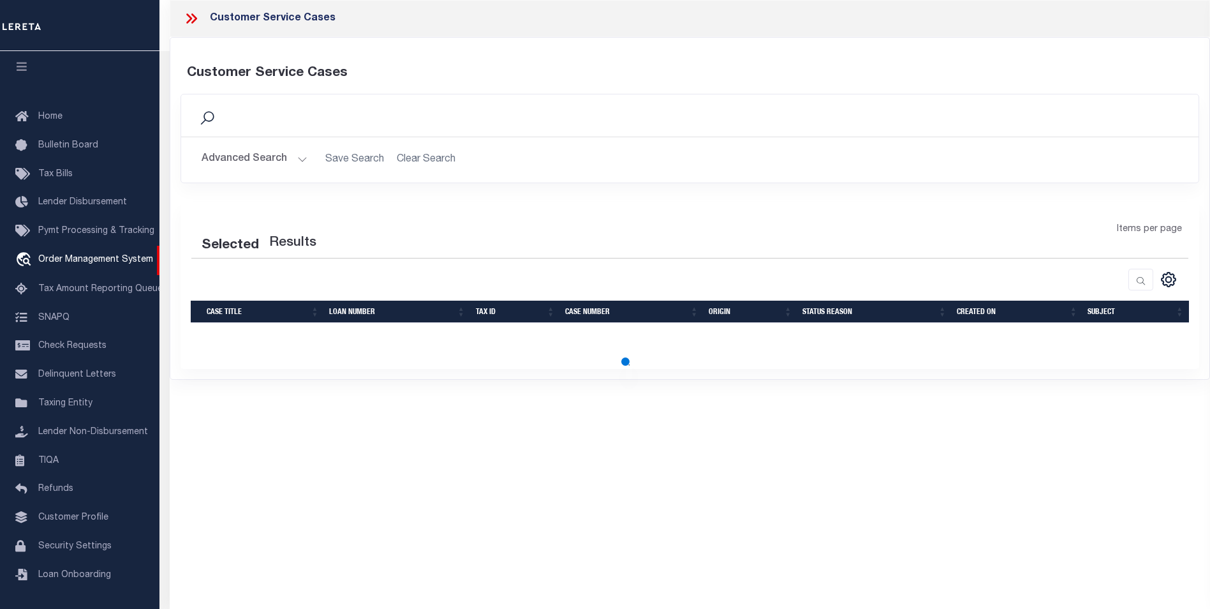
select select "50"
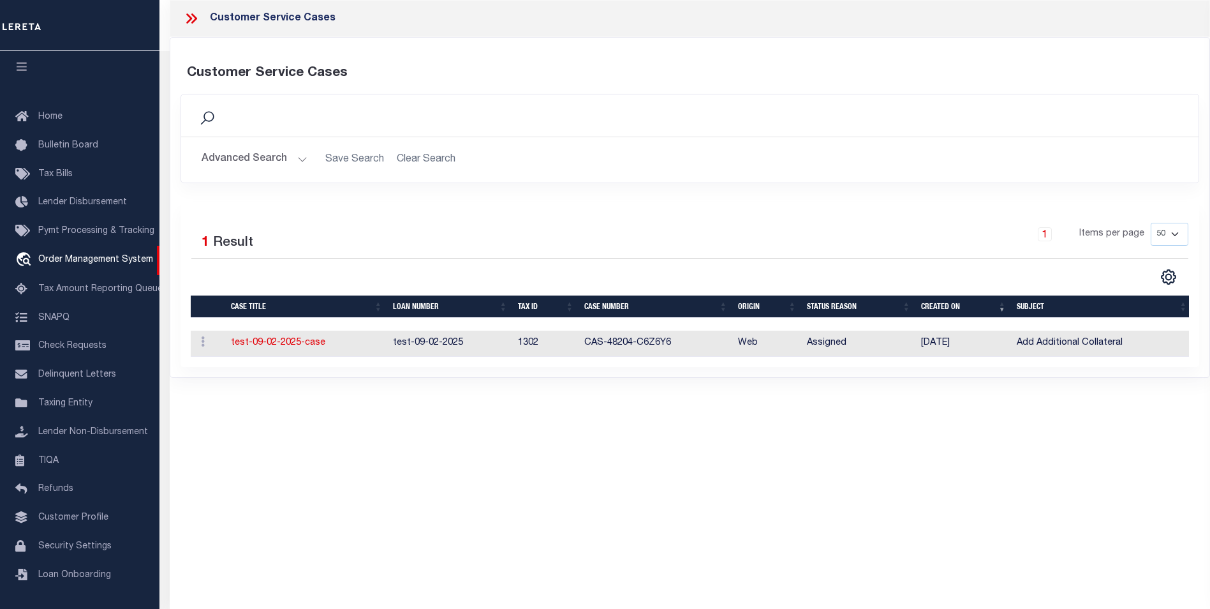
click at [382, 436] on div "Customer Service Cases Customer Service Cases Search Save Search Clear Search Is" at bounding box center [690, 286] width 1040 height 573
click at [843, 469] on div "Customer Service Cases Customer Service Cases Search Save Search Clear Search Is" at bounding box center [690, 286] width 1040 height 573
click at [311, 343] on link "test-09-02-2025-case" at bounding box center [278, 342] width 94 height 9
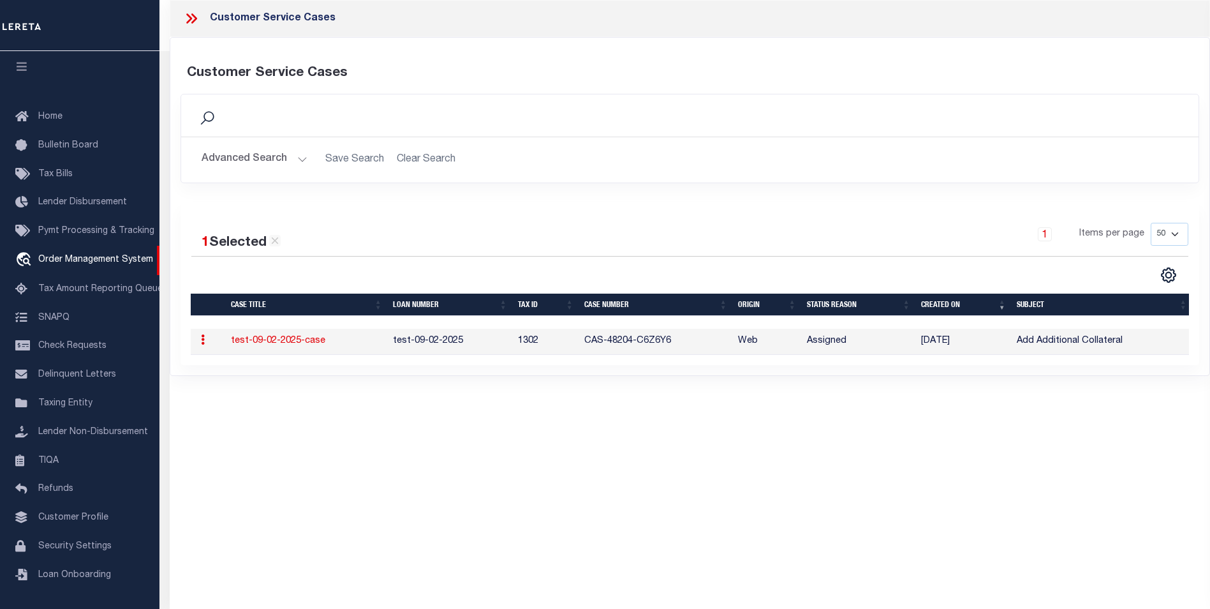
click at [300, 338] on link "test-09-02-2025-case" at bounding box center [278, 340] width 94 height 9
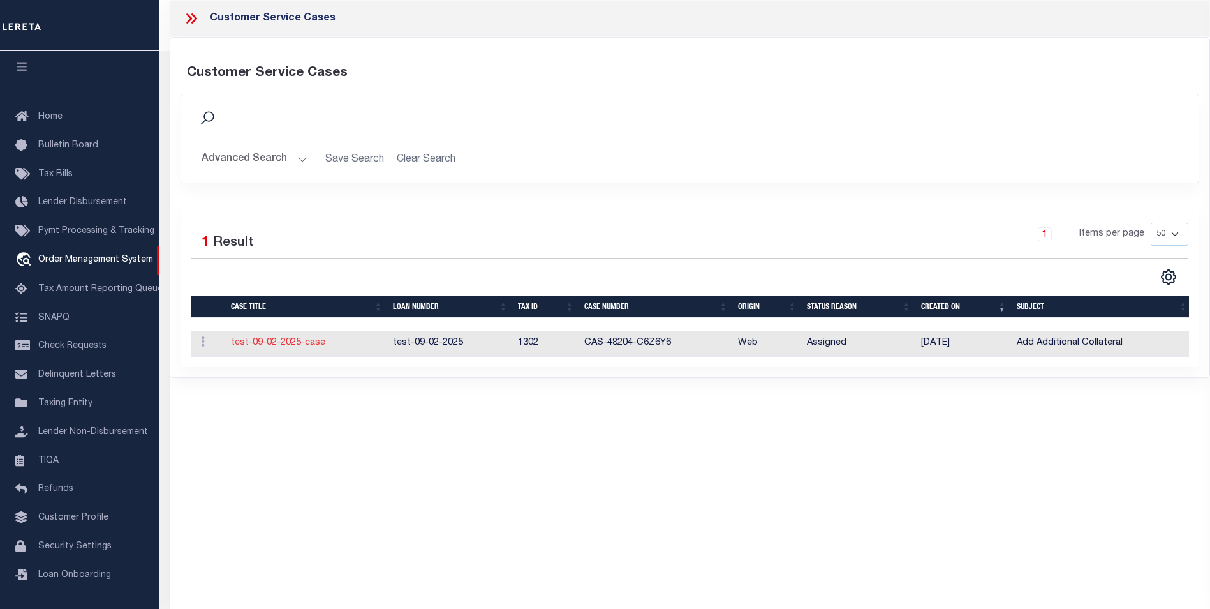
click at [300, 343] on link "test-09-02-2025-case" at bounding box center [278, 342] width 94 height 9
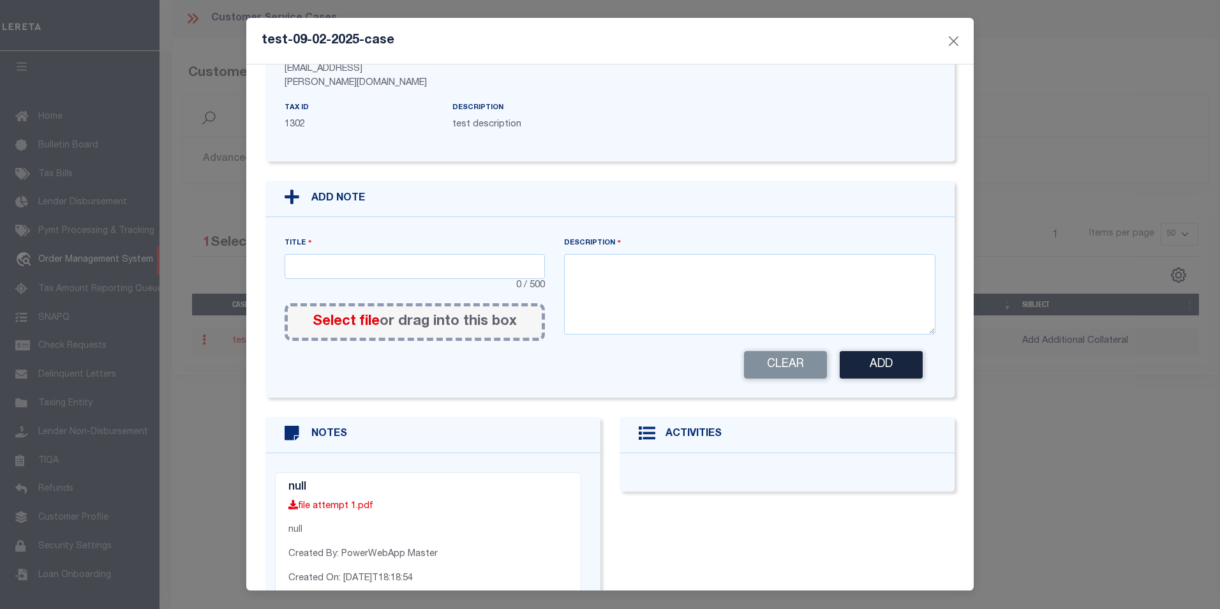
scroll to position [182, 0]
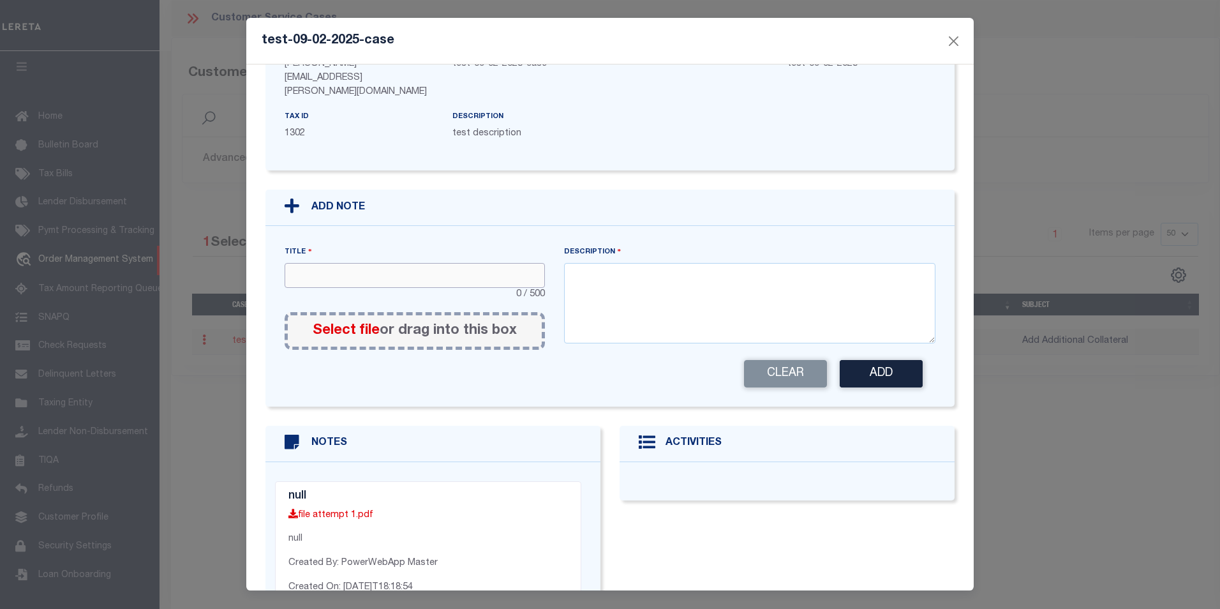
click at [431, 263] on input "text" at bounding box center [414, 275] width 260 height 25
type input "test note 2"
click at [554, 304] on div "Description" at bounding box center [749, 297] width 391 height 104
click at [626, 263] on textarea at bounding box center [750, 303] width 372 height 80
click at [390, 320] on label "Select file or drag into this box" at bounding box center [415, 330] width 204 height 21
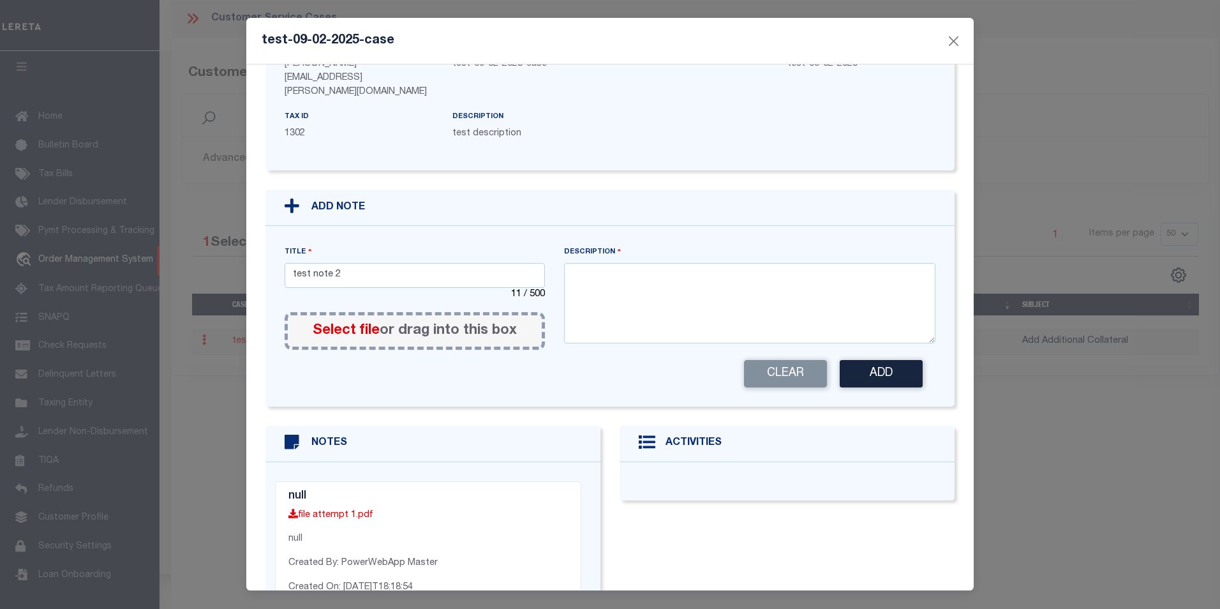
click at [0, 0] on input "Select file or drag into this box" at bounding box center [0, 0] width 0 height 0
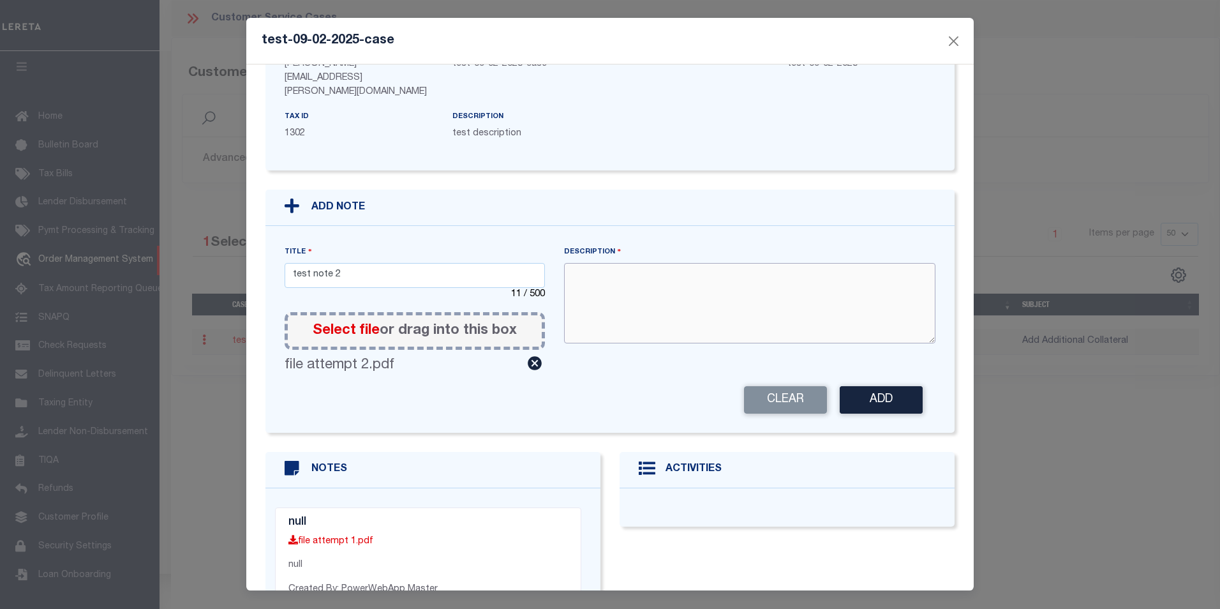
click at [723, 267] on textarea at bounding box center [750, 303] width 372 height 80
type textarea "test description 2"
click at [904, 386] on button "Add" at bounding box center [880, 399] width 83 height 27
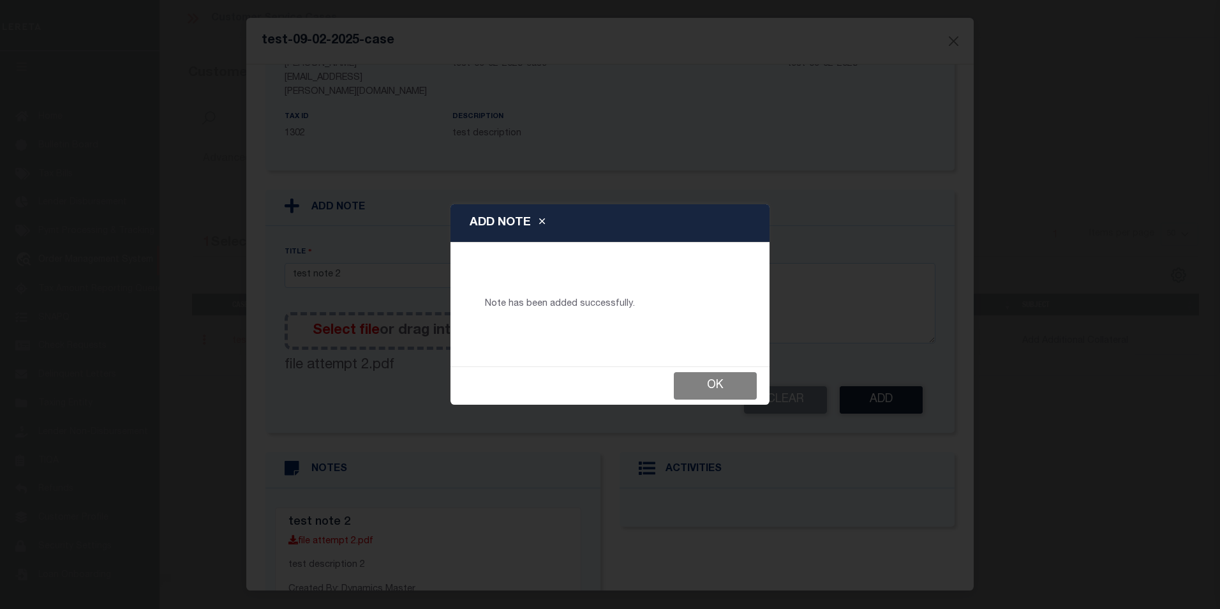
click at [706, 394] on button "Ok" at bounding box center [715, 385] width 83 height 27
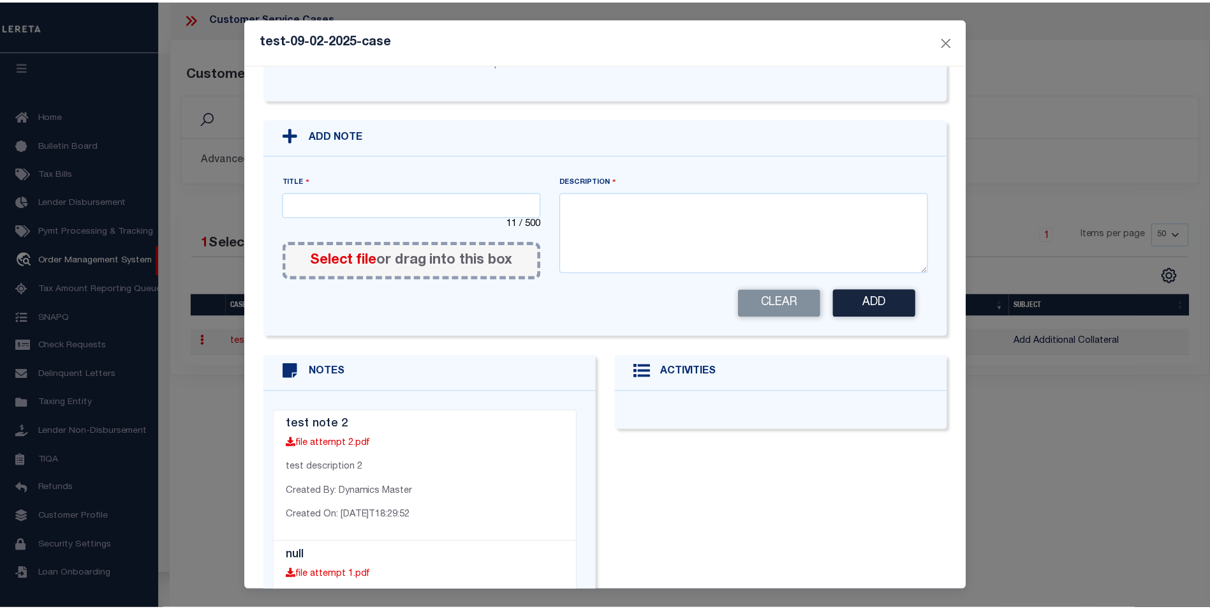
scroll to position [251, 0]
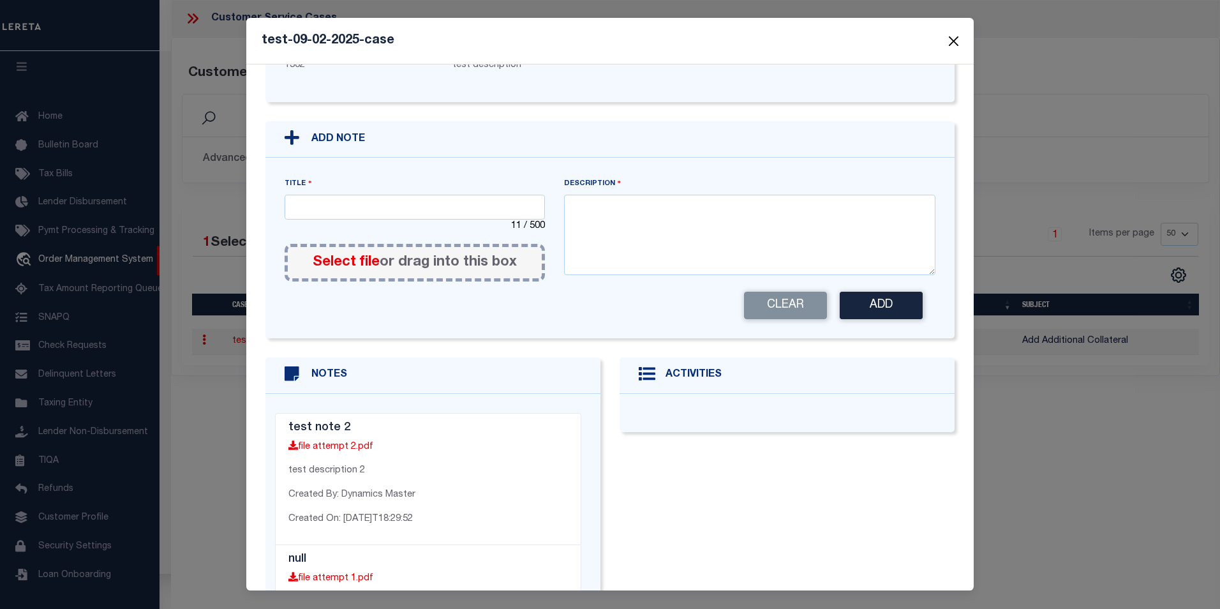
click at [956, 44] on button "Close" at bounding box center [953, 41] width 17 height 17
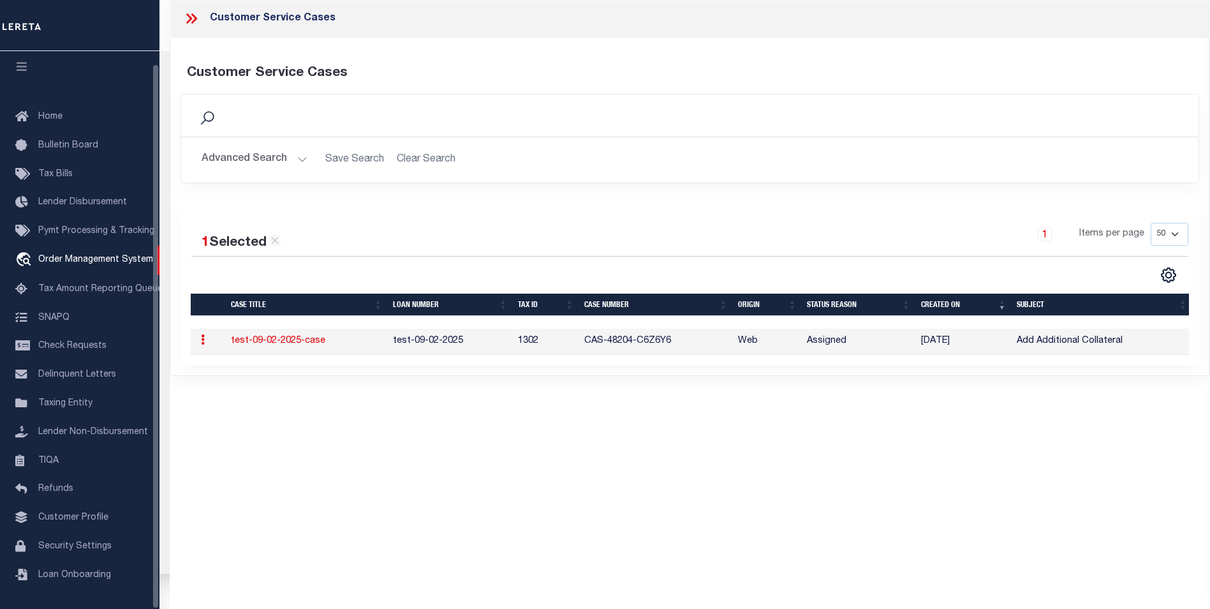
click at [186, 24] on icon at bounding box center [191, 18] width 17 height 17
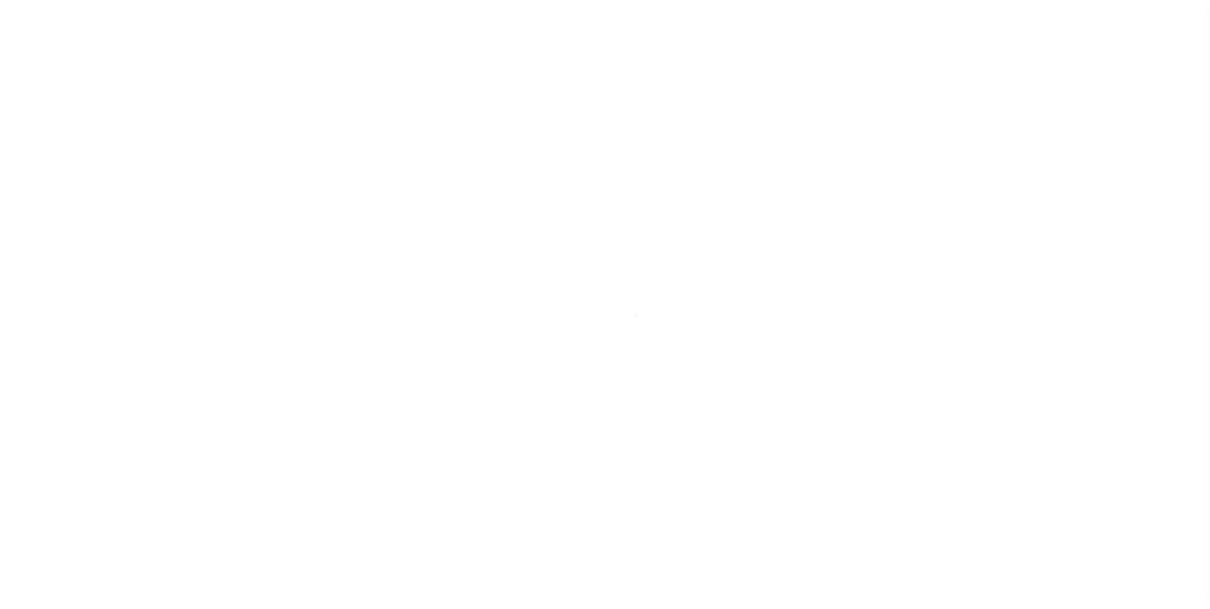
type input "test-09-02-2025"
type input "[PERSON_NAME] Contrerses"
select select
type input "[STREET_ADDRESS][US_STATE]"
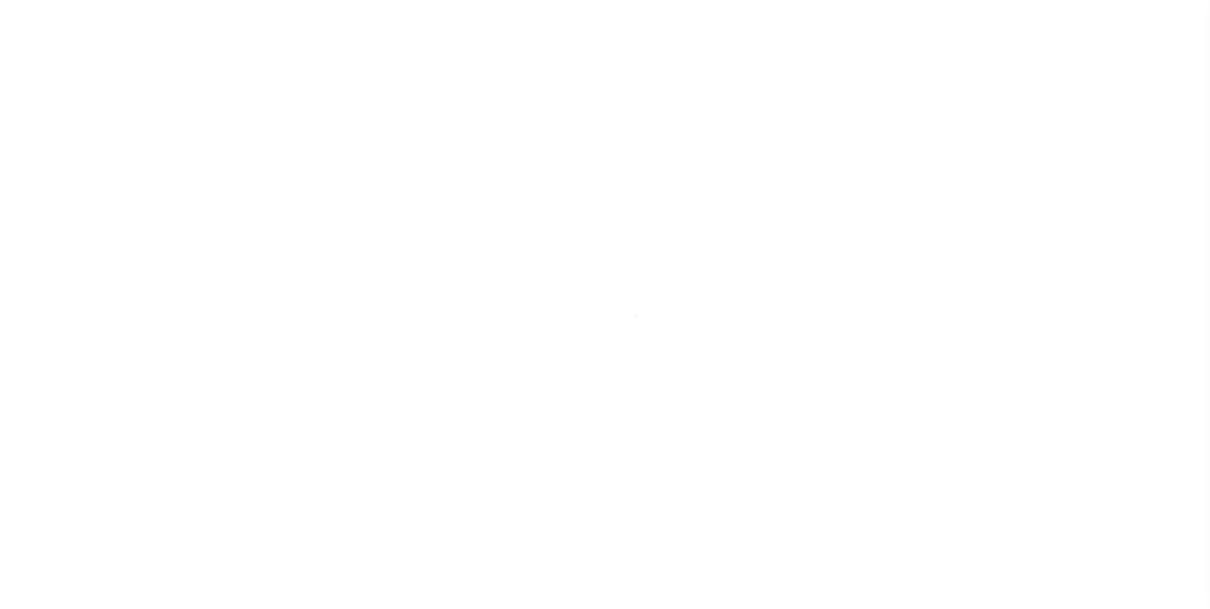
type input "KENNER LA 70065-3426"
type input "[DATE]"
select select "10"
select select "Escrow"
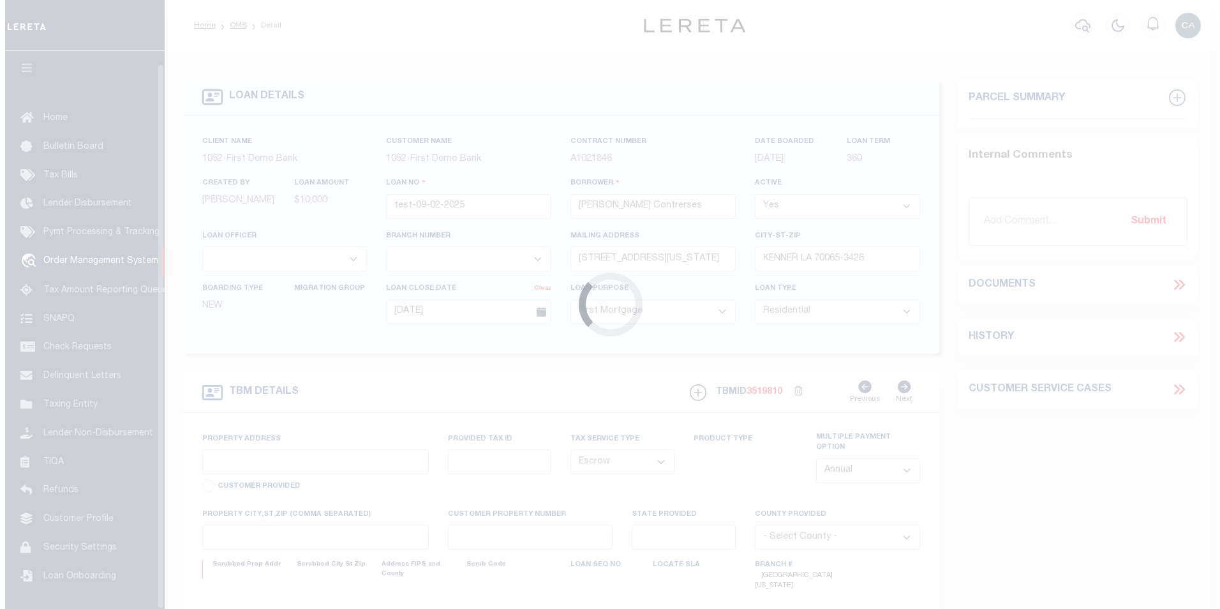
scroll to position [13, 0]
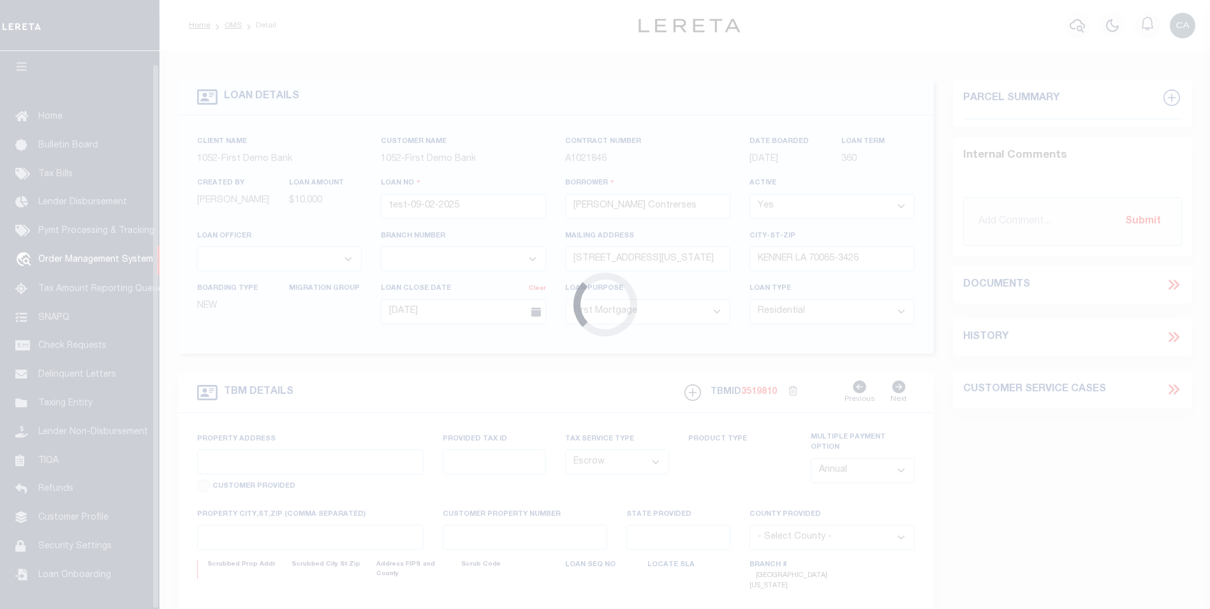
type input "[STREET_ADDRESS][US_STATE]"
type input "1302"
select select
type input "KENNER LA 70065-3426"
type input "QA-CNUMBER-102134"
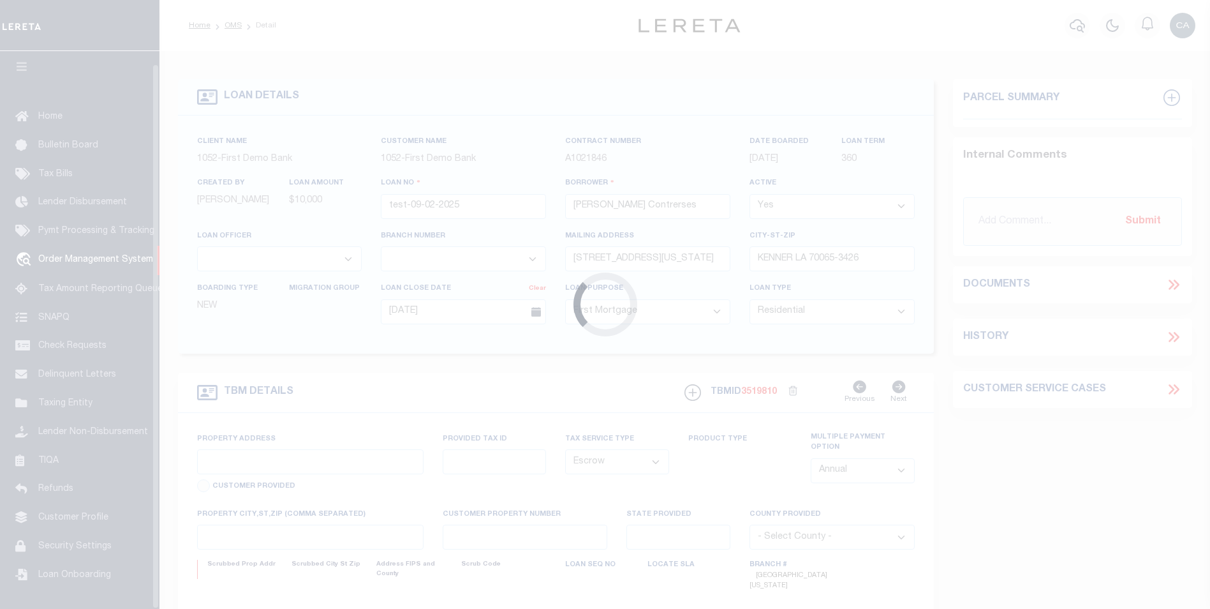
type input "LA"
select select "212"
select select "89"
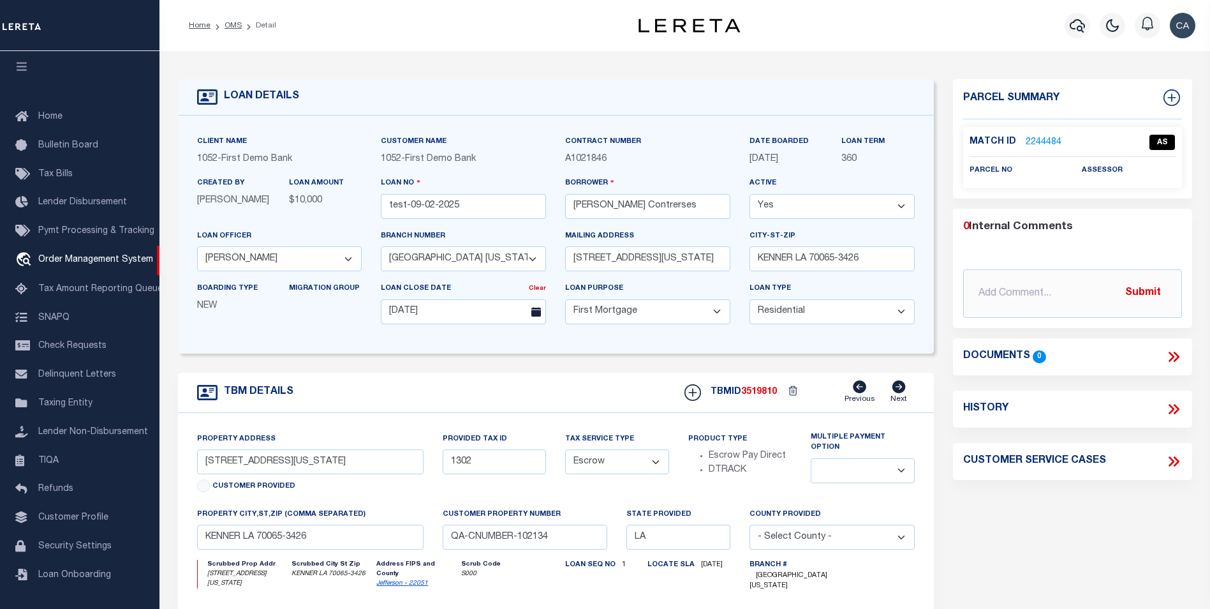
click at [1173, 453] on icon at bounding box center [1173, 461] width 17 height 17
select select "50"
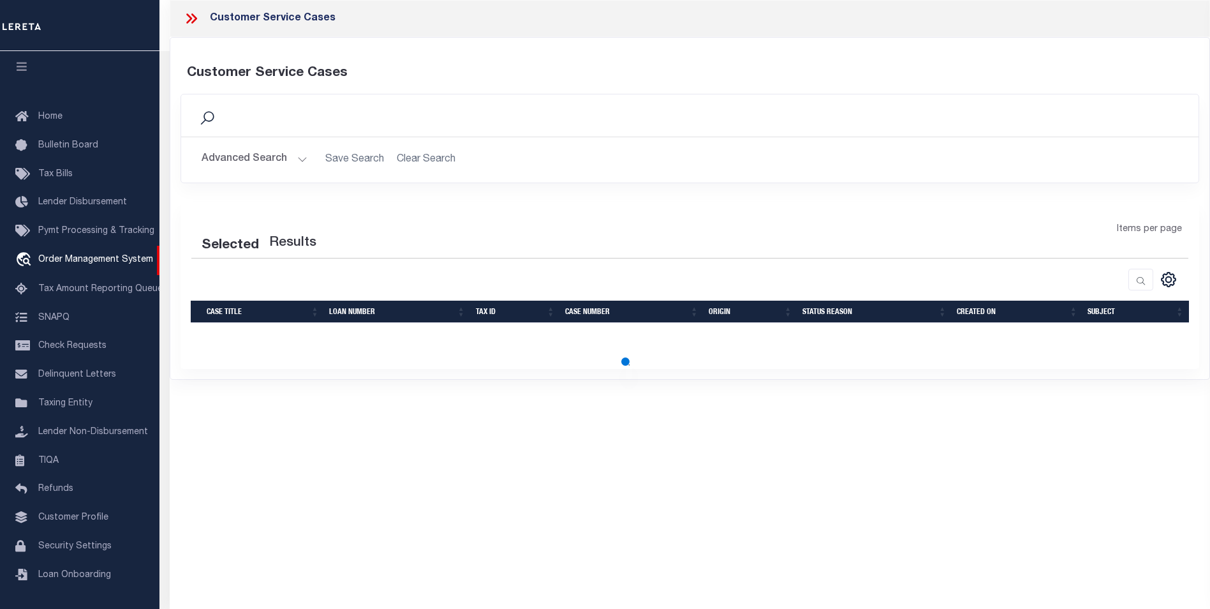
select select "50"
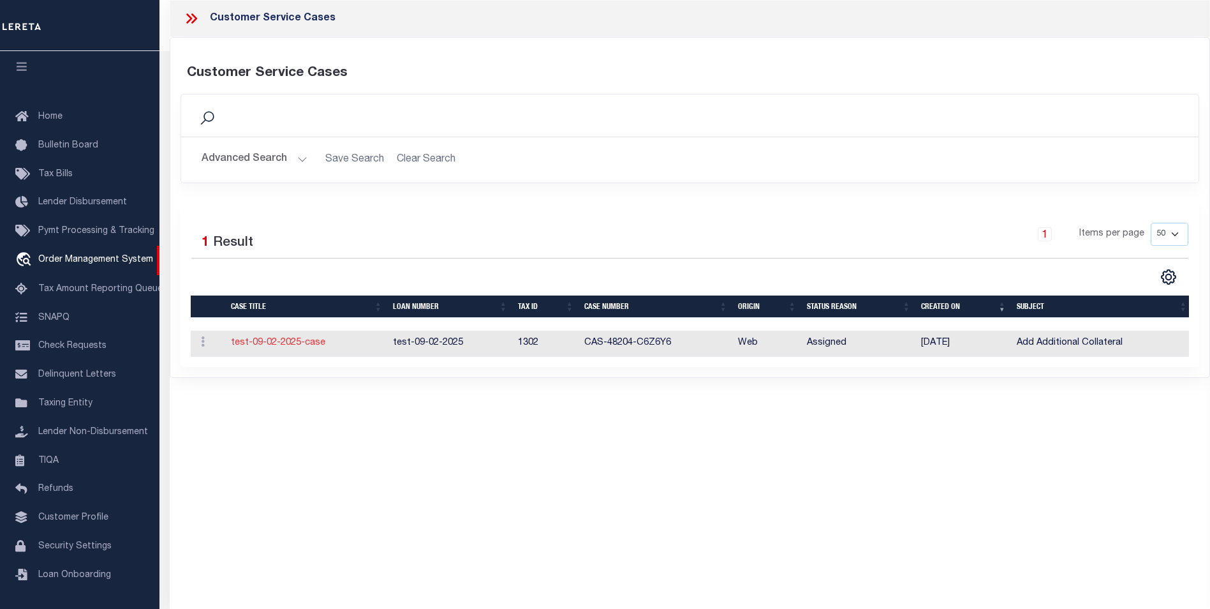
click at [298, 339] on link "test-09-02-2025-case" at bounding box center [278, 342] width 94 height 9
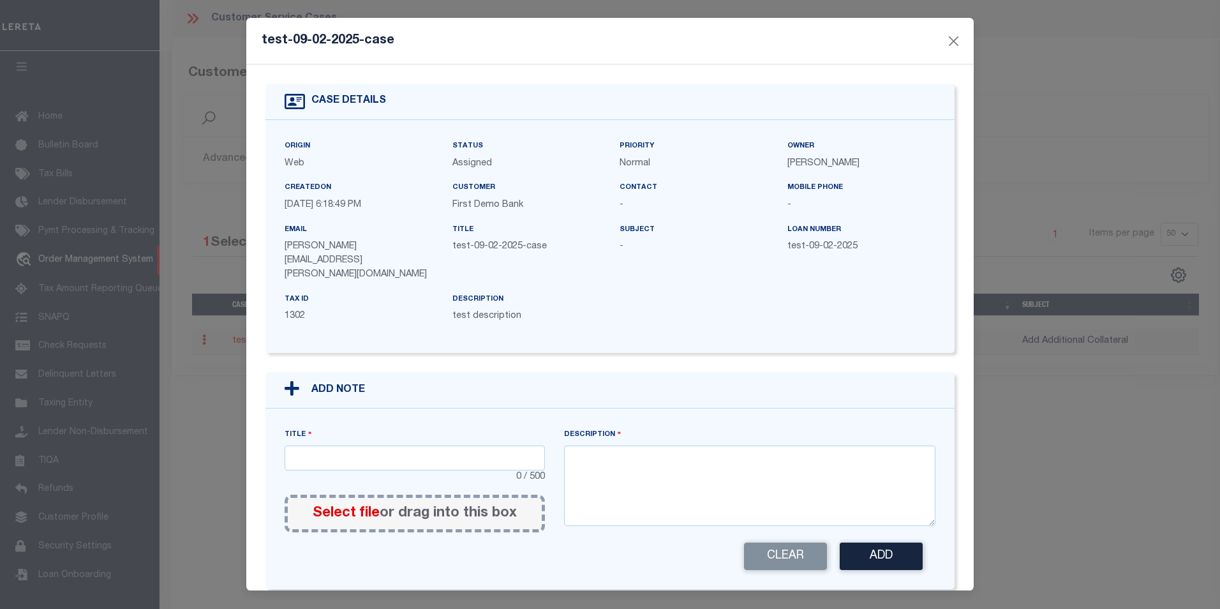
scroll to position [370, 0]
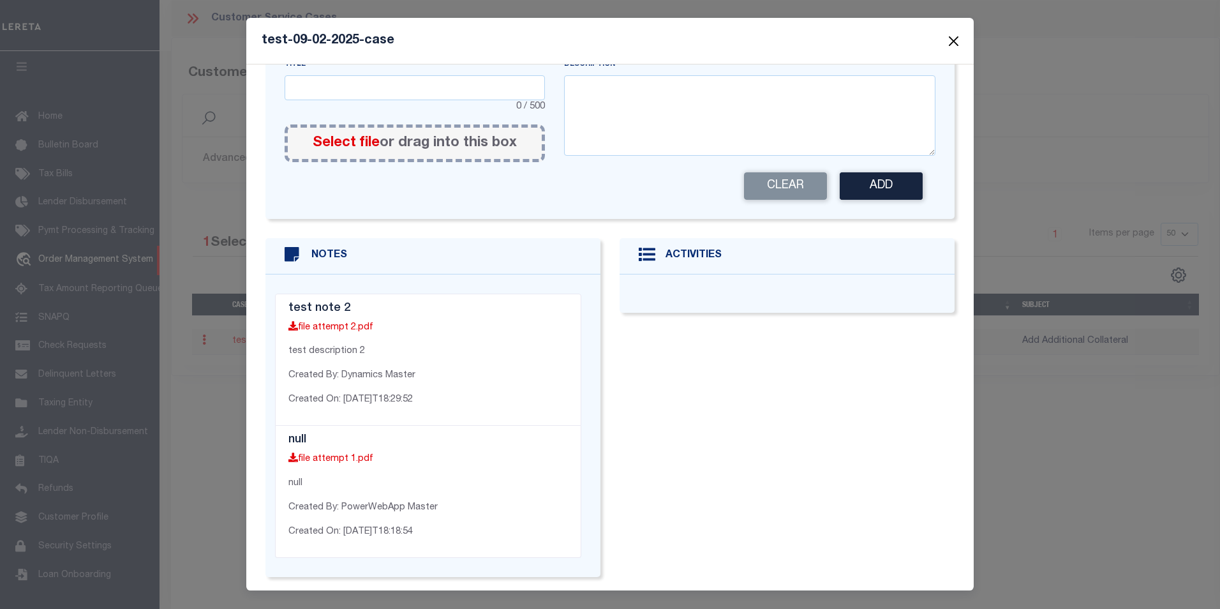
click at [956, 41] on button "Close" at bounding box center [953, 41] width 17 height 17
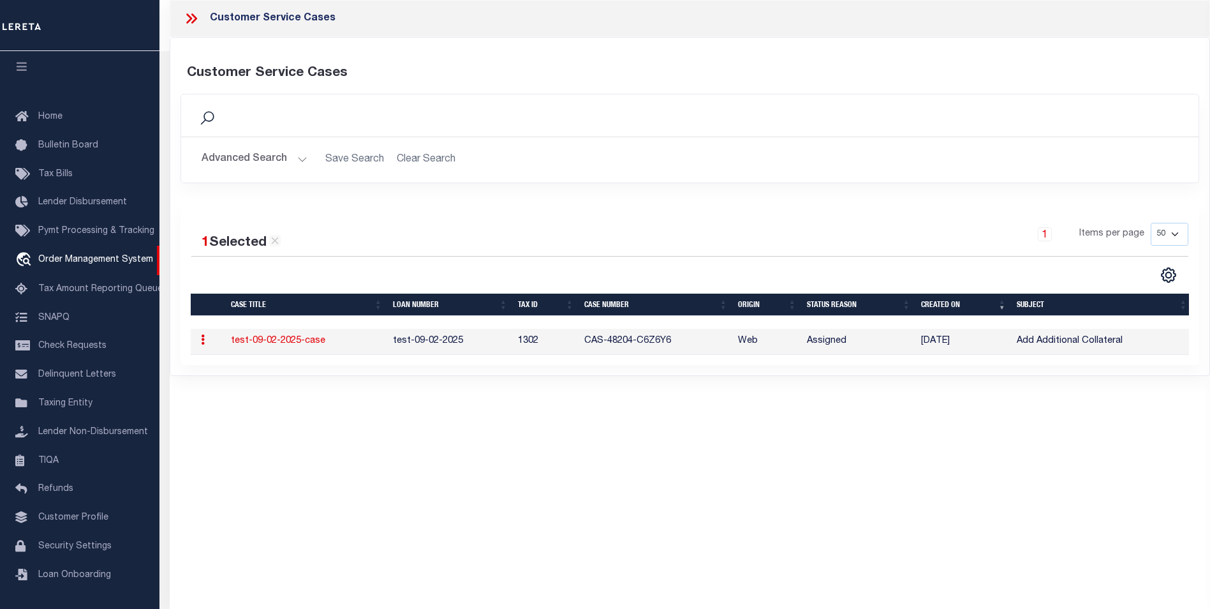
click at [265, 330] on td "test-09-02-2025-case" at bounding box center [307, 342] width 162 height 26
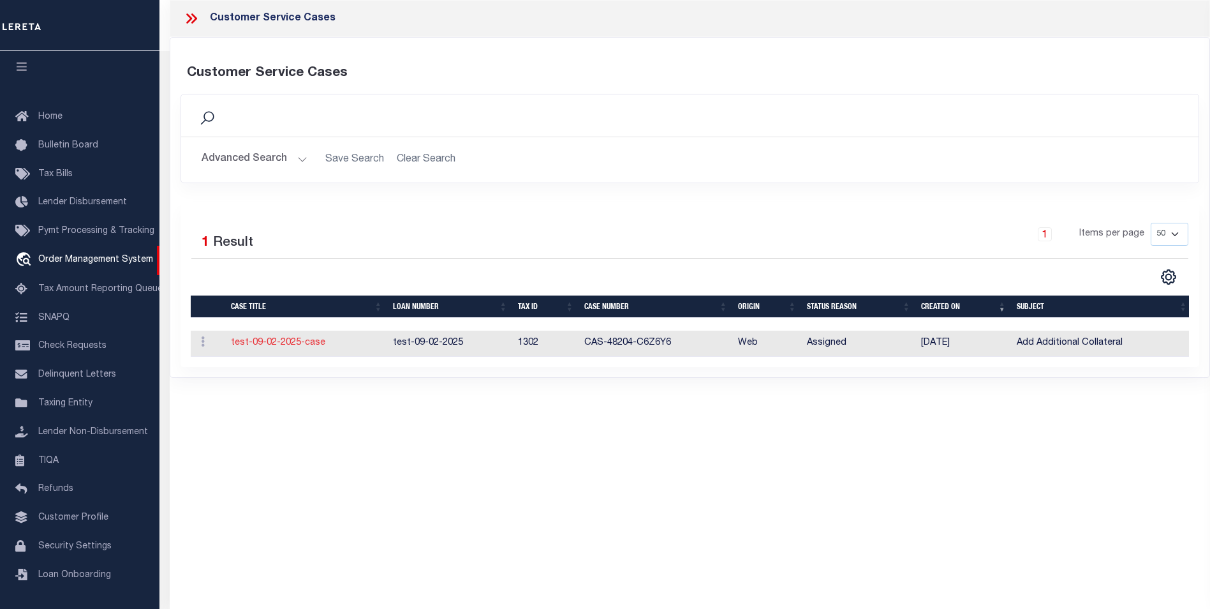
click at [274, 340] on link "test-09-02-2025-case" at bounding box center [278, 342] width 94 height 9
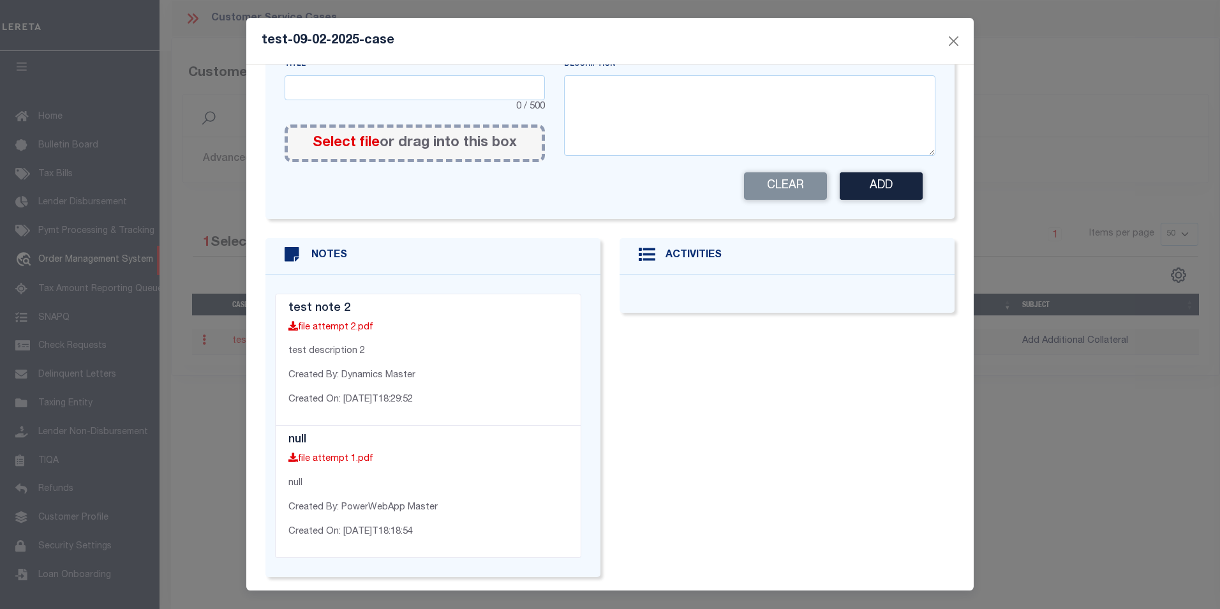
click at [903, 162] on div "Clear Add" at bounding box center [610, 181] width 670 height 38
click at [953, 46] on button "Close" at bounding box center [953, 41] width 17 height 17
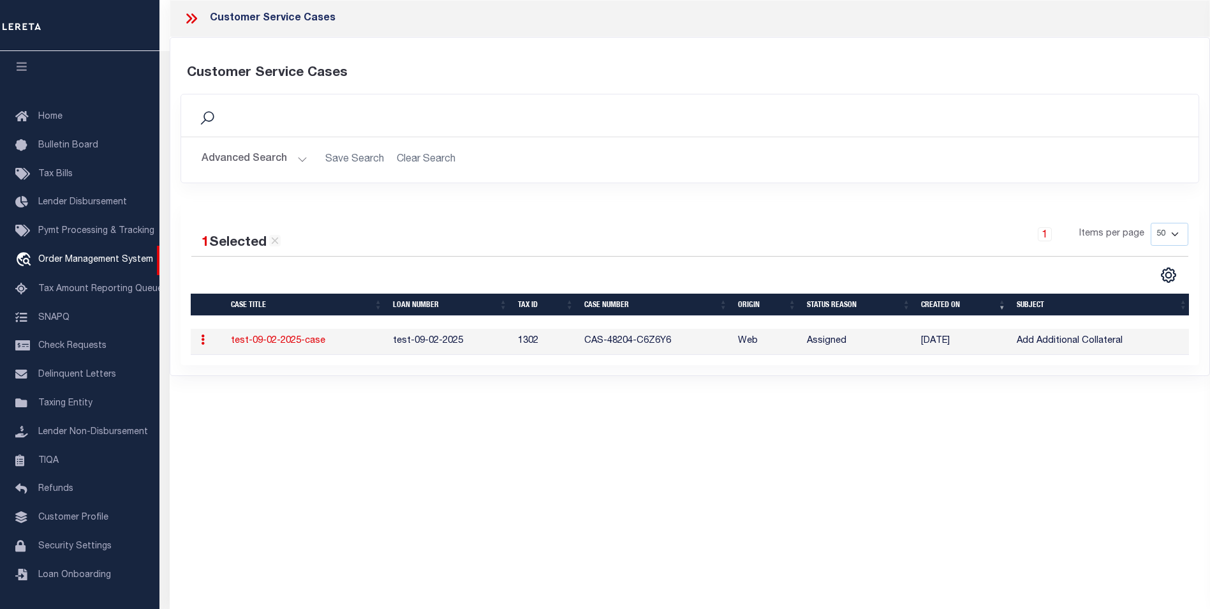
click at [196, 18] on icon at bounding box center [194, 18] width 6 height 10
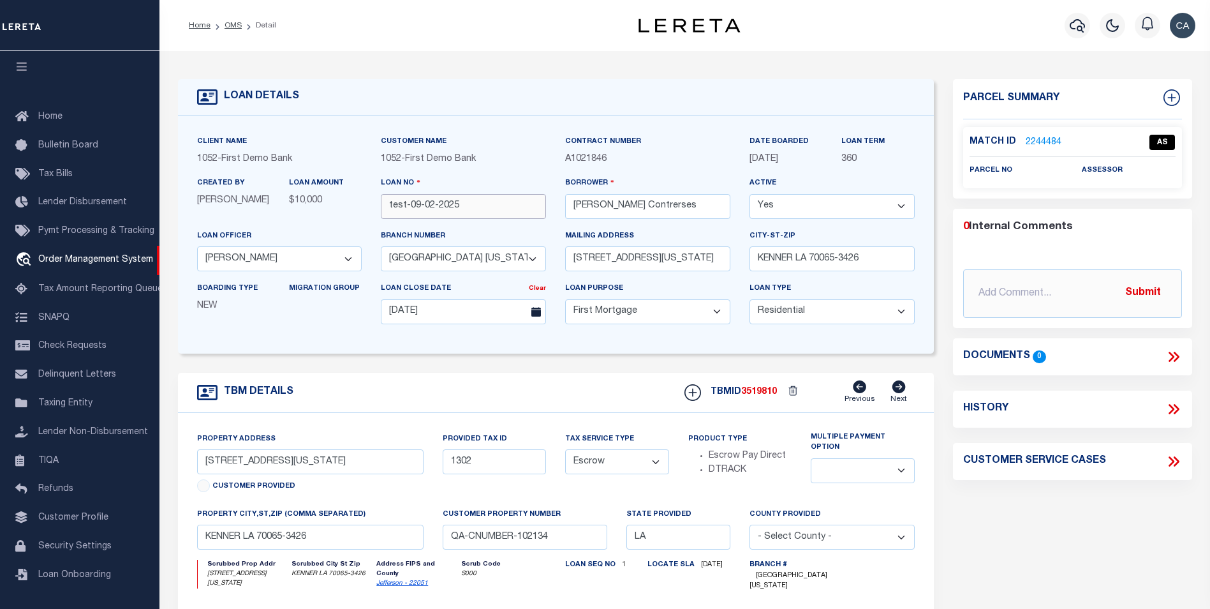
click at [452, 202] on input "test-09-02-2025" at bounding box center [463, 206] width 165 height 25
click at [499, 218] on input "test-09-02-2025" at bounding box center [463, 206] width 165 height 25
click at [753, 391] on span "3519810" at bounding box center [759, 391] width 36 height 9
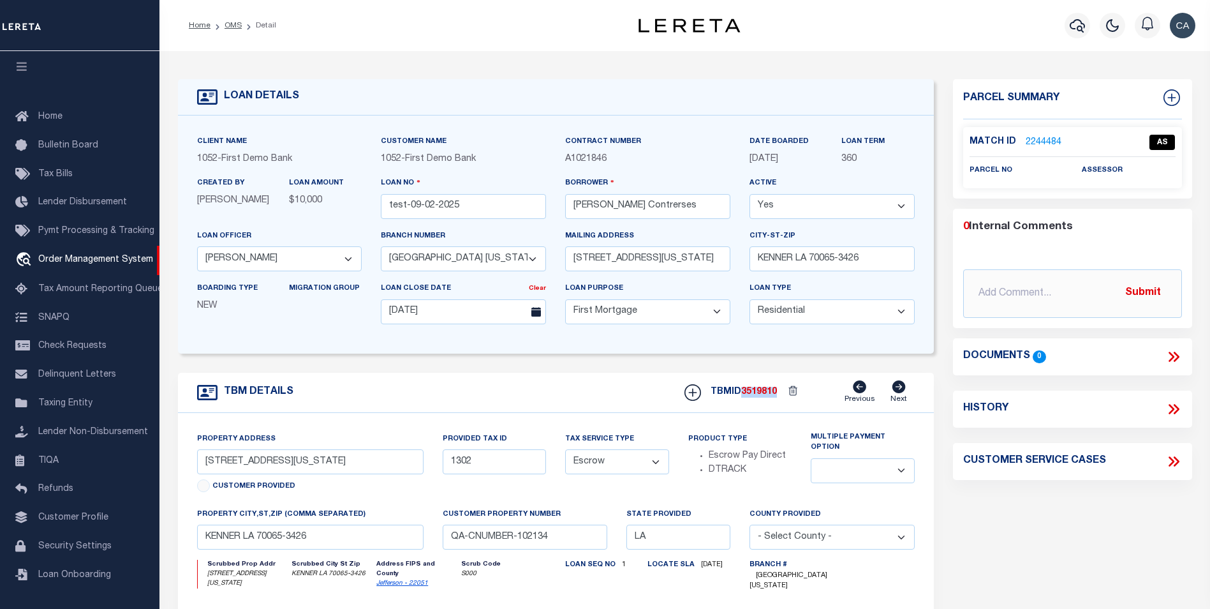
click at [753, 391] on span "3519810" at bounding box center [759, 391] width 36 height 9
copy span "3519810"
click at [475, 207] on input "test-09-02-2025" at bounding box center [463, 206] width 165 height 25
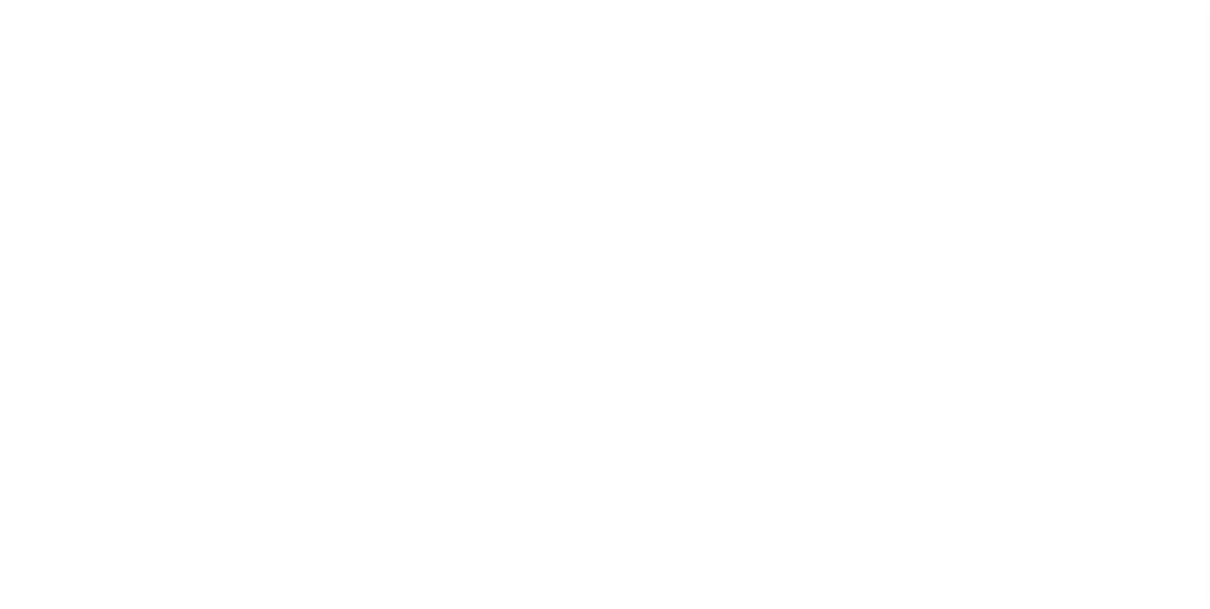
select select "212"
select select "89"
select select "10"
select select "Escrow"
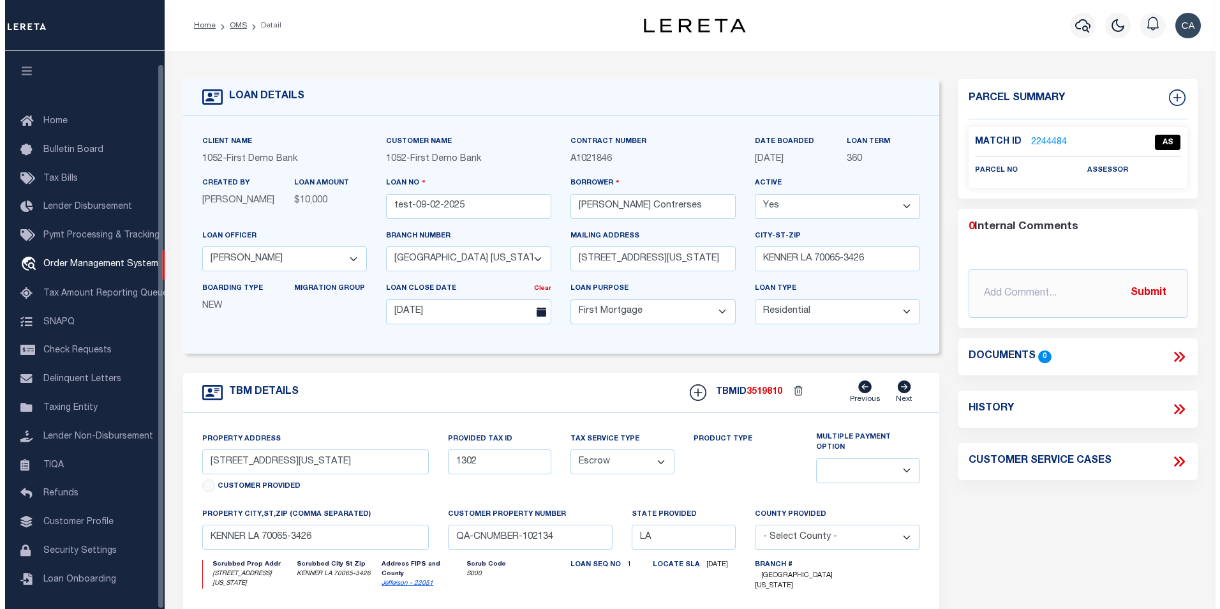
scroll to position [13, 0]
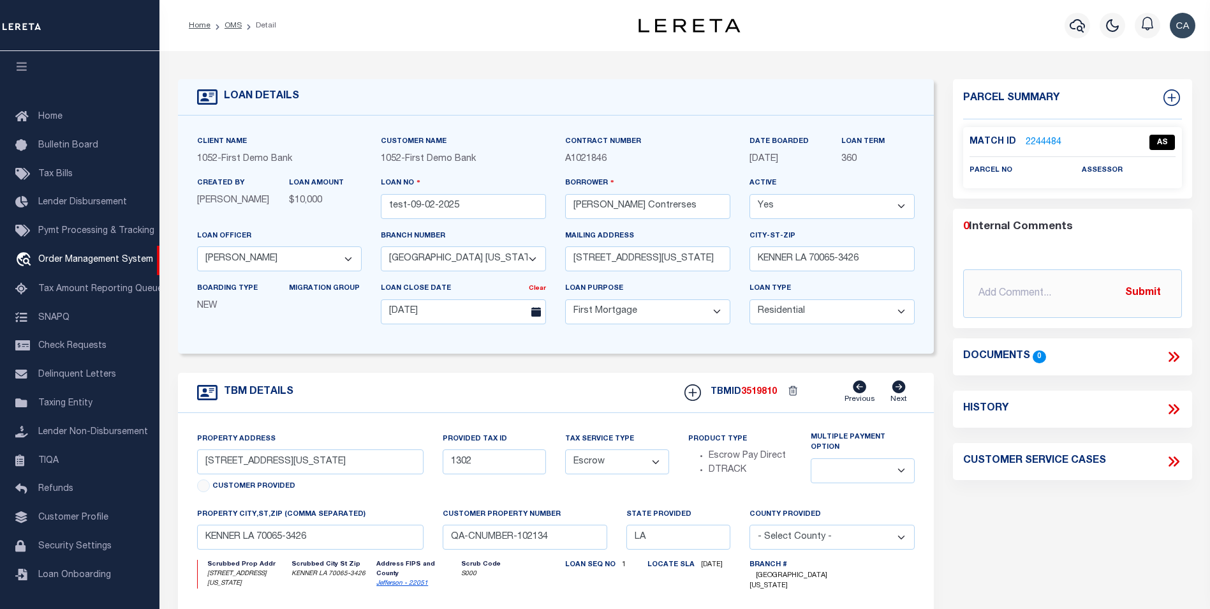
click at [1167, 459] on icon at bounding box center [1173, 461] width 17 height 17
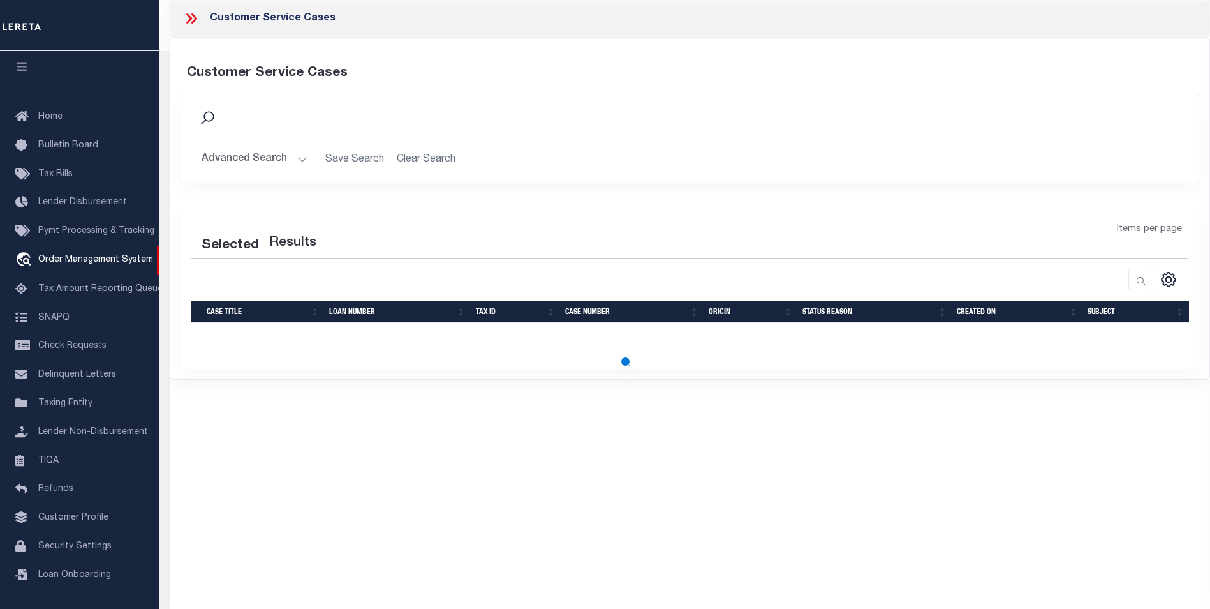
select select "50"
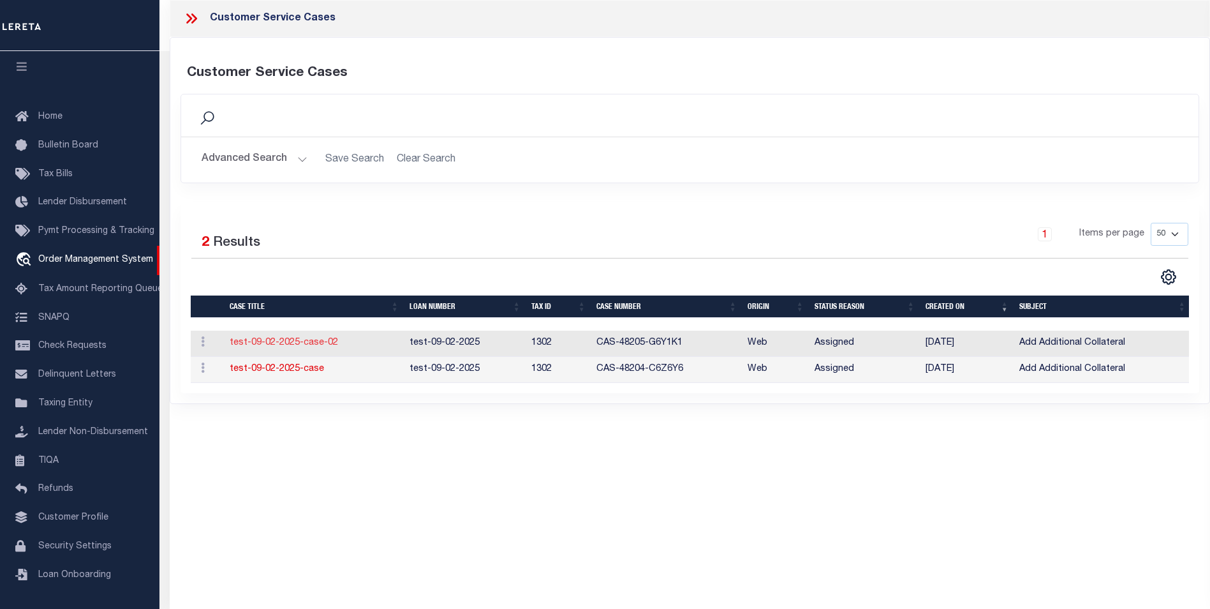
click at [323, 344] on link "test-09-02-2025-case-02" at bounding box center [284, 342] width 108 height 9
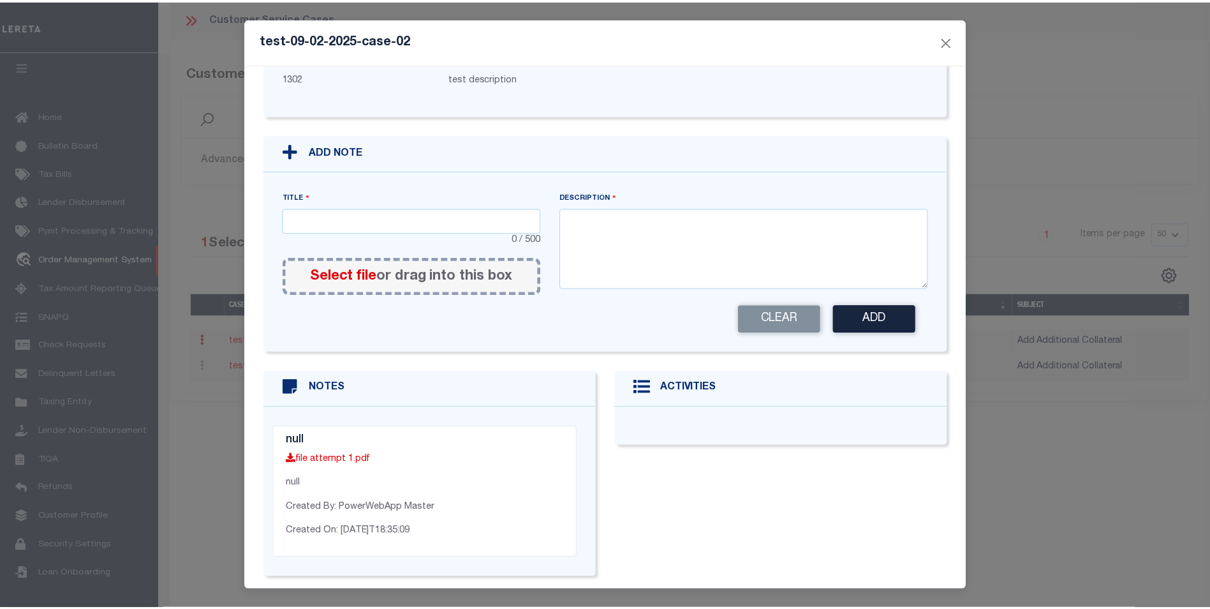
scroll to position [238, 0]
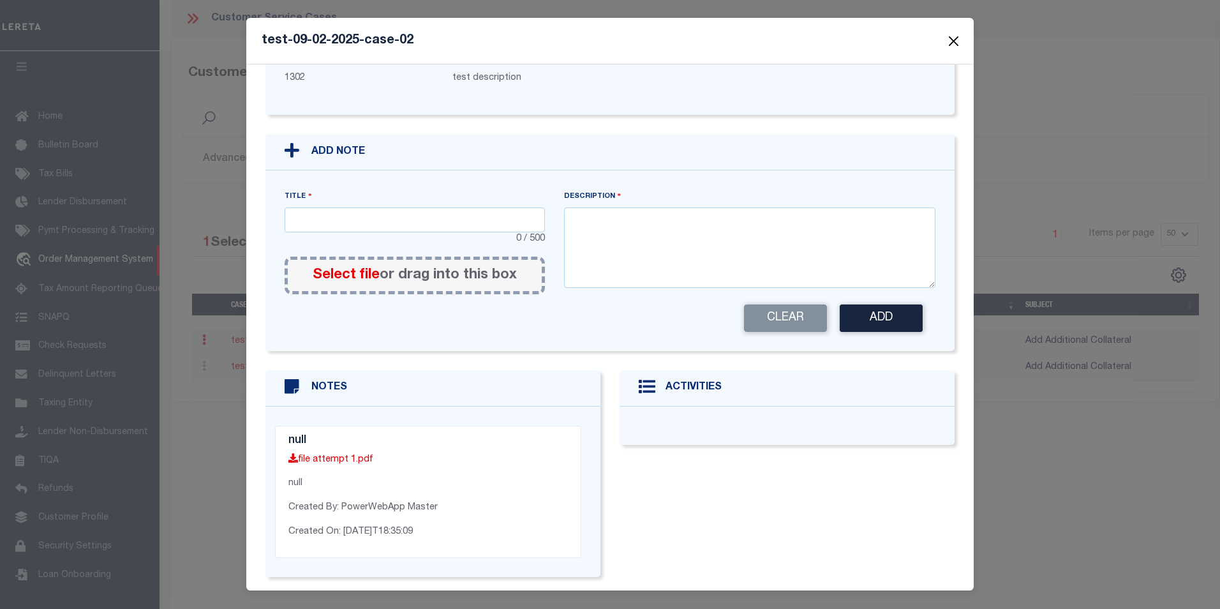
click at [953, 41] on button "Close" at bounding box center [953, 41] width 17 height 17
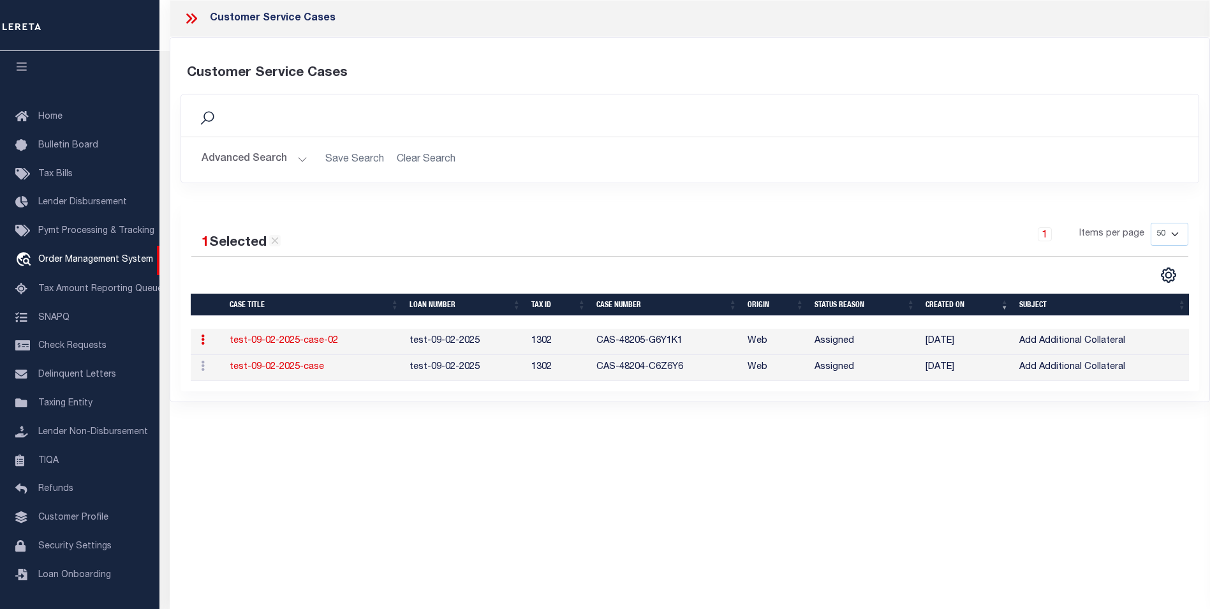
click at [198, 17] on icon at bounding box center [191, 18] width 17 height 17
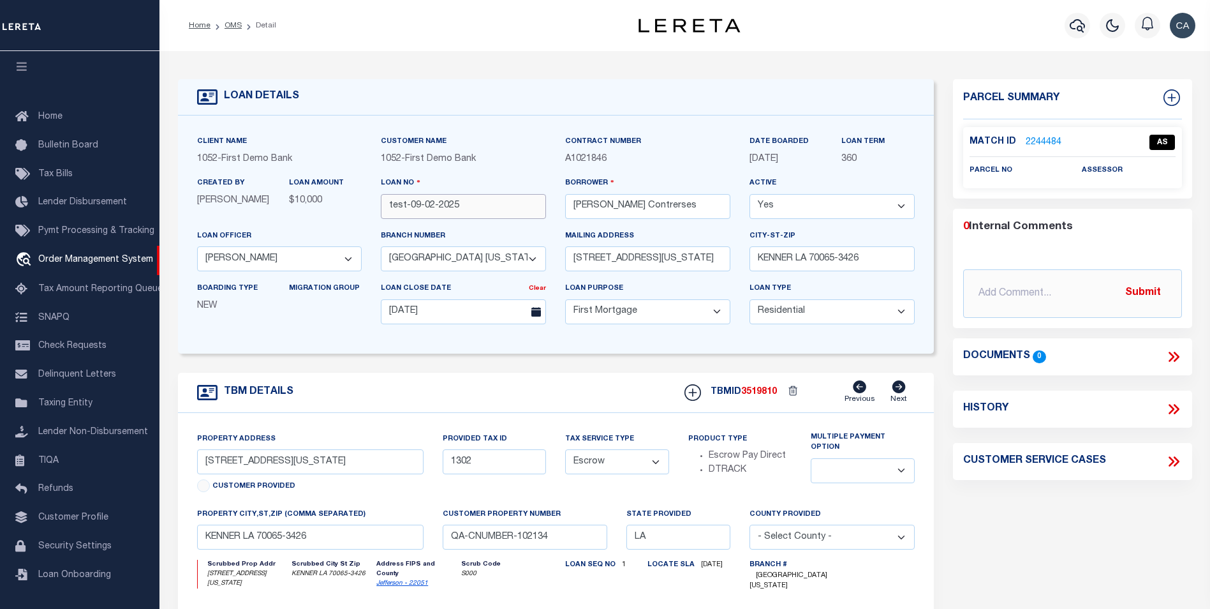
click at [474, 207] on input "test-09-02-2025" at bounding box center [463, 206] width 165 height 25
click at [472, 207] on input "test-09-02-2025" at bounding box center [463, 206] width 165 height 25
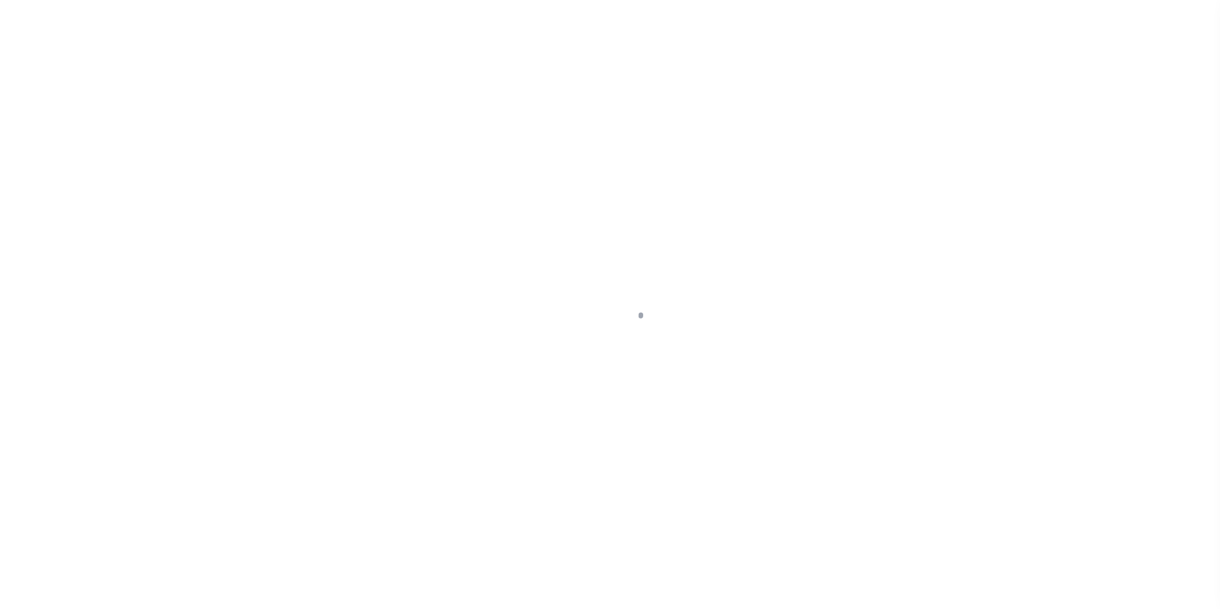
scroll to position [13, 0]
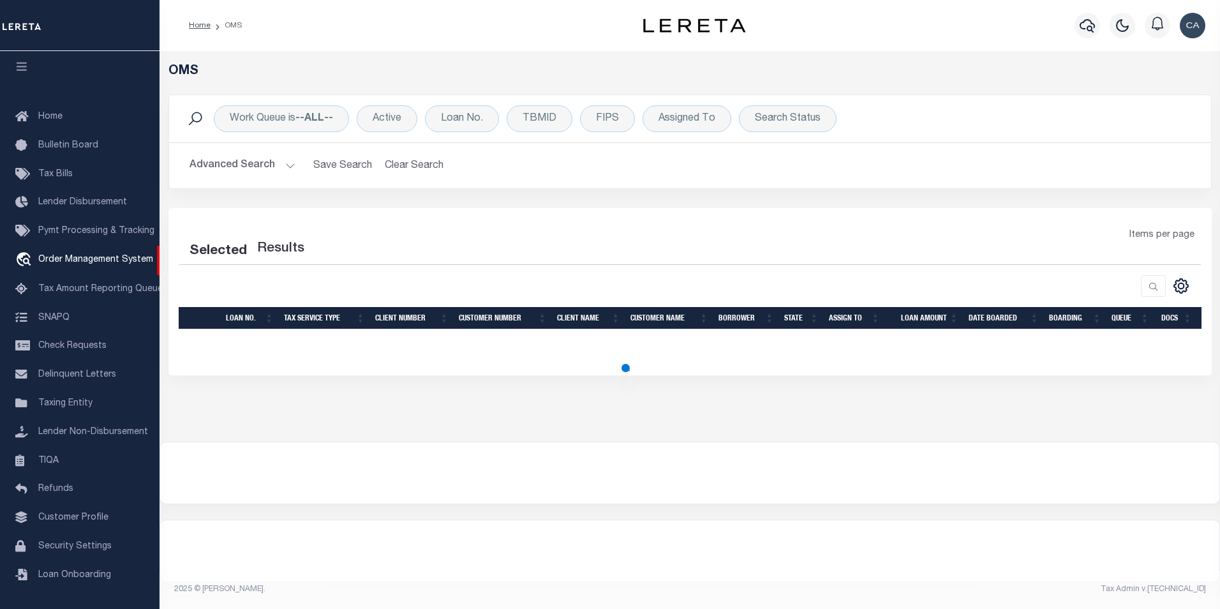
select select "200"
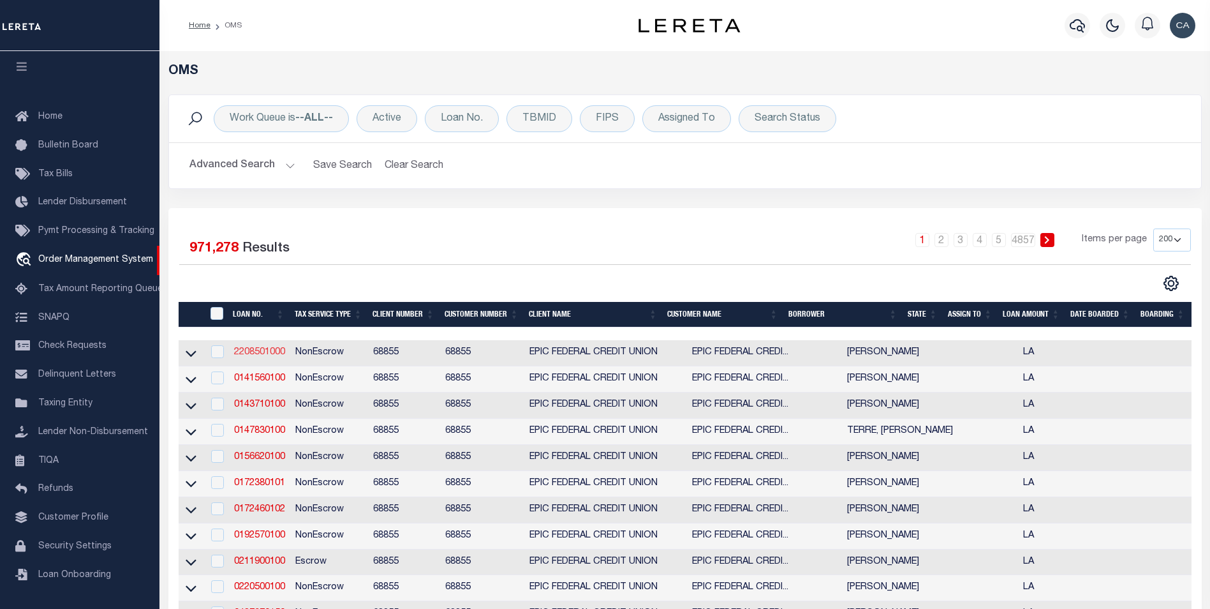
click at [259, 355] on link "2208501000" at bounding box center [259, 352] width 51 height 9
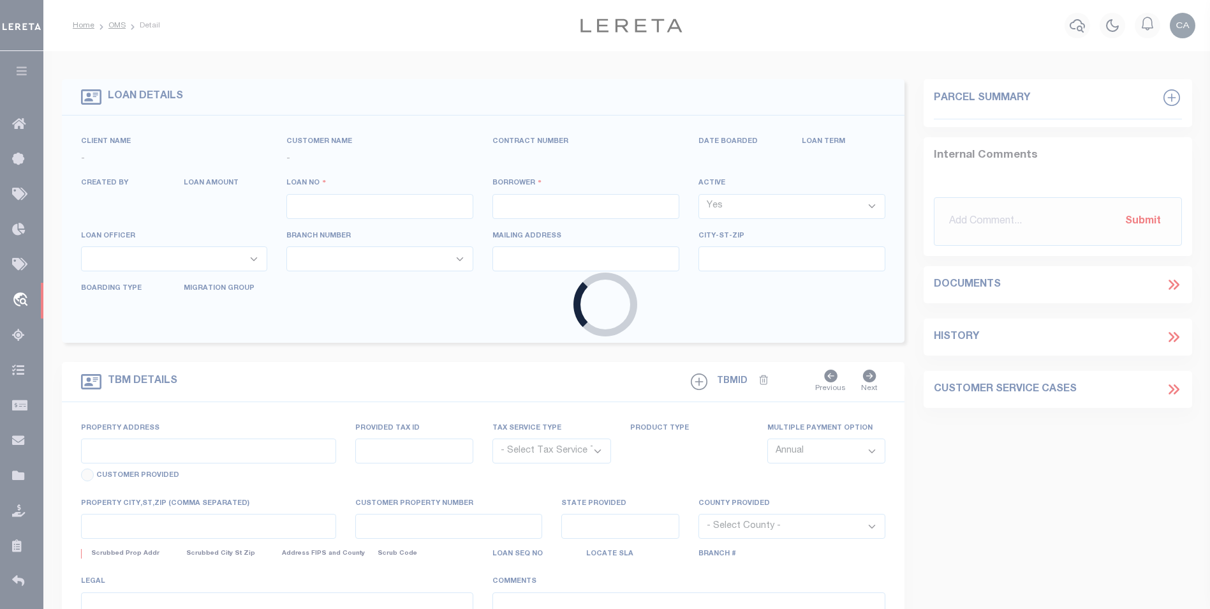
type input "2208501000"
type input "[PERSON_NAME]"
select select
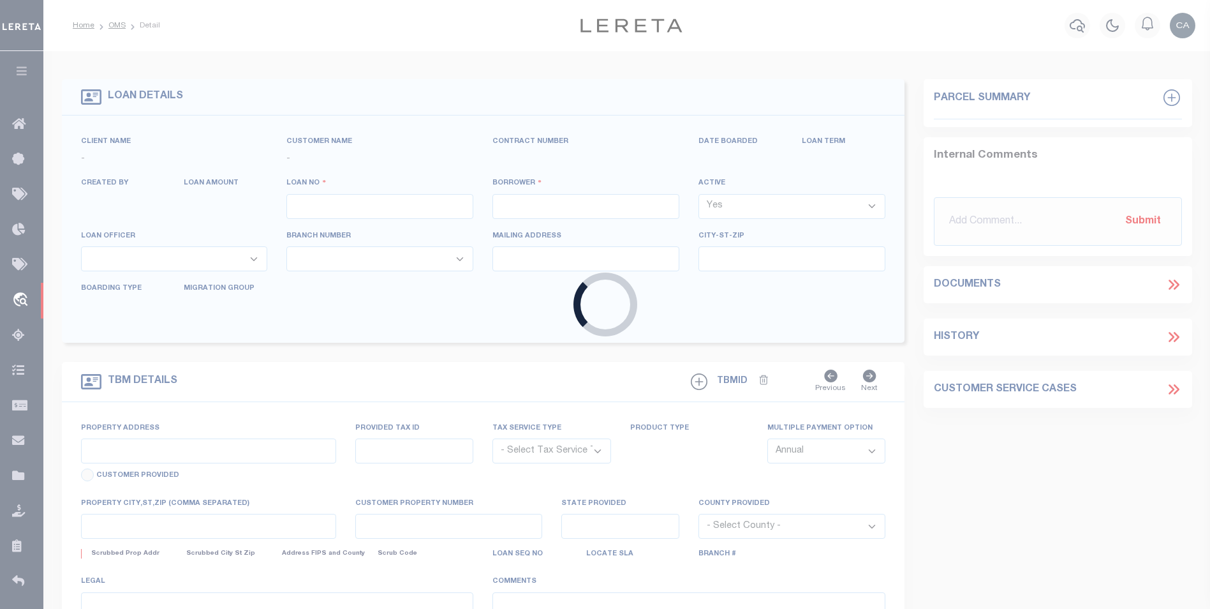
select select
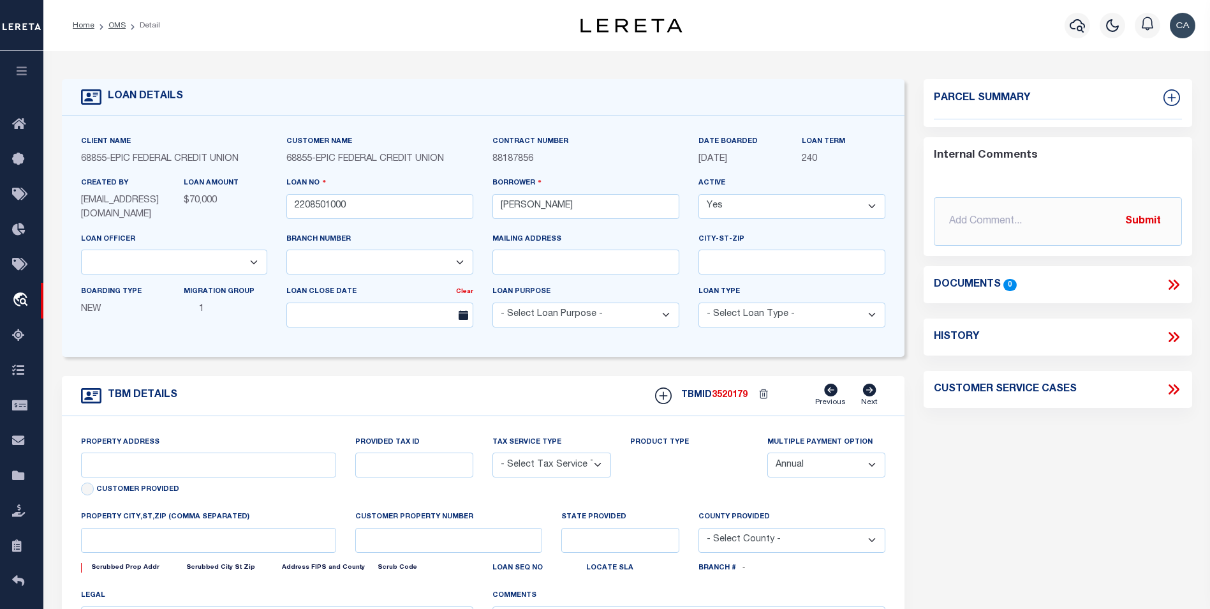
type input "229 LAKE AVENUE"
radio input "true"
select select "NonEscrow"
select select
type input "METAIRIE LA 70005"
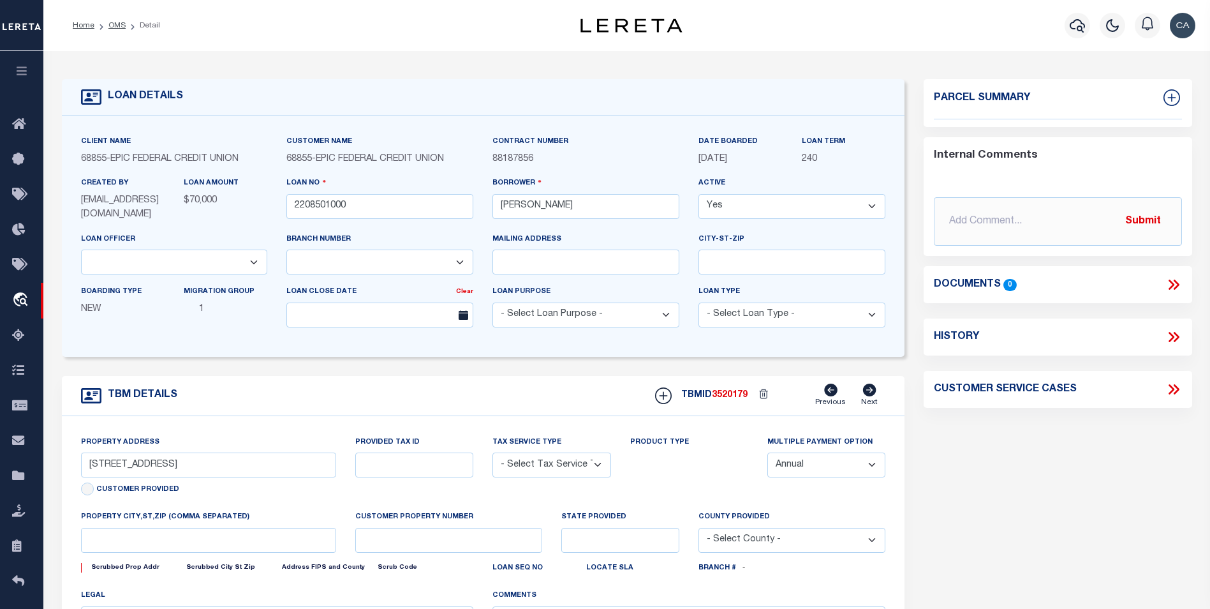
type input "2208501000"
type input "LA"
type textarea "THE EAST 1 4 OF THE NORTHWEST 1 4 OF THE SOUTHEAST 1 4 OF SECTION 31 TOWNSHIP30…"
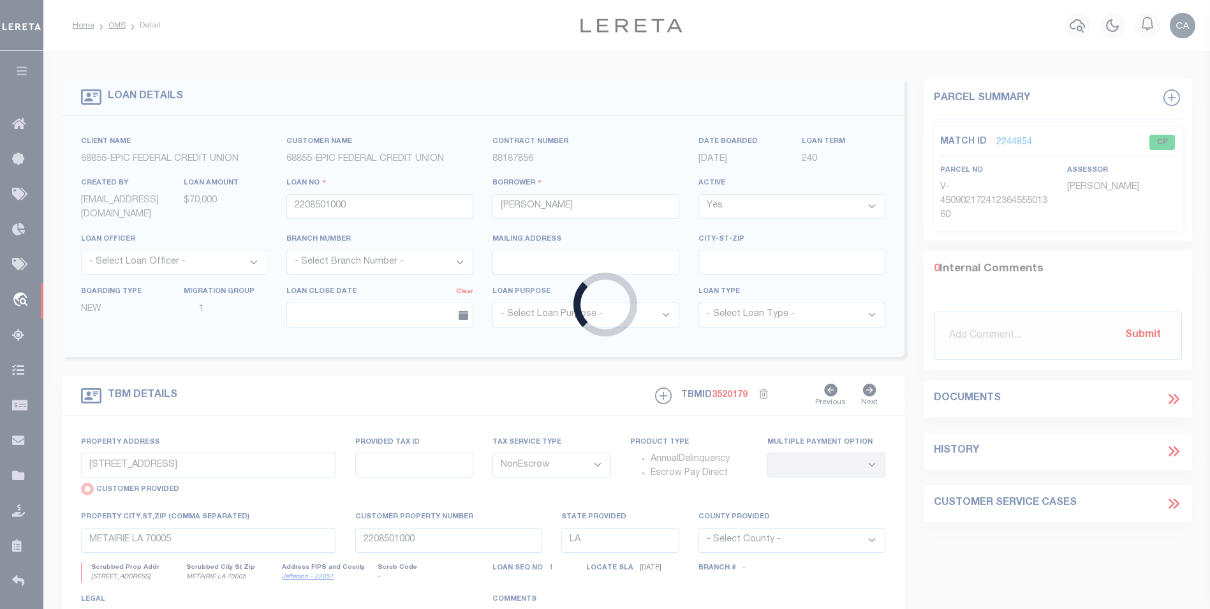
type input "test-09-02-2025-03"
type input "[PERSON_NAME] Contrerses"
type input "209 [PERSON_NAME] LN"
type input "[PERSON_NAME] [GEOGRAPHIC_DATA] 75757-9714"
type input "[DATE]"
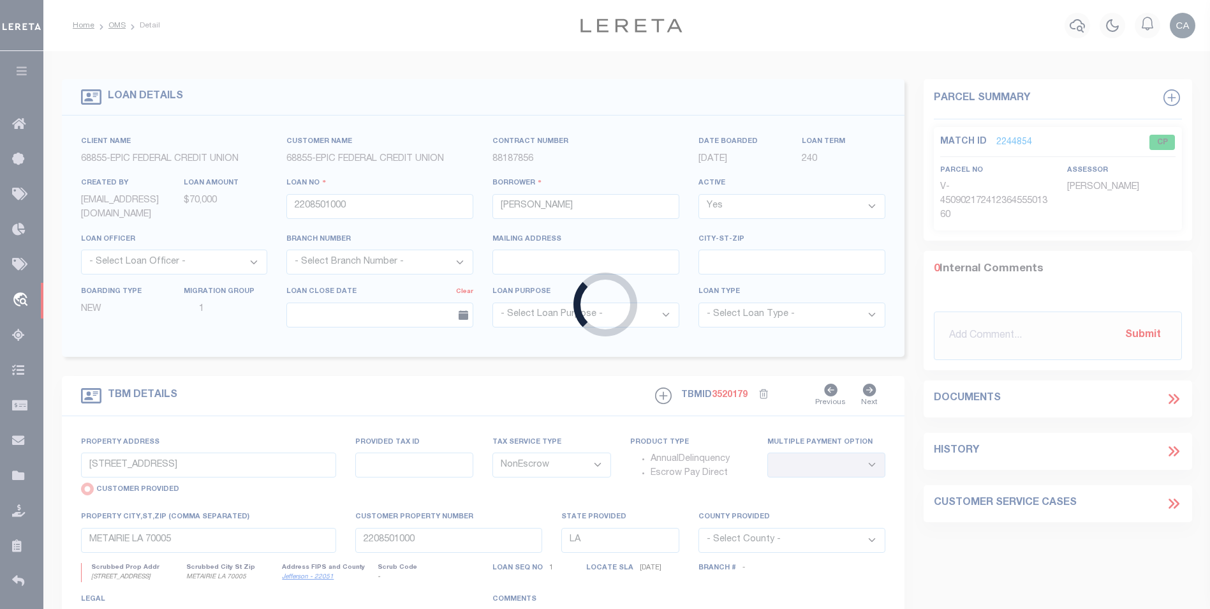
select select "10"
select select "Escrow"
type input "209 [PERSON_NAME] LN"
radio input "false"
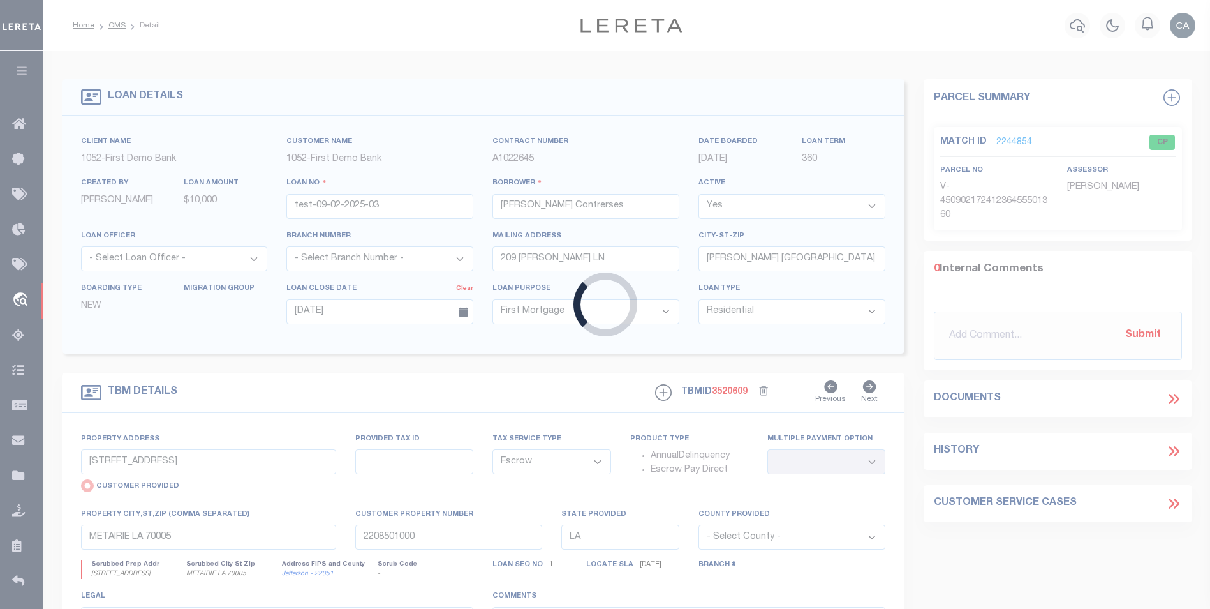
type input "1302"
select select
type input "[PERSON_NAME] [GEOGRAPHIC_DATA] 75757-9714"
type input "QA-CNUMBER-102134"
type input "[GEOGRAPHIC_DATA]"
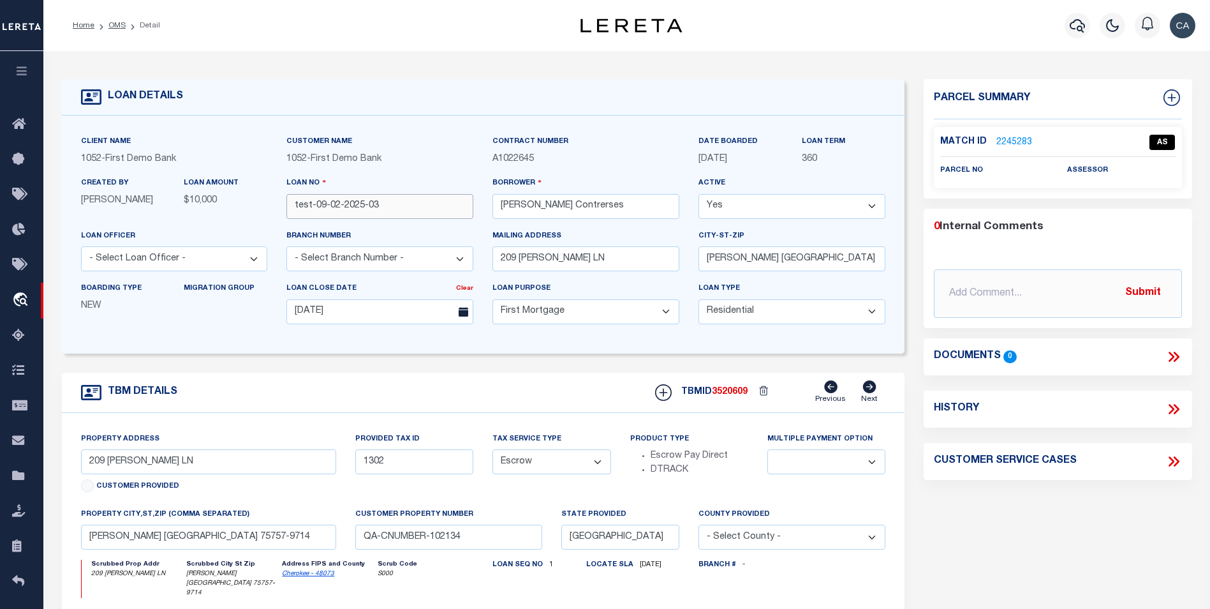
drag, startPoint x: 394, startPoint y: 207, endPoint x: 283, endPoint y: 207, distance: 111.6
click at [283, 207] on div "Loan No test-09-02-2025-03" at bounding box center [380, 202] width 206 height 52
click at [365, 209] on input "test-09-02-2025-03" at bounding box center [379, 206] width 187 height 25
click at [365, 208] on input "test-09-02-2025-03" at bounding box center [379, 206] width 187 height 25
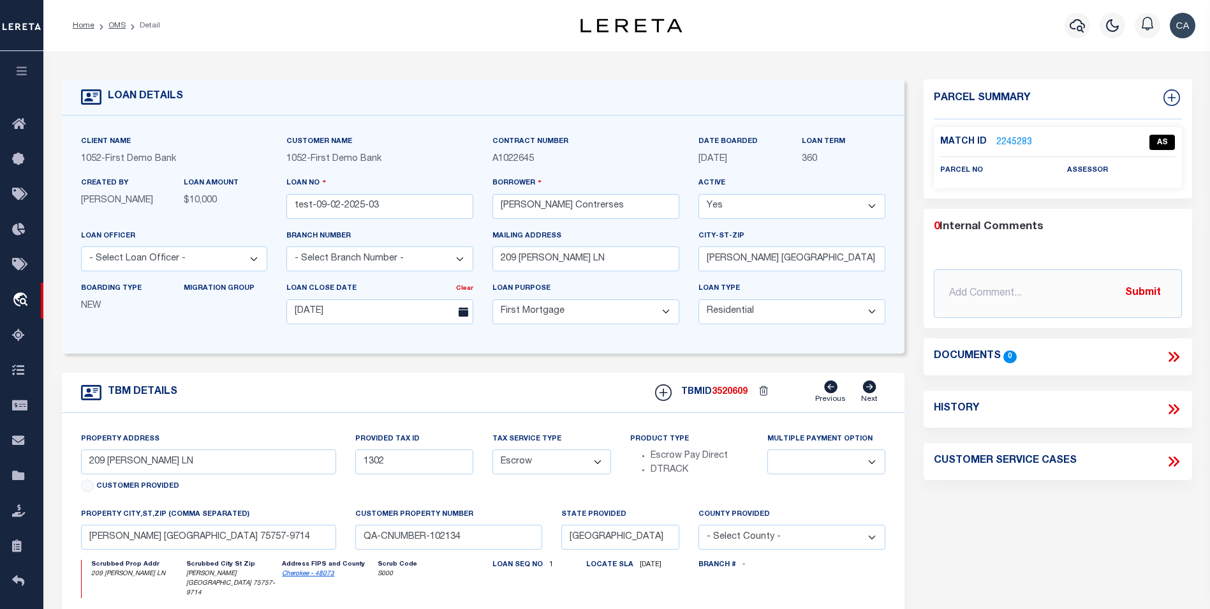
click at [990, 515] on div "Parcel Summary Match ID 2245283 0" at bounding box center [1058, 437] width 288 height 716
click at [1175, 461] on icon at bounding box center [1173, 461] width 17 height 17
select select "50"
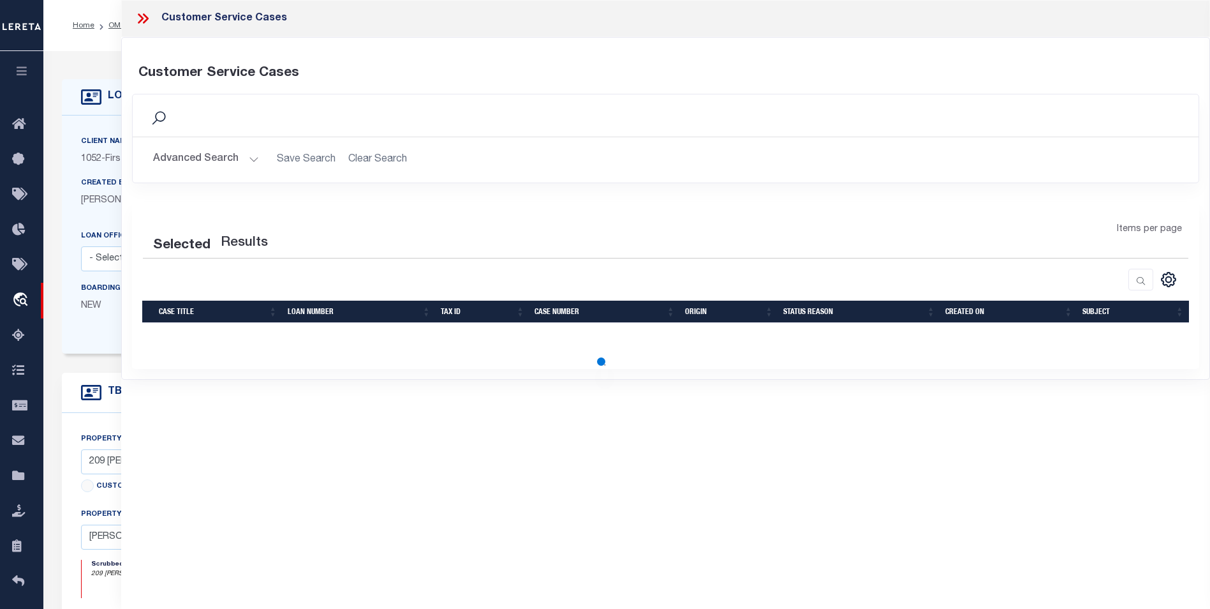
select select "50"
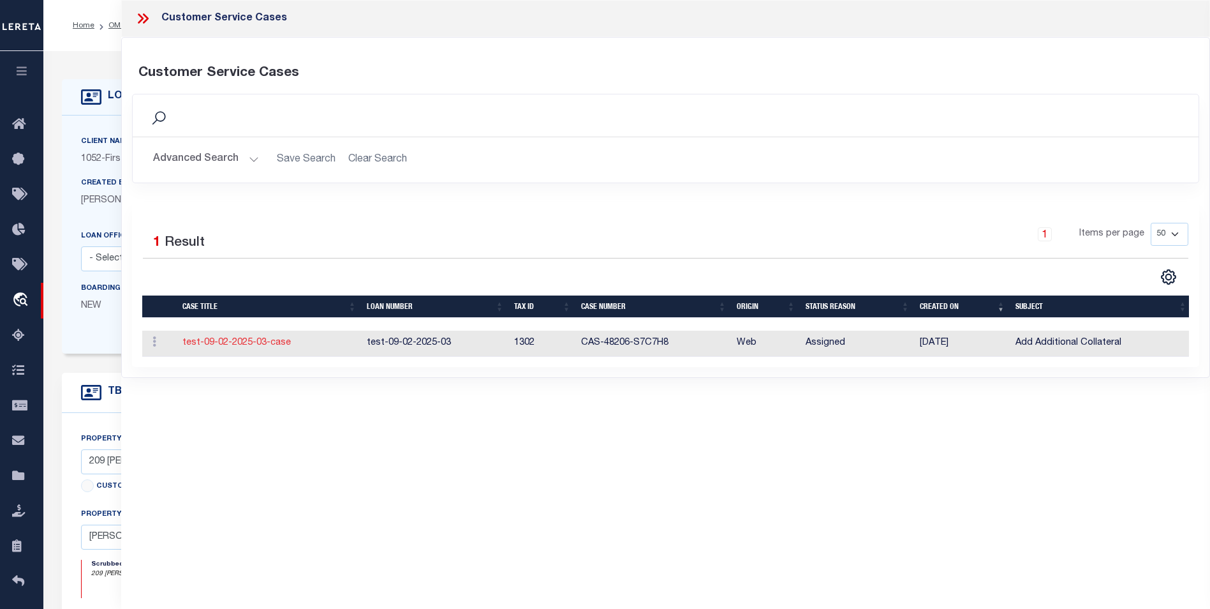
click at [267, 344] on link "test-09-02-2025-03-case" at bounding box center [236, 342] width 108 height 9
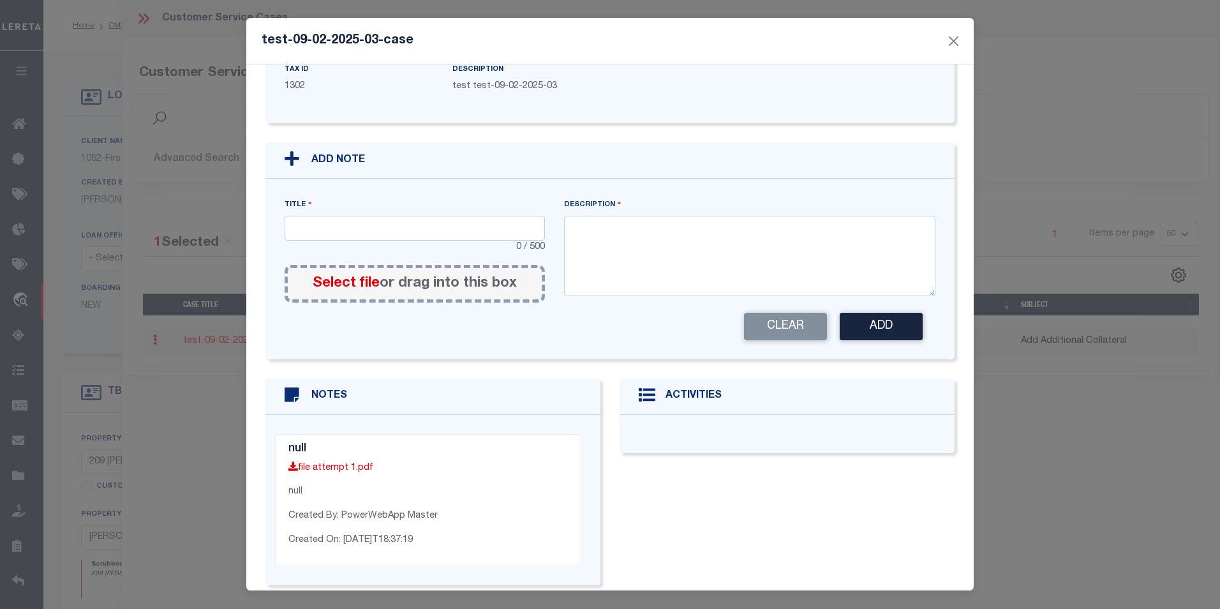
scroll to position [238, 0]
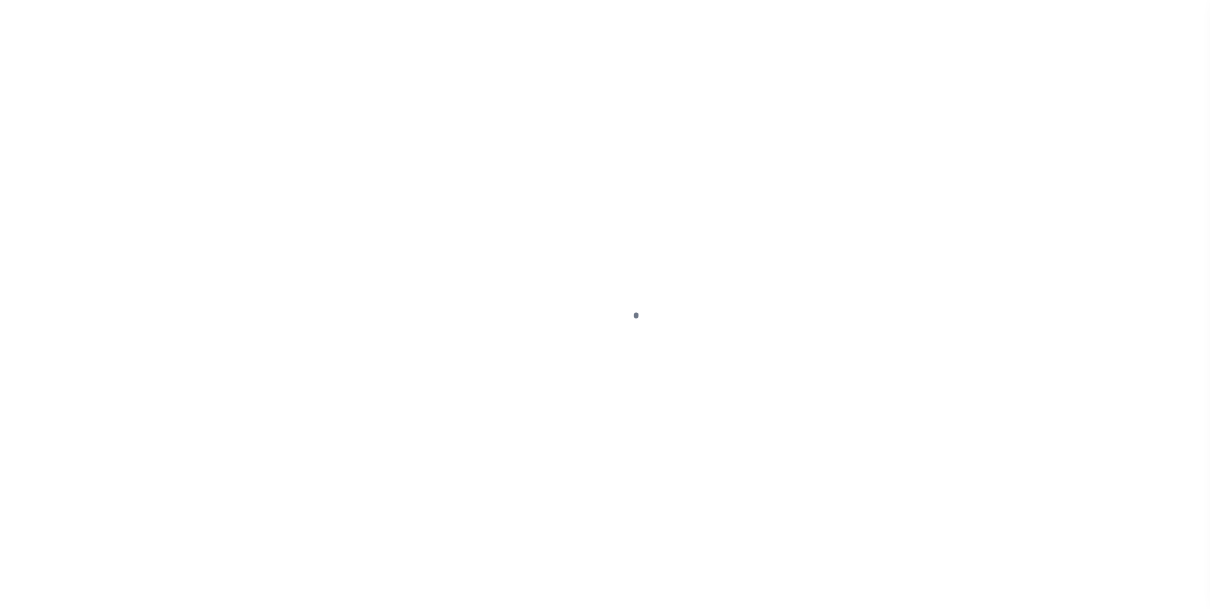
type input "test-09-02-2025-03"
type input "[PERSON_NAME] Contrerses"
select select
type input "209 [PERSON_NAME] LN"
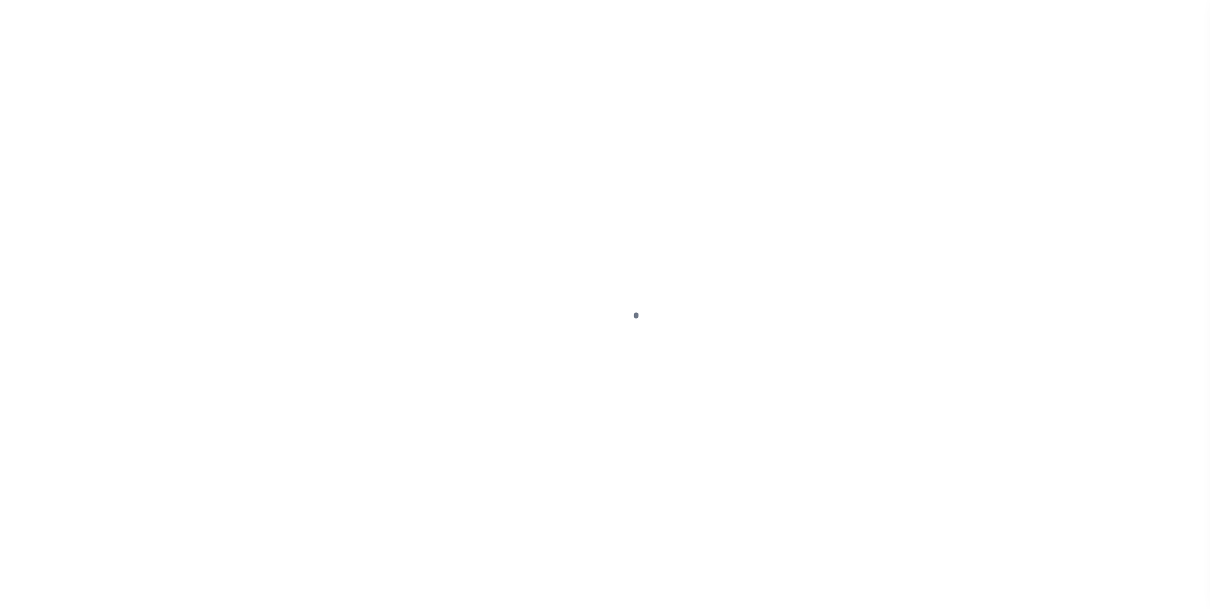
type input "[PERSON_NAME] [GEOGRAPHIC_DATA] 75757-9714"
type input "[DATE]"
select select "10"
select select "Escrow"
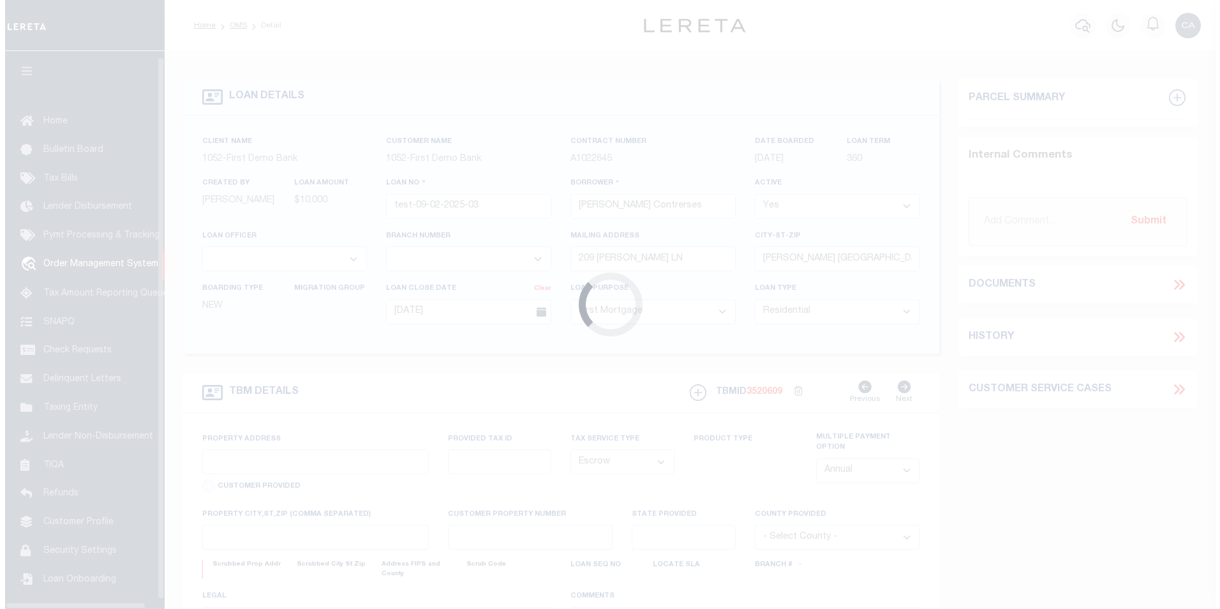
scroll to position [13, 0]
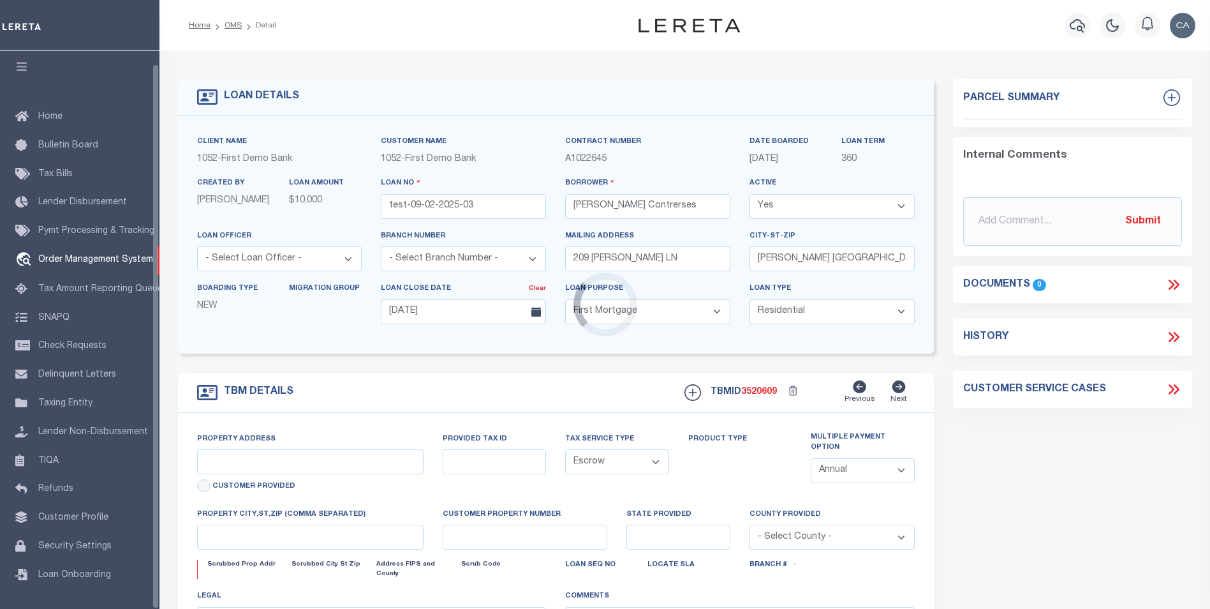
type input "209 [PERSON_NAME] LN"
type input "1302"
select select
type input "[PERSON_NAME] [GEOGRAPHIC_DATA] 75757-9714"
type input "QA-CNUMBER-102134"
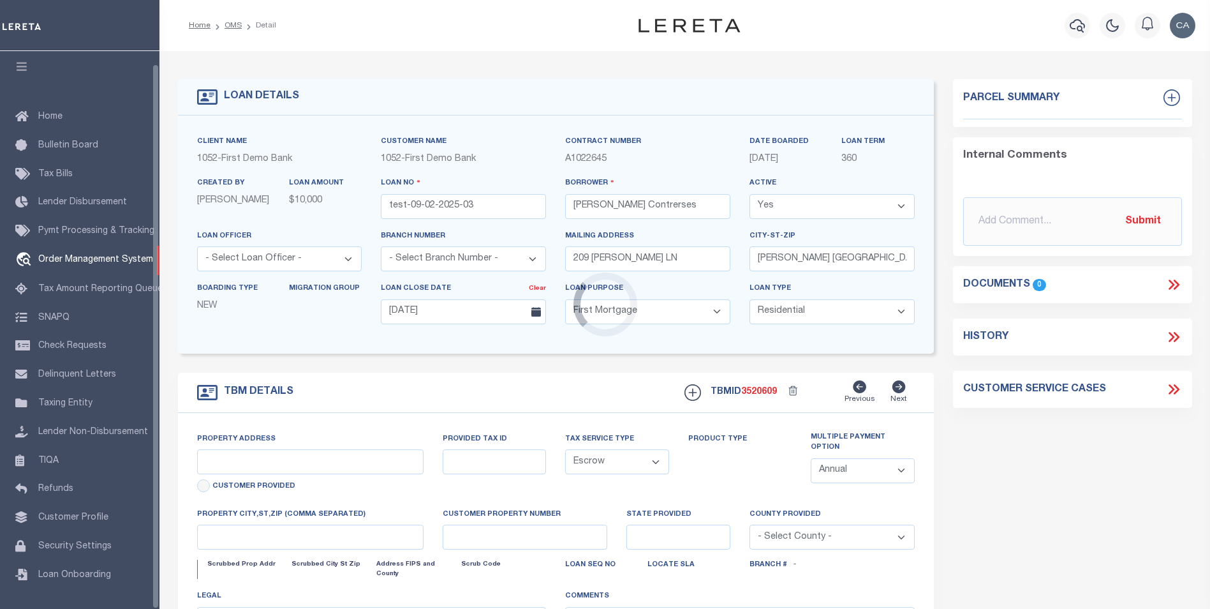
type input "[GEOGRAPHIC_DATA]"
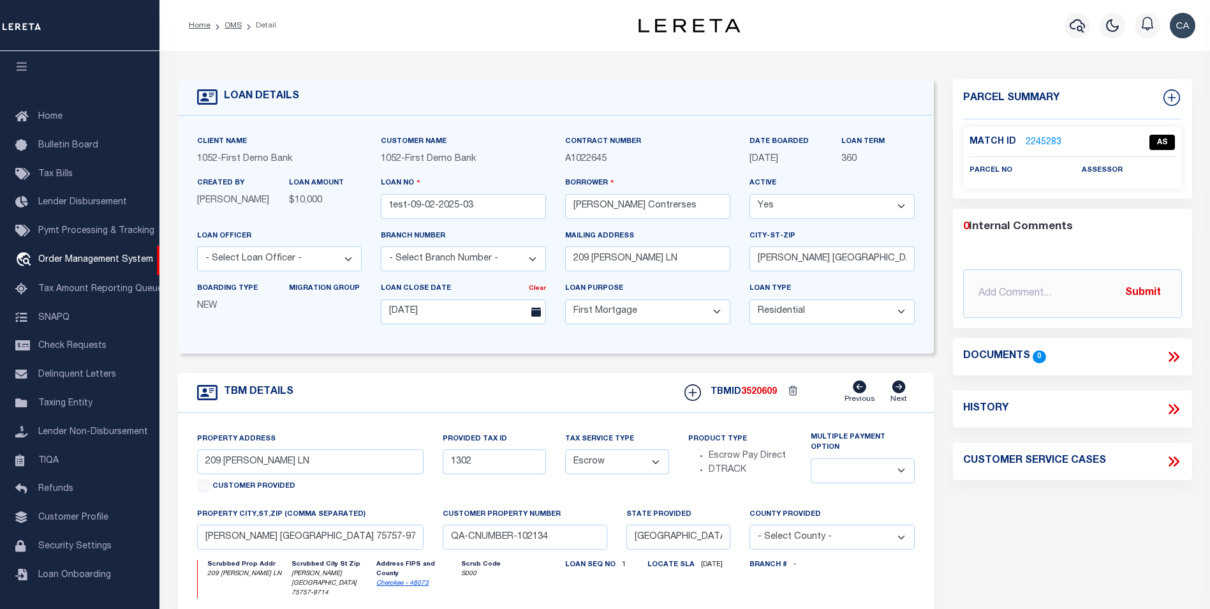
click at [1179, 455] on icon at bounding box center [1173, 461] width 17 height 17
select select "50"
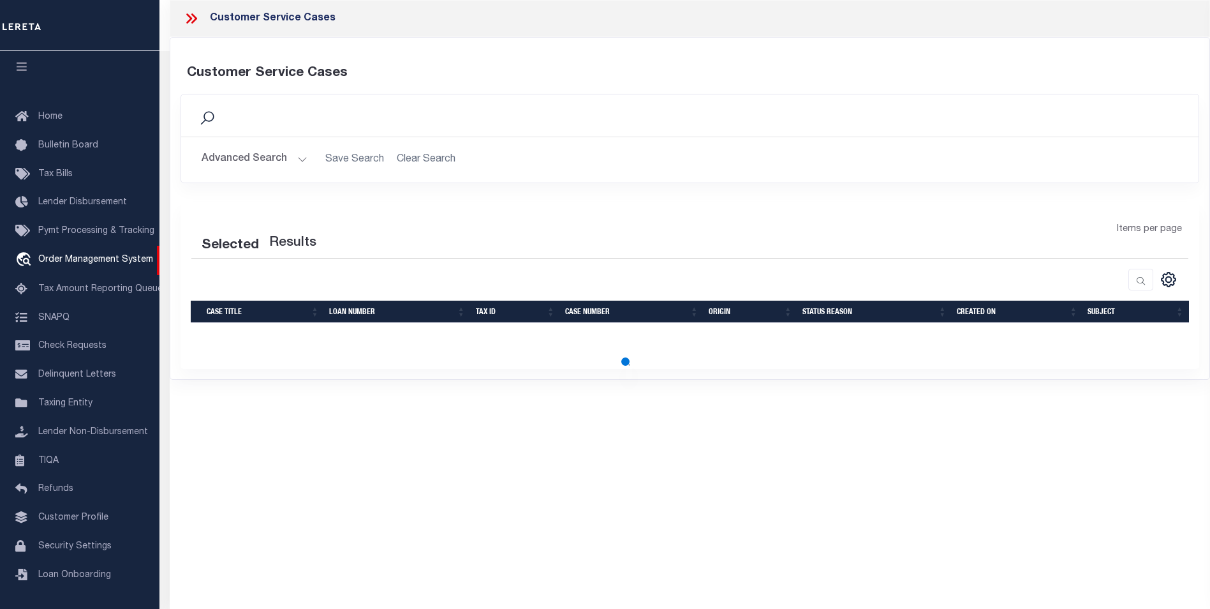
select select "50"
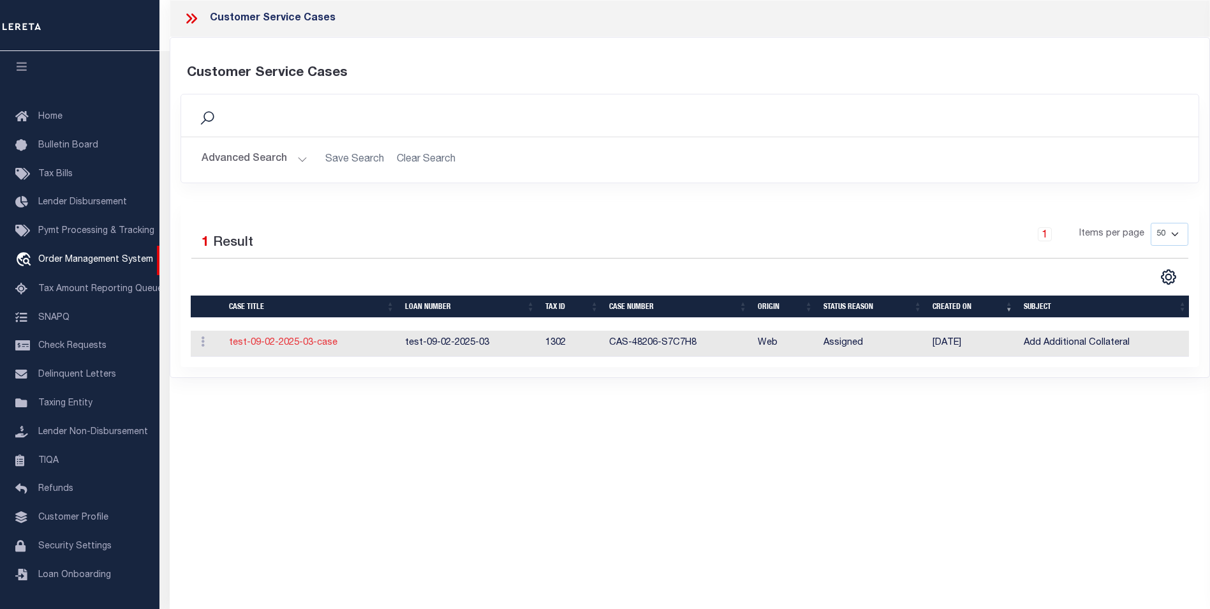
click at [310, 344] on link "test-09-02-2025-03-case" at bounding box center [283, 342] width 108 height 9
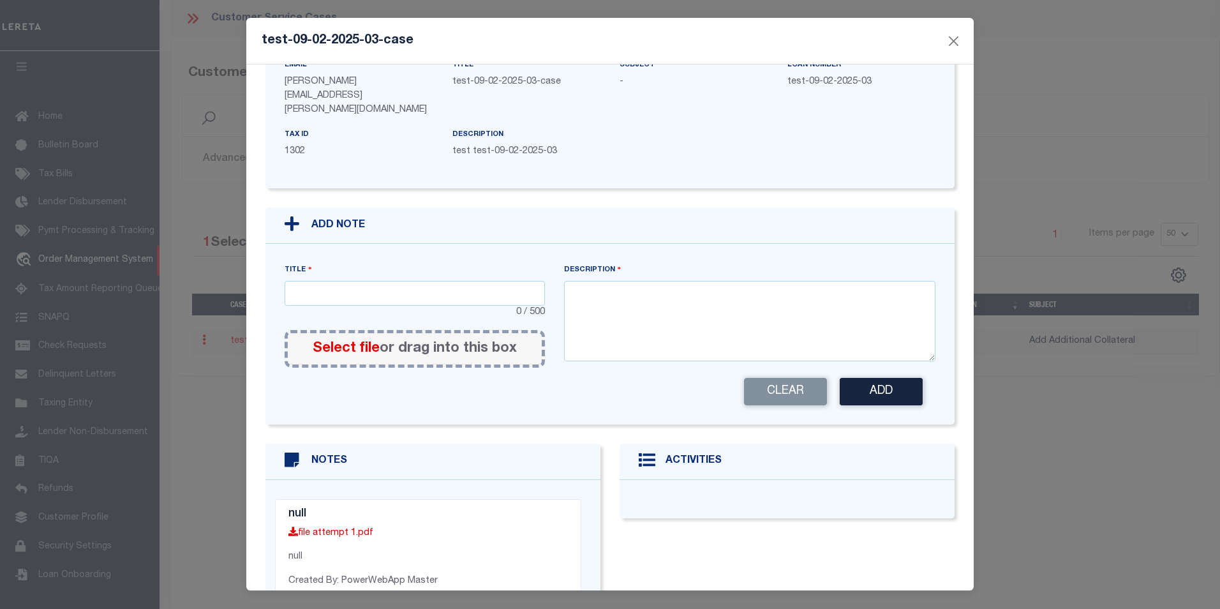
scroll to position [238, 0]
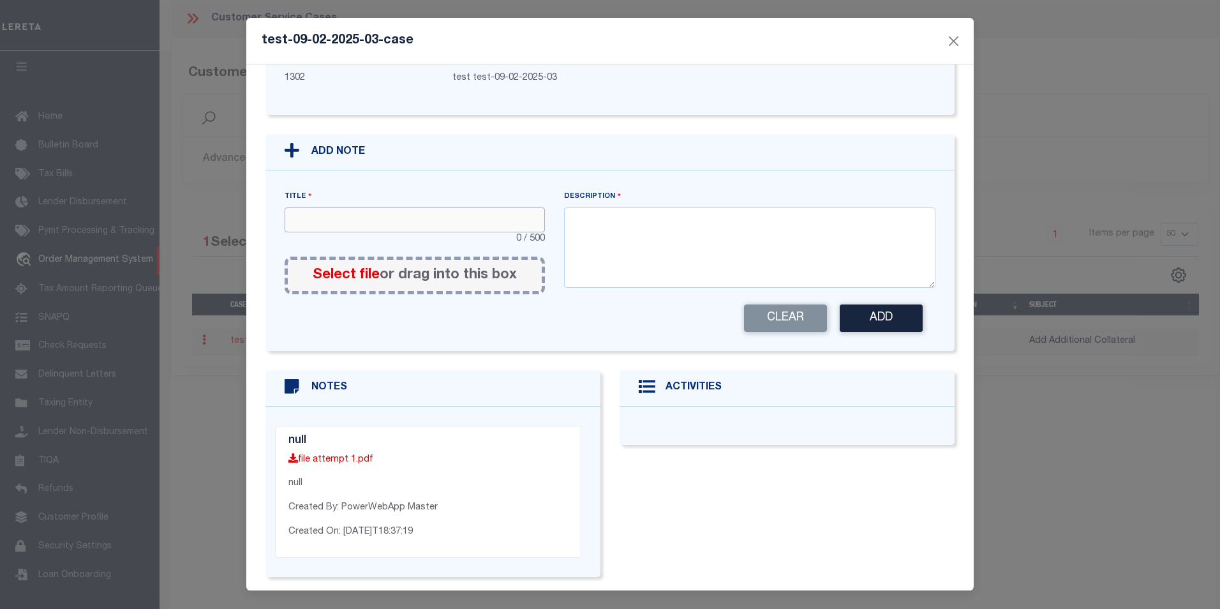
click at [464, 207] on input "text" at bounding box center [414, 219] width 260 height 25
click at [496, 304] on div "Clear Add" at bounding box center [610, 317] width 670 height 27
click at [347, 406] on div "null file attempt 1.pdf null Created By: PowerWebApp Master Created On: [DATE]T…" at bounding box center [432, 491] width 335 height 170
click at [276, 370] on div "NOTES" at bounding box center [432, 388] width 335 height 36
click at [298, 378] on icon at bounding box center [294, 388] width 20 height 20
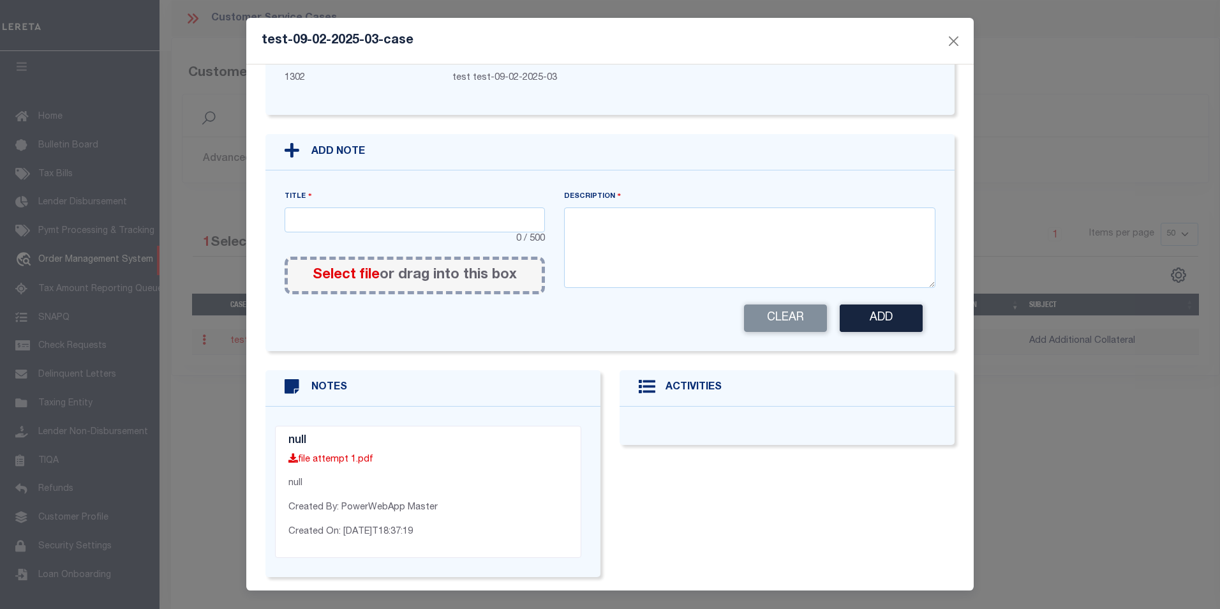
click at [325, 444] on li "null file attempt 1.pdf null Created By: PowerWebApp Master Created On: [DATE]T…" at bounding box center [428, 491] width 306 height 132
drag, startPoint x: 382, startPoint y: 459, endPoint x: 501, endPoint y: 527, distance: 136.9
click at [420, 486] on li "null file attempt 1.pdf null Created By: PowerWebApp Master Created On: [DATE]T…" at bounding box center [428, 491] width 306 height 132
click at [506, 528] on li "null file attempt 1.pdf null Created By: PowerWebApp Master Created On: [DATE]T…" at bounding box center [428, 491] width 306 height 132
click at [601, 517] on div "NOTES null file attempt 1.pdf null Created By: PowerWebApp Master Created On: […" at bounding box center [433, 483] width 354 height 226
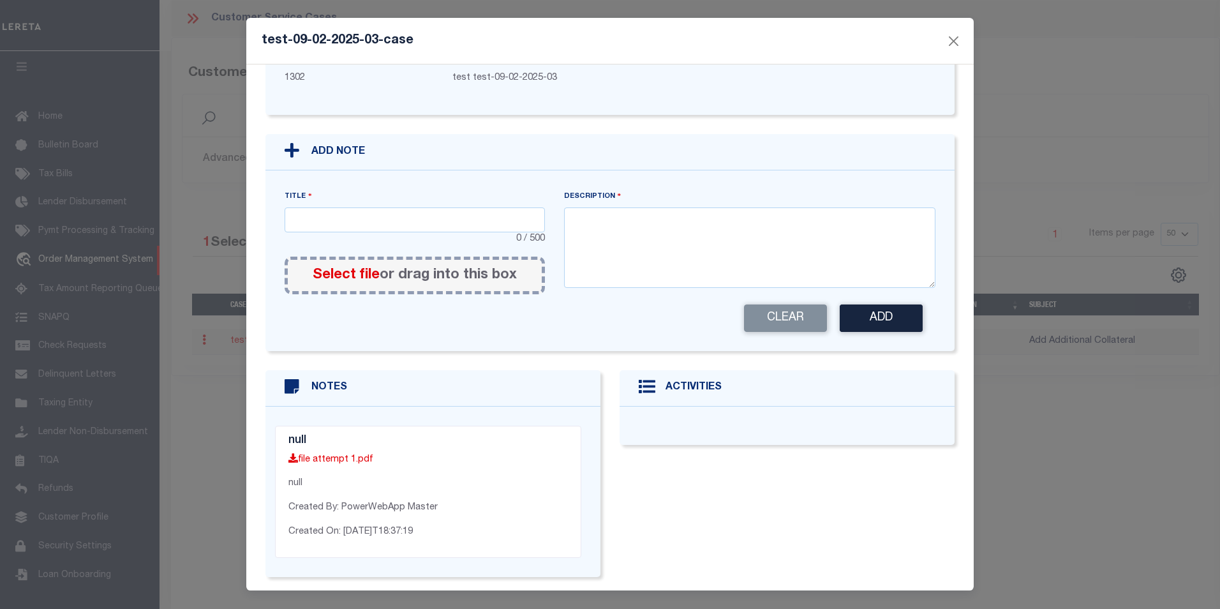
drag, startPoint x: 575, startPoint y: 548, endPoint x: 565, endPoint y: 552, distance: 10.3
click at [566, 552] on div "null file attempt 1.pdf null Created By: PowerWebApp Master Created On: [DATE]T…" at bounding box center [432, 491] width 335 height 170
click at [565, 552] on div "null file attempt 1.pdf null Created By: PowerWebApp Master Created On: [DATE]T…" at bounding box center [432, 491] width 335 height 170
click at [715, 587] on div "CASE DETAILS Origin Web Status Assigned Priority Normal -" at bounding box center [609, 327] width 727 height 526
drag, startPoint x: 506, startPoint y: 446, endPoint x: 383, endPoint y: 417, distance: 126.6
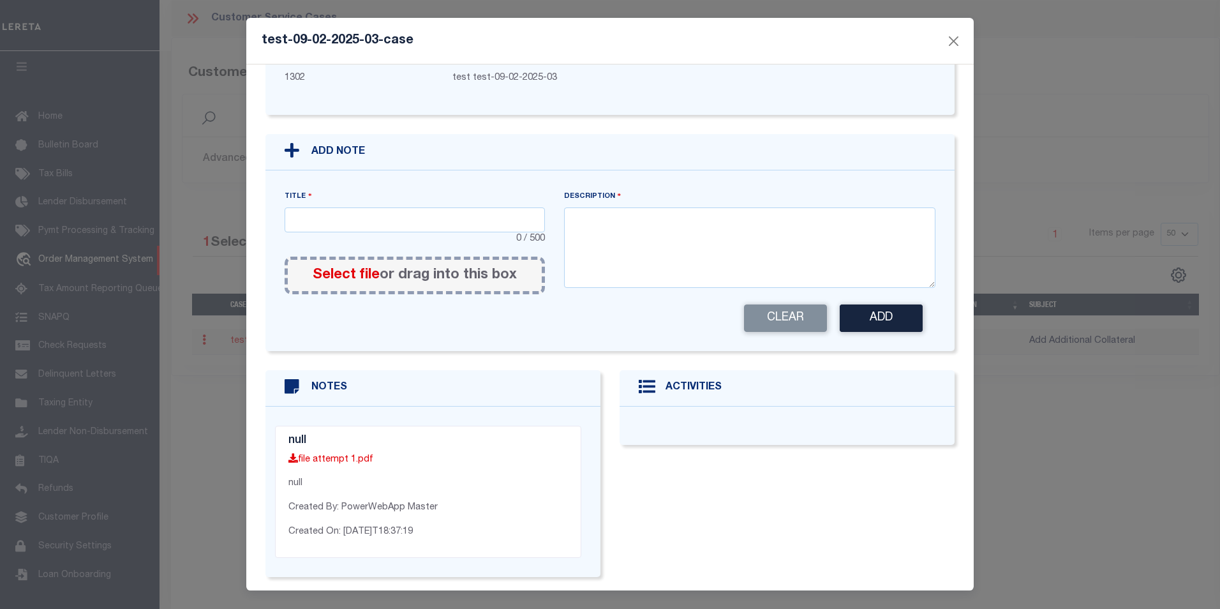
click at [494, 451] on li "null file attempt 1.pdf null Created By: PowerWebApp Master Created On: [DATE]T…" at bounding box center [428, 491] width 306 height 132
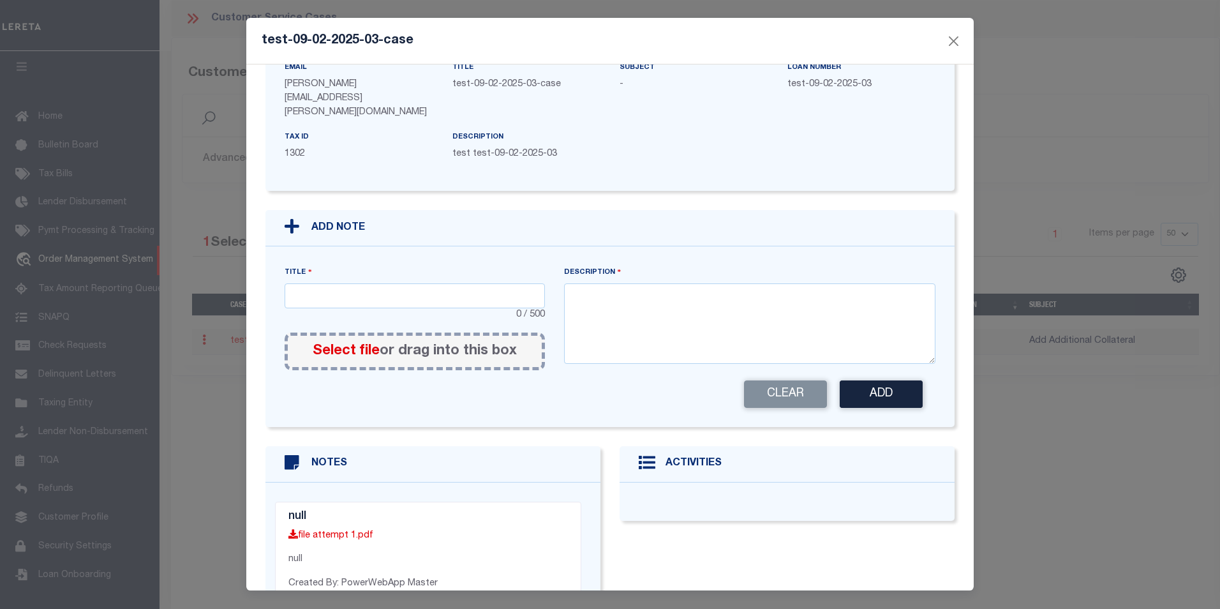
scroll to position [0, 0]
